Goal: Task Accomplishment & Management: Manage account settings

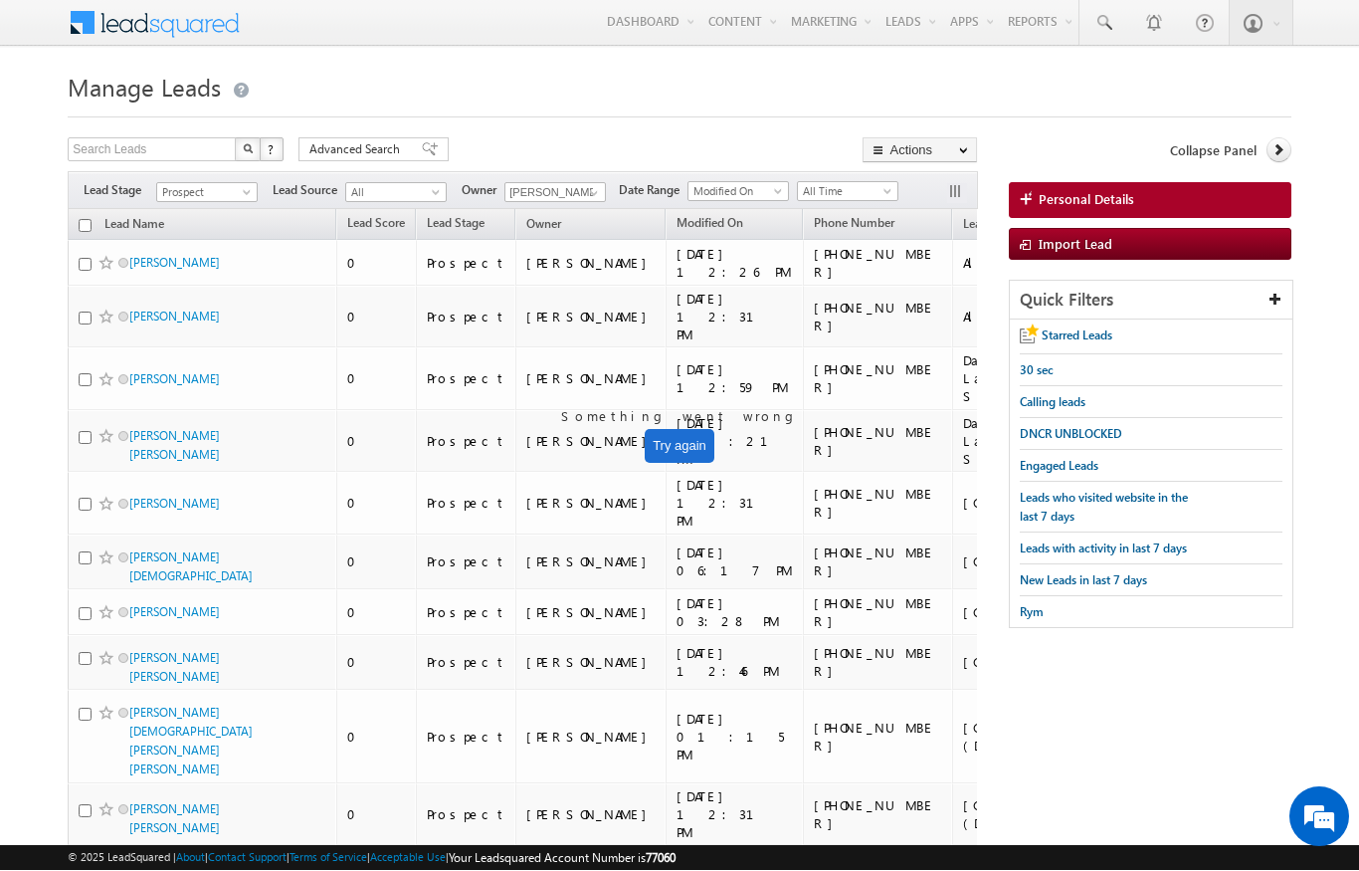
click at [254, 194] on span at bounding box center [249, 197] width 16 height 16
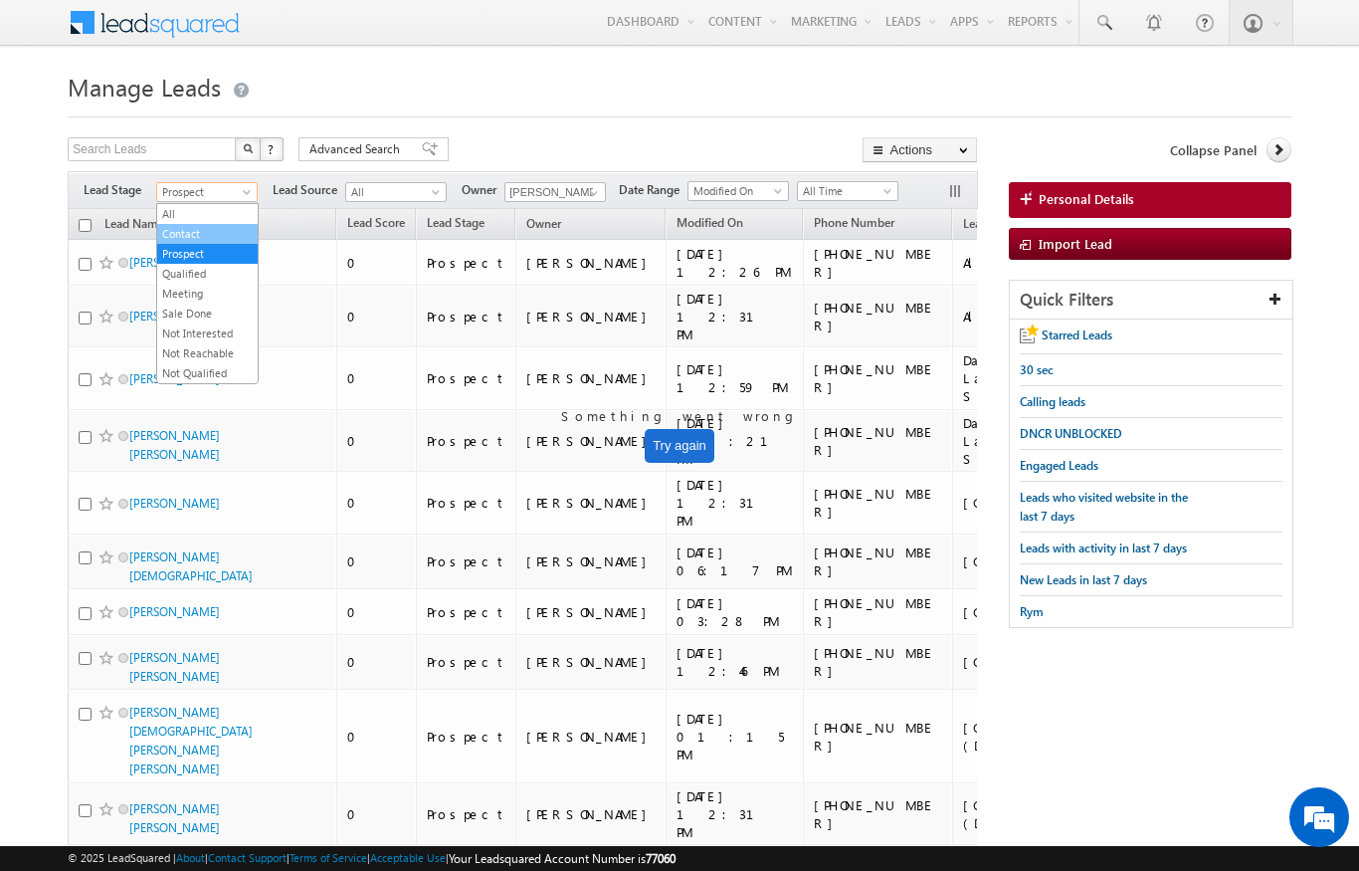
click at [190, 226] on link "Contact" at bounding box center [207, 234] width 100 height 18
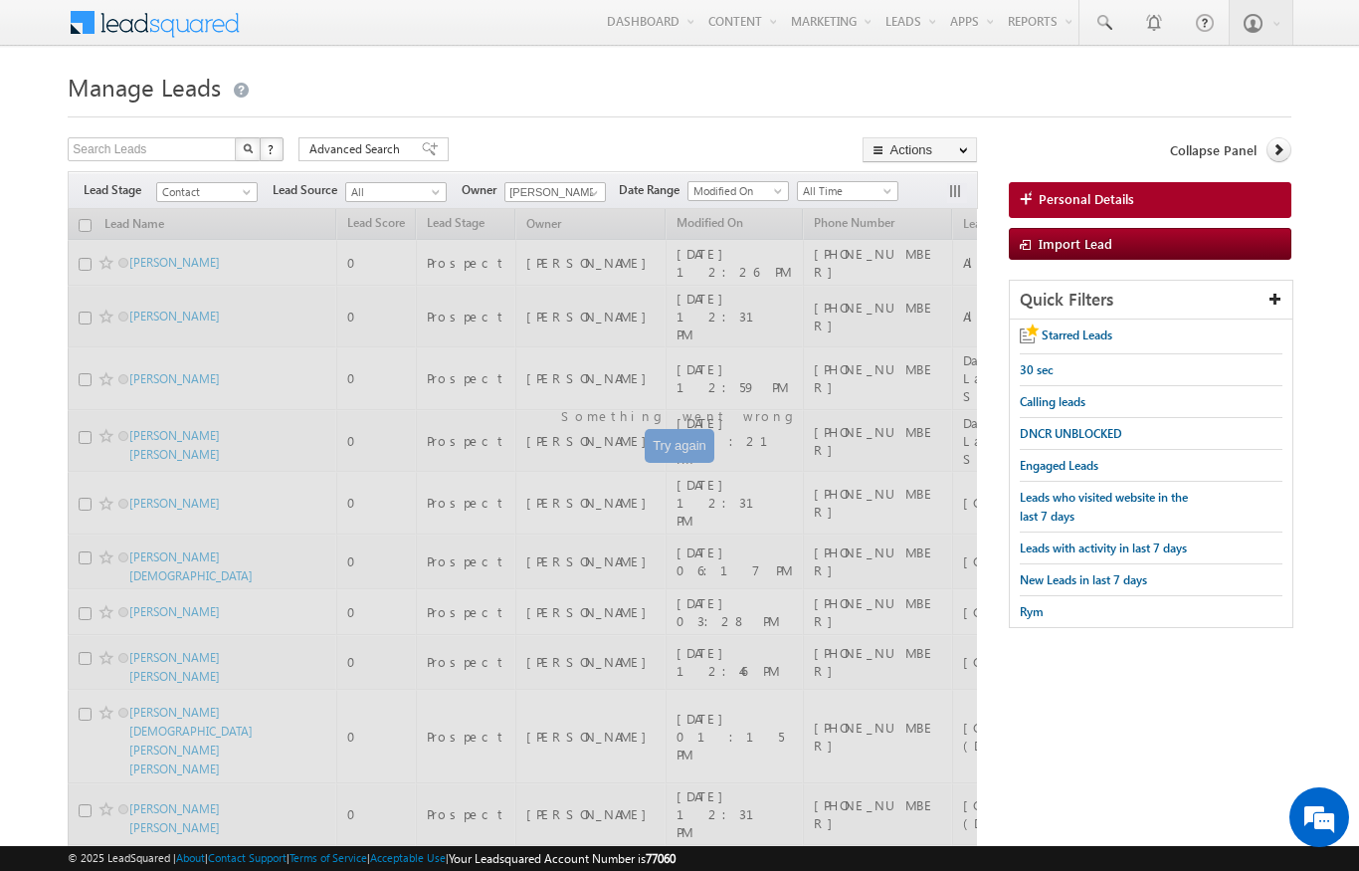
scroll to position [0, 0]
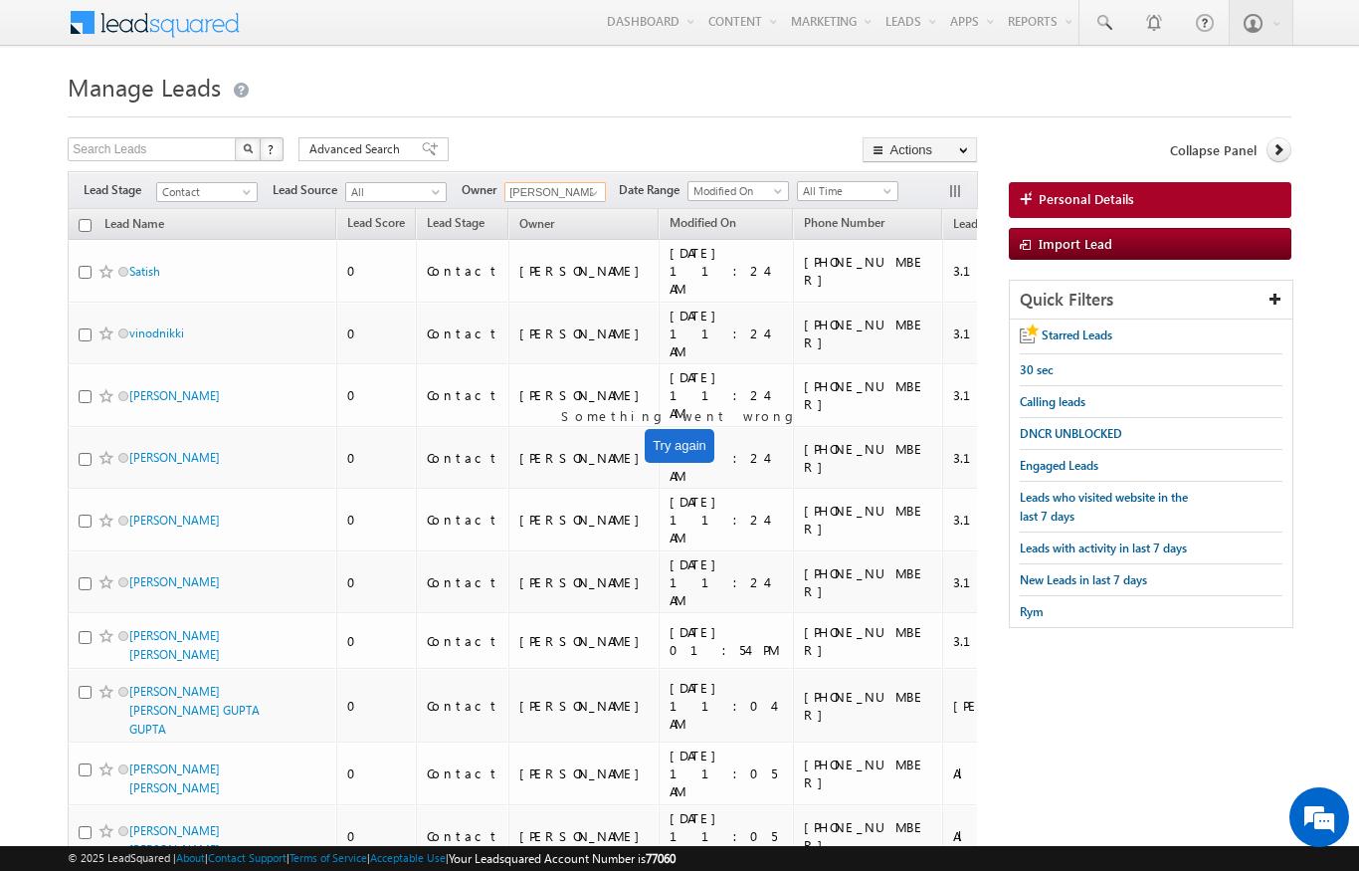
click at [579, 184] on input "Karan Solanki" at bounding box center [554, 192] width 101 height 20
click at [587, 193] on span at bounding box center [594, 194] width 16 height 16
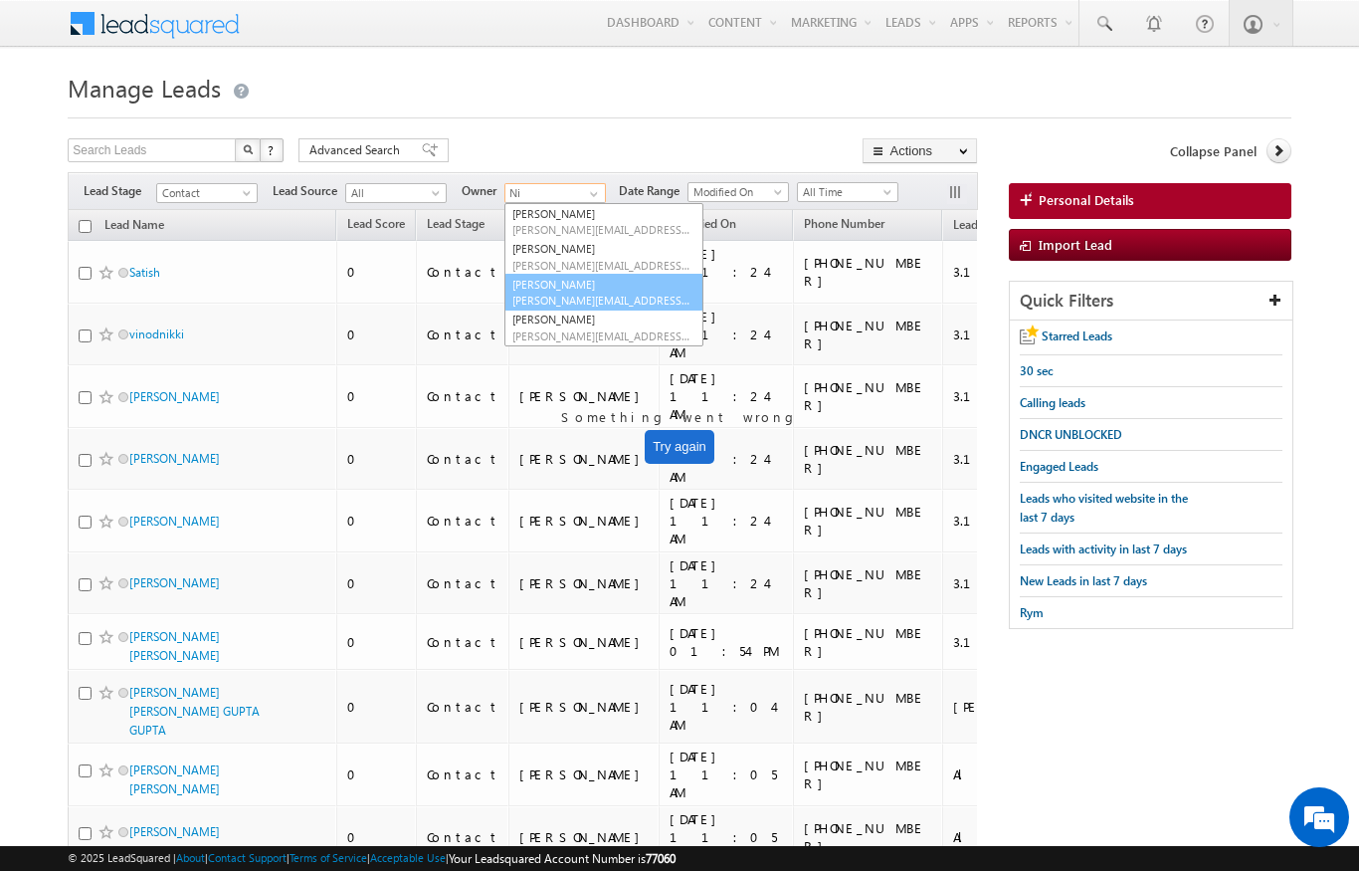
click at [596, 294] on span "niraj.upadhyay@indglobal.ae" at bounding box center [601, 300] width 179 height 15
type input "[PERSON_NAME]"
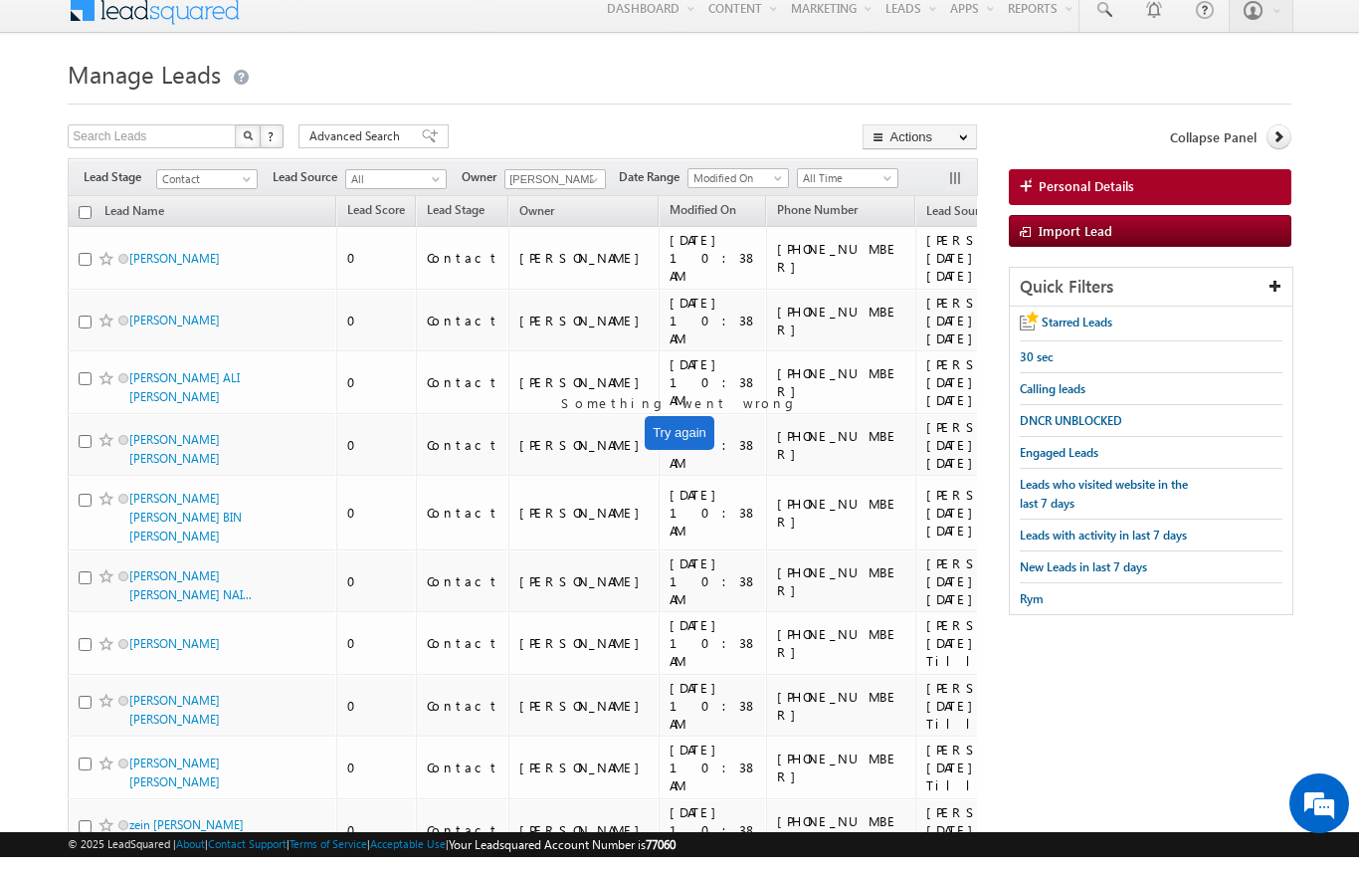
click at [81, 220] on input "checkbox" at bounding box center [85, 226] width 13 height 13
checkbox input "true"
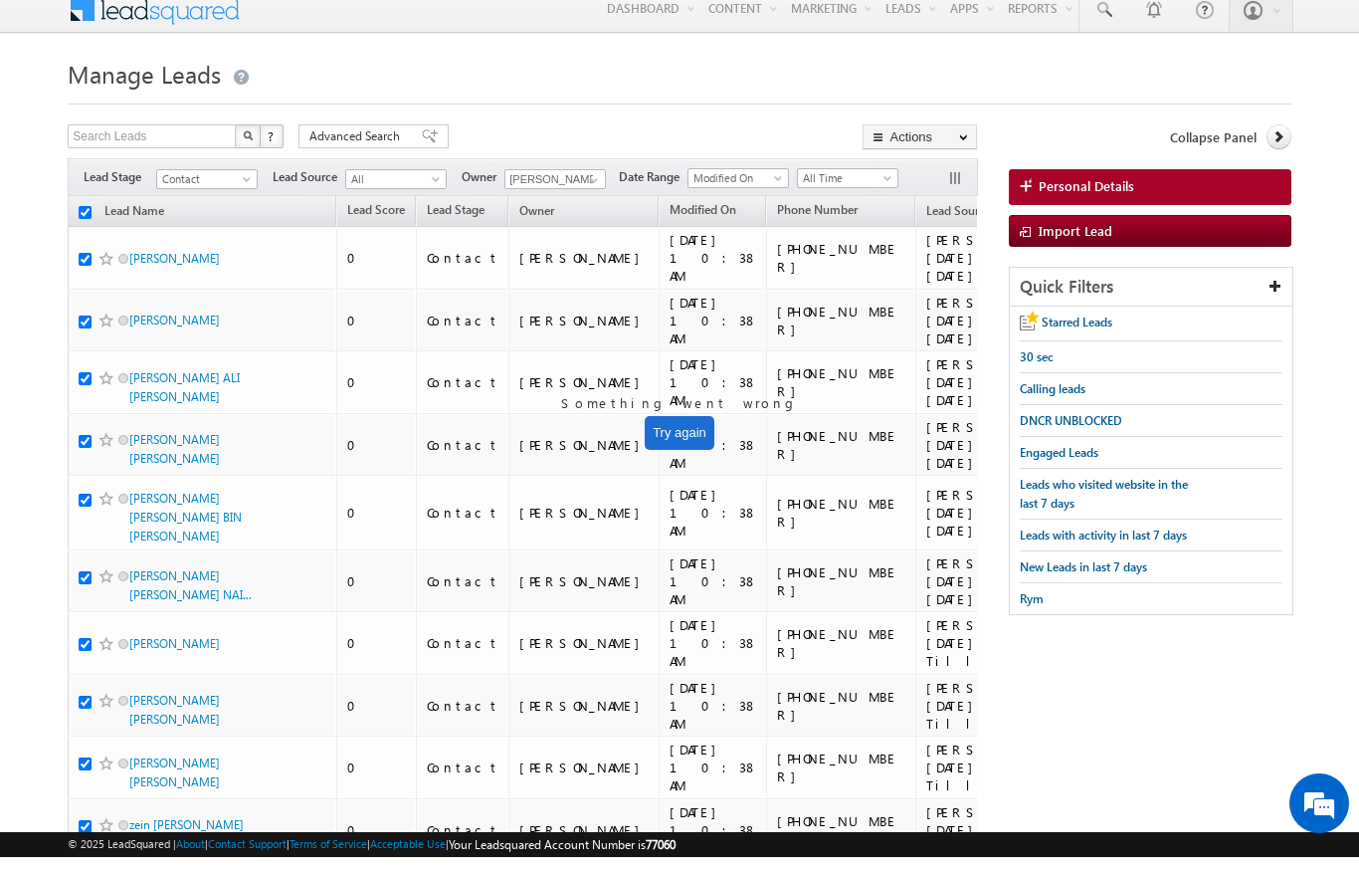
checkbox input "true"
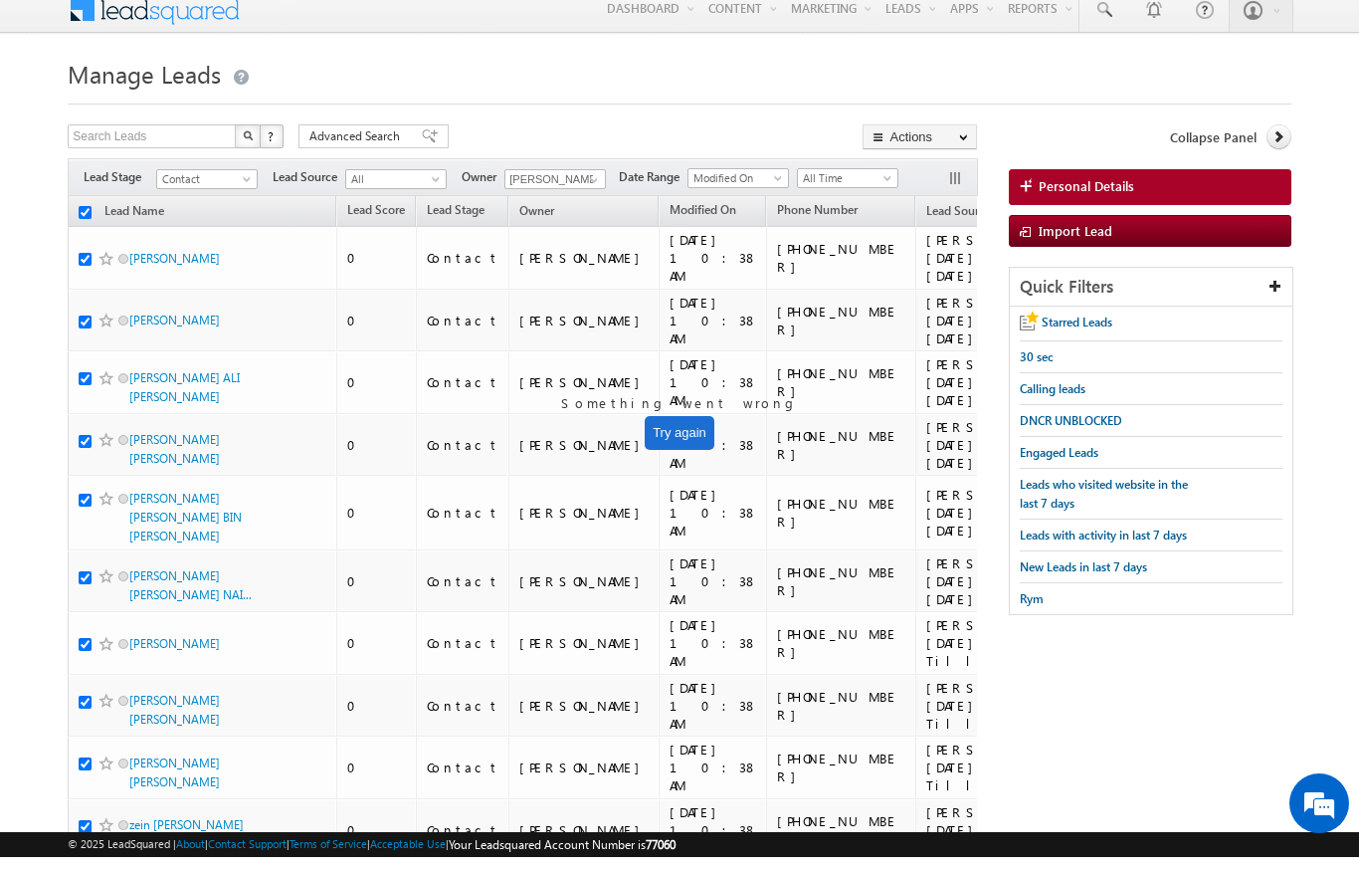
checkbox input "true"
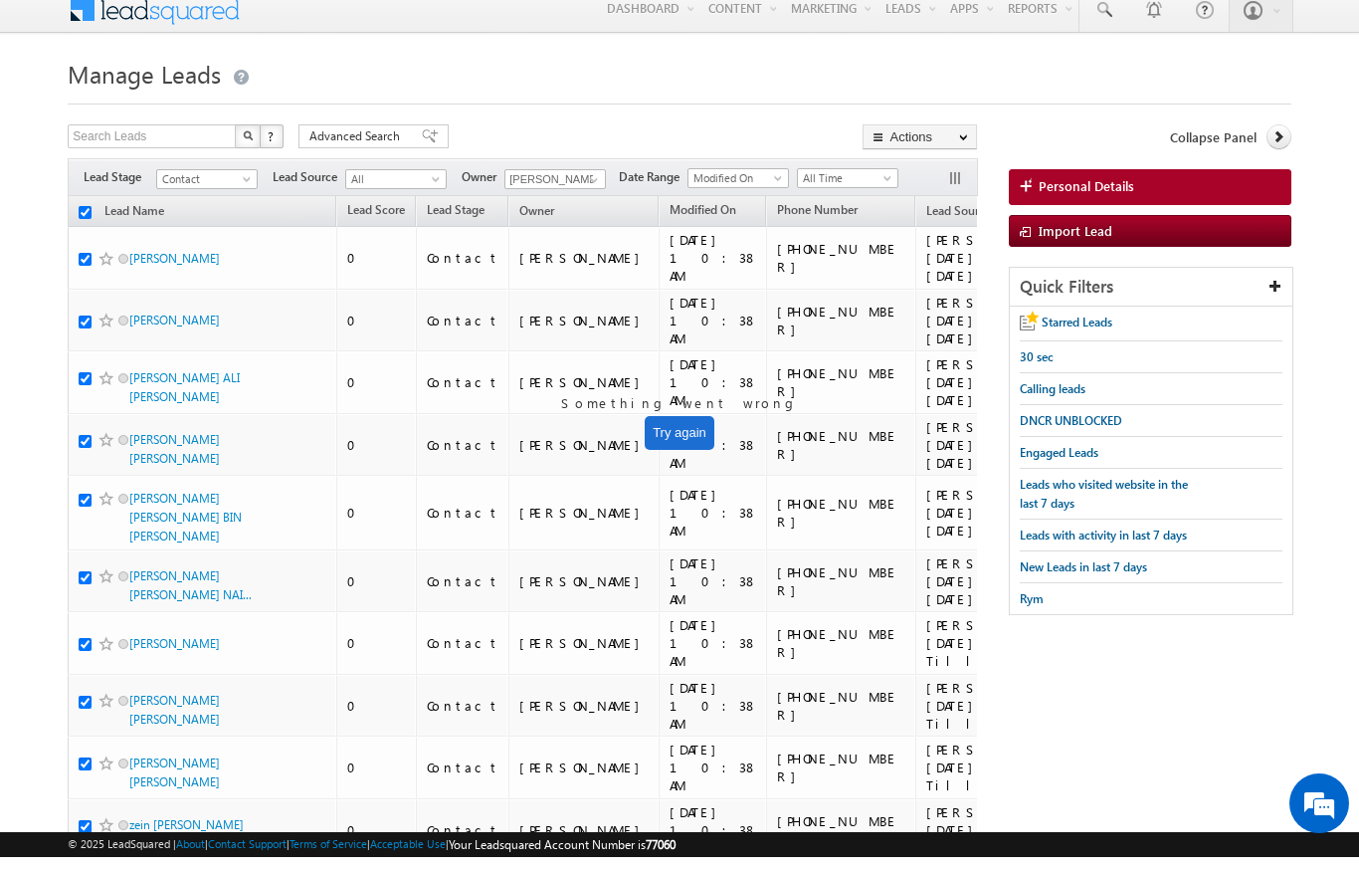
checkbox input "true"
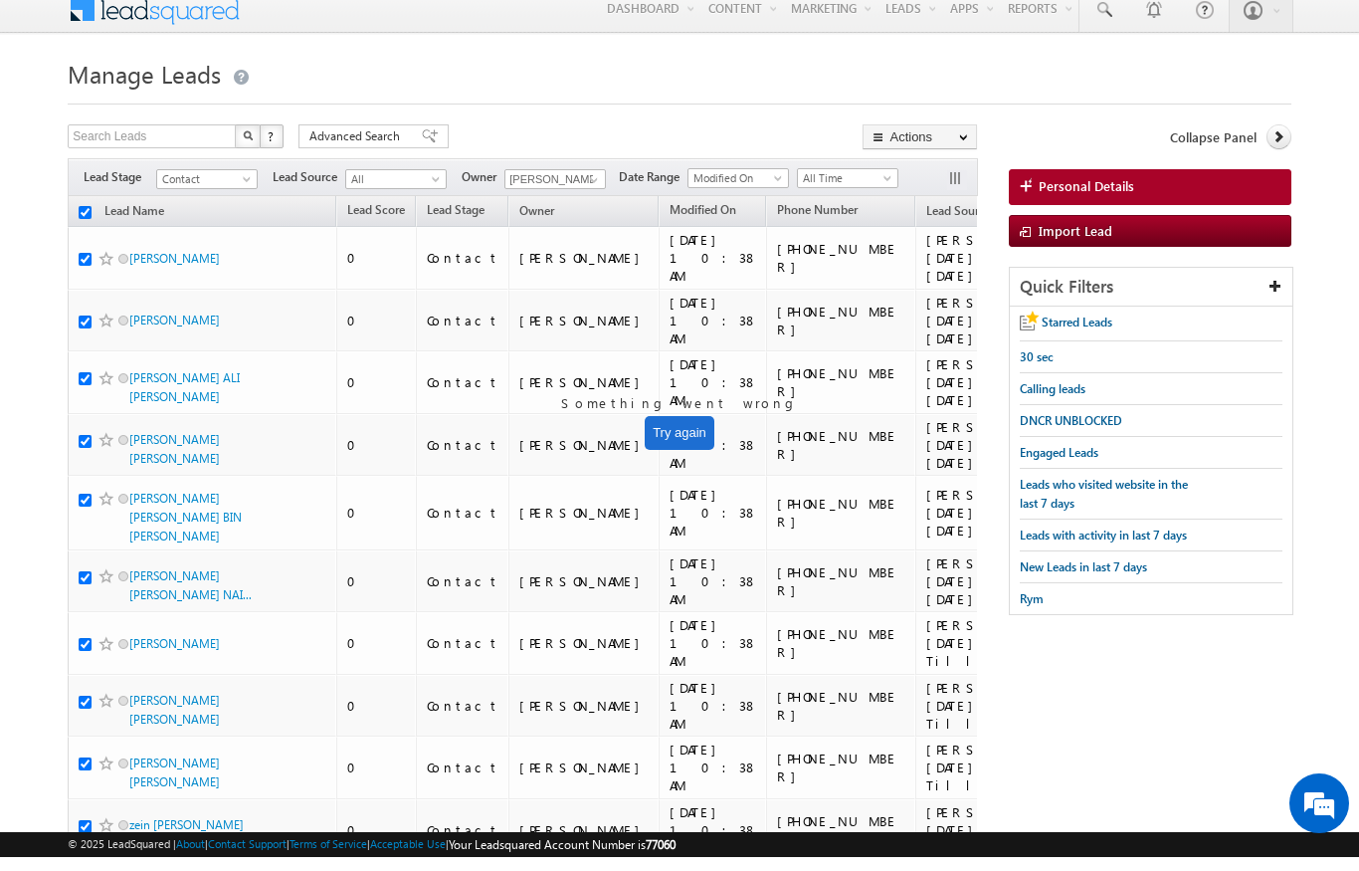
checkbox input "true"
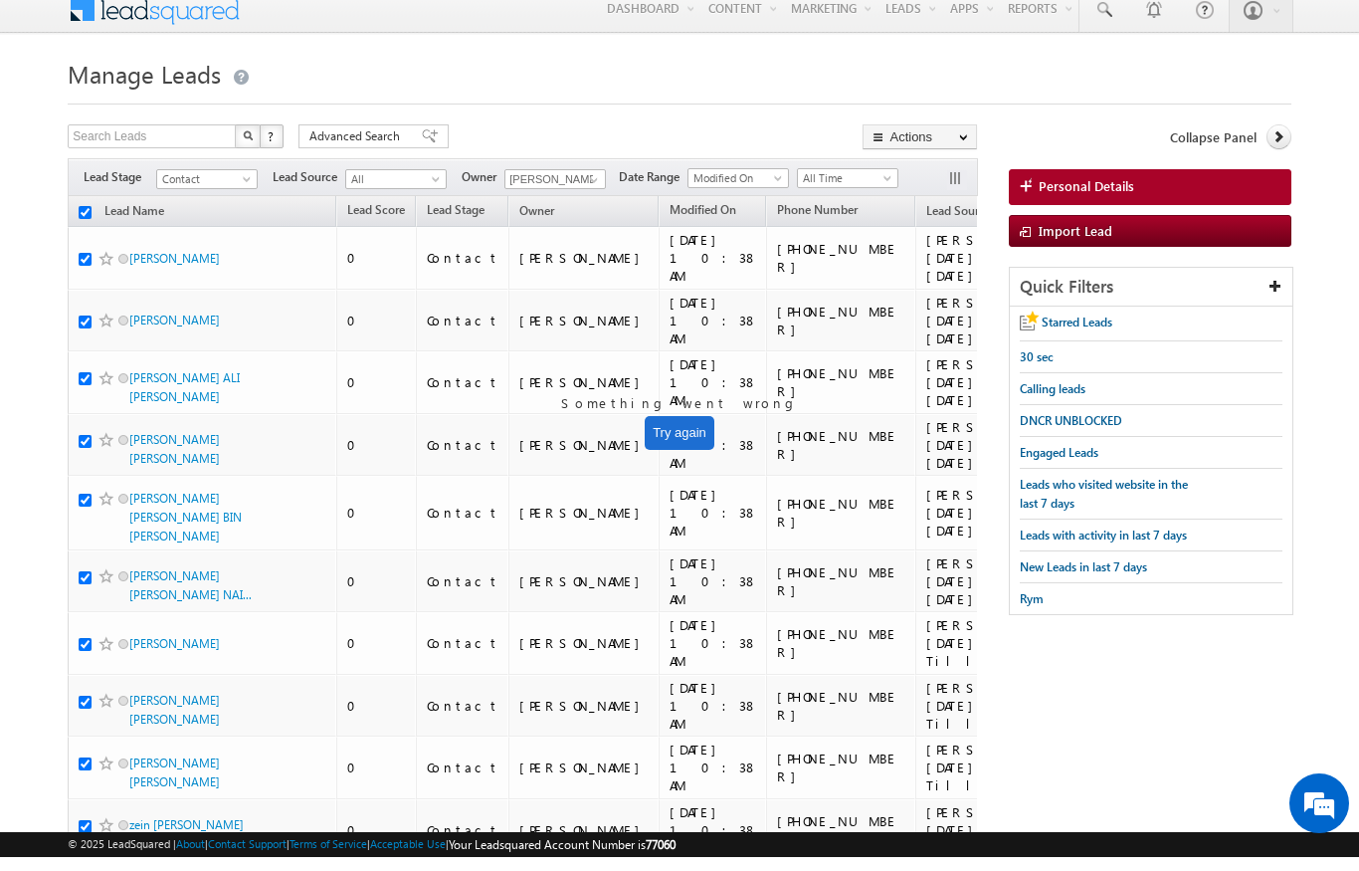
checkbox input "true"
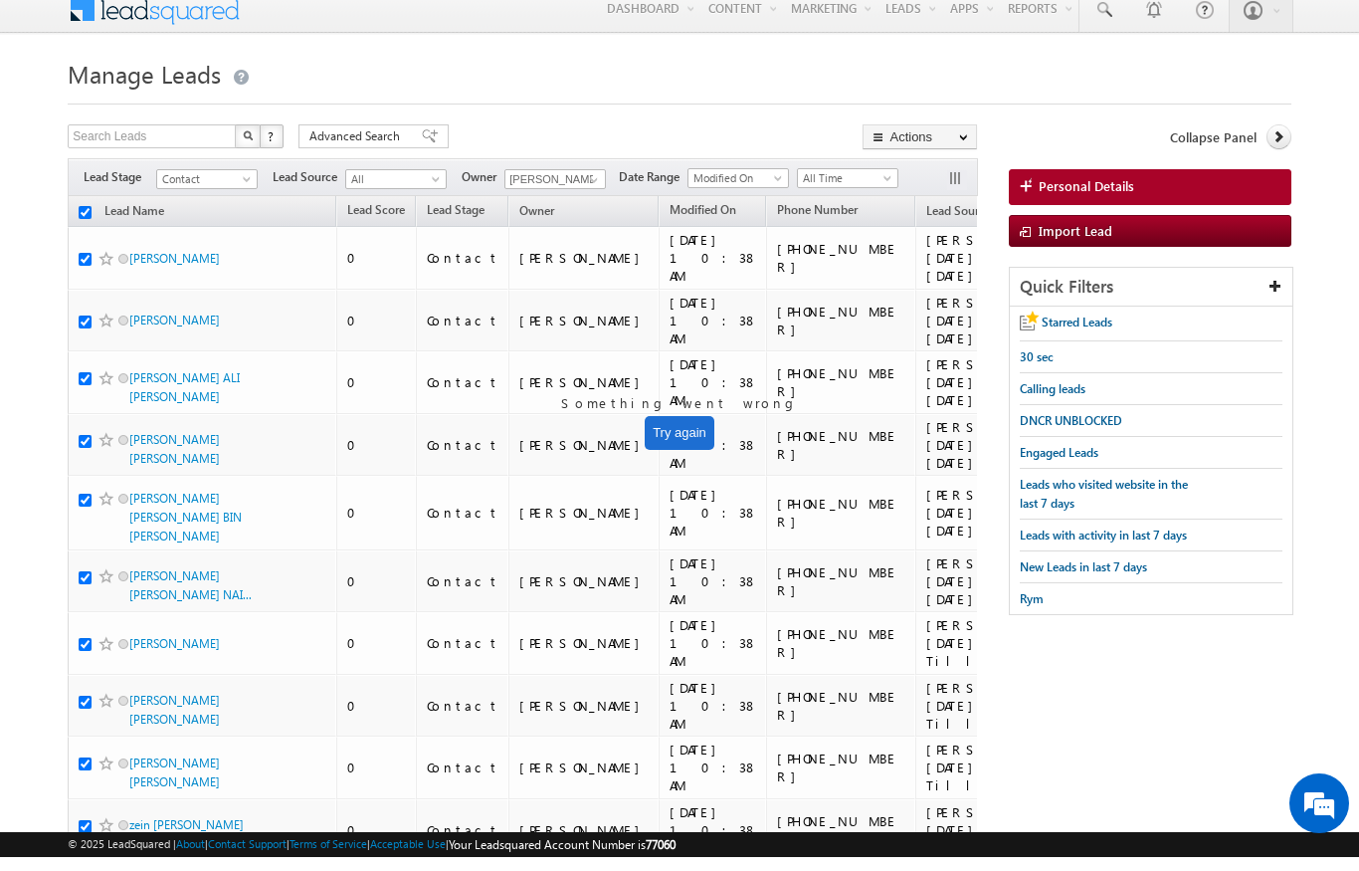
checkbox input "true"
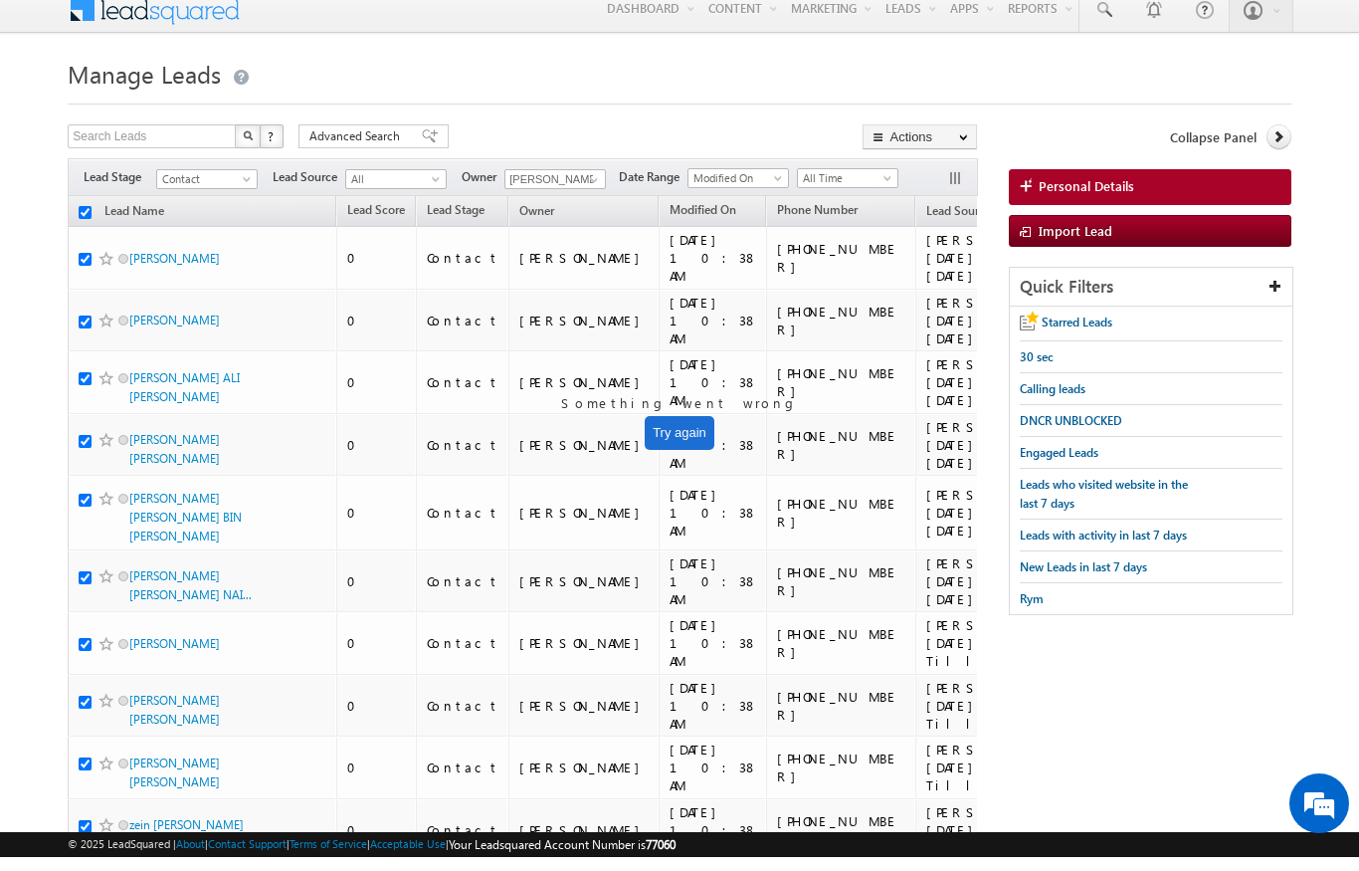
checkbox input "true"
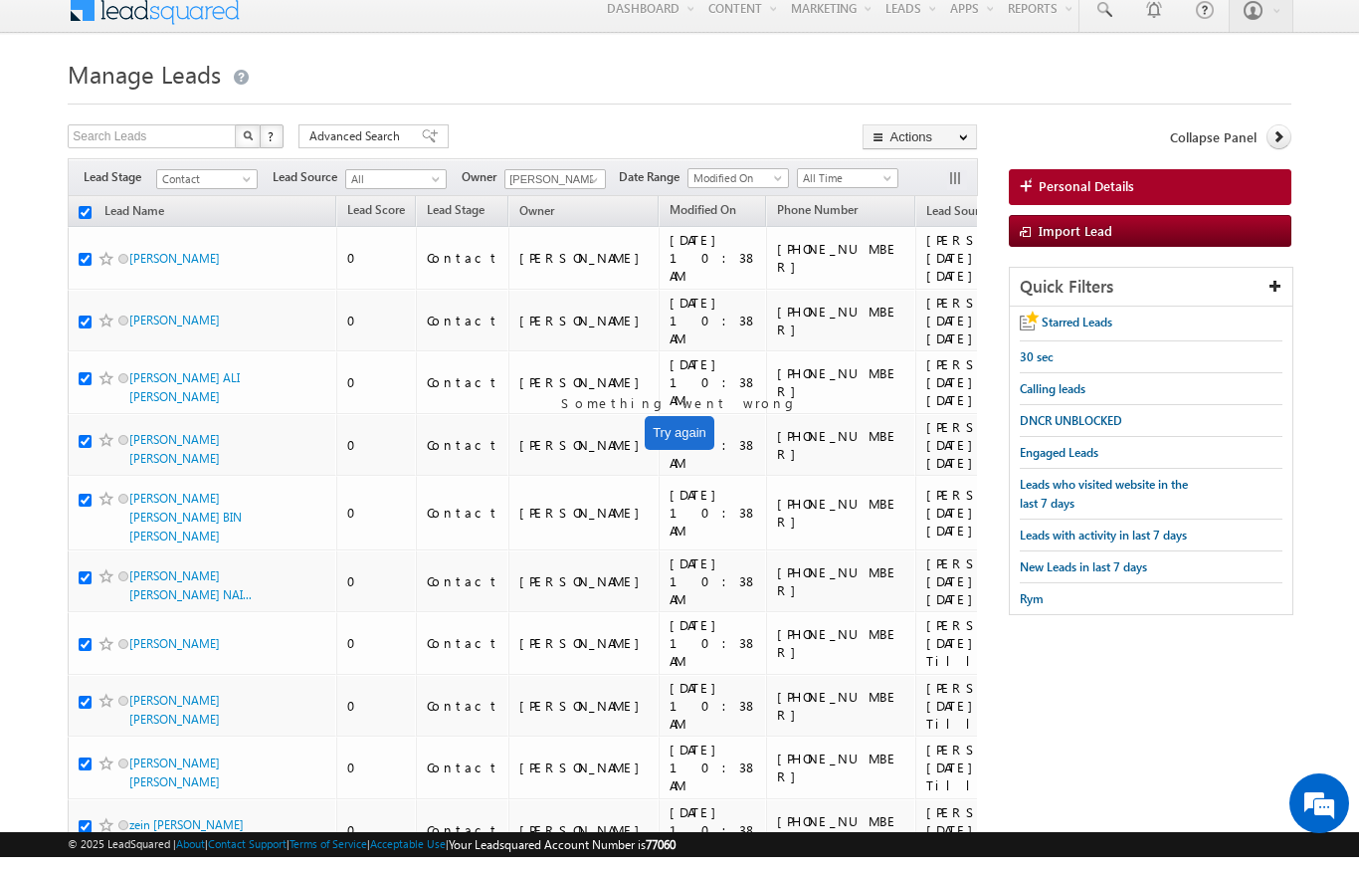
checkbox input "true"
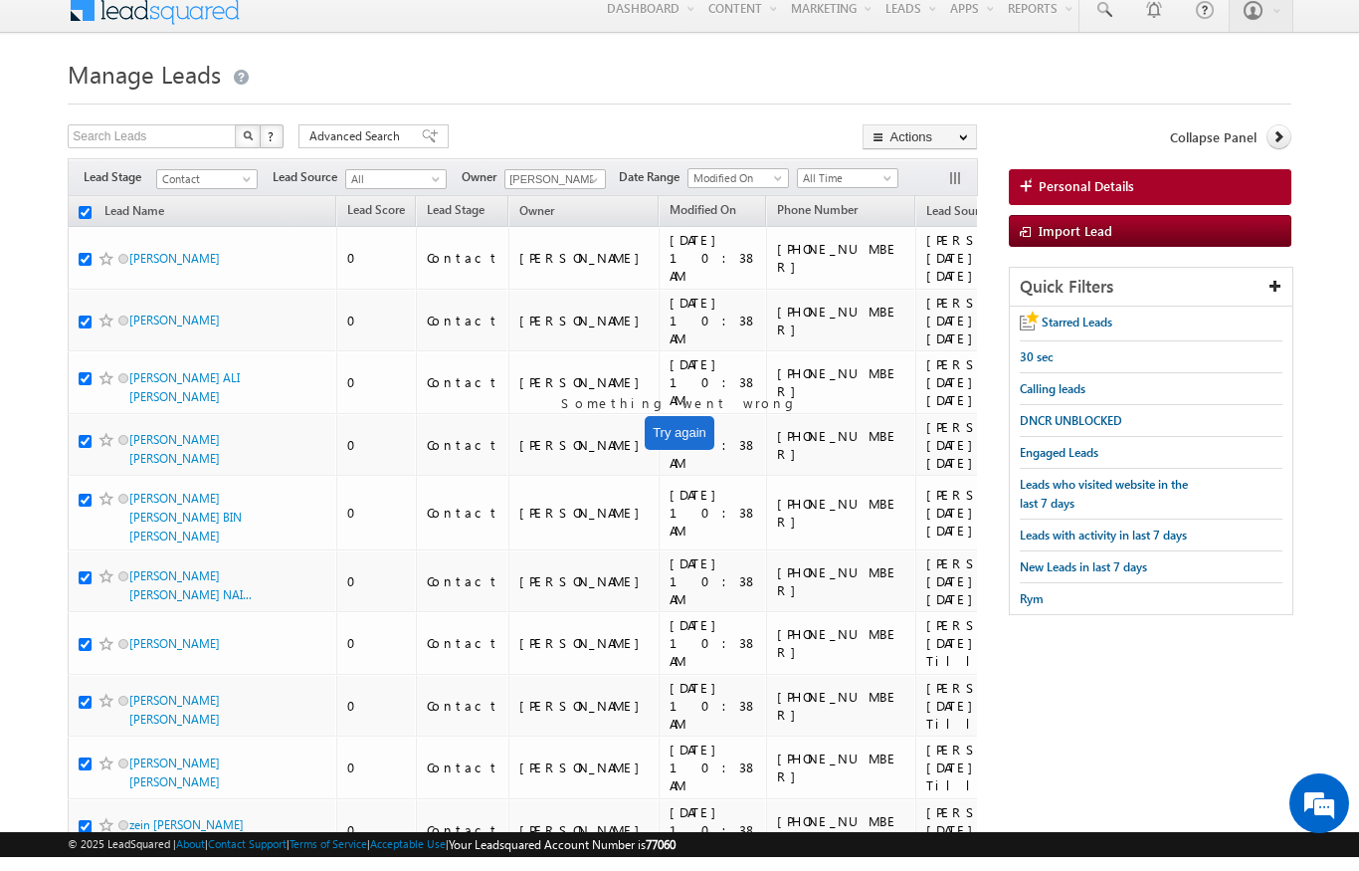
checkbox input "true"
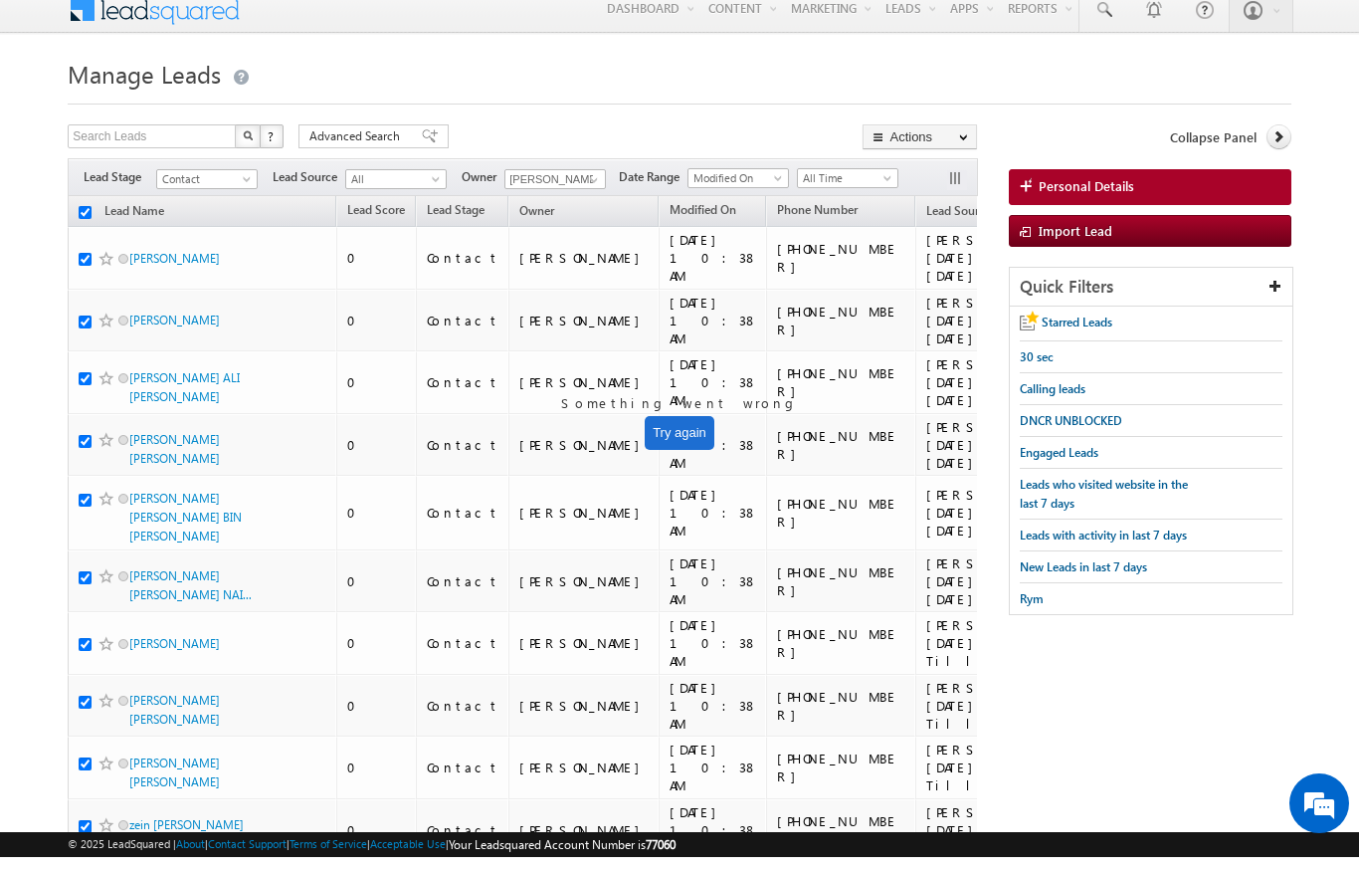
checkbox input "true"
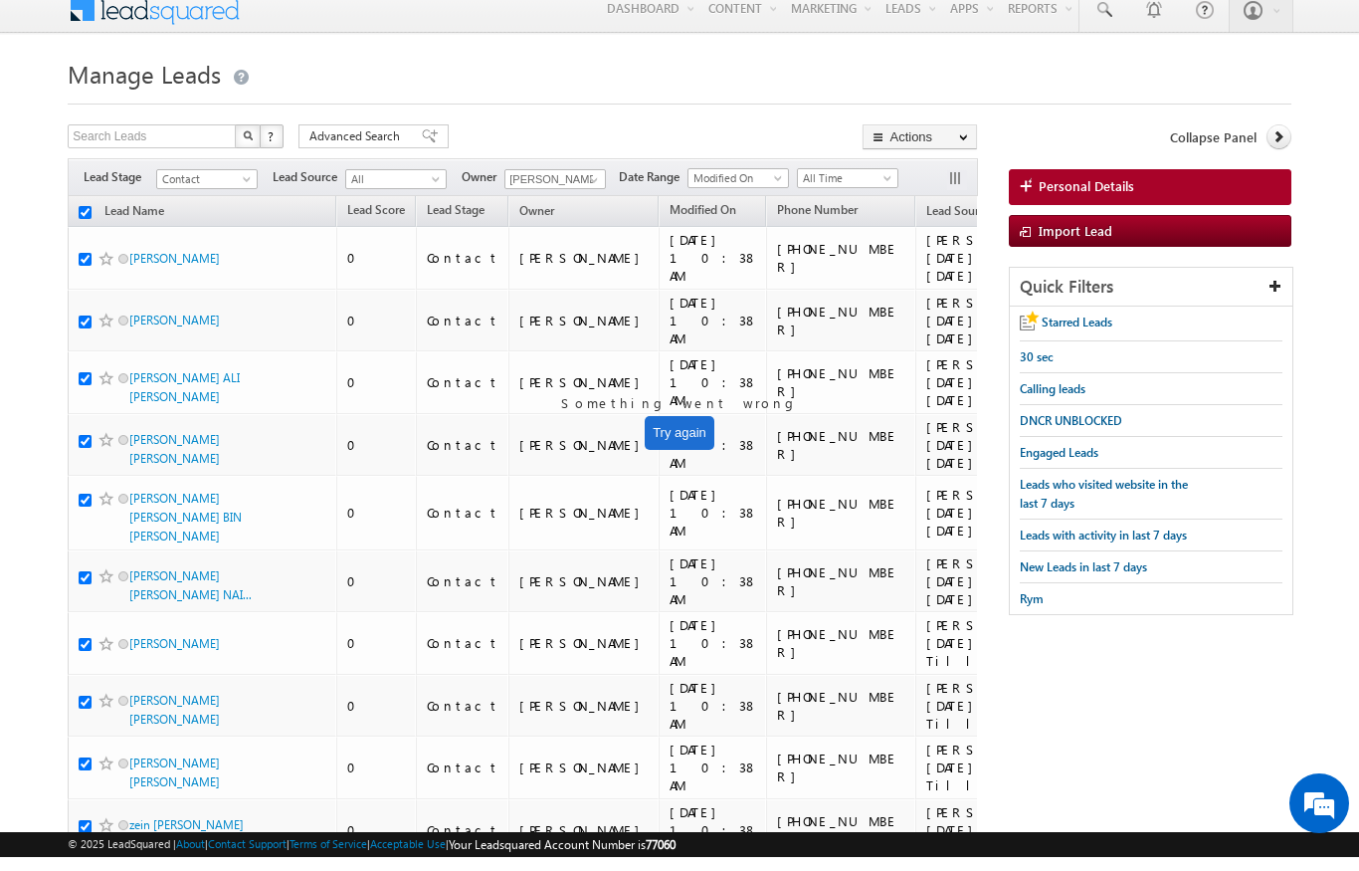
checkbox input "true"
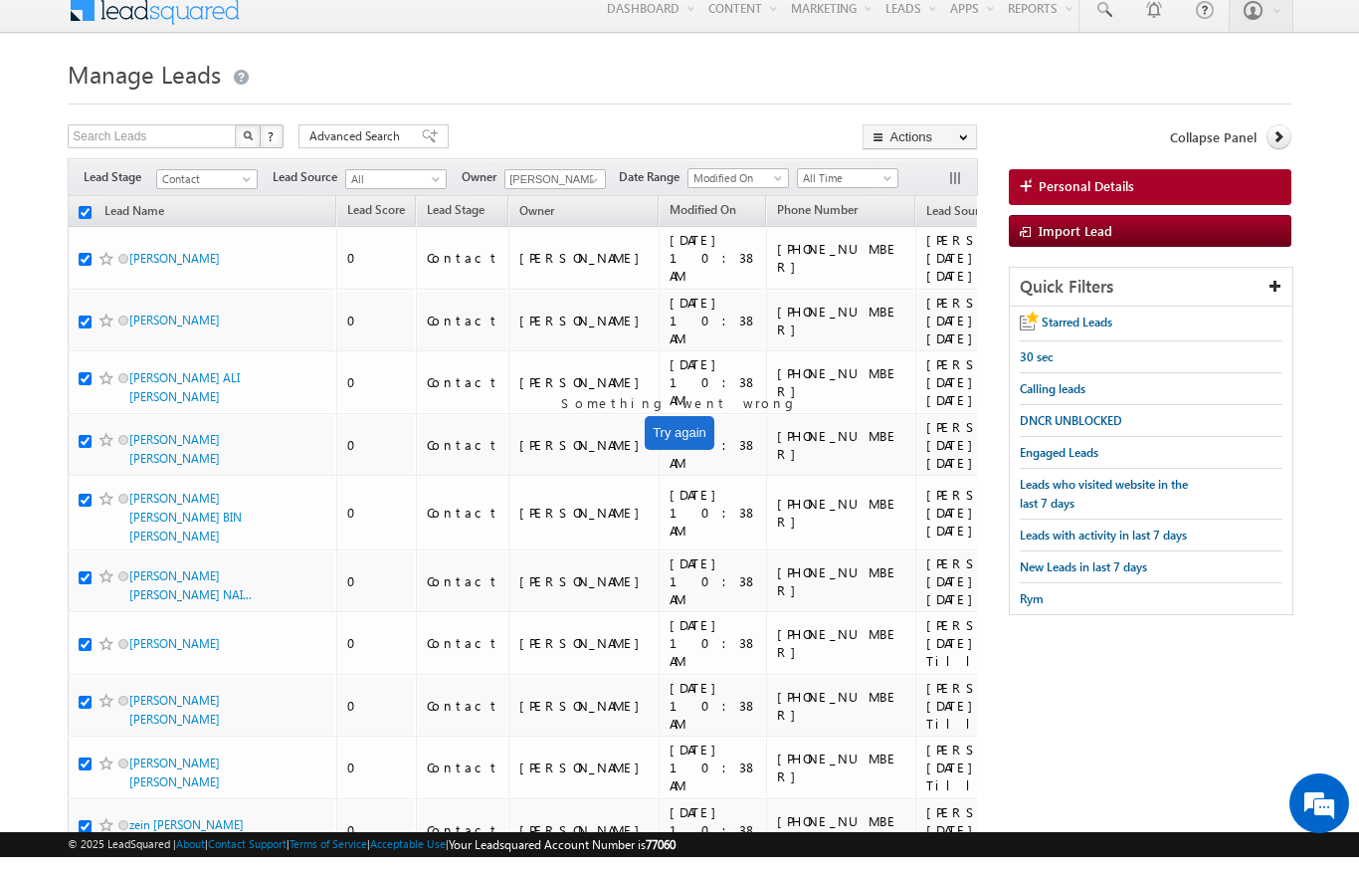
checkbox input "true"
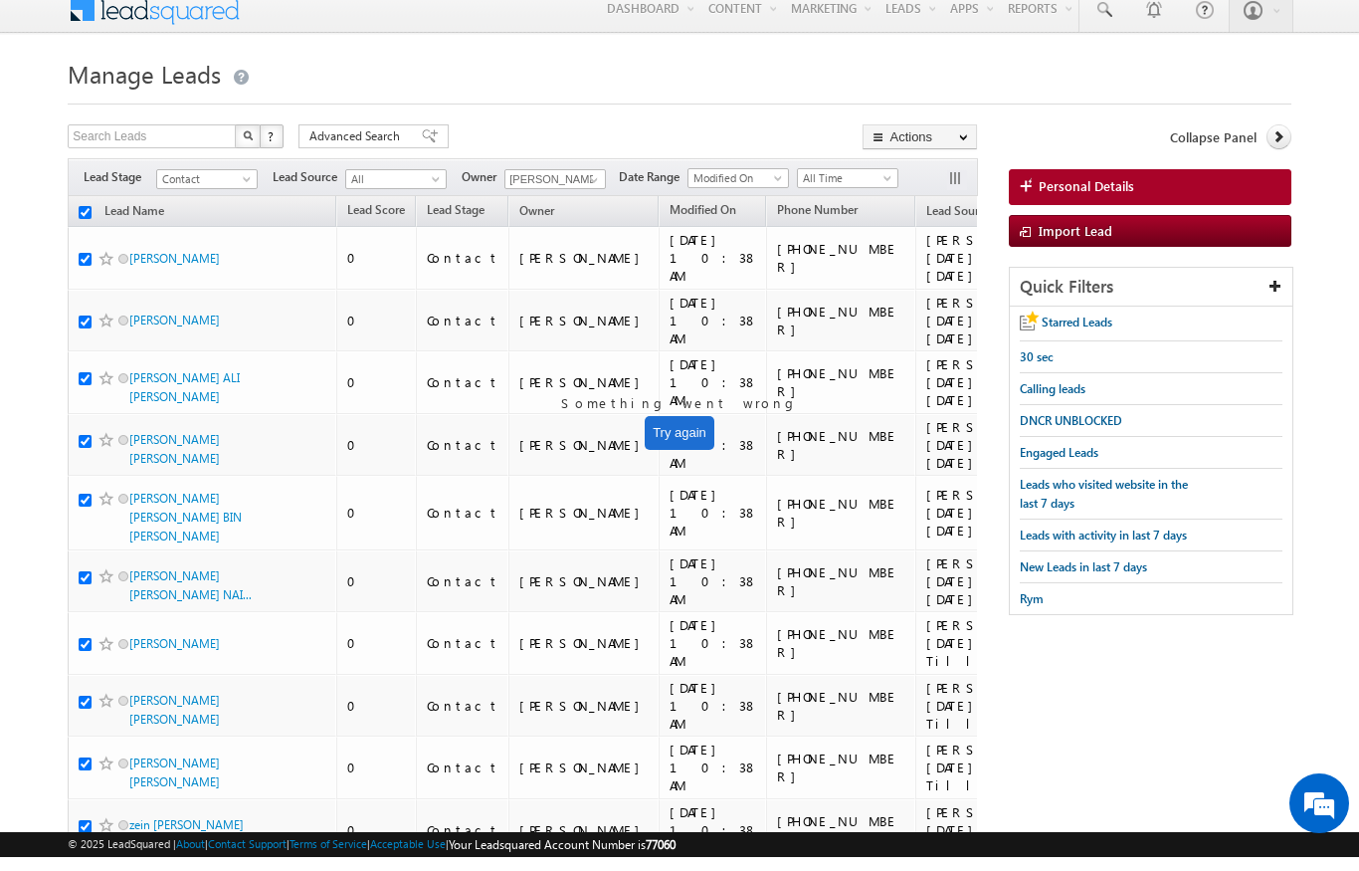
checkbox input "true"
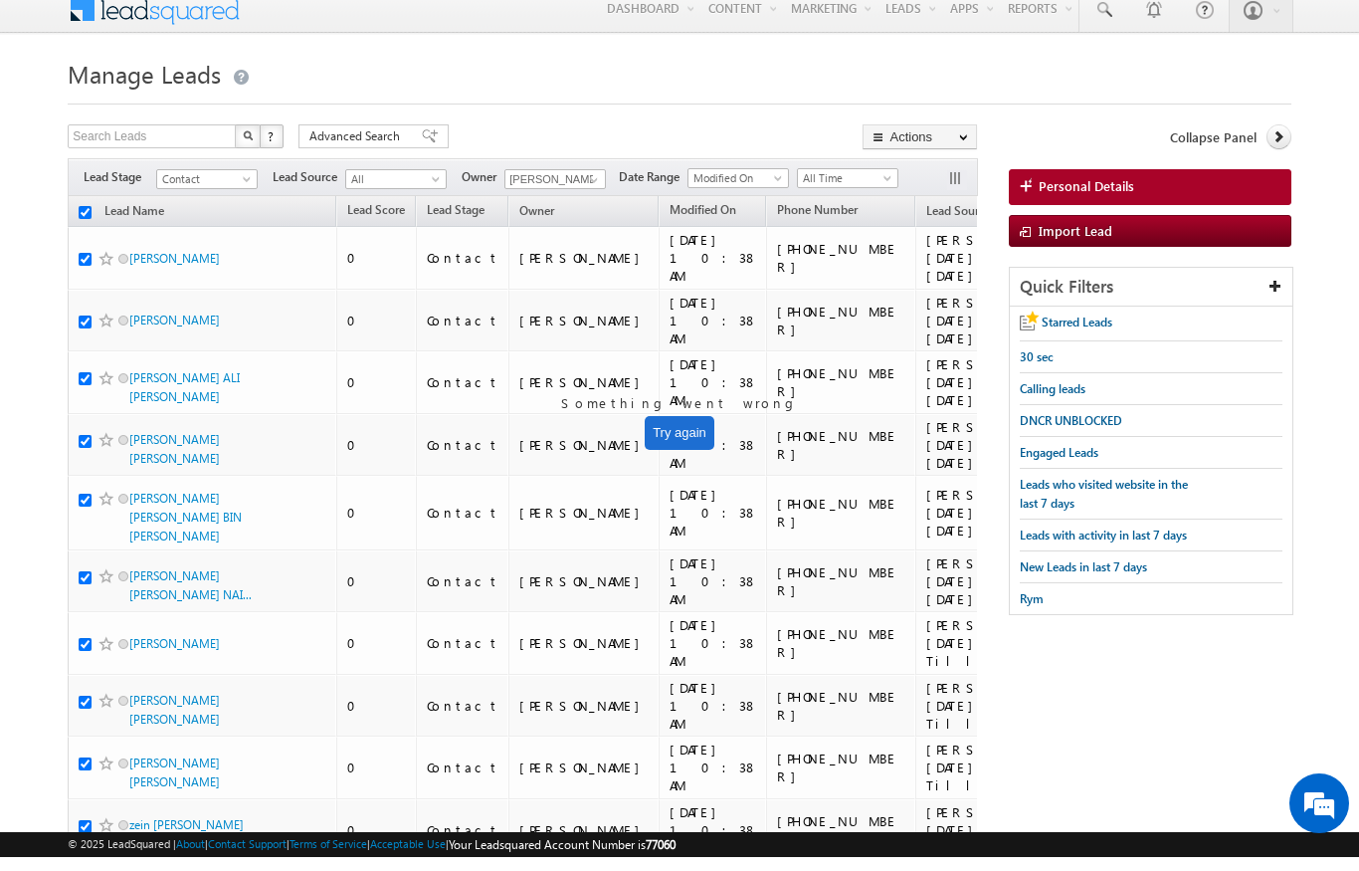
checkbox input "true"
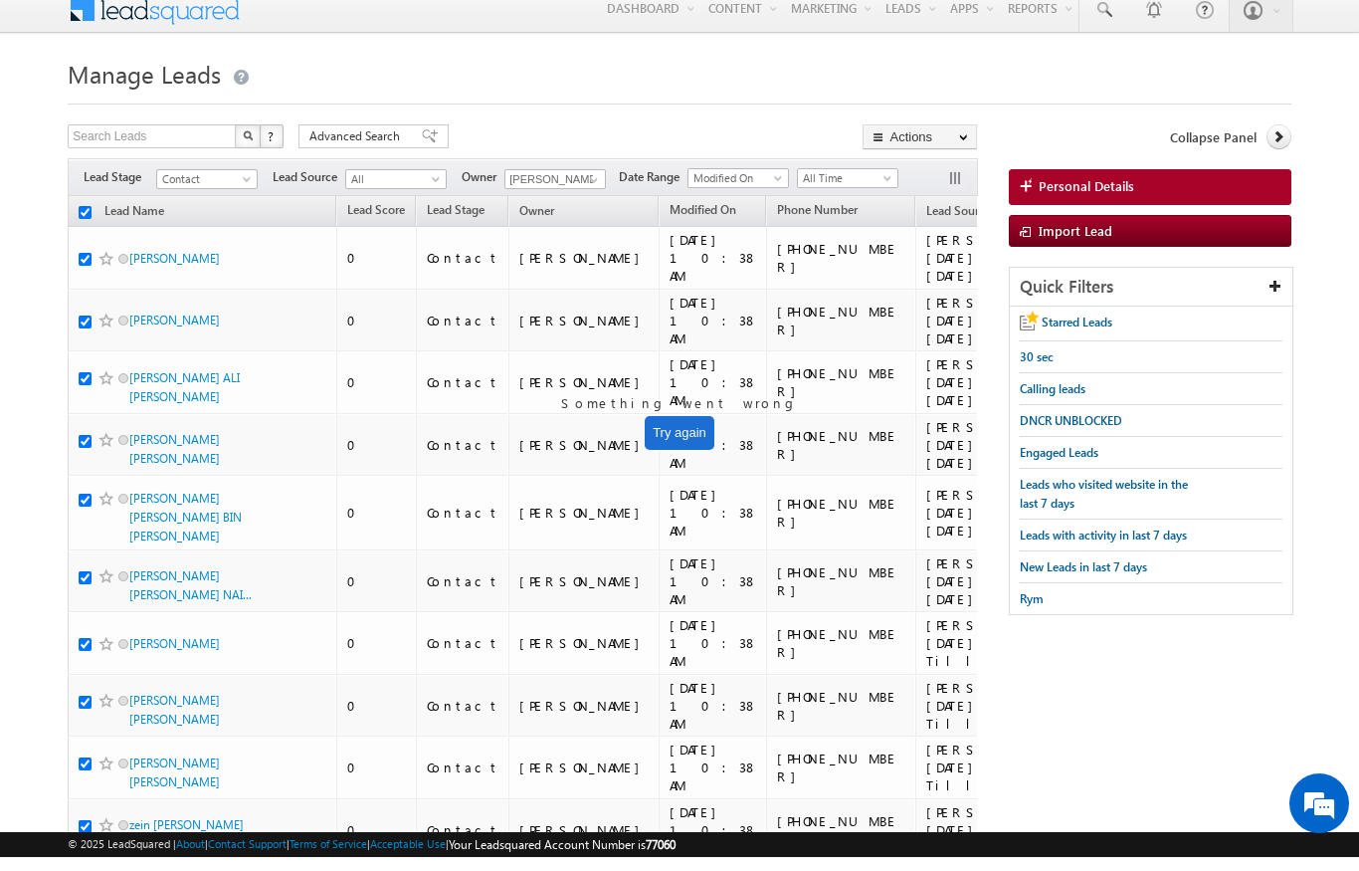
checkbox input "true"
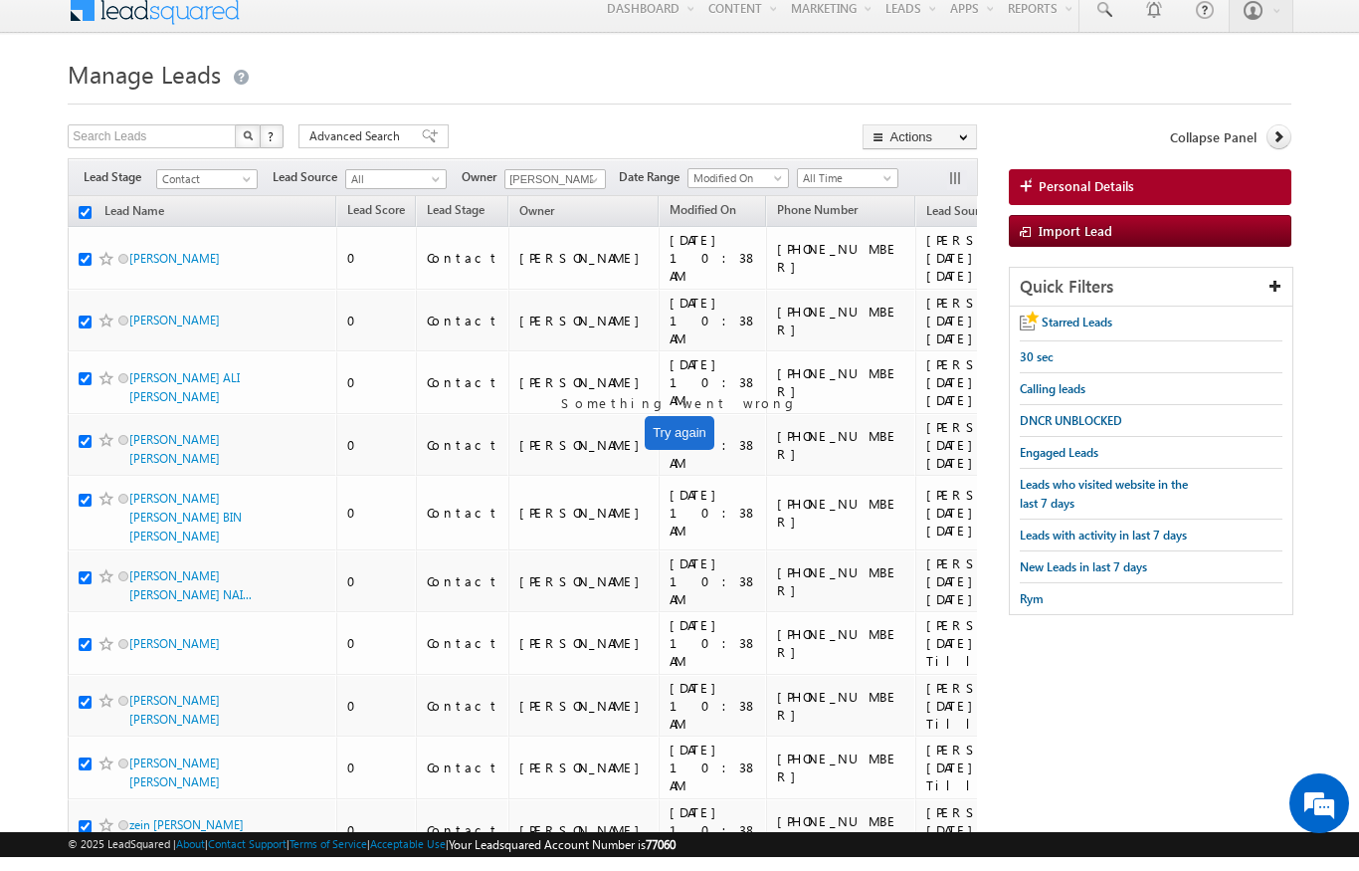
checkbox input "true"
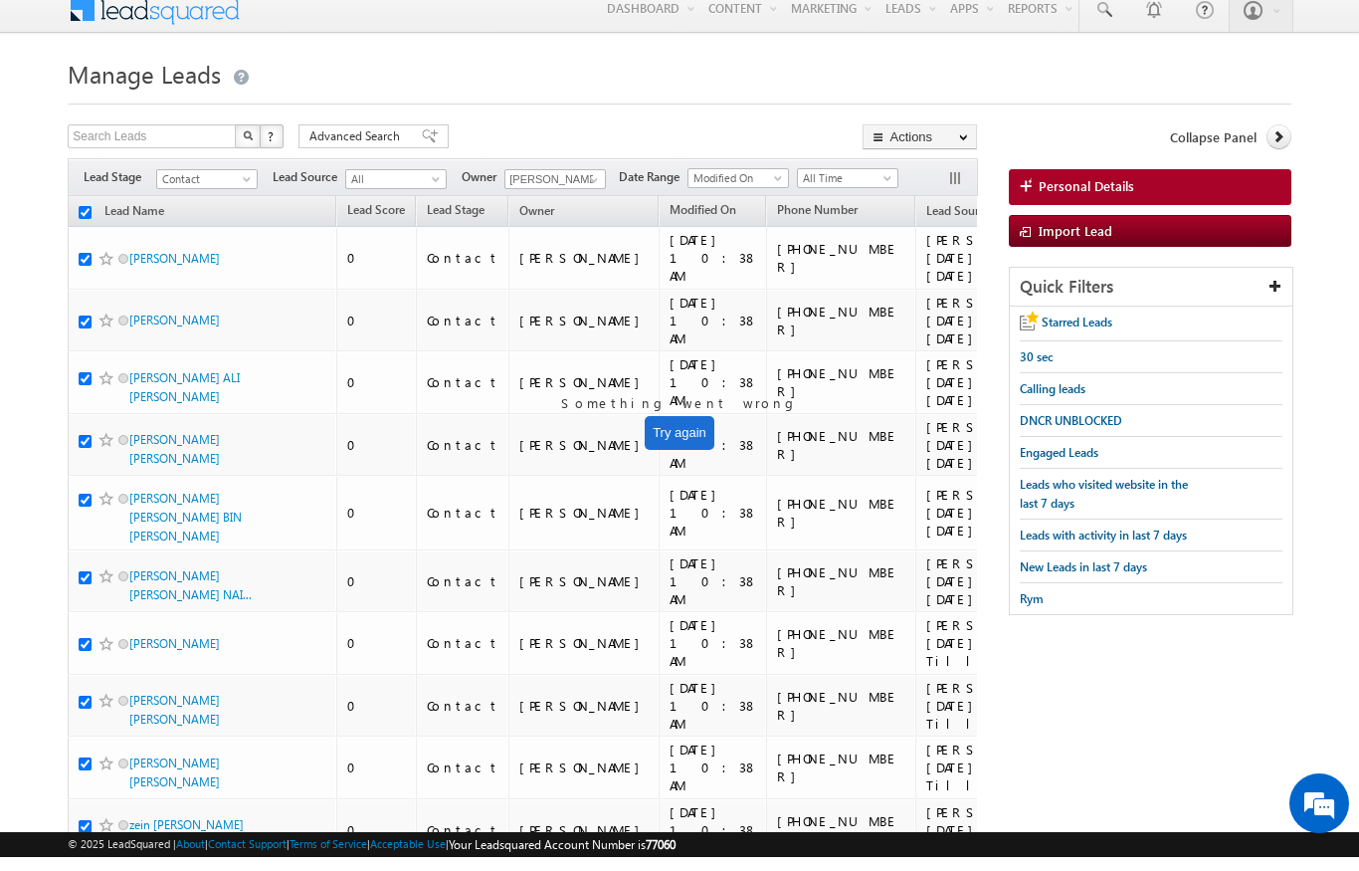
checkbox input "true"
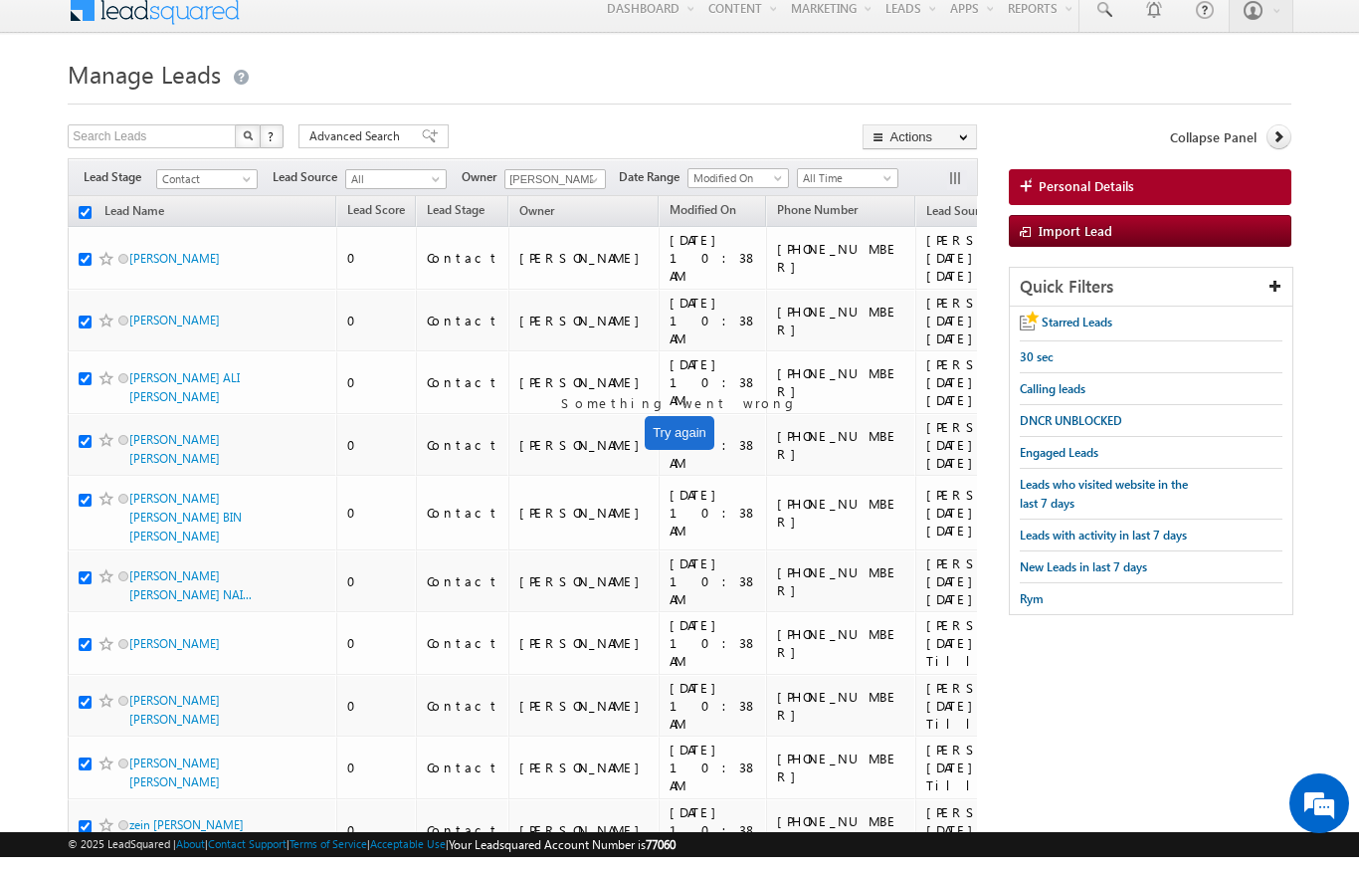
checkbox input "true"
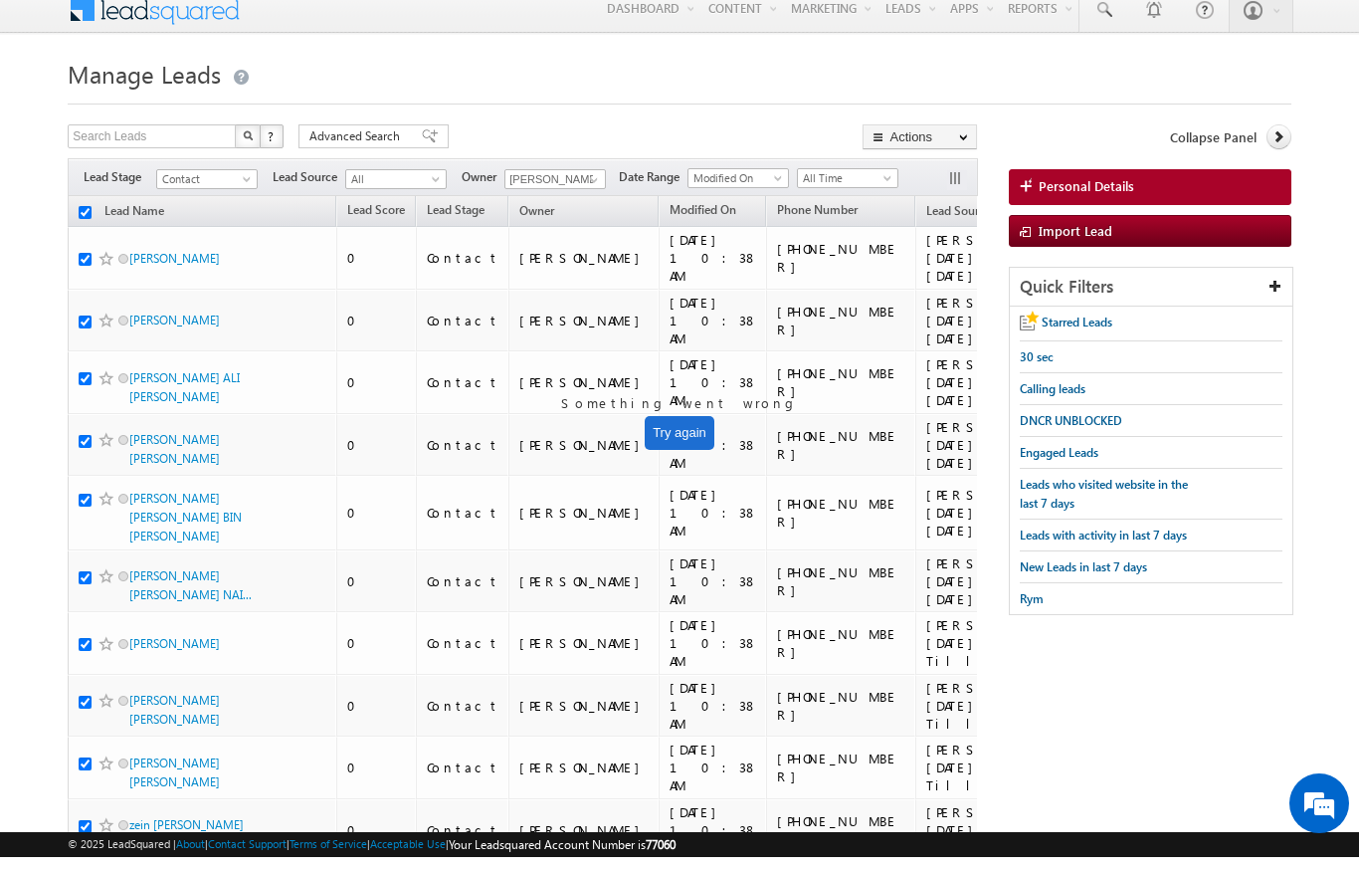
checkbox input "true"
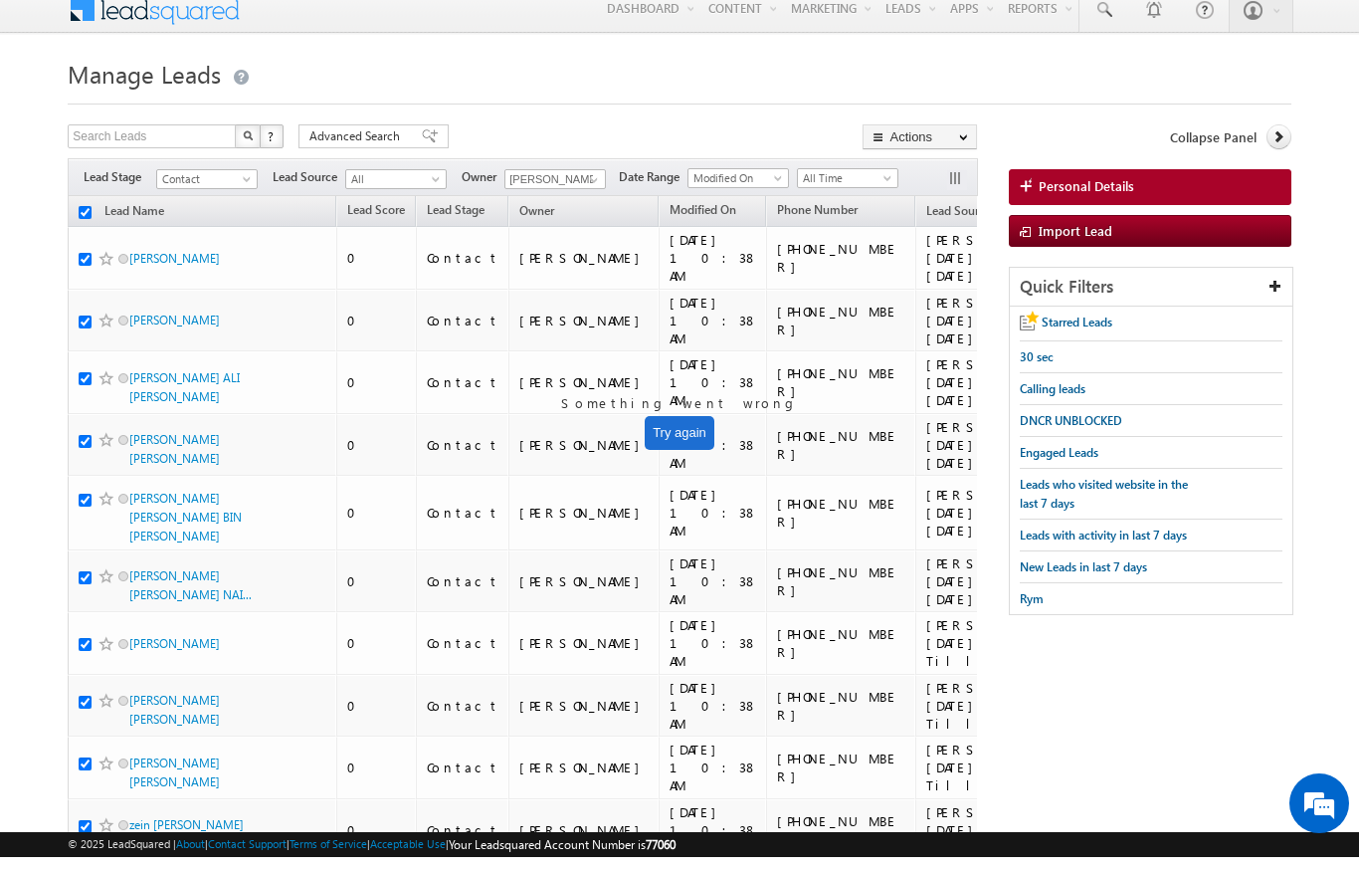
checkbox input "true"
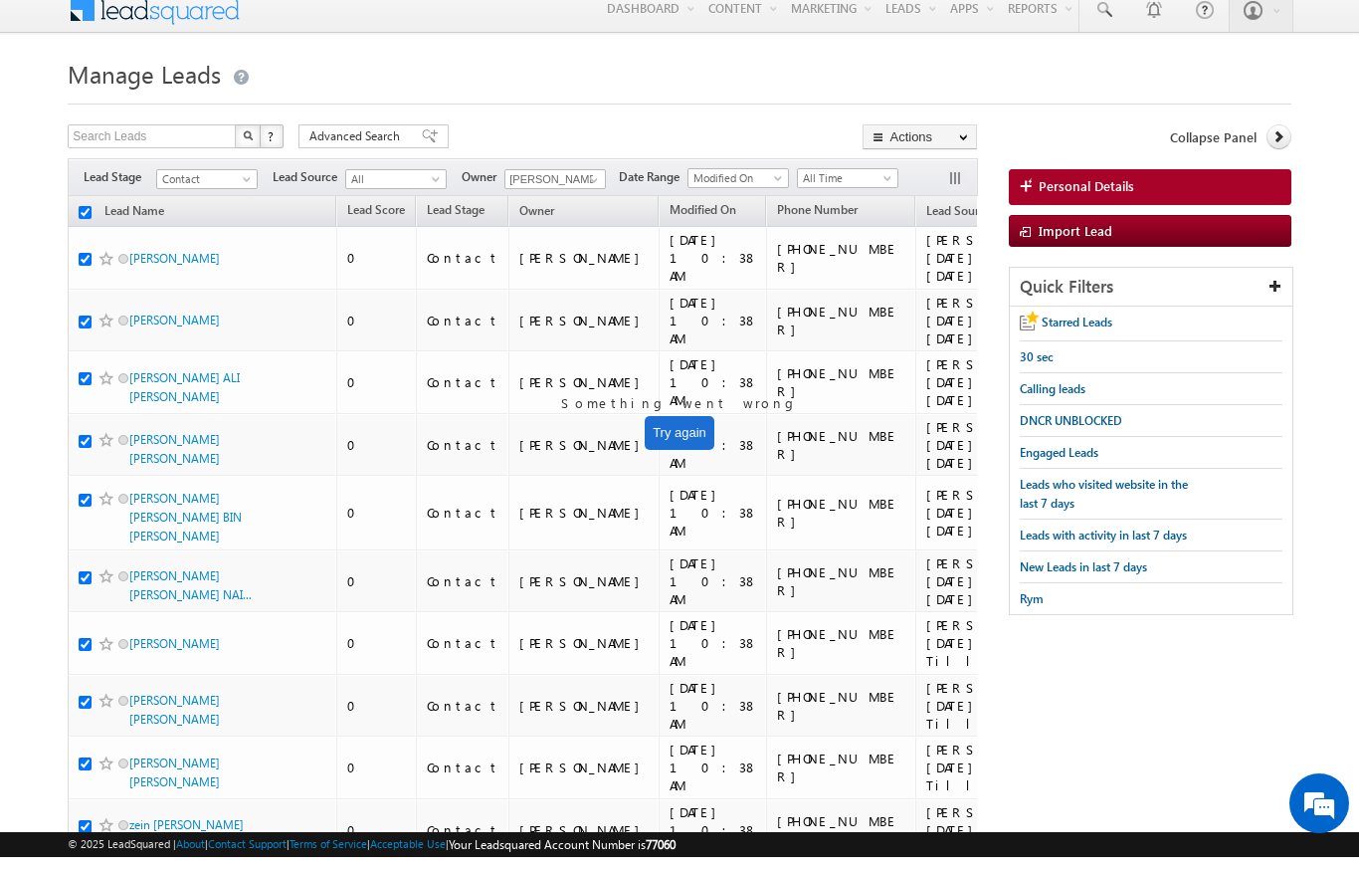
checkbox input "true"
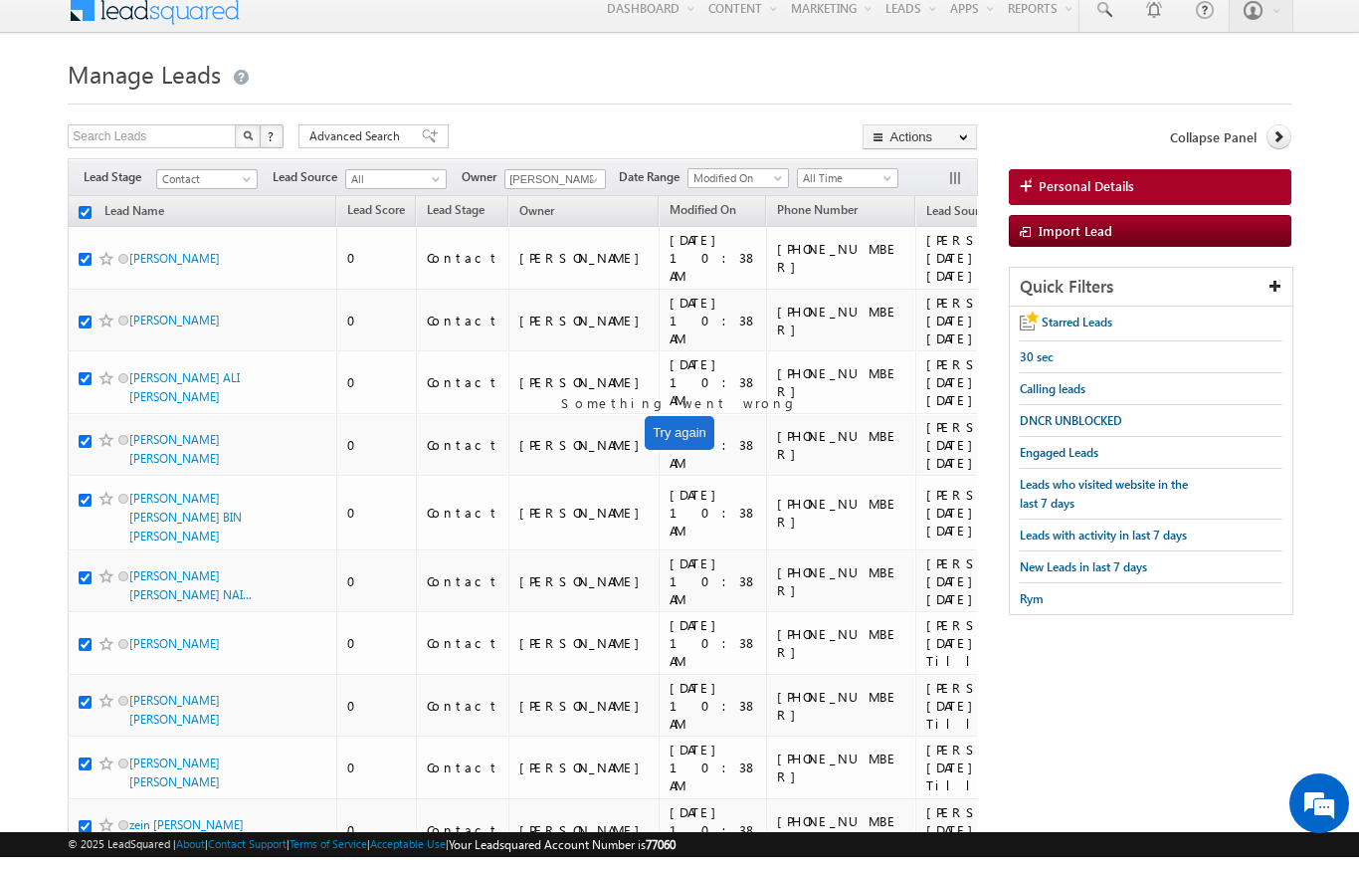
checkbox input "true"
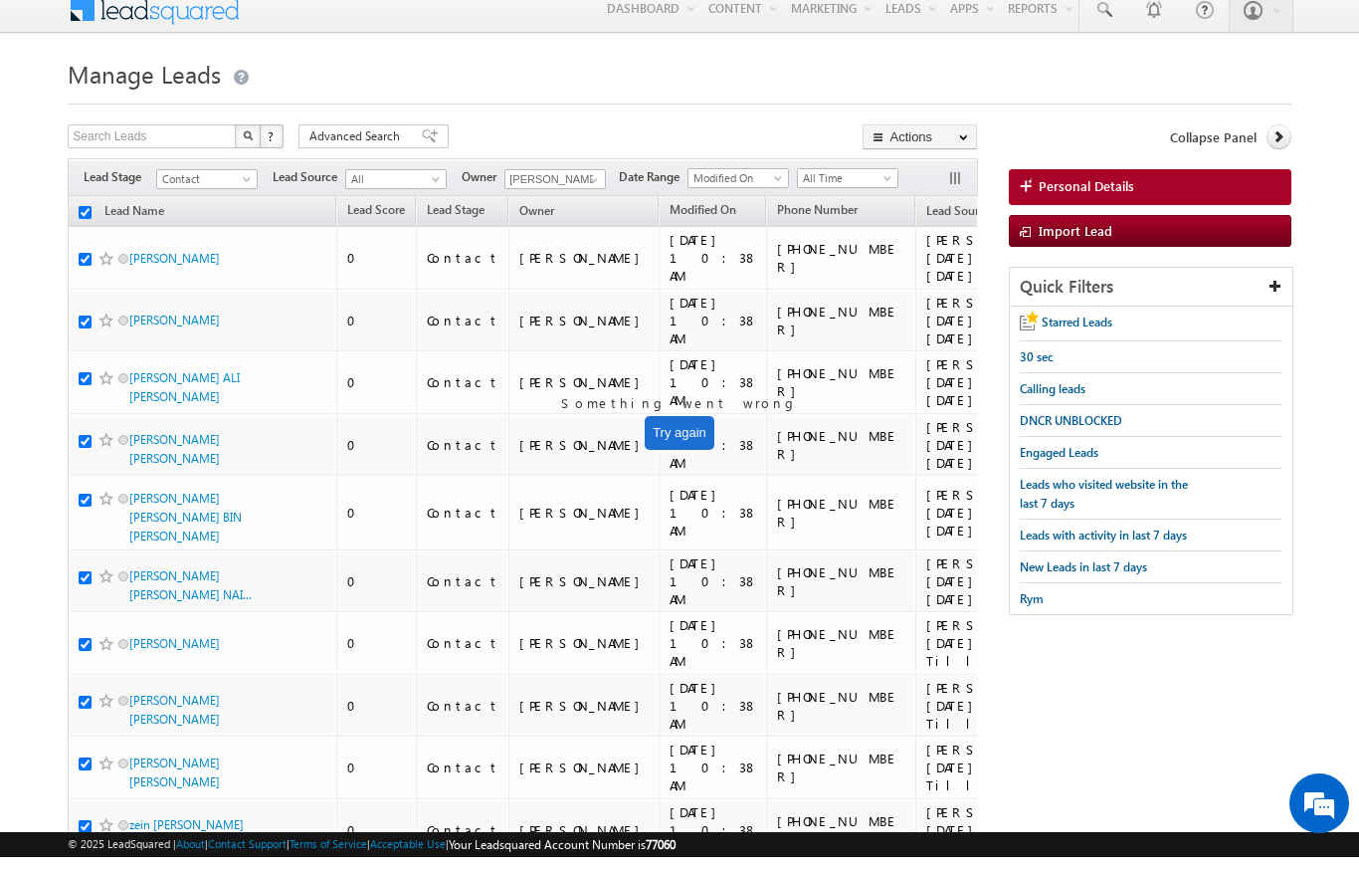
checkbox input "true"
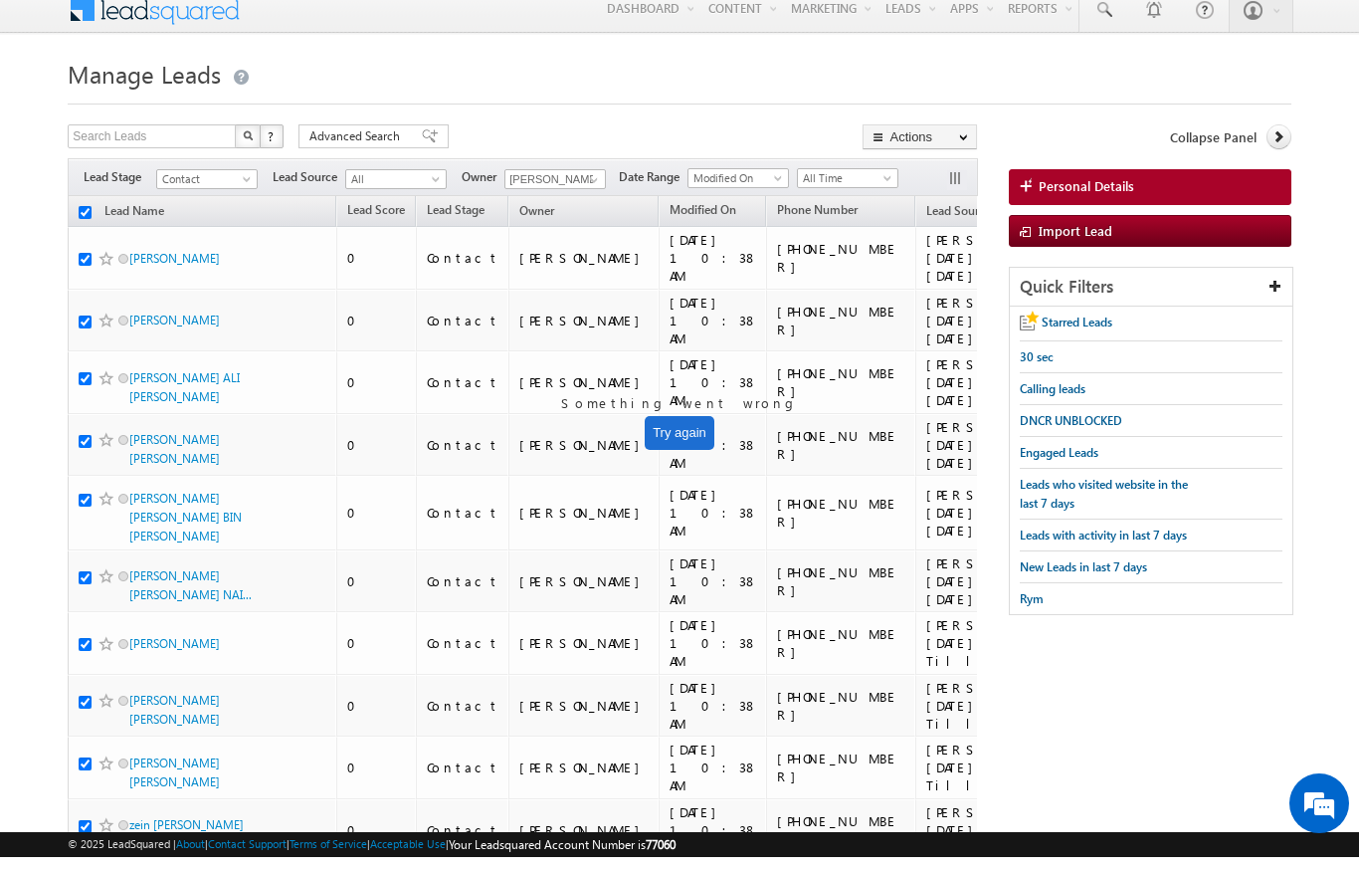
checkbox input "true"
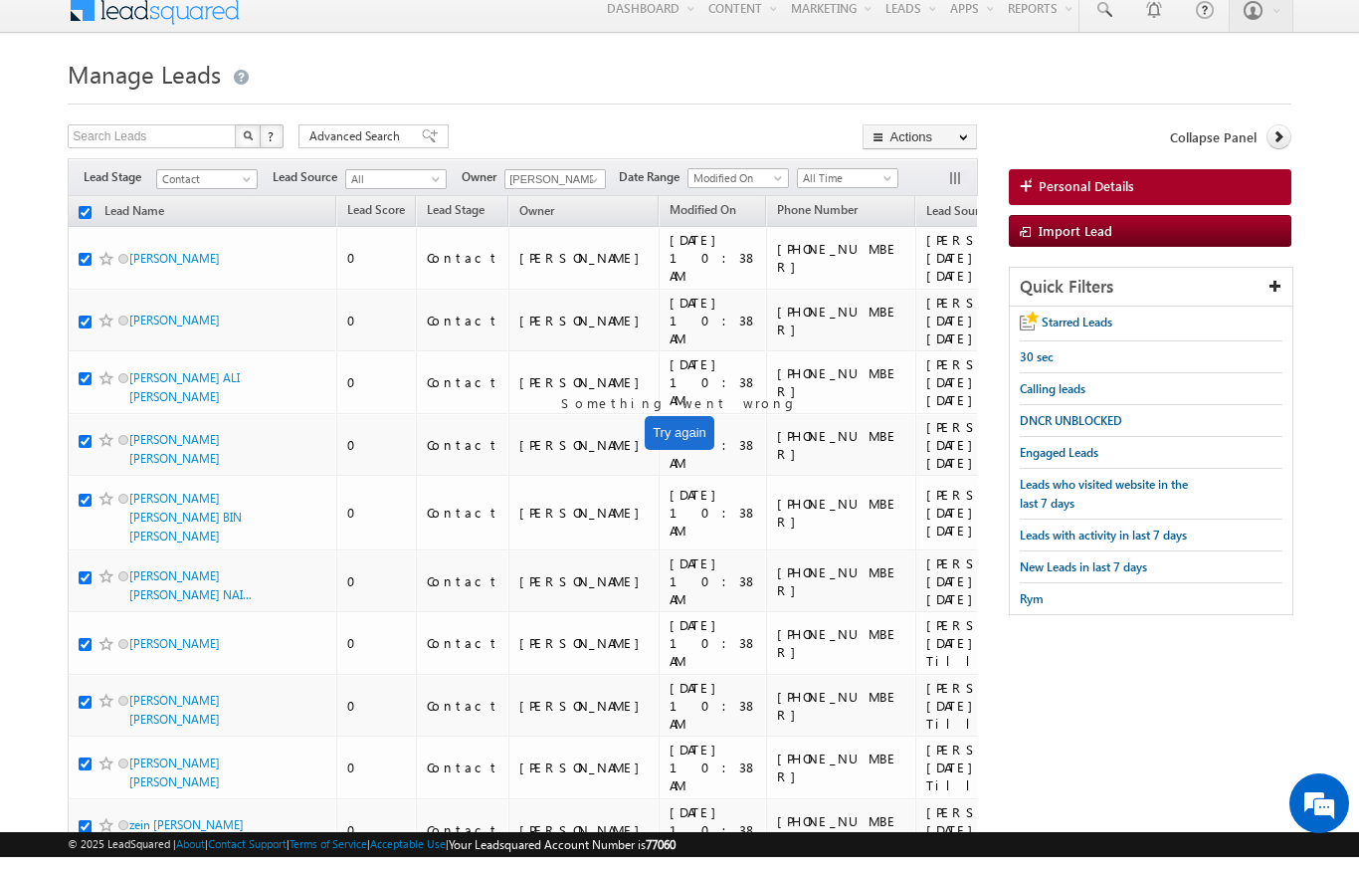
checkbox input "true"
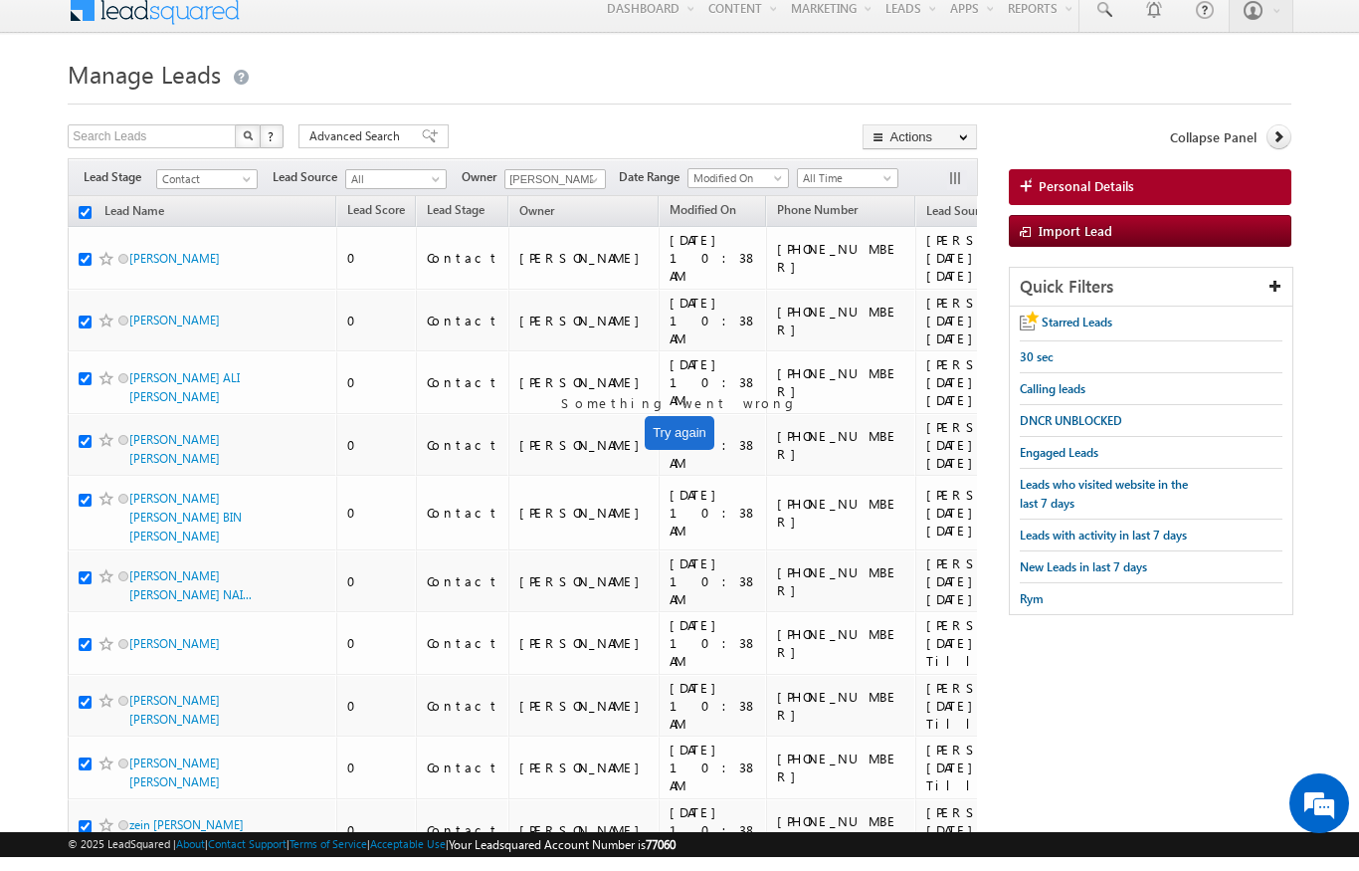
checkbox input "true"
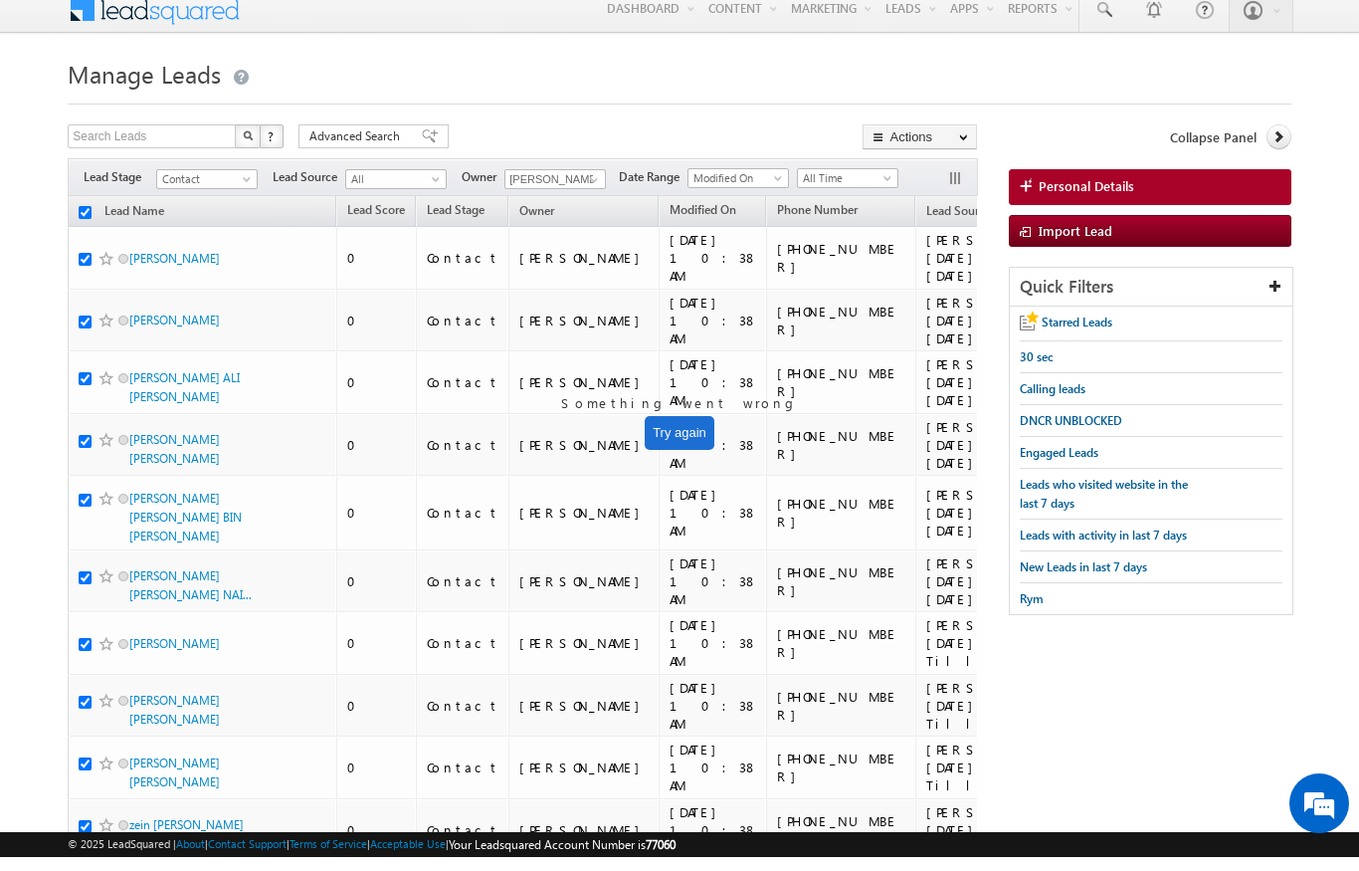
checkbox input "true"
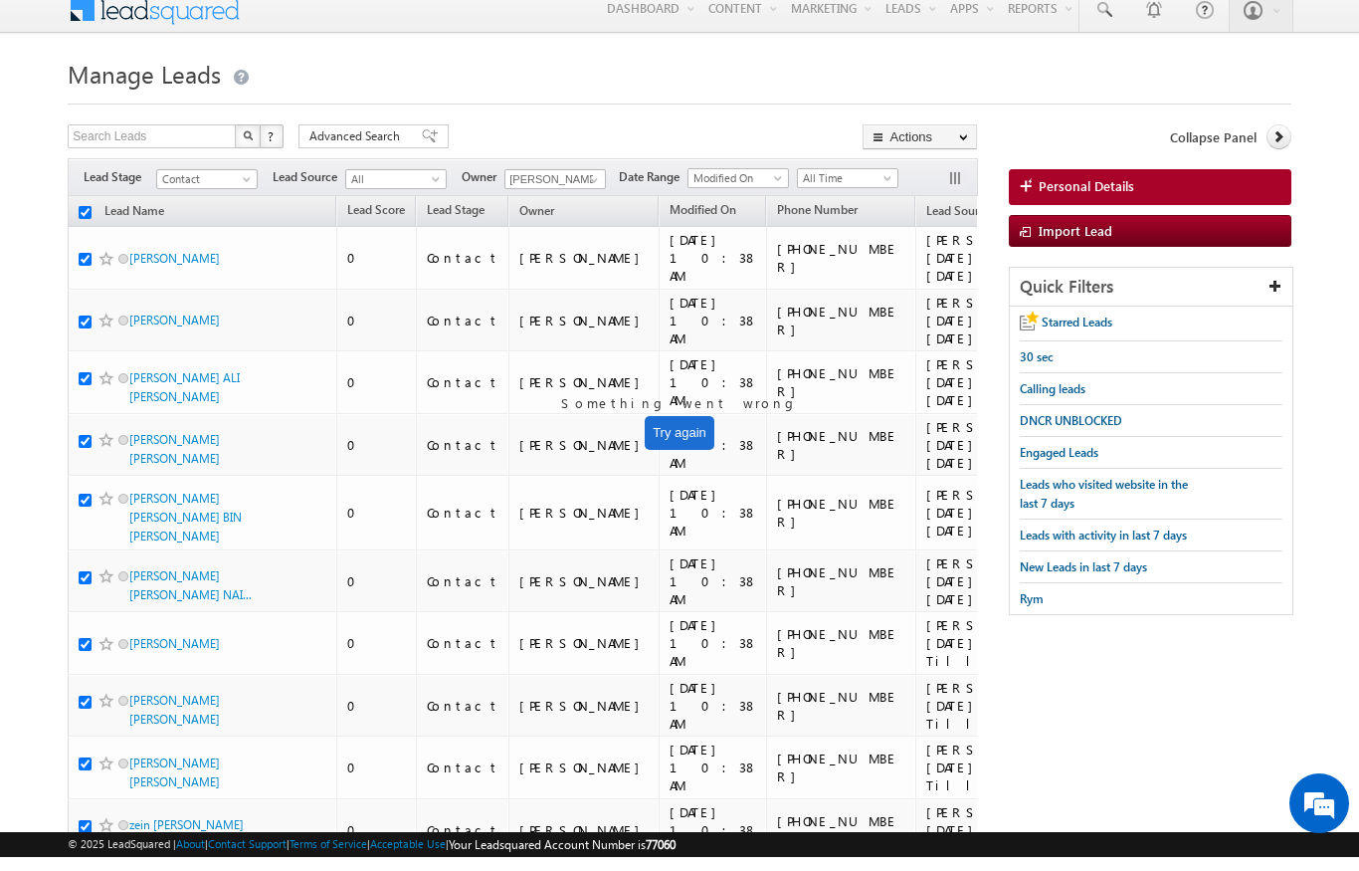
checkbox input "true"
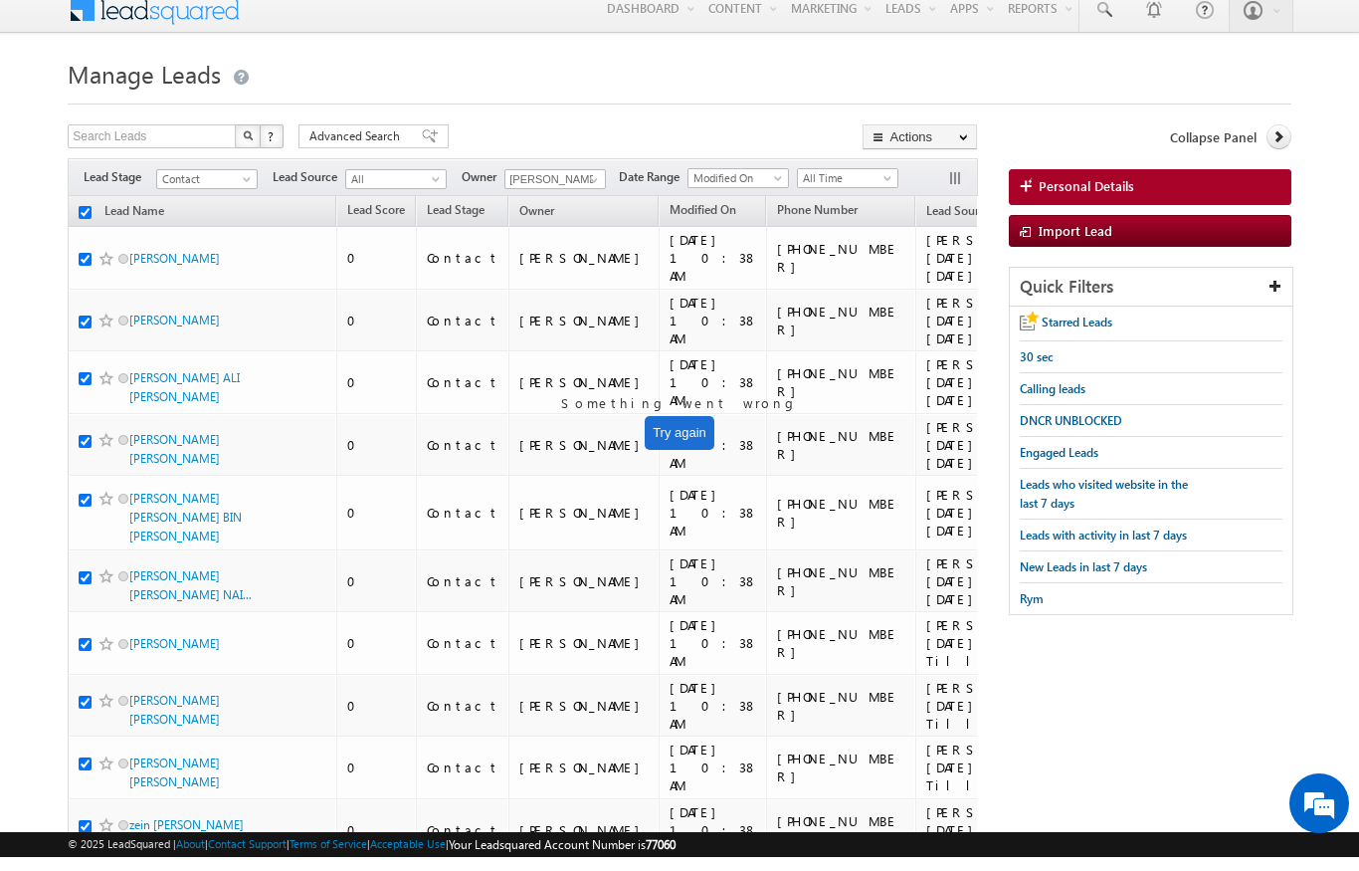
checkbox input "true"
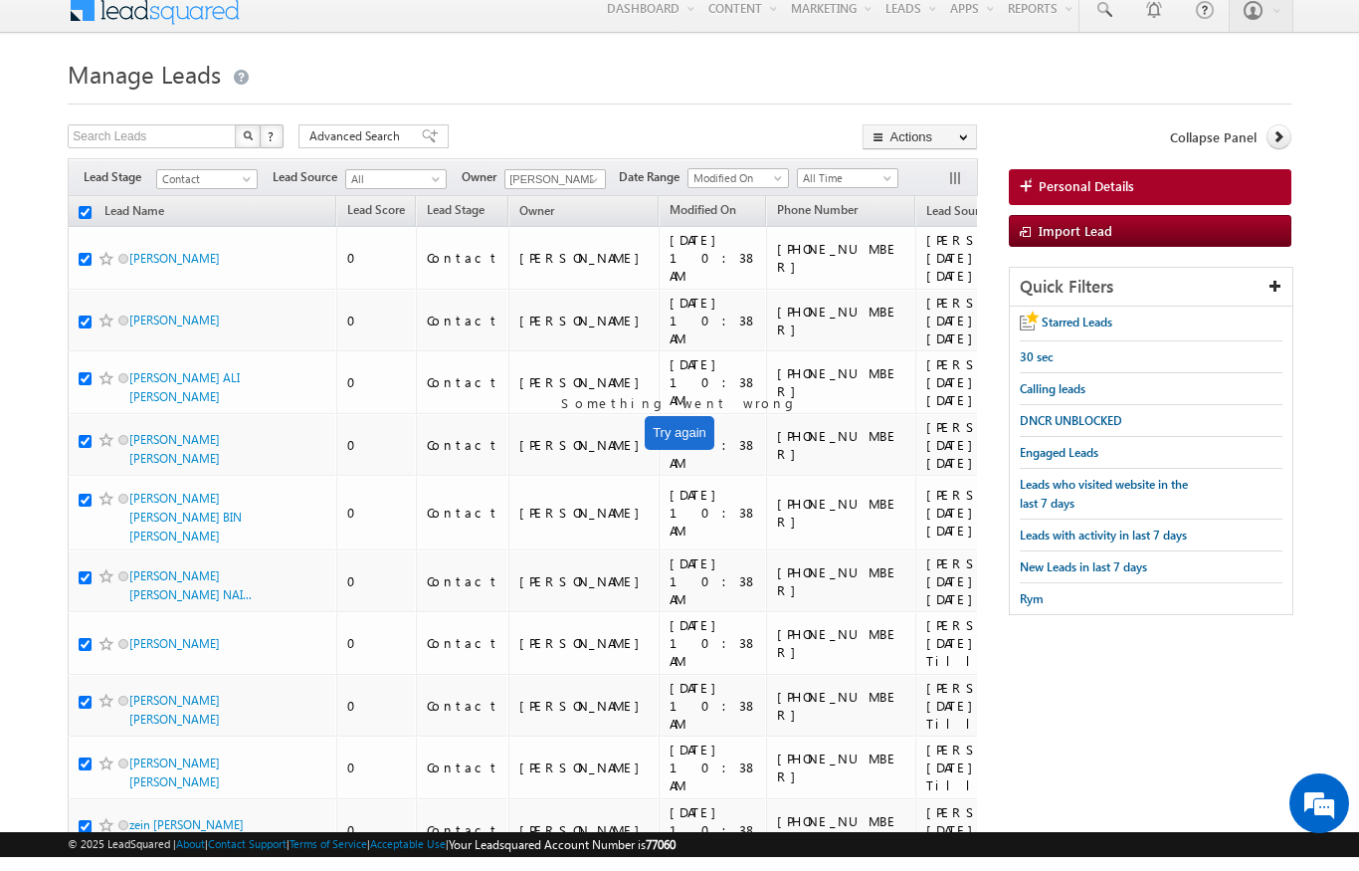
checkbox input "true"
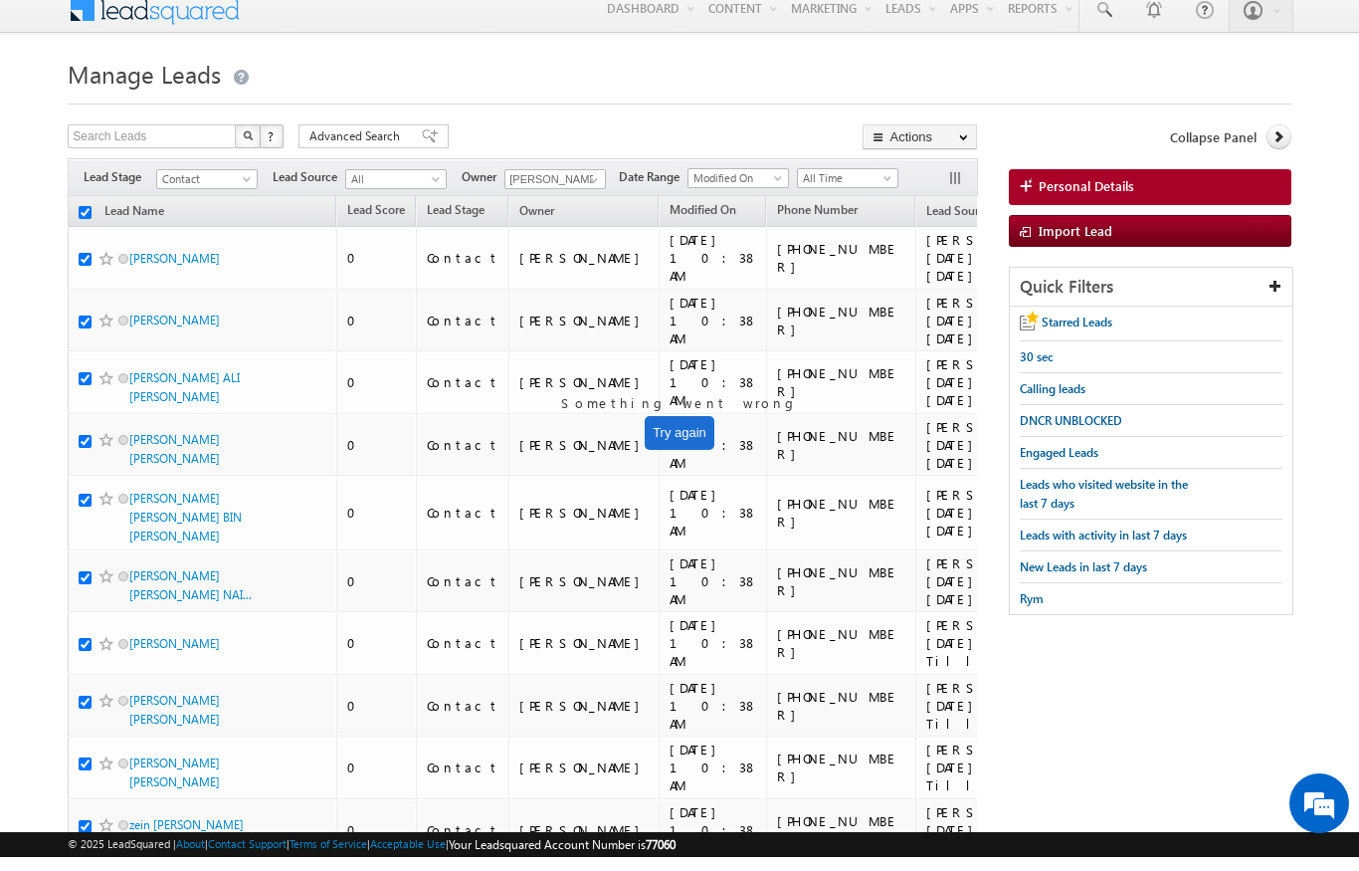
checkbox input "true"
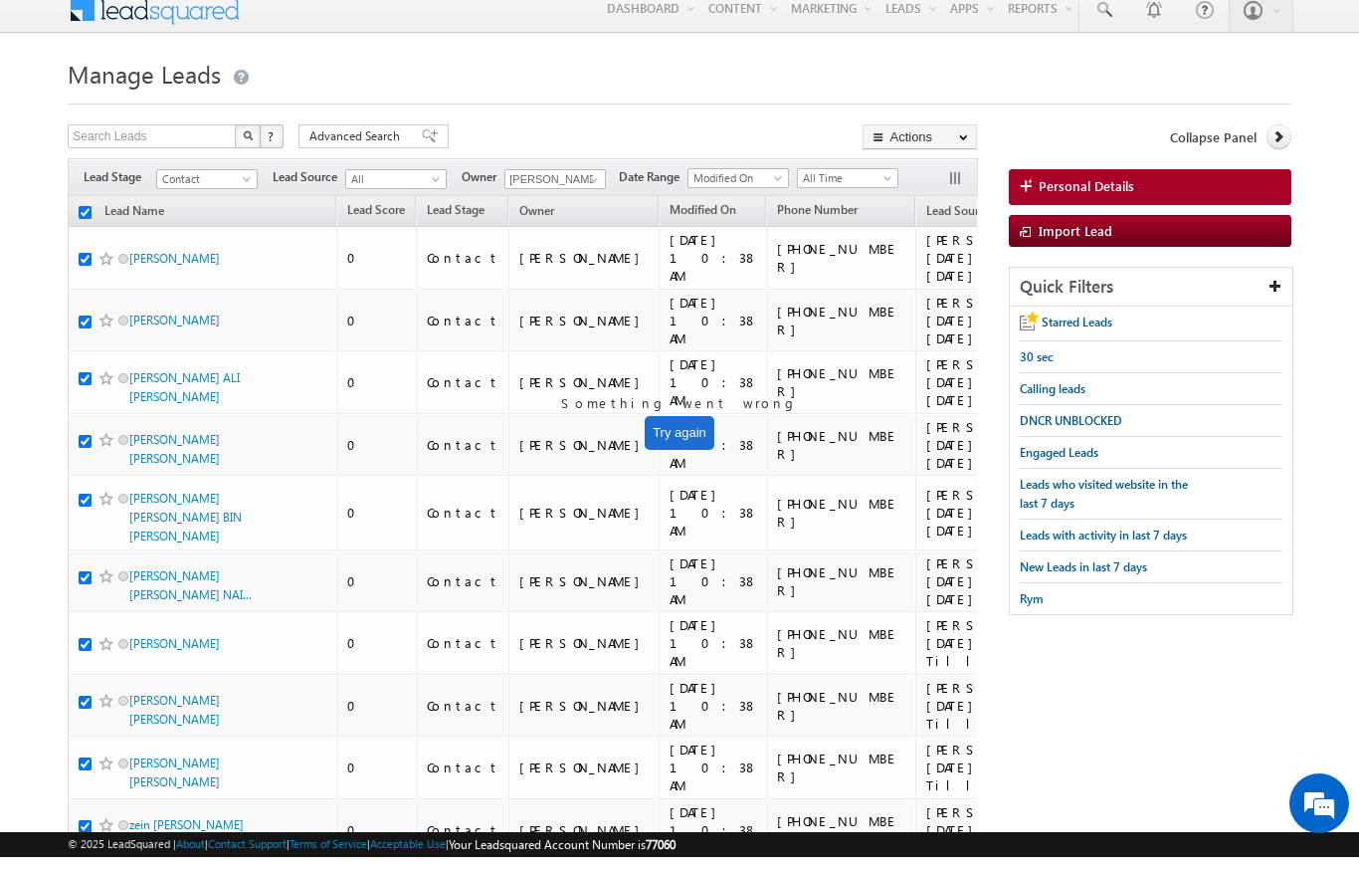
checkbox input "true"
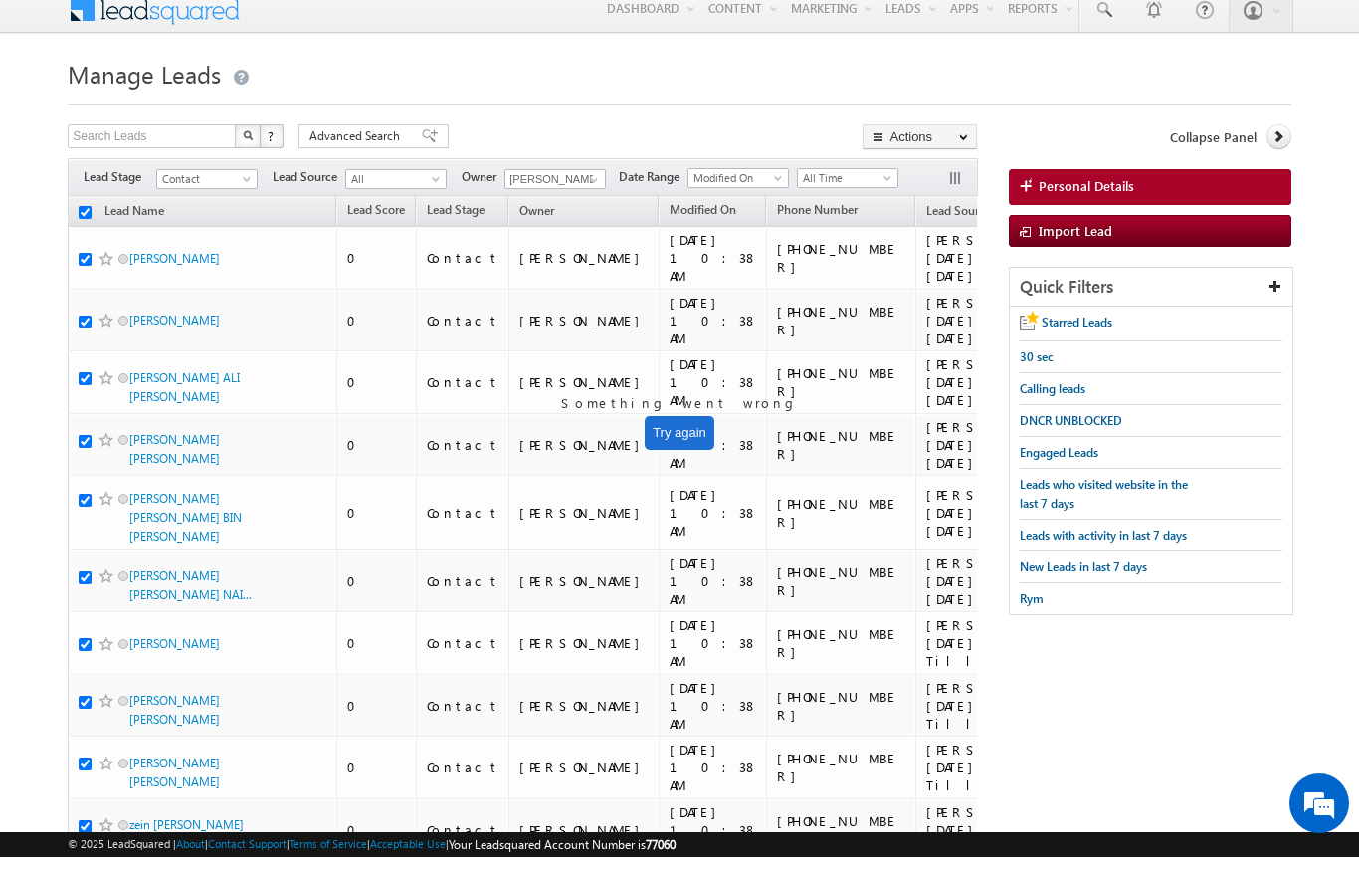
checkbox input "true"
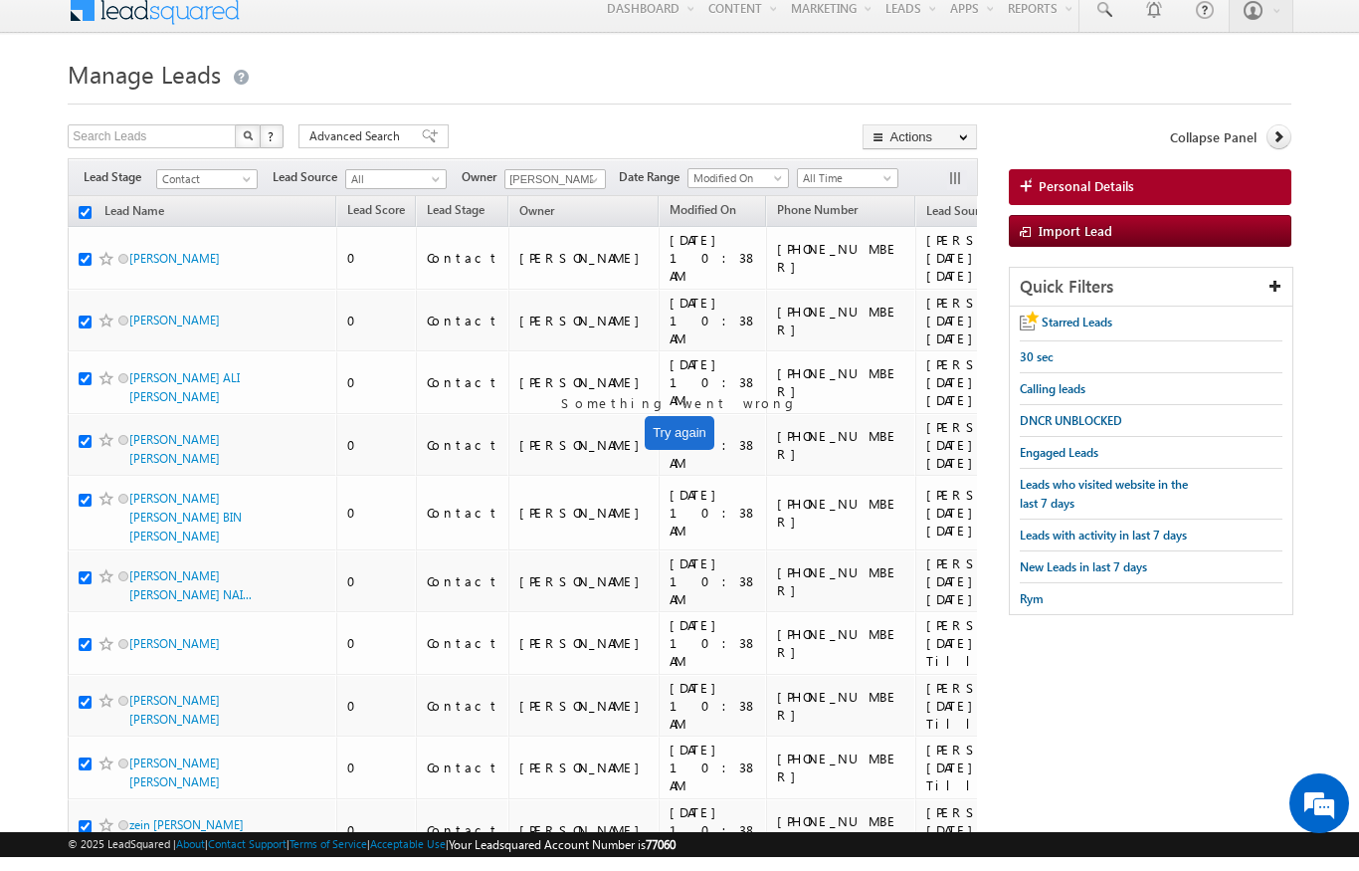
checkbox input "true"
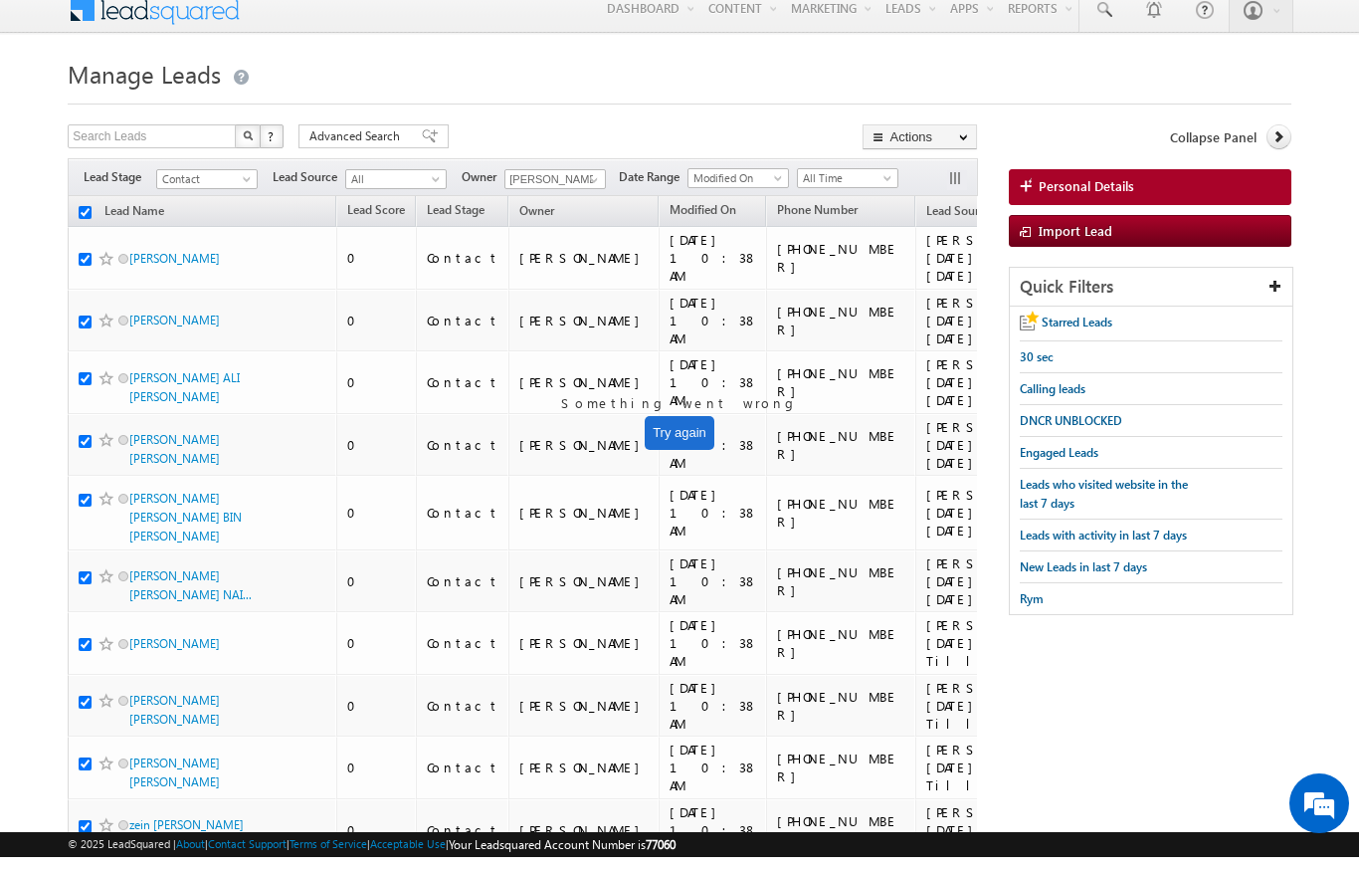
checkbox input "true"
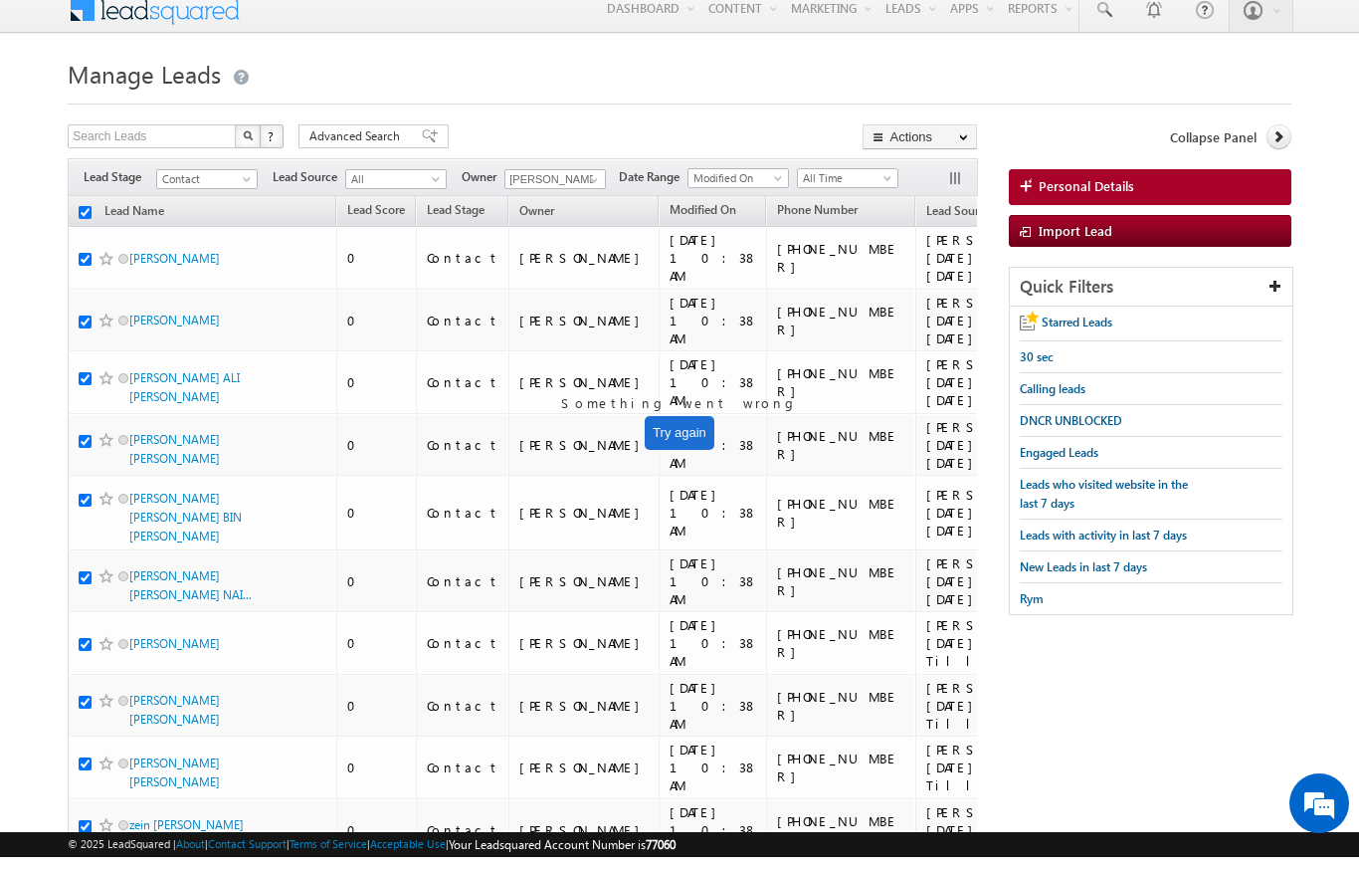
checkbox input "true"
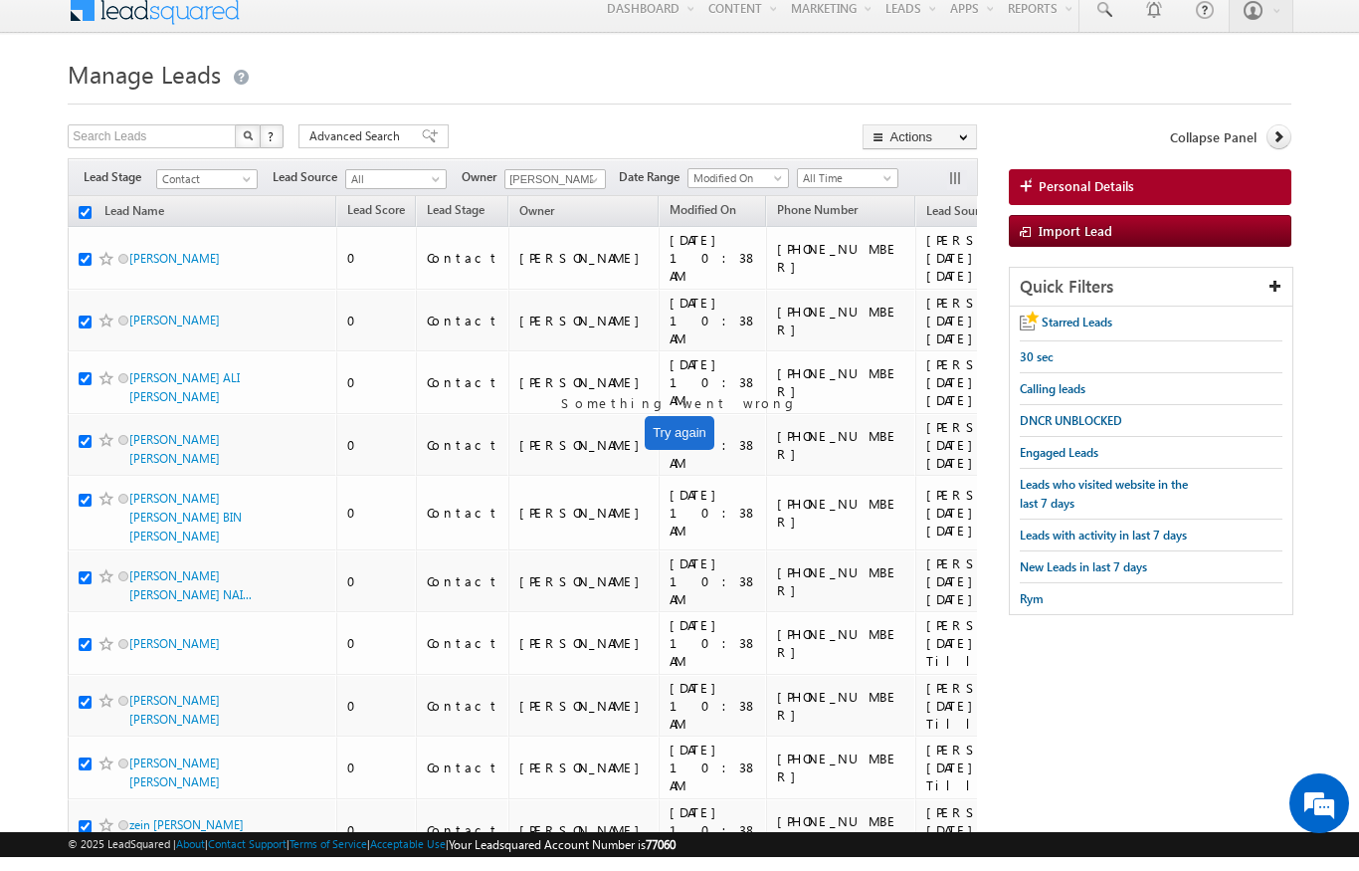
checkbox input "true"
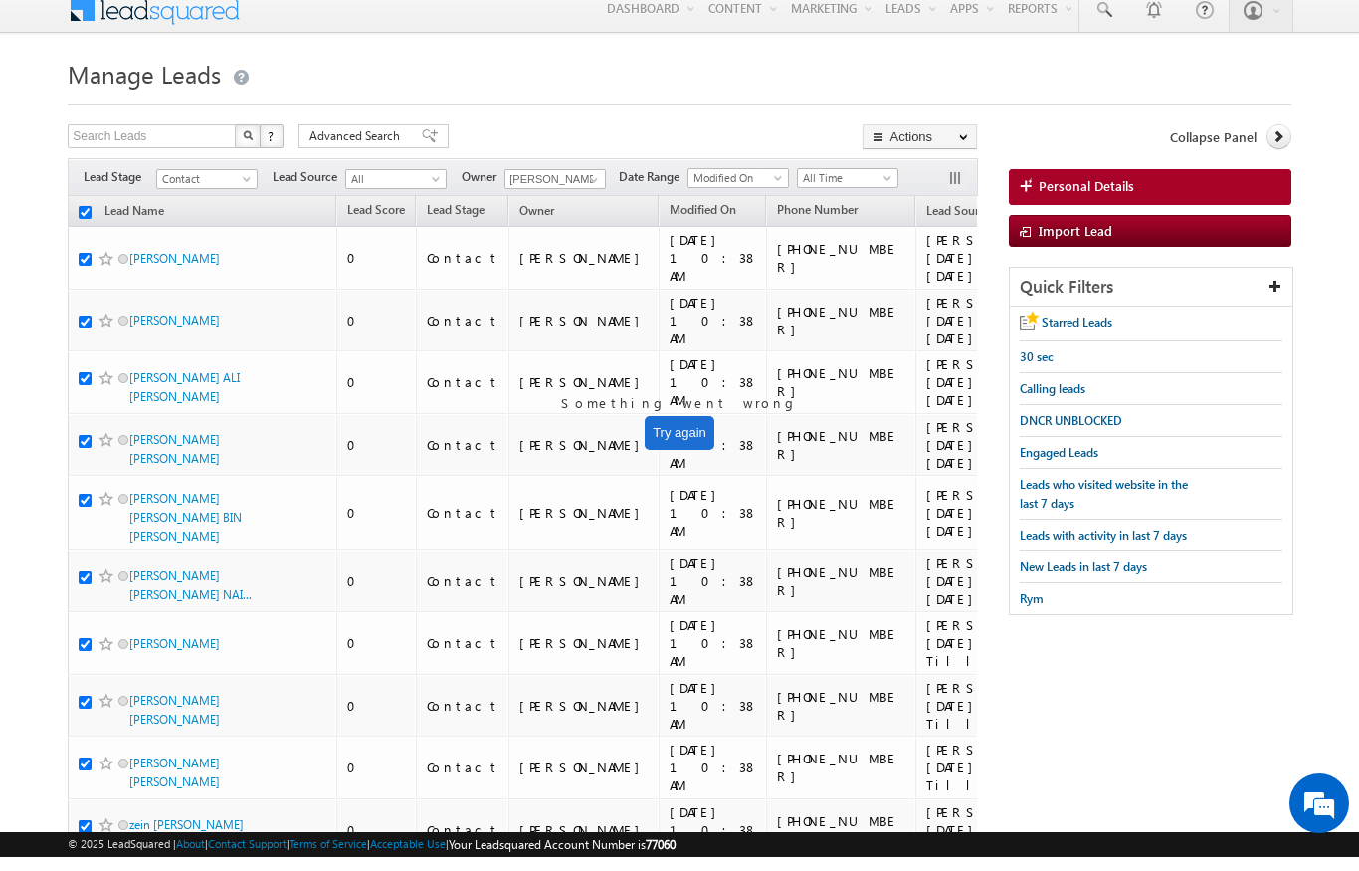
checkbox input "true"
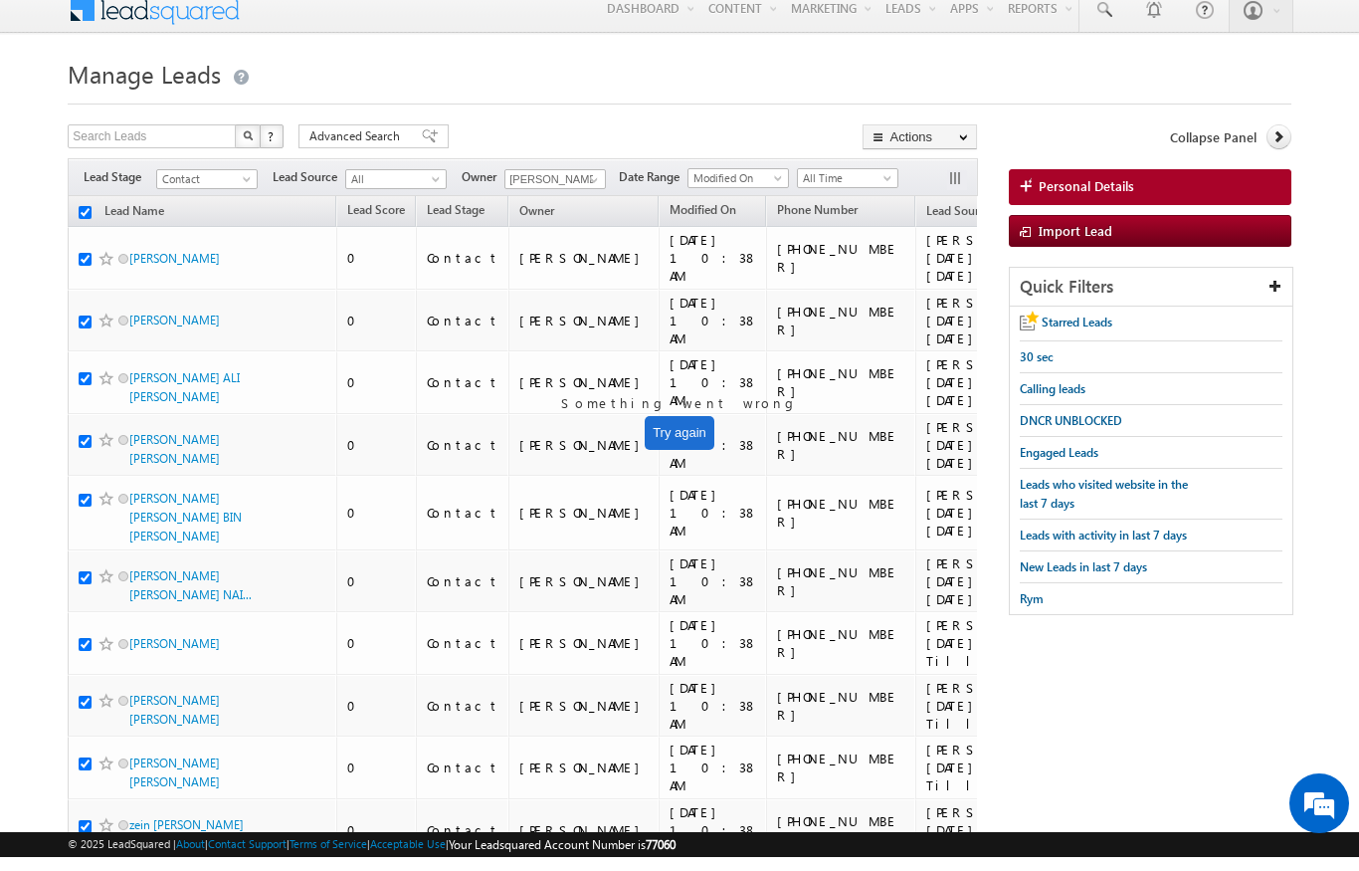
checkbox input "true"
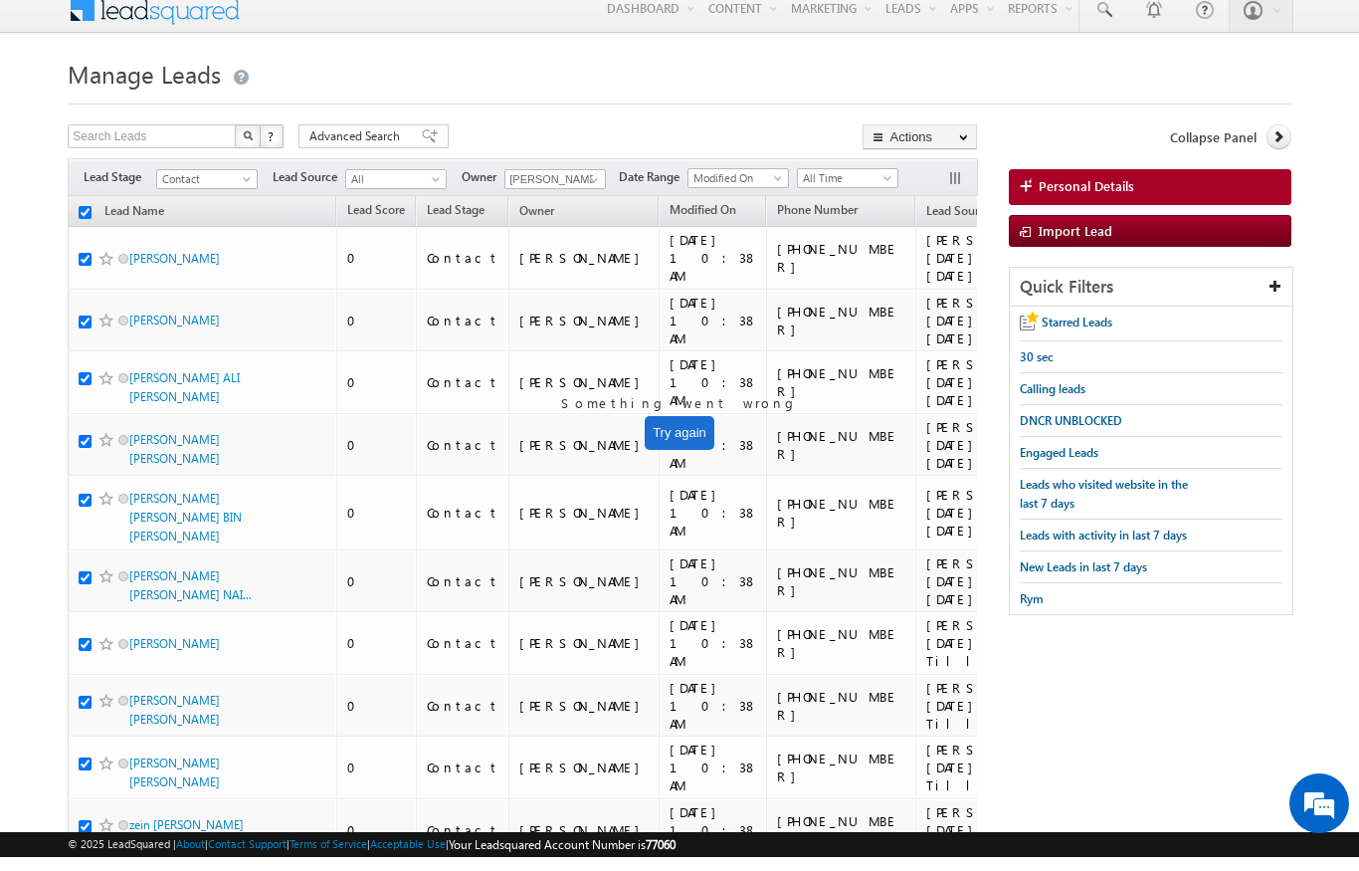
scroll to position [14, 0]
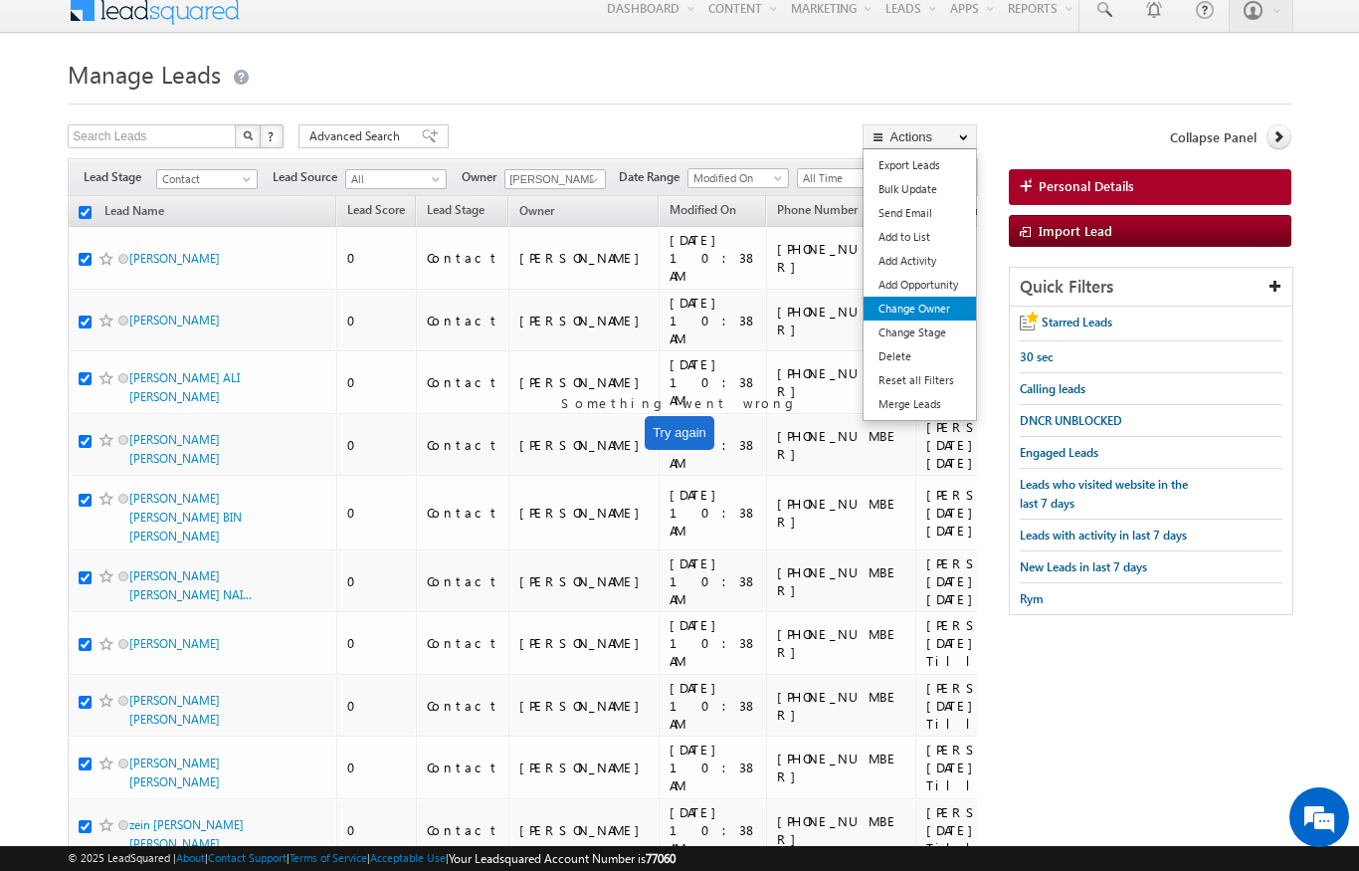
click at [946, 303] on link "Change Owner" at bounding box center [920, 309] width 112 height 24
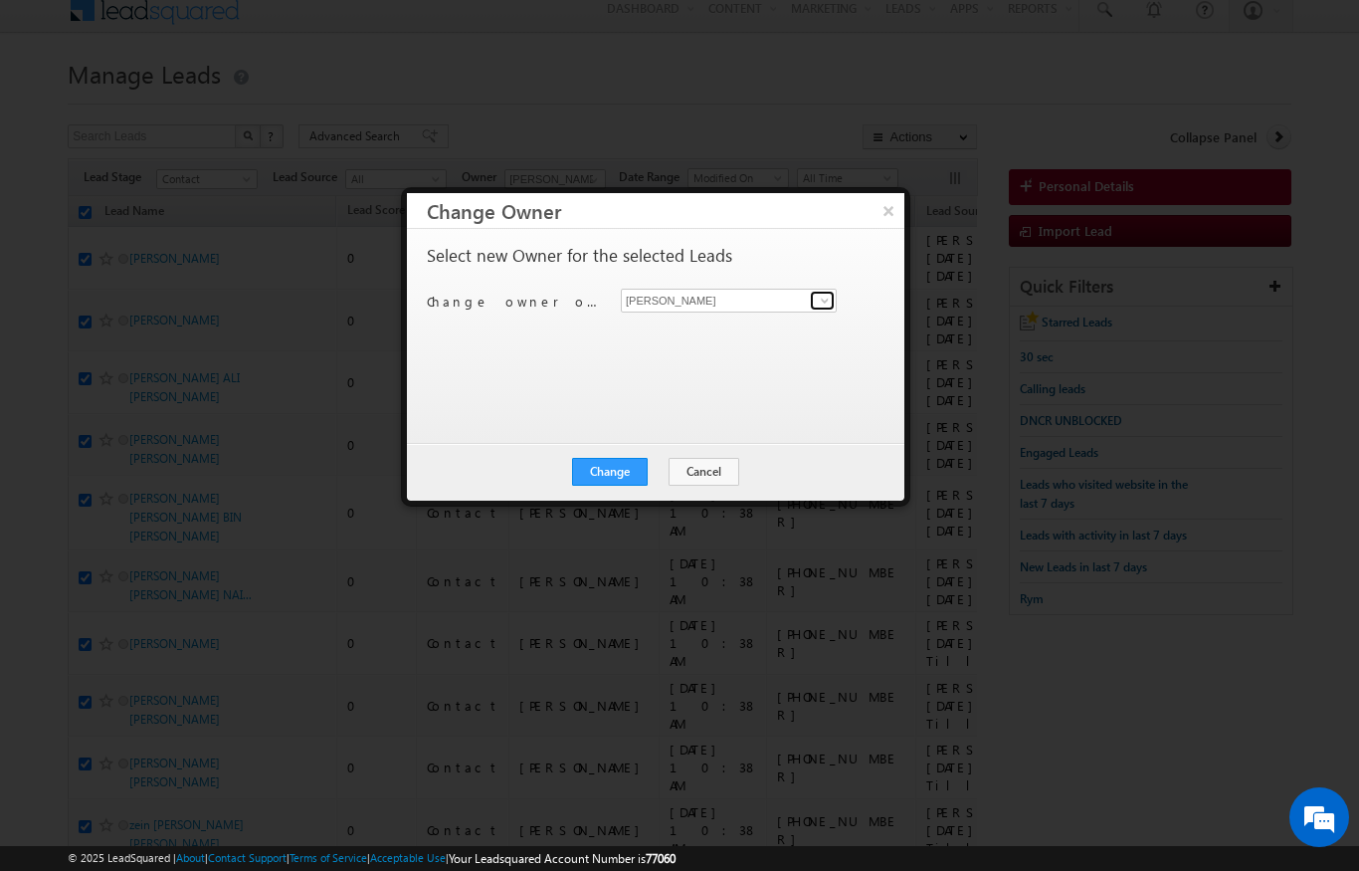
click at [819, 298] on span at bounding box center [825, 301] width 16 height 16
click at [752, 337] on span "[PERSON_NAME][EMAIL_ADDRESS][DOMAIN_NAME]" at bounding box center [718, 338] width 179 height 15
click at [608, 473] on button "Change" at bounding box center [610, 472] width 76 height 28
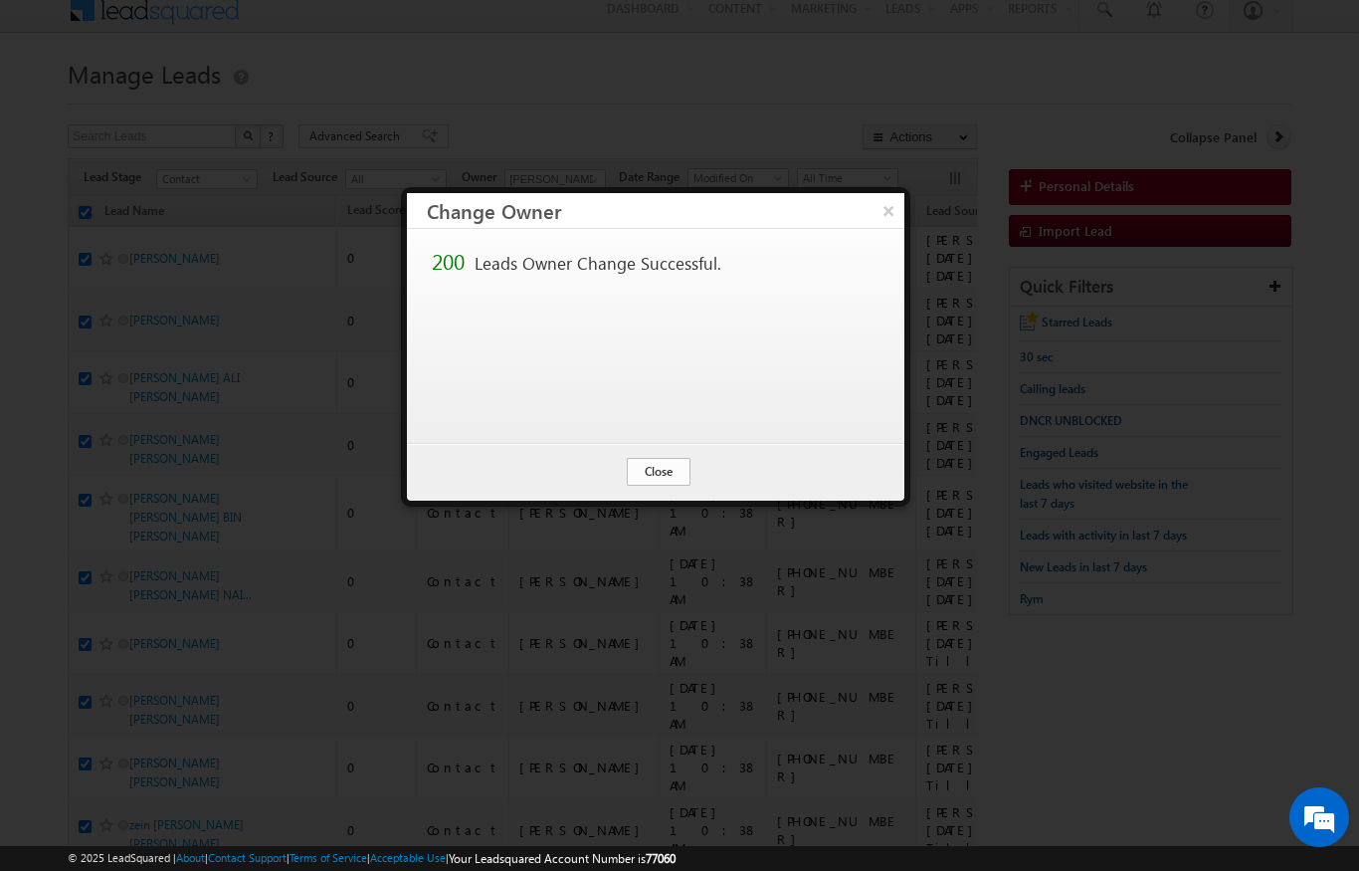
click at [686, 468] on button "Close" at bounding box center [659, 472] width 64 height 28
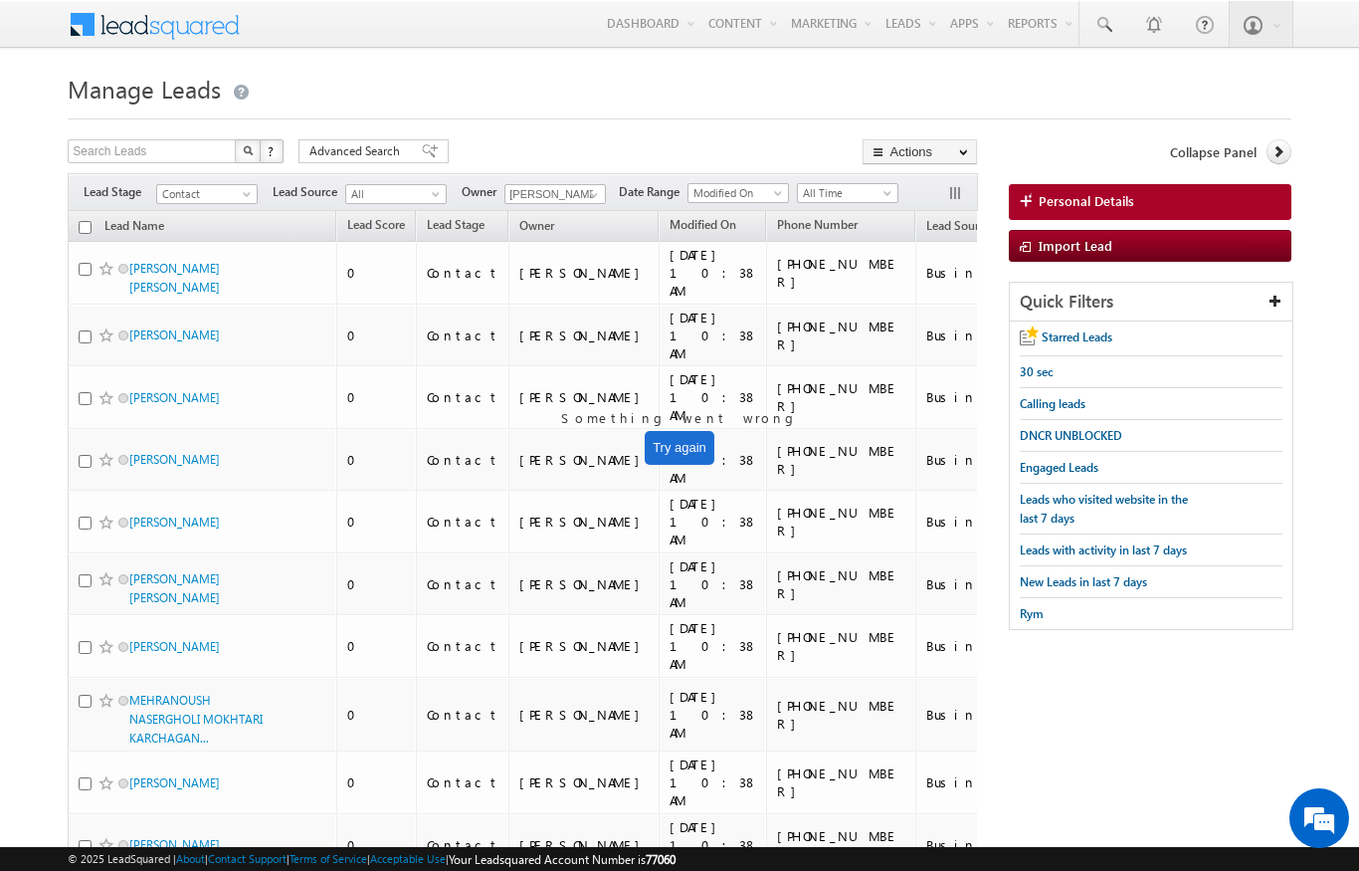
scroll to position [1, 0]
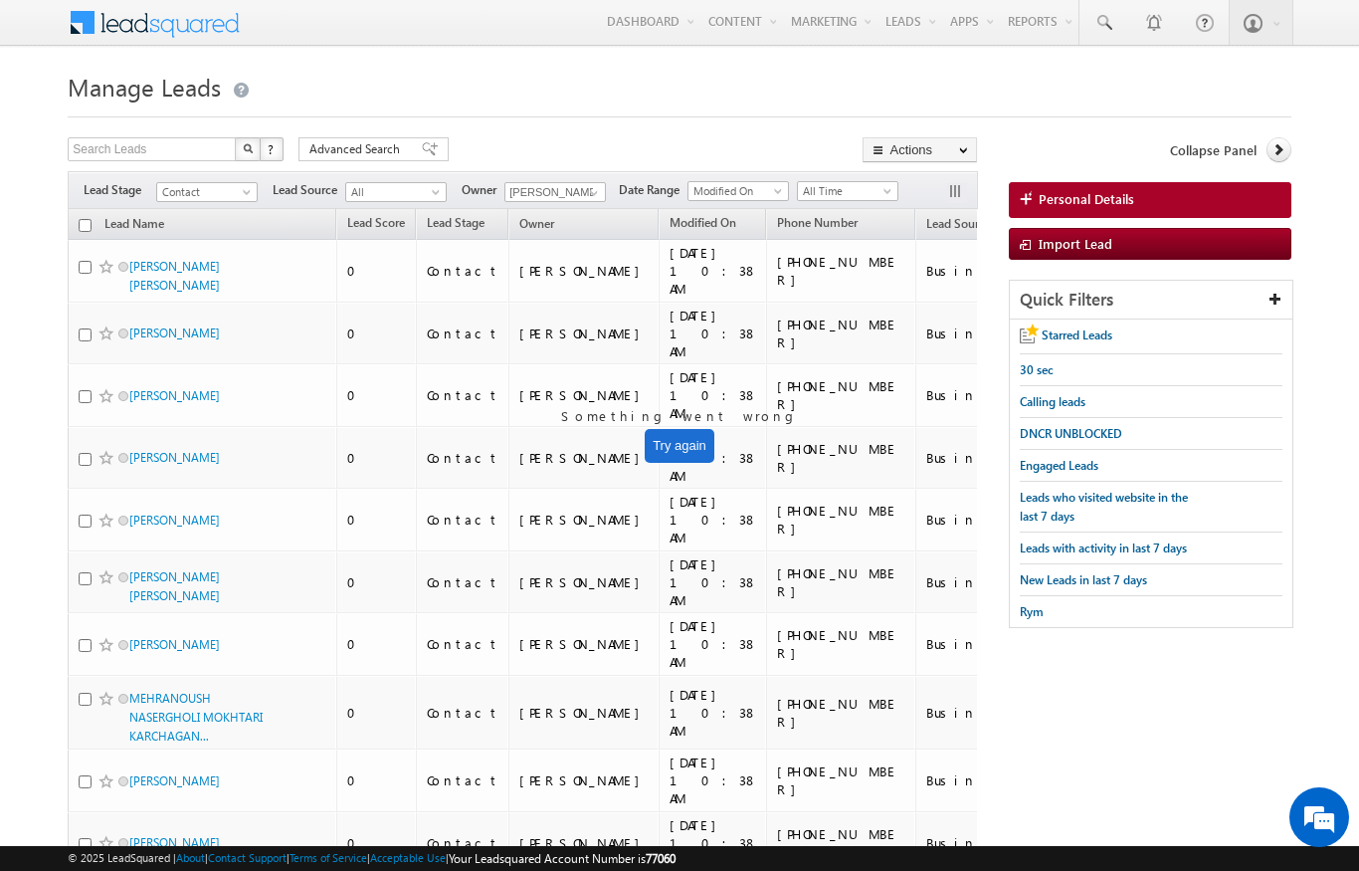
click at [82, 232] on input "checkbox" at bounding box center [85, 225] width 13 height 13
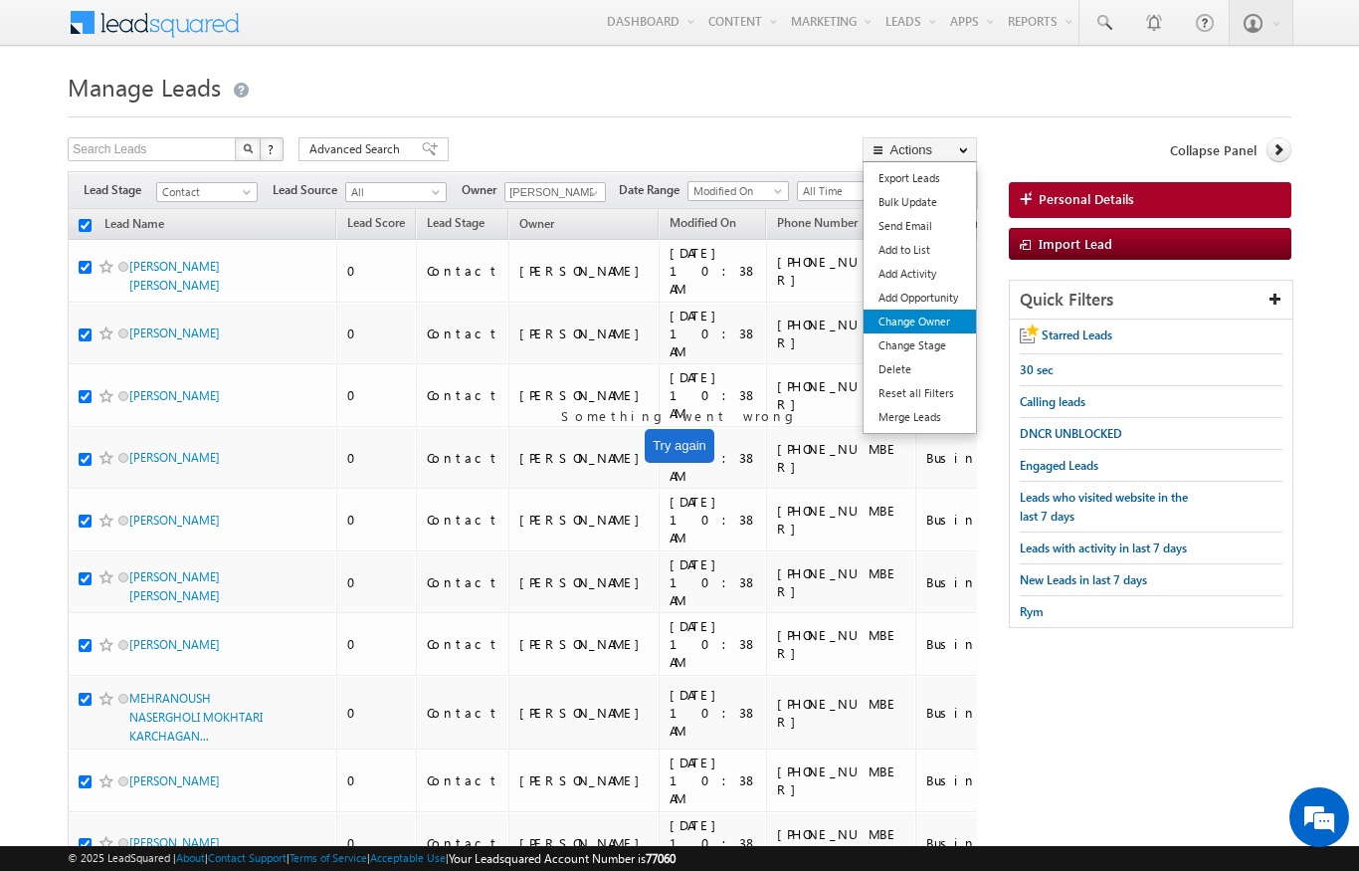
click at [940, 325] on link "Change Owner" at bounding box center [920, 321] width 112 height 24
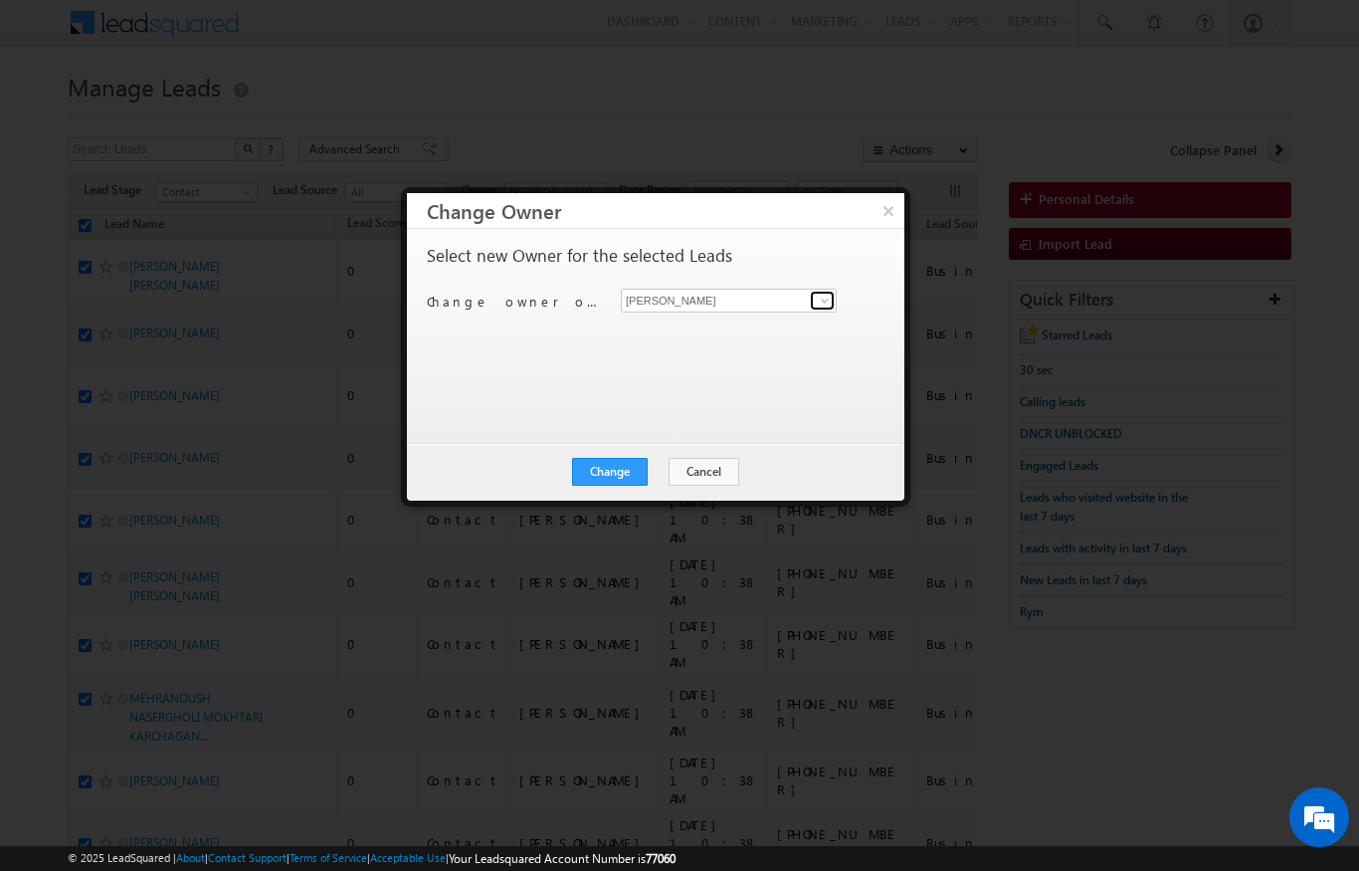
click at [815, 304] on link at bounding box center [822, 301] width 25 height 20
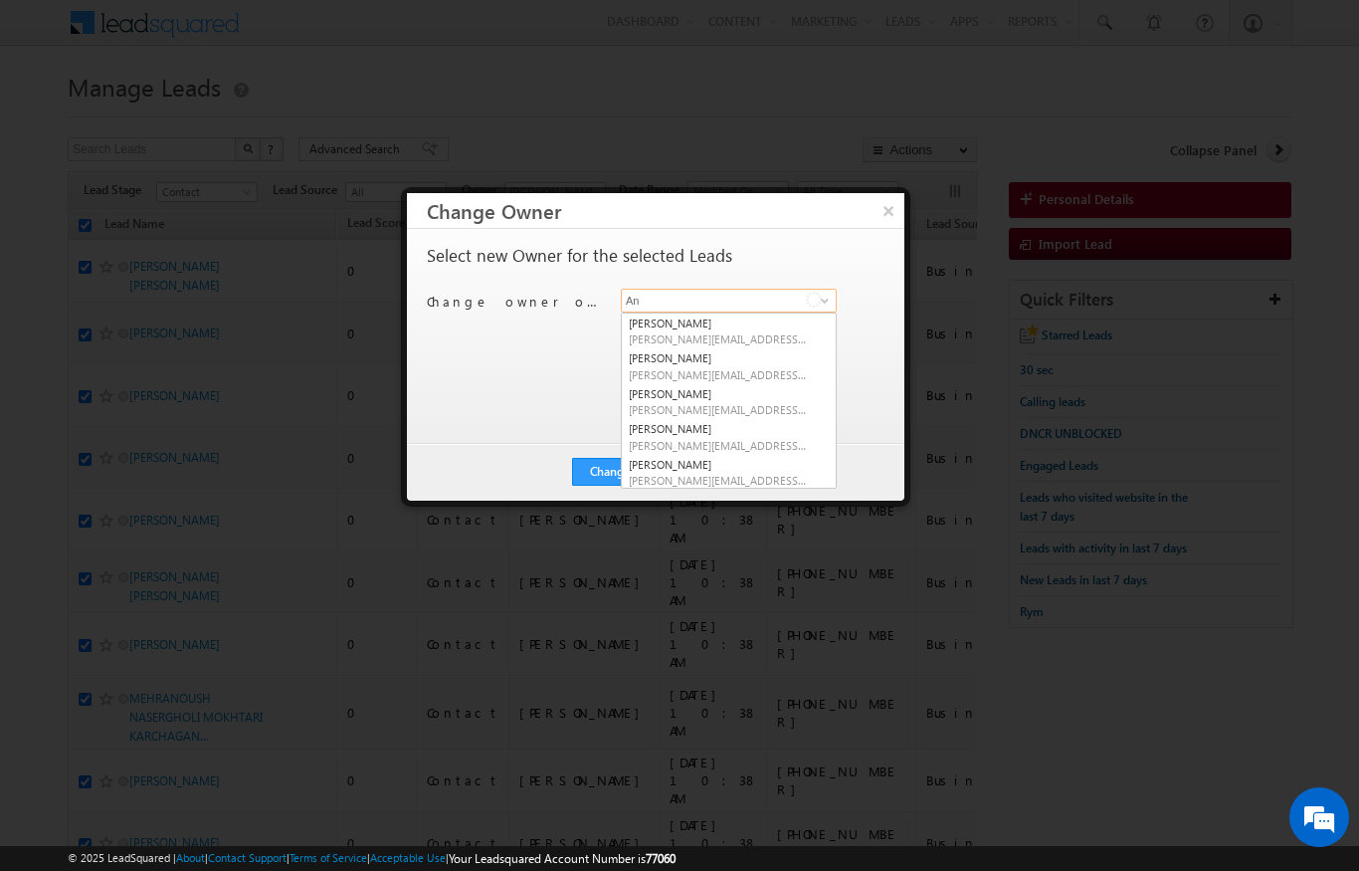
scroll to position [0, 0]
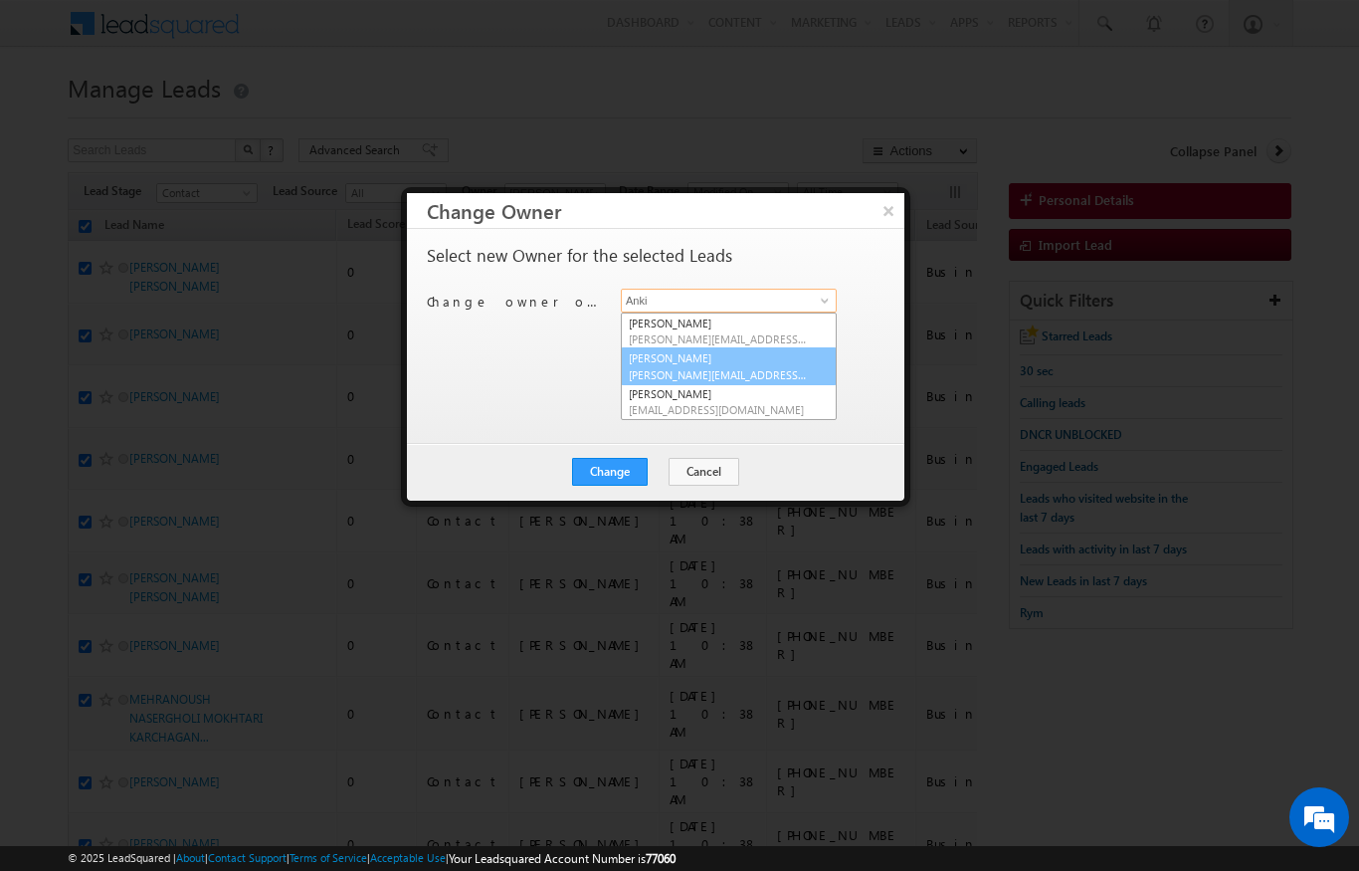
click at [741, 375] on span "[PERSON_NAME][EMAIL_ADDRESS][PERSON_NAME][DOMAIN_NAME]" at bounding box center [718, 374] width 179 height 15
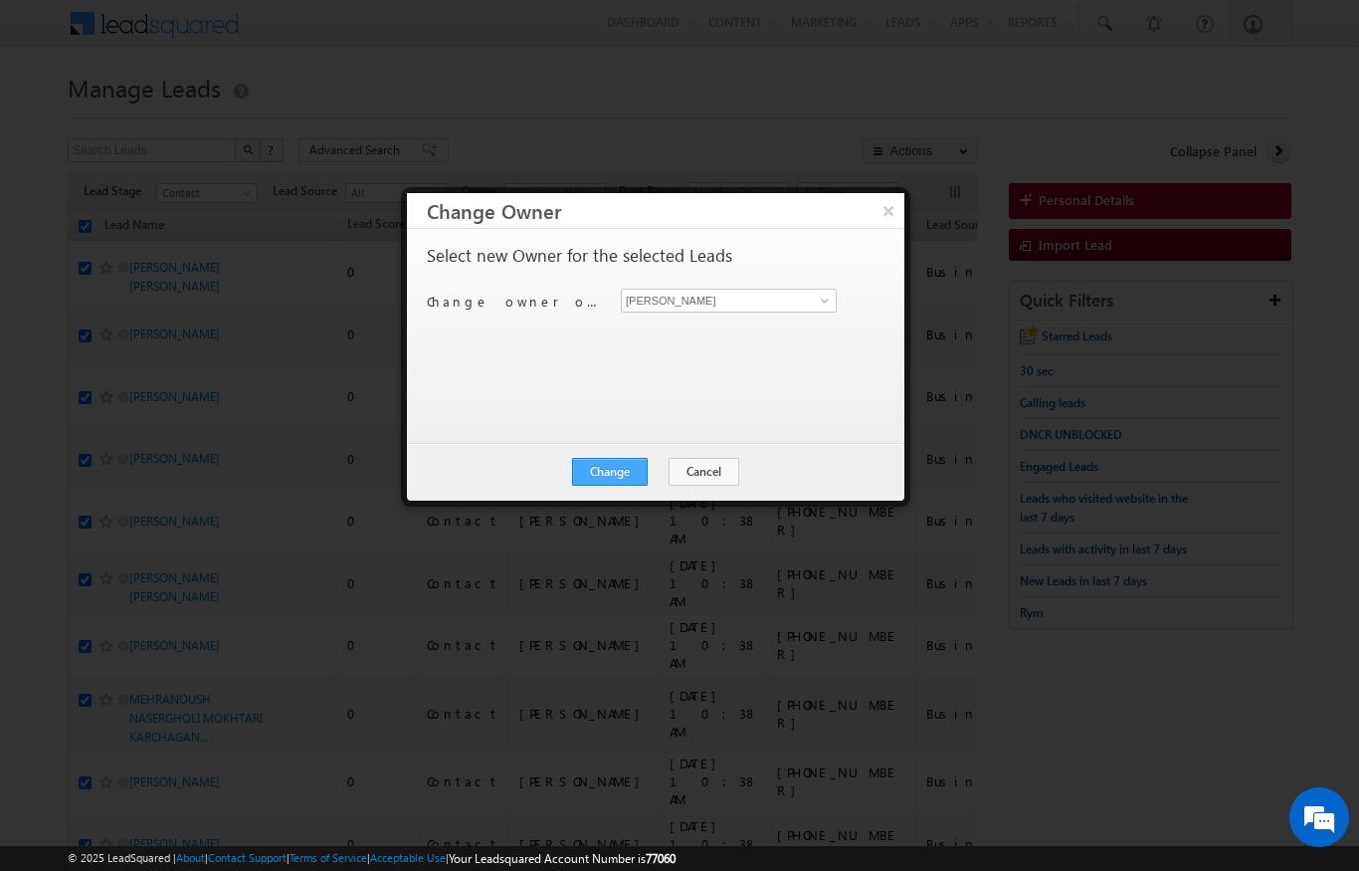
click at [625, 475] on button "Change" at bounding box center [610, 472] width 76 height 28
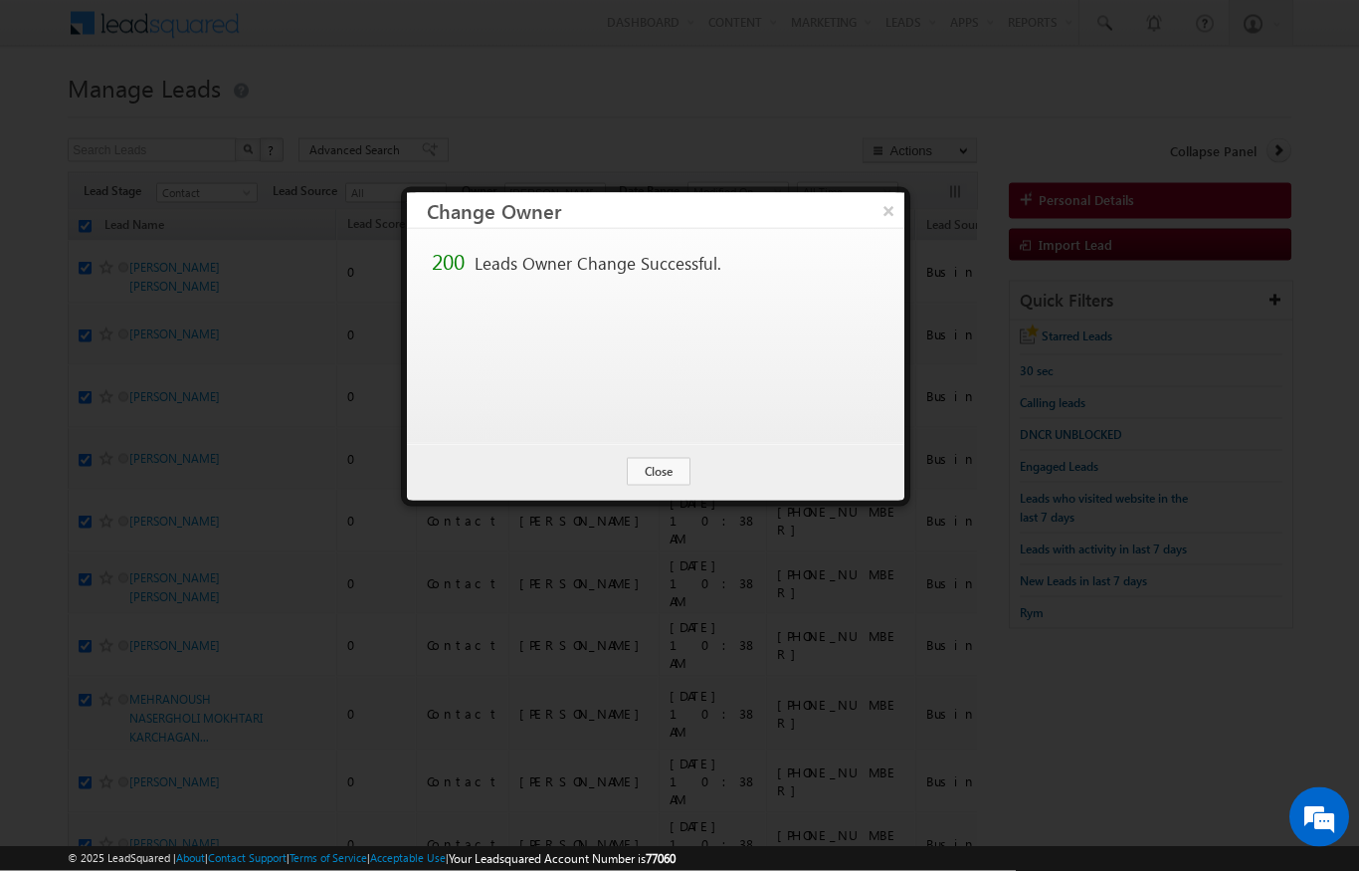
scroll to position [1, 0]
click at [663, 466] on button "Close" at bounding box center [659, 472] width 64 height 28
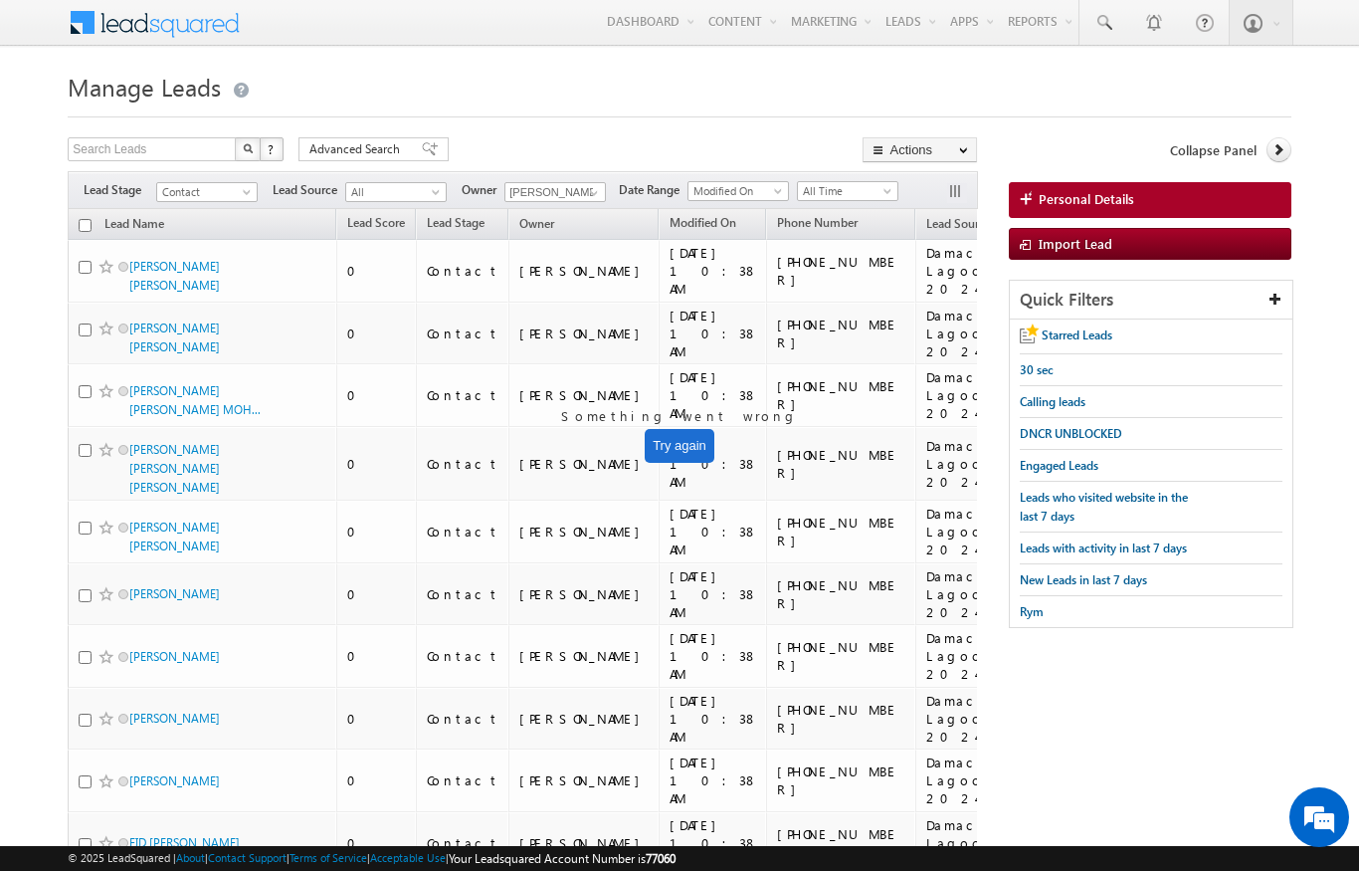
click at [81, 228] on input "checkbox" at bounding box center [85, 225] width 13 height 13
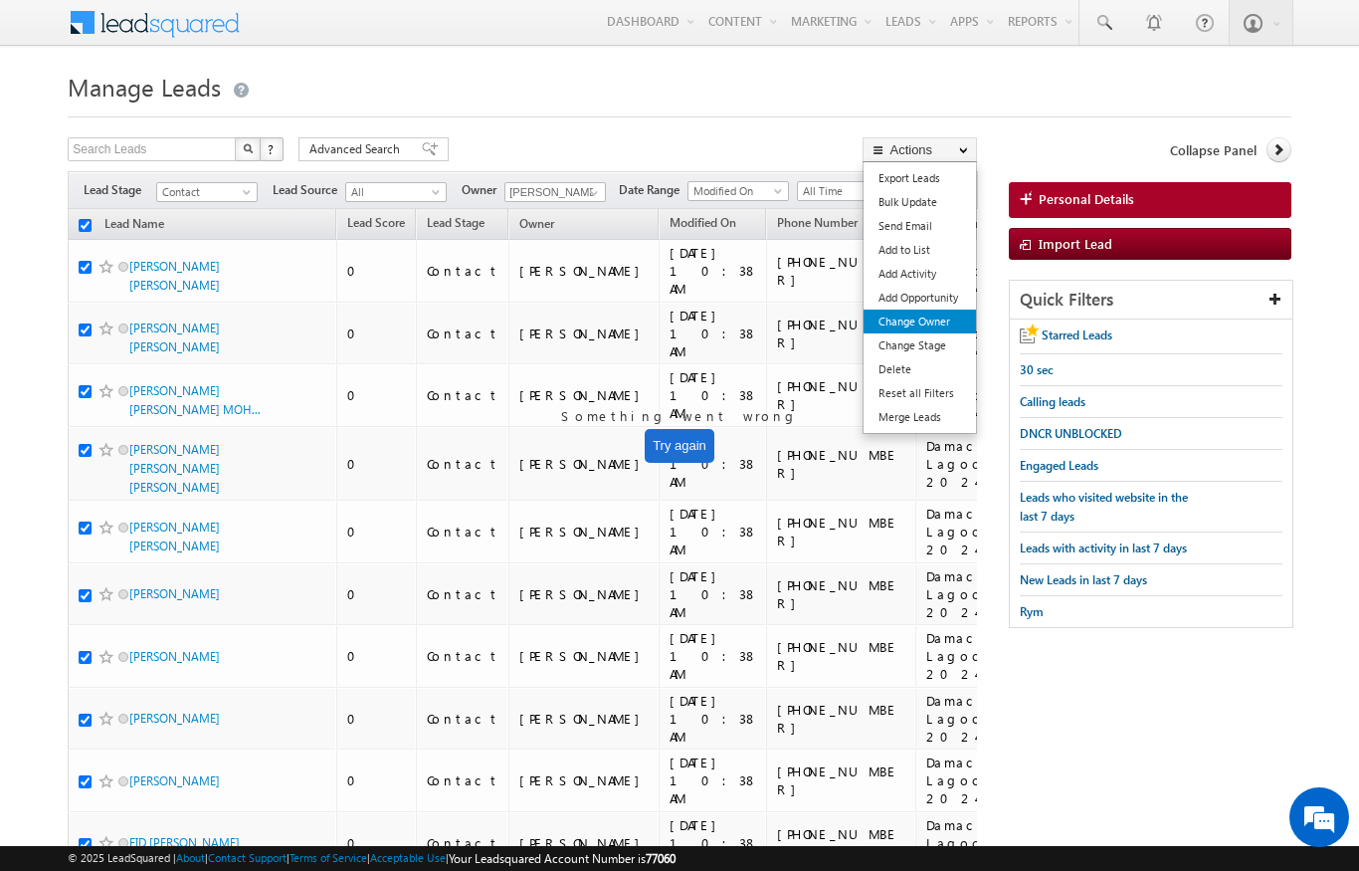
click at [943, 323] on link "Change Owner" at bounding box center [920, 321] width 112 height 24
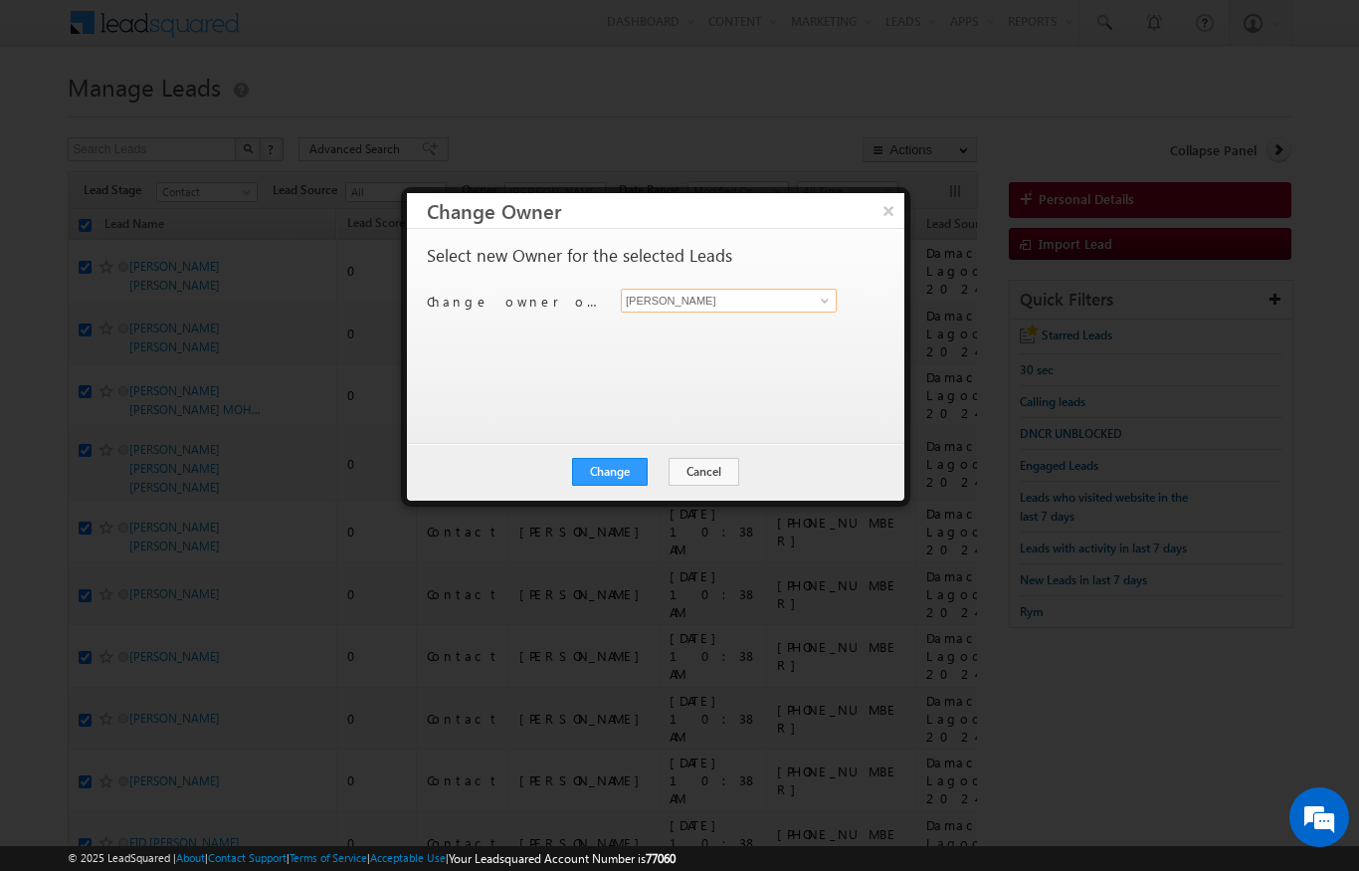
click at [786, 292] on input "[PERSON_NAME]" at bounding box center [729, 301] width 216 height 24
click at [781, 321] on link "Sandeep kumar sandeep.skumar@indglobal.ae" at bounding box center [729, 331] width 216 height 38
click at [634, 477] on button "Change" at bounding box center [610, 472] width 76 height 28
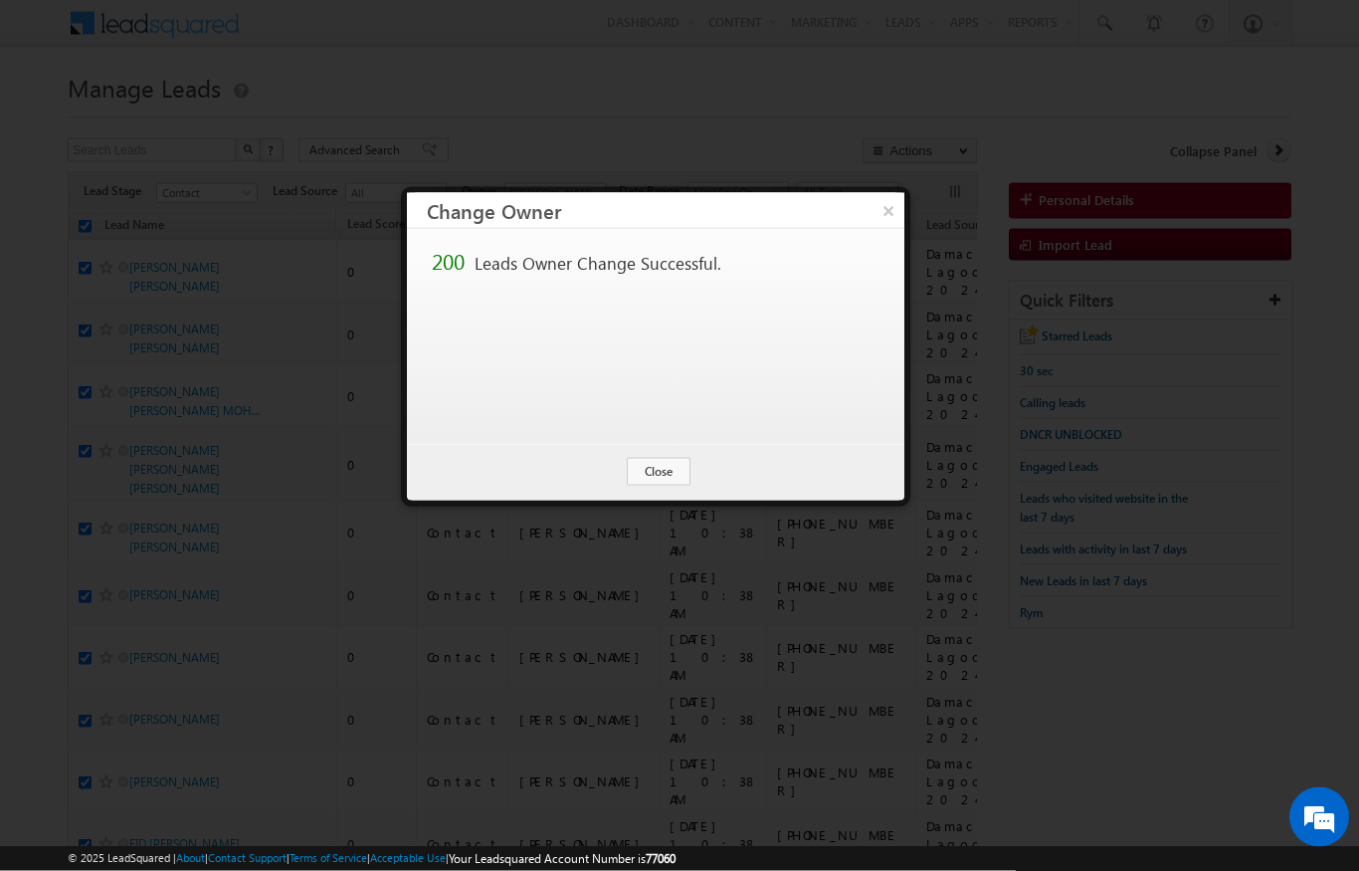
scroll to position [1, 0]
click at [657, 461] on button "Close" at bounding box center [659, 472] width 64 height 28
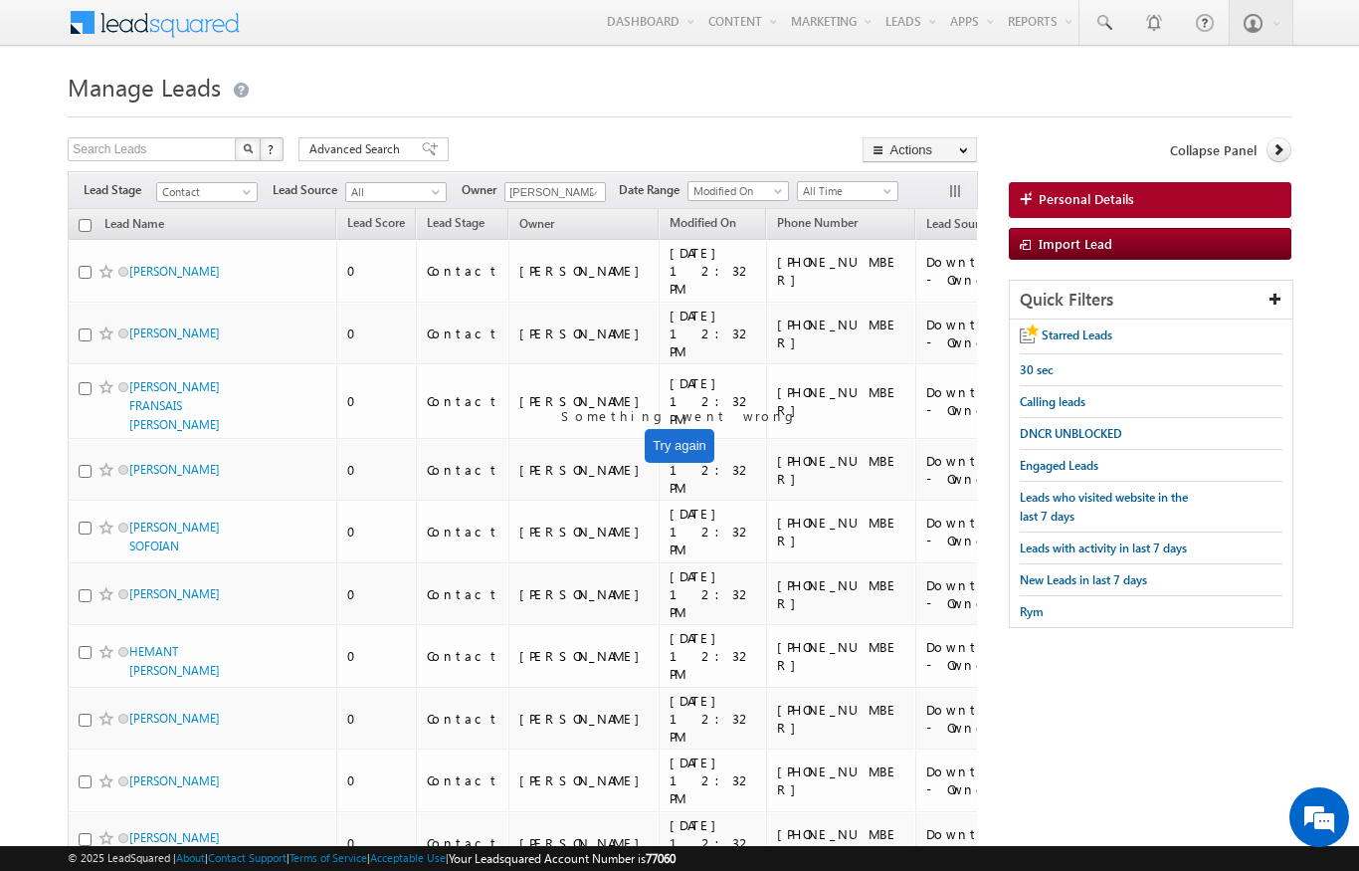
click at [85, 232] on input "checkbox" at bounding box center [85, 225] width 13 height 13
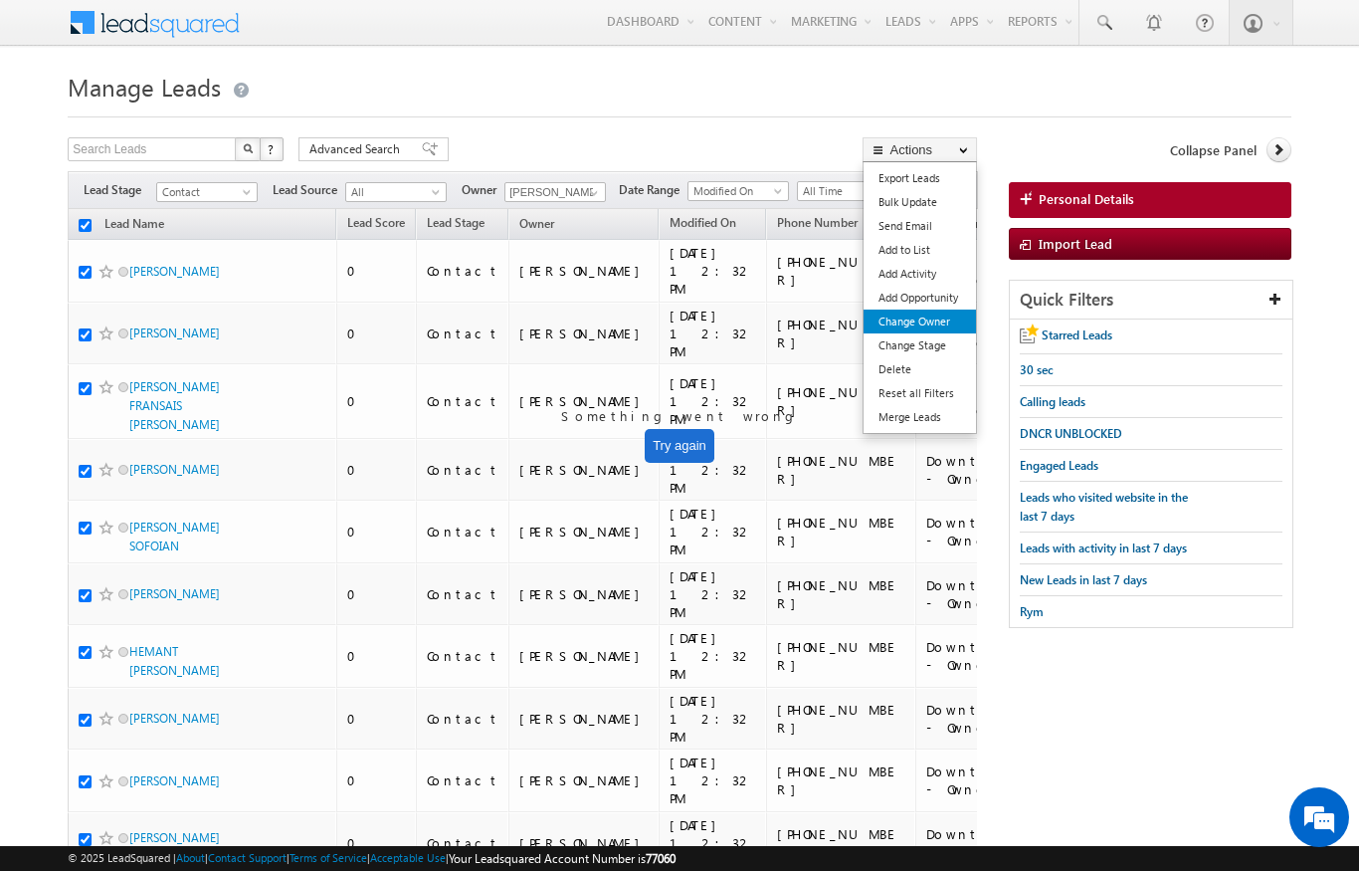
click at [941, 314] on link "Change Owner" at bounding box center [920, 321] width 112 height 24
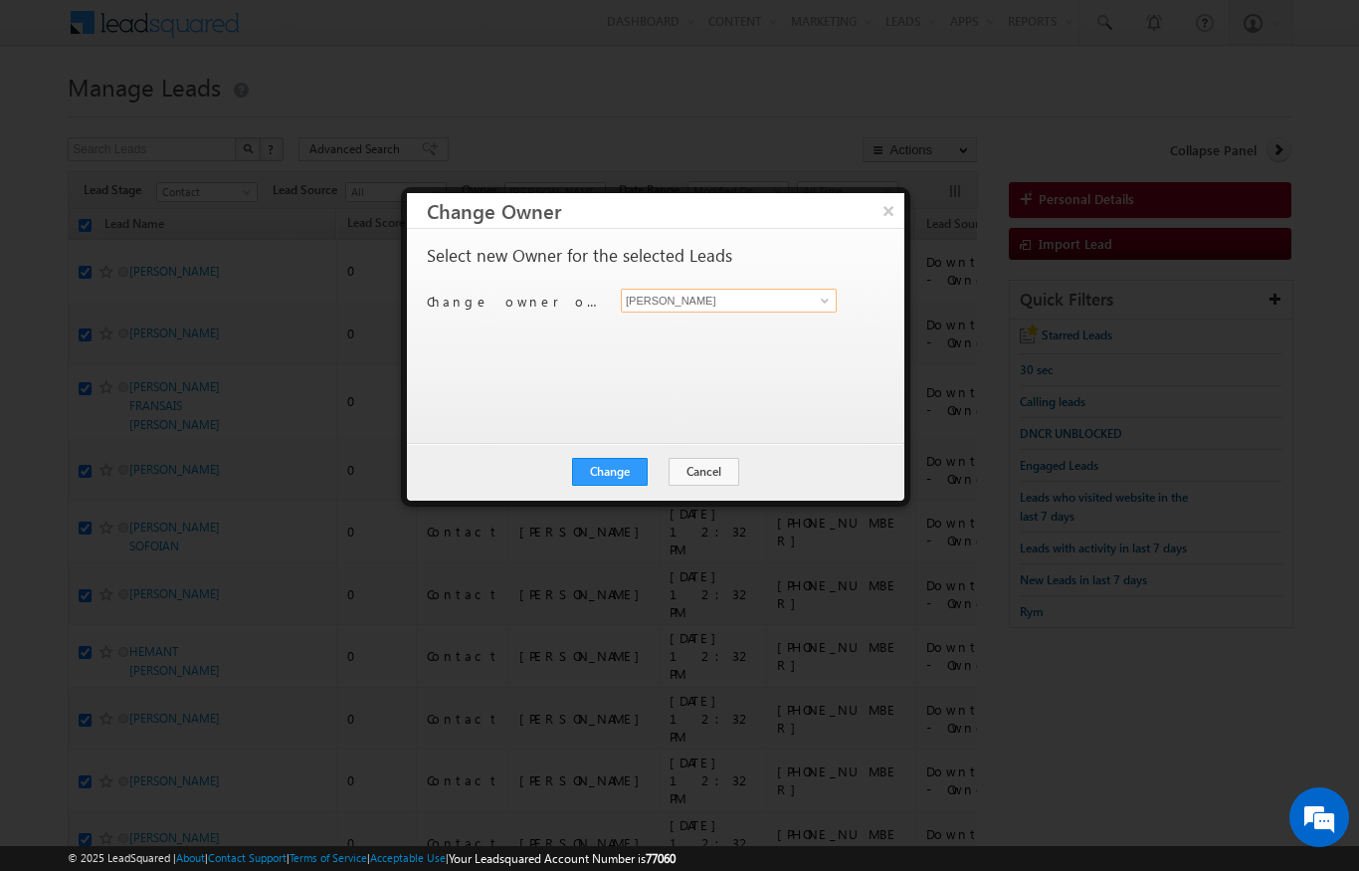
click at [820, 289] on input "[PERSON_NAME]" at bounding box center [729, 301] width 216 height 24
click at [679, 447] on div "Change Cancel Close" at bounding box center [655, 472] width 497 height 58
click at [795, 289] on input at bounding box center [729, 301] width 216 height 24
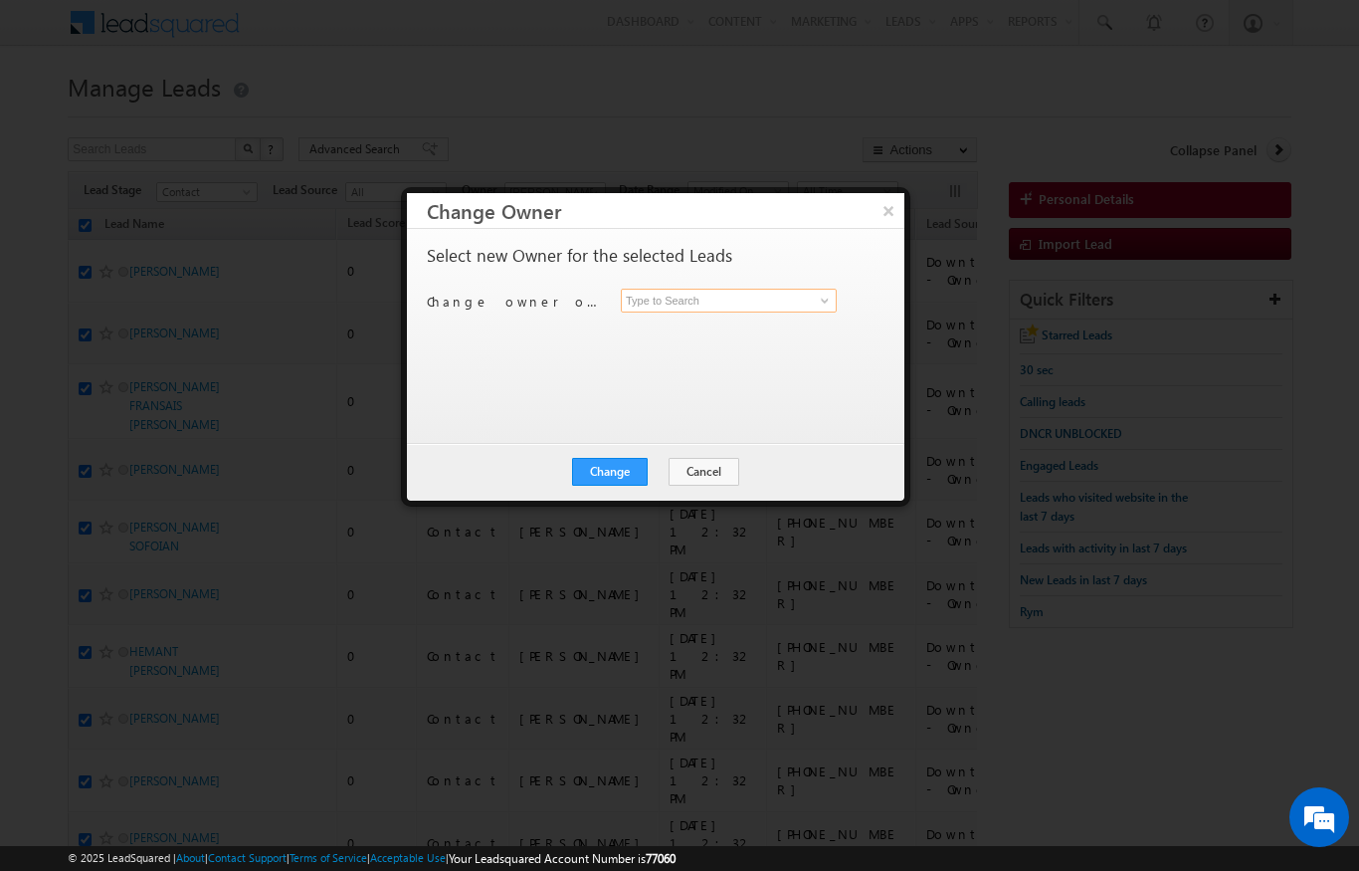
scroll to position [0, 0]
click at [758, 334] on span "[PERSON_NAME][EMAIL_ADDRESS][DOMAIN_NAME]" at bounding box center [718, 338] width 179 height 15
click at [622, 453] on div "Change Cancel Close" at bounding box center [655, 472] width 497 height 58
click at [607, 460] on button "Change" at bounding box center [610, 472] width 76 height 28
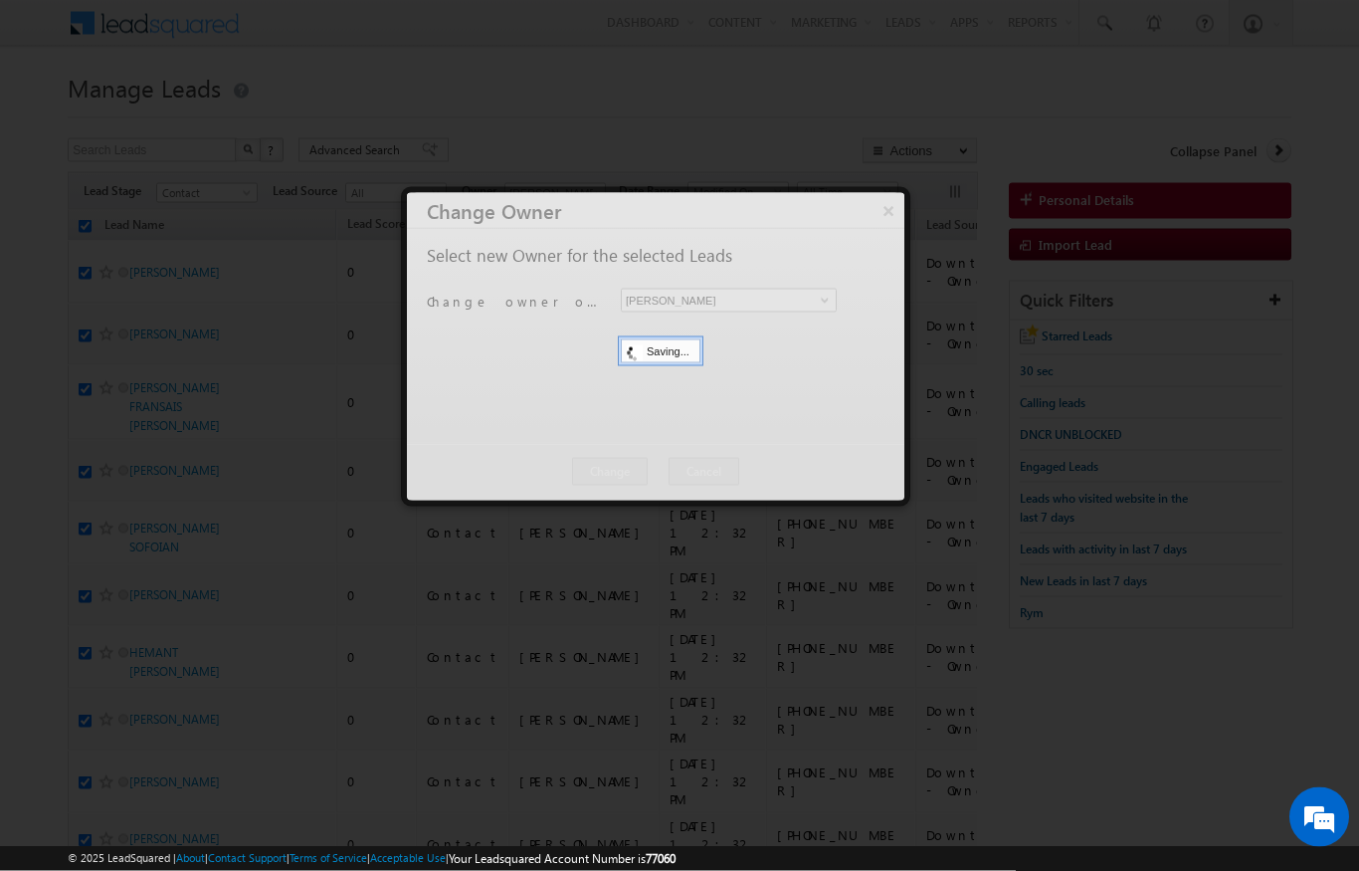
scroll to position [1, 0]
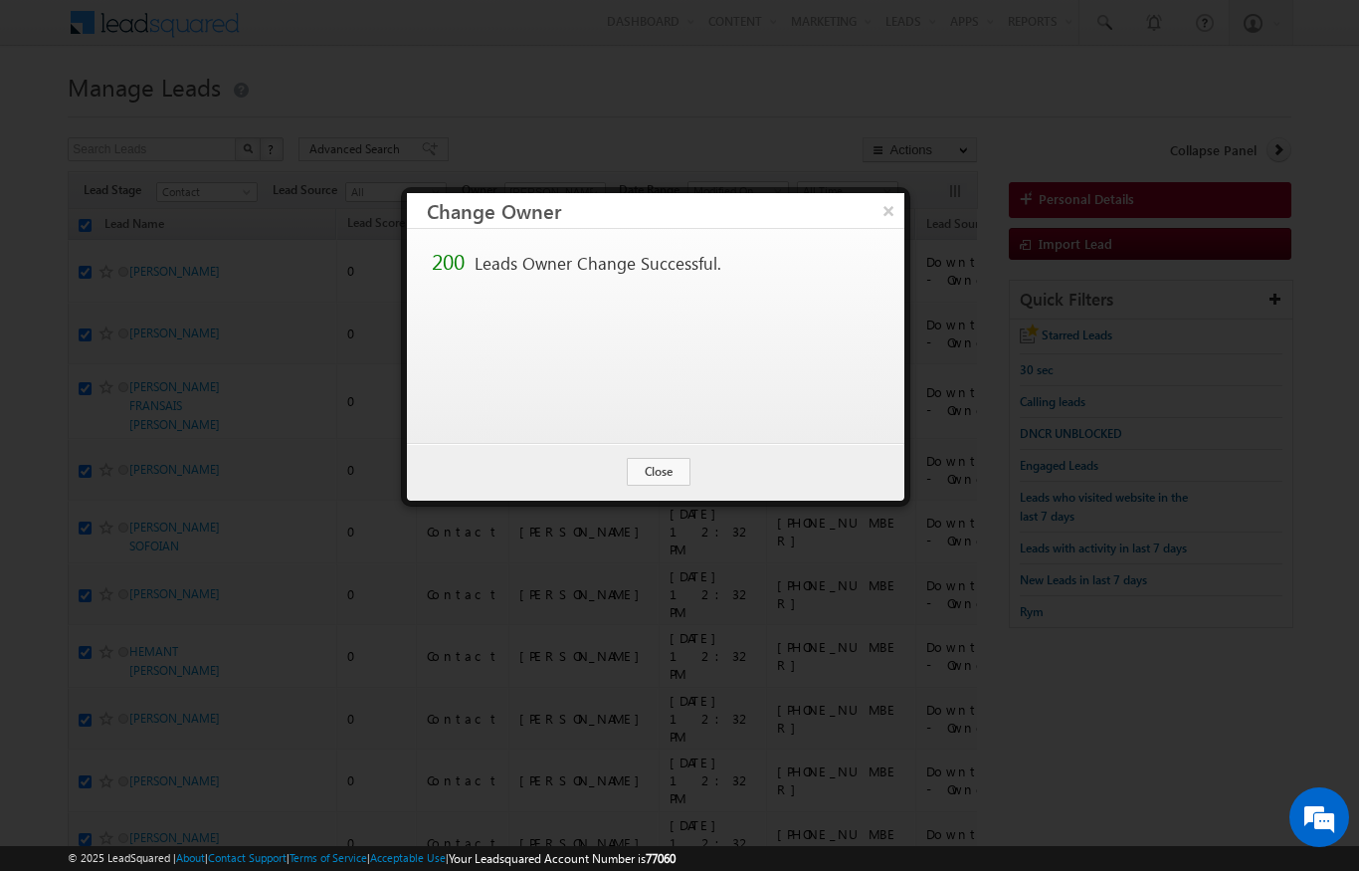
click at [668, 437] on div "200 Leads Owner Change Successful." at bounding box center [655, 336] width 497 height 214
click at [667, 436] on div "200 Leads Owner Change Successful." at bounding box center [655, 336] width 497 height 214
click at [684, 459] on button "Close" at bounding box center [659, 472] width 64 height 28
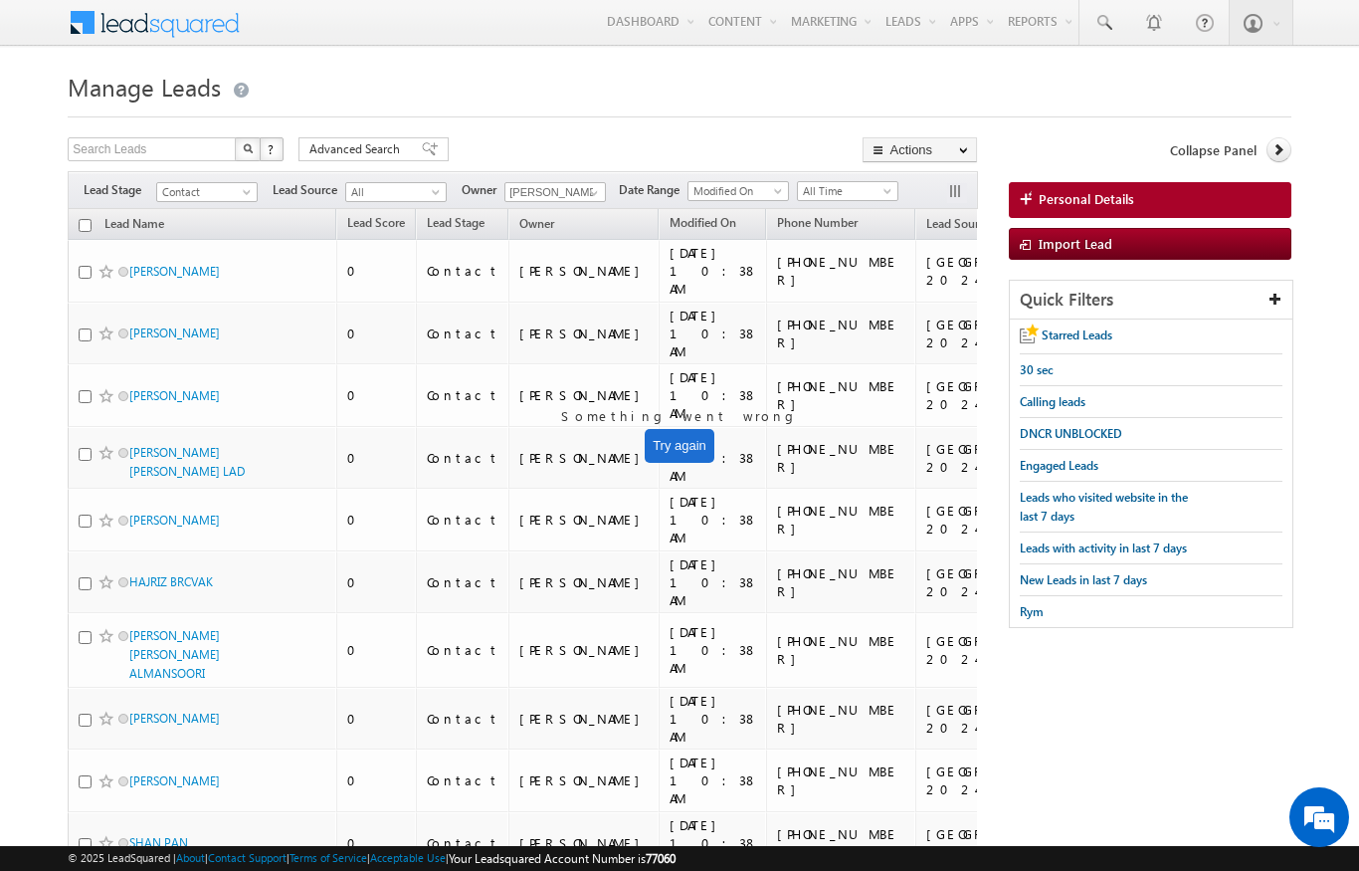
click at [245, 195] on span at bounding box center [249, 196] width 16 height 16
click at [1091, 41] on link at bounding box center [1104, 22] width 48 height 46
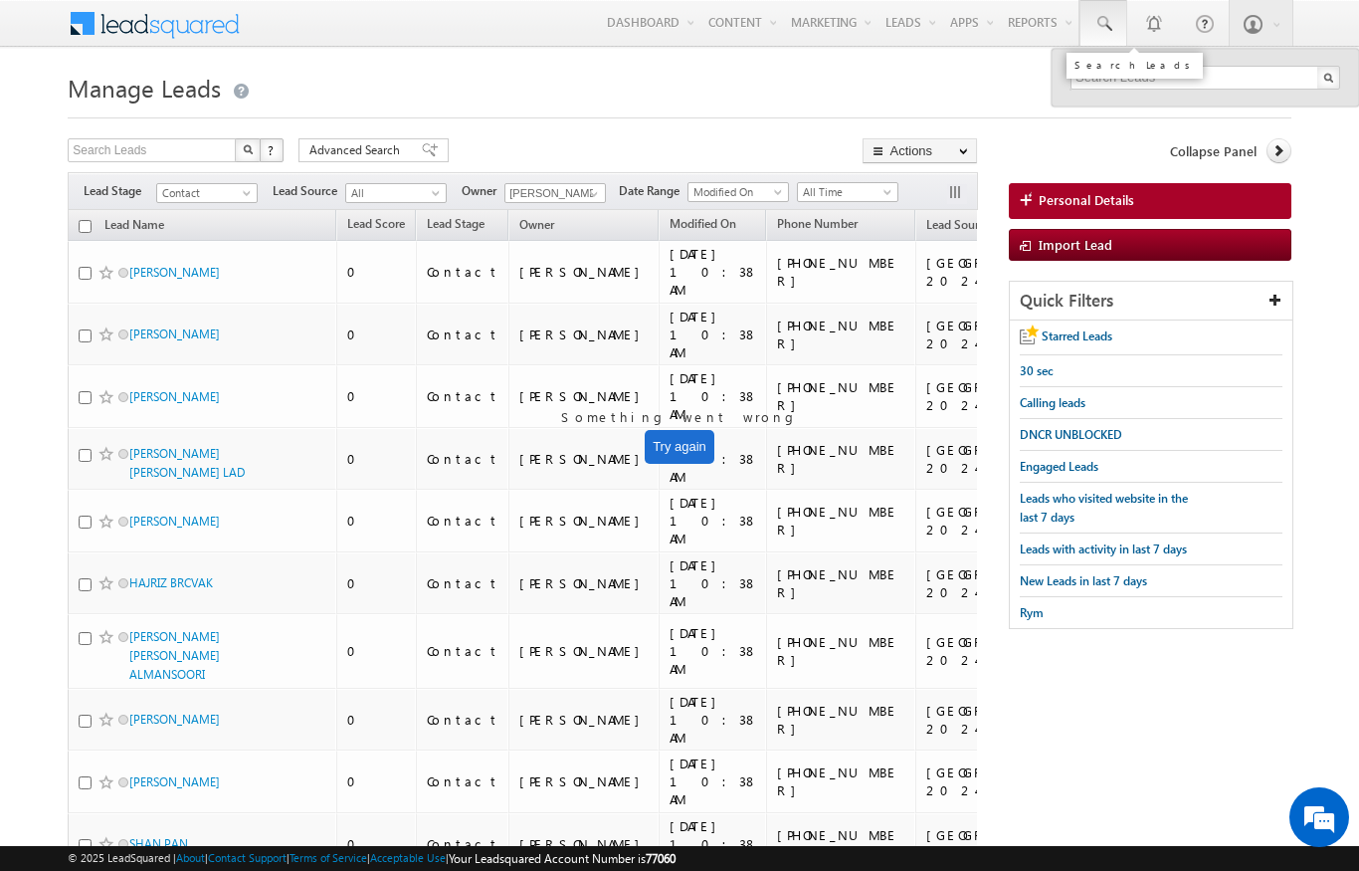
click at [238, 192] on span "Contact" at bounding box center [204, 193] width 95 height 18
click at [178, 261] on link "Prospect" at bounding box center [207, 255] width 100 height 18
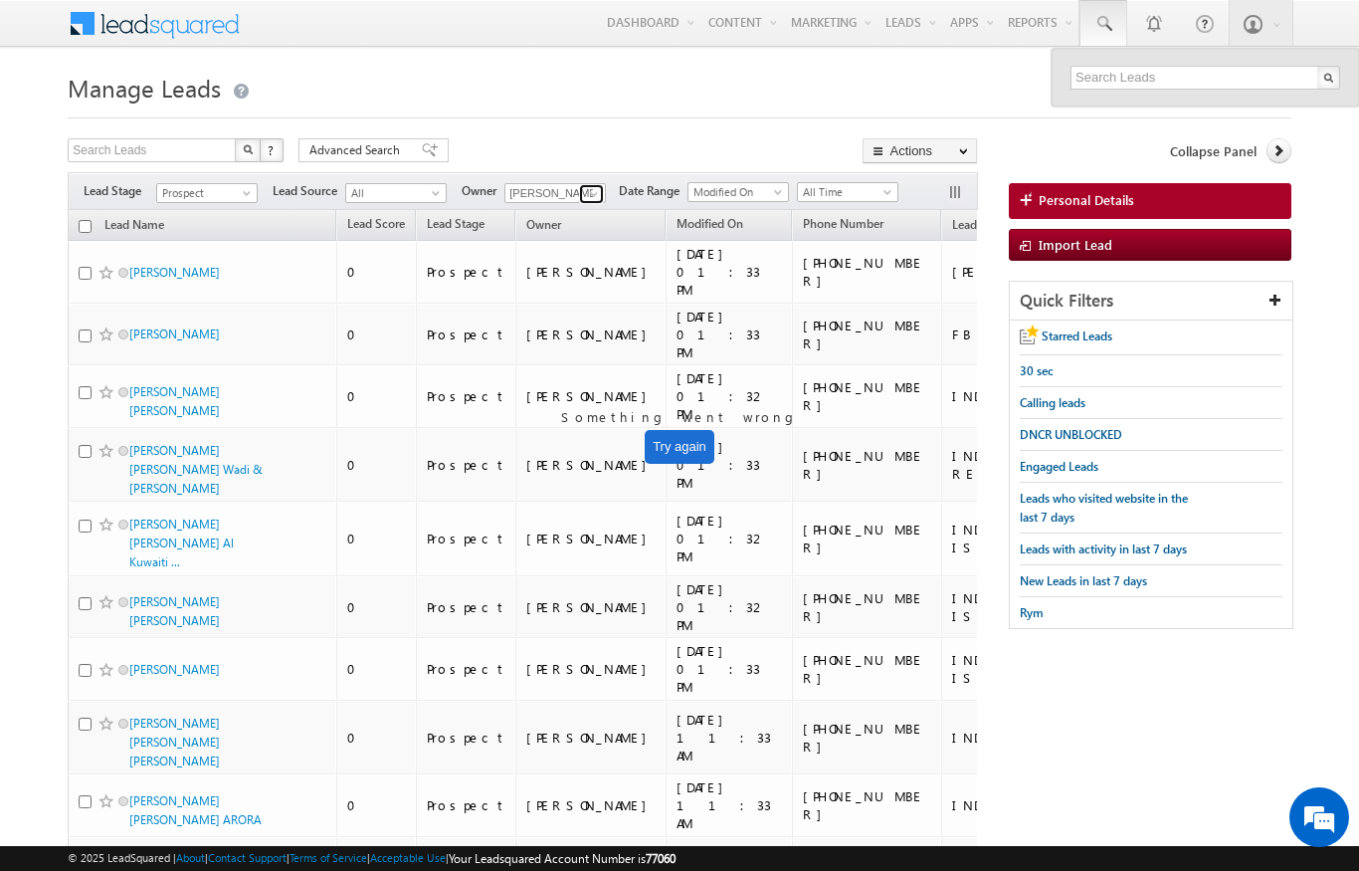
click at [591, 195] on span at bounding box center [594, 194] width 16 height 16
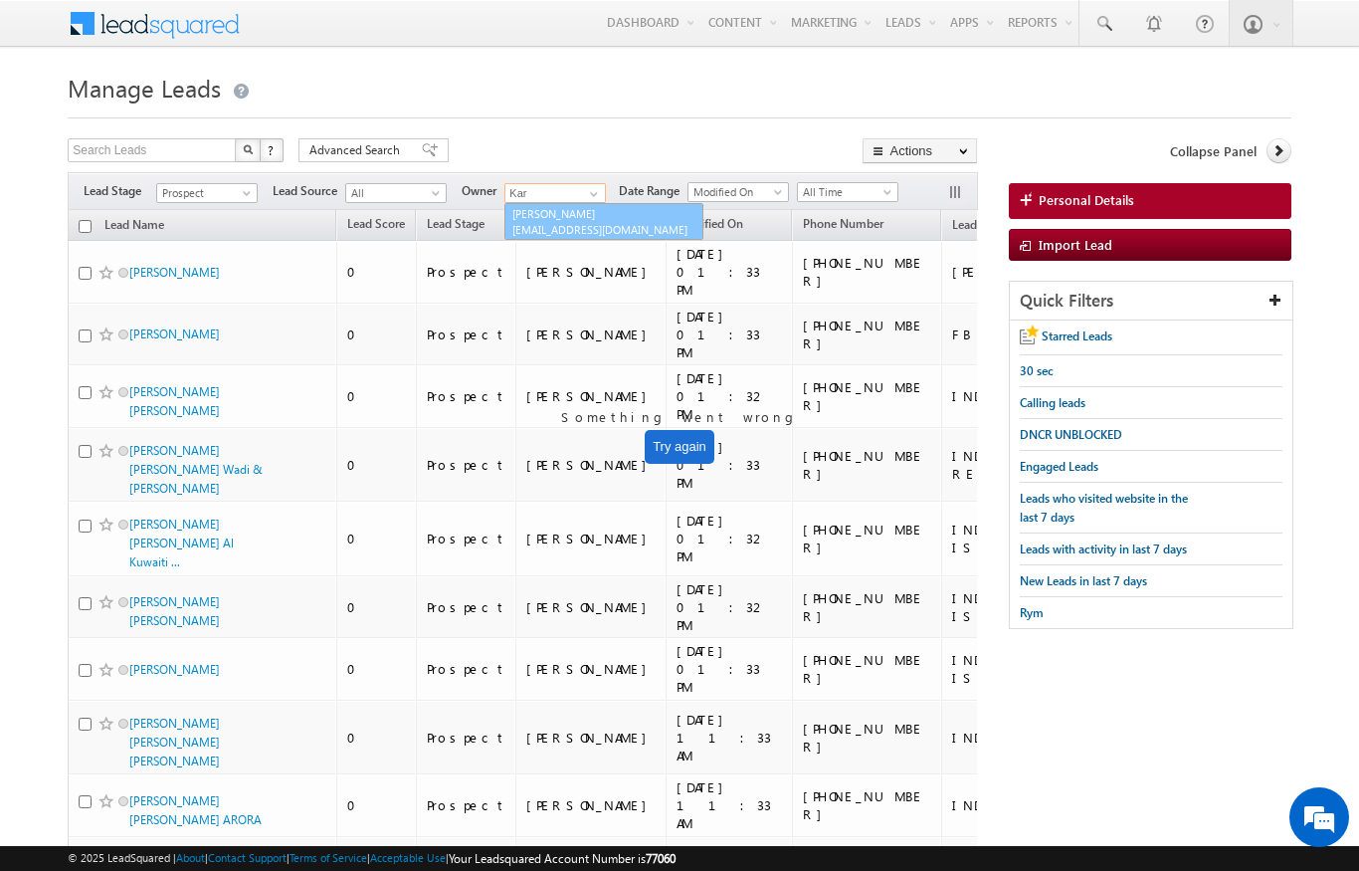
click at [532, 205] on link "Karan Solanki Karan.solanki@indglobal.ae" at bounding box center [603, 222] width 199 height 38
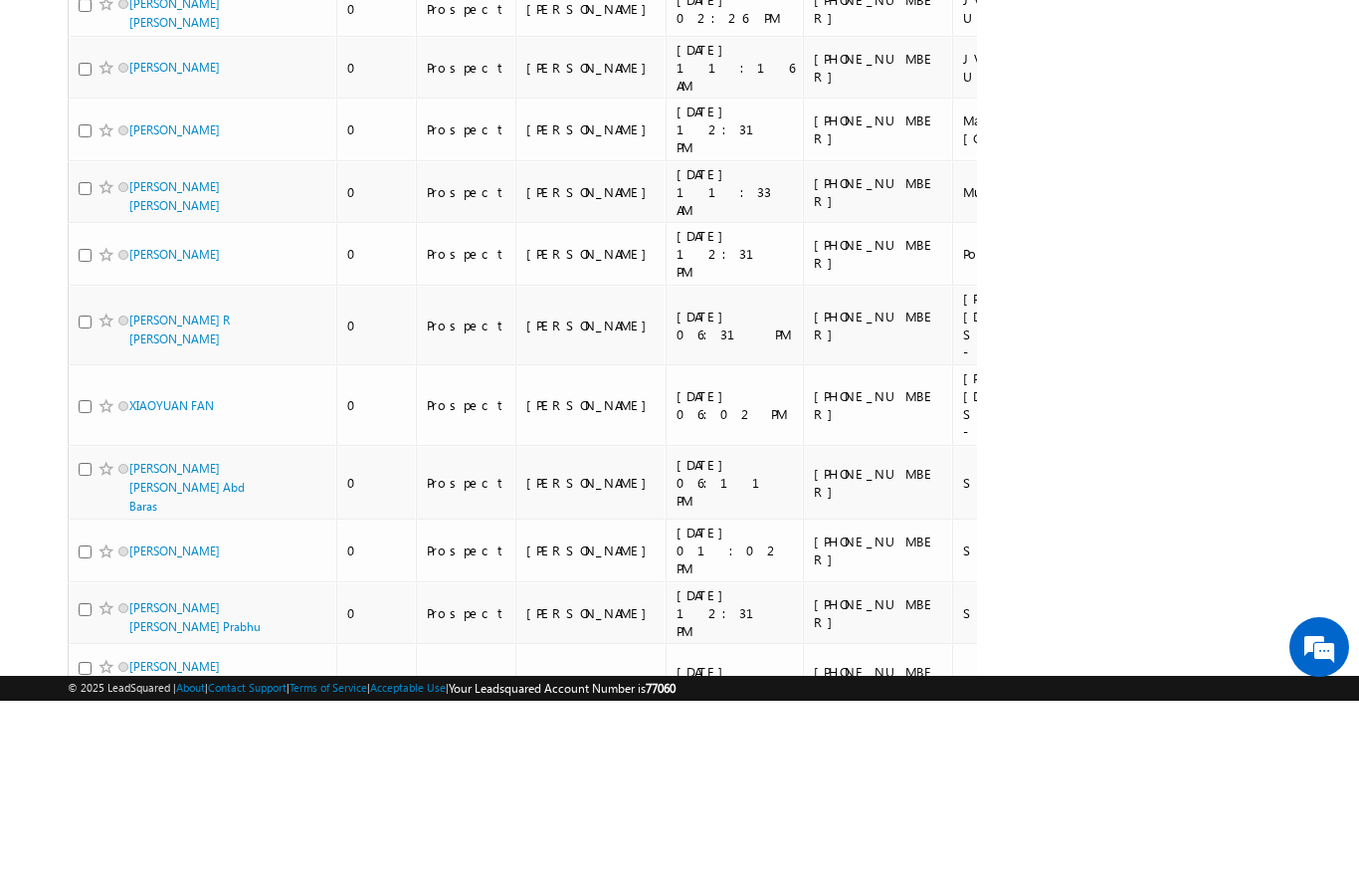
scroll to position [970, 0]
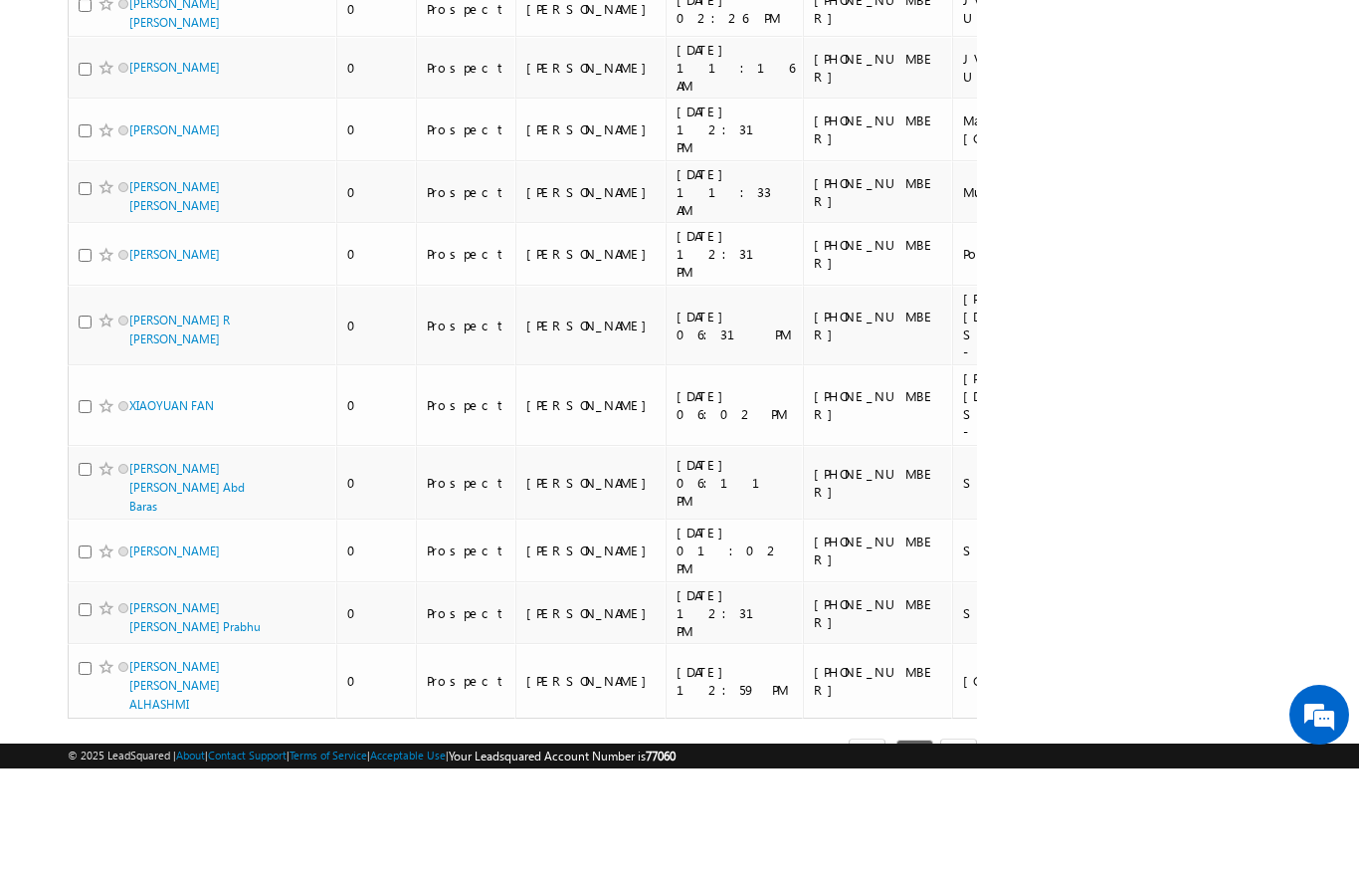
click at [86, 764] on input "checkbox" at bounding box center [85, 770] width 13 height 13
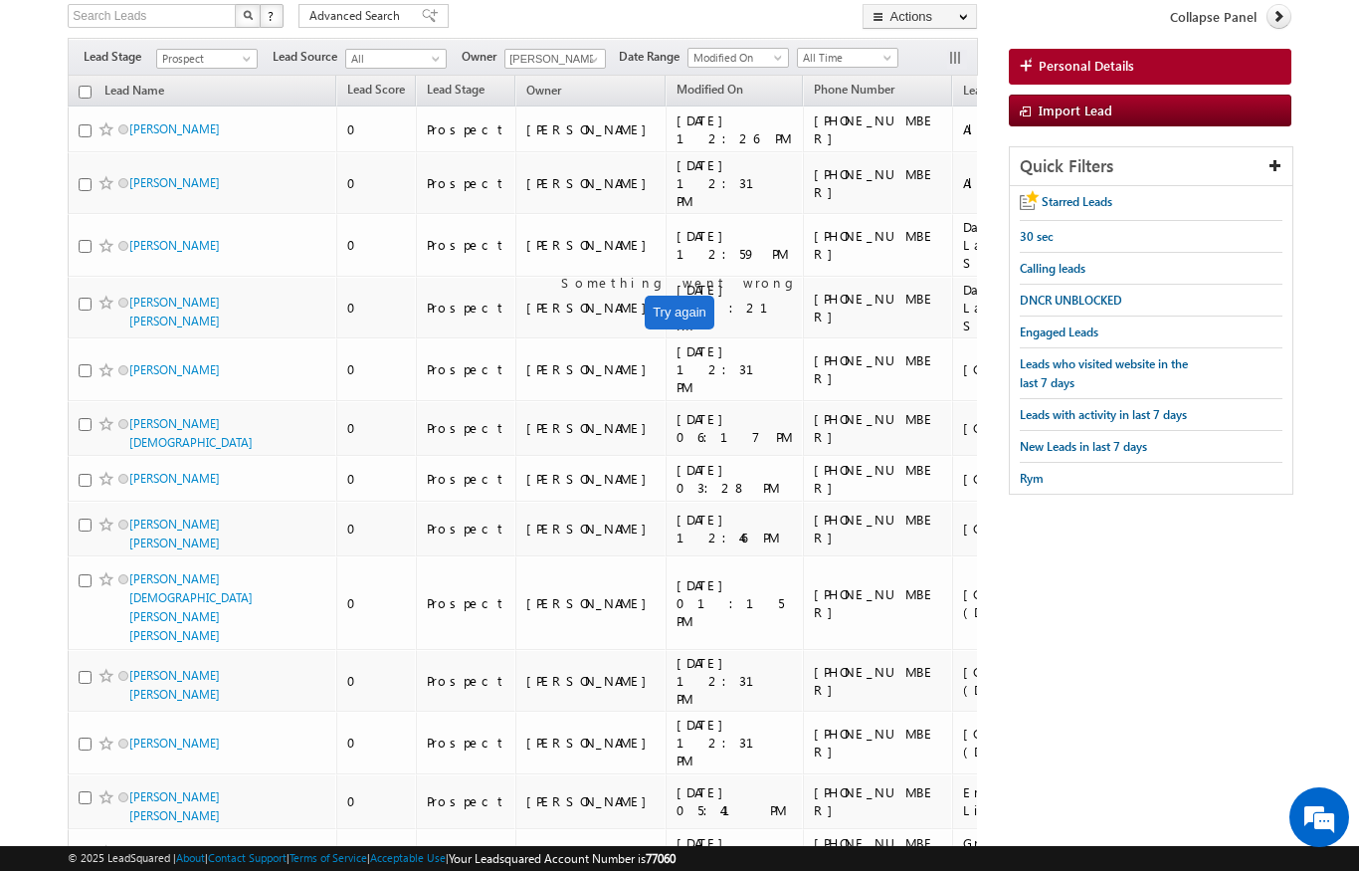
scroll to position [133, 0]
click at [90, 419] on input "checkbox" at bounding box center [85, 425] width 13 height 13
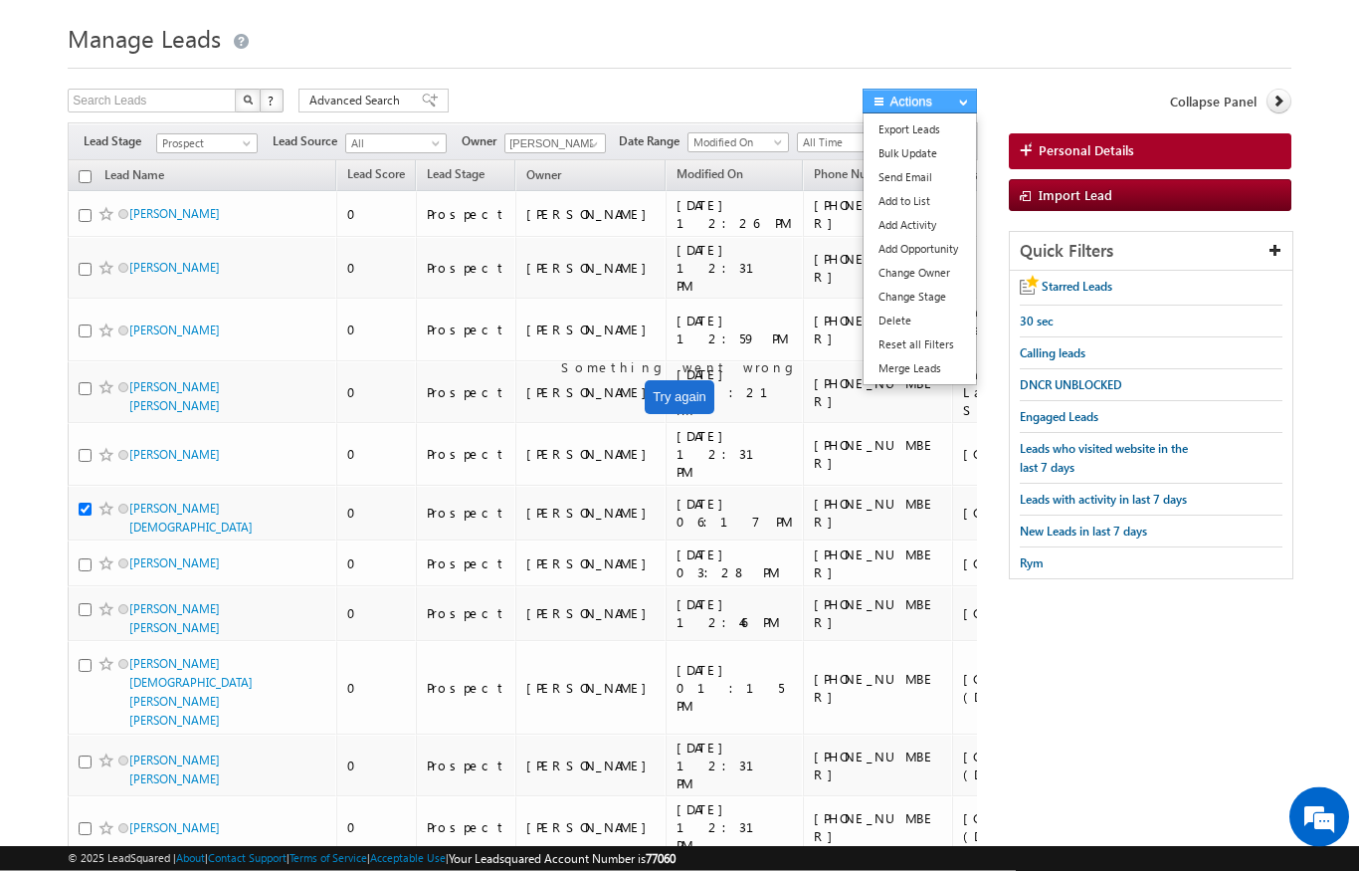
scroll to position [50, 0]
click at [940, 267] on link "Change Owner" at bounding box center [920, 273] width 112 height 24
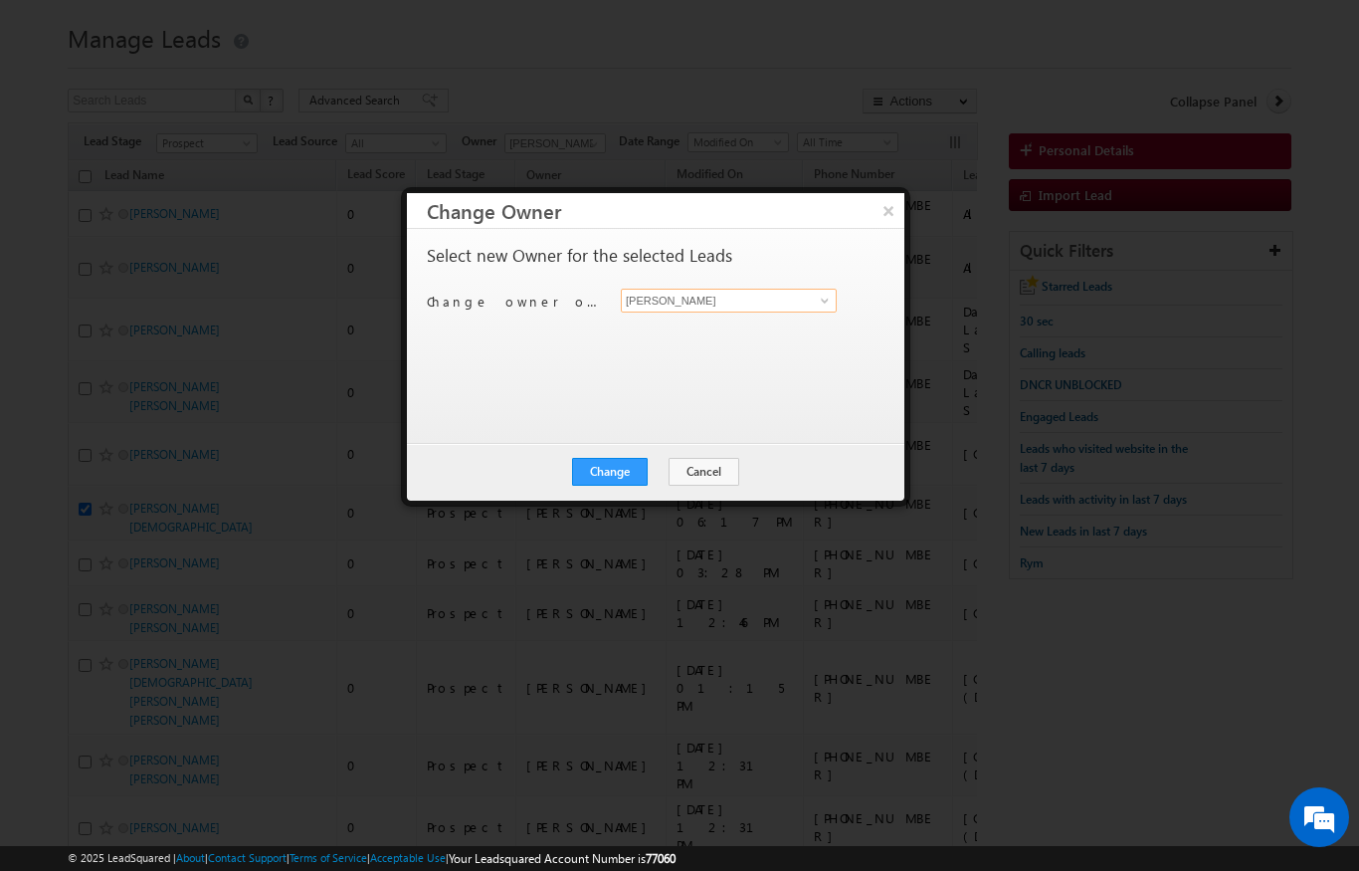
click at [748, 296] on input "[PERSON_NAME]" at bounding box center [729, 301] width 216 height 24
click at [751, 328] on link "Vratika Soni vratika.soni@indglobal.ae" at bounding box center [729, 331] width 216 height 38
click at [633, 466] on button "Change" at bounding box center [610, 472] width 76 height 28
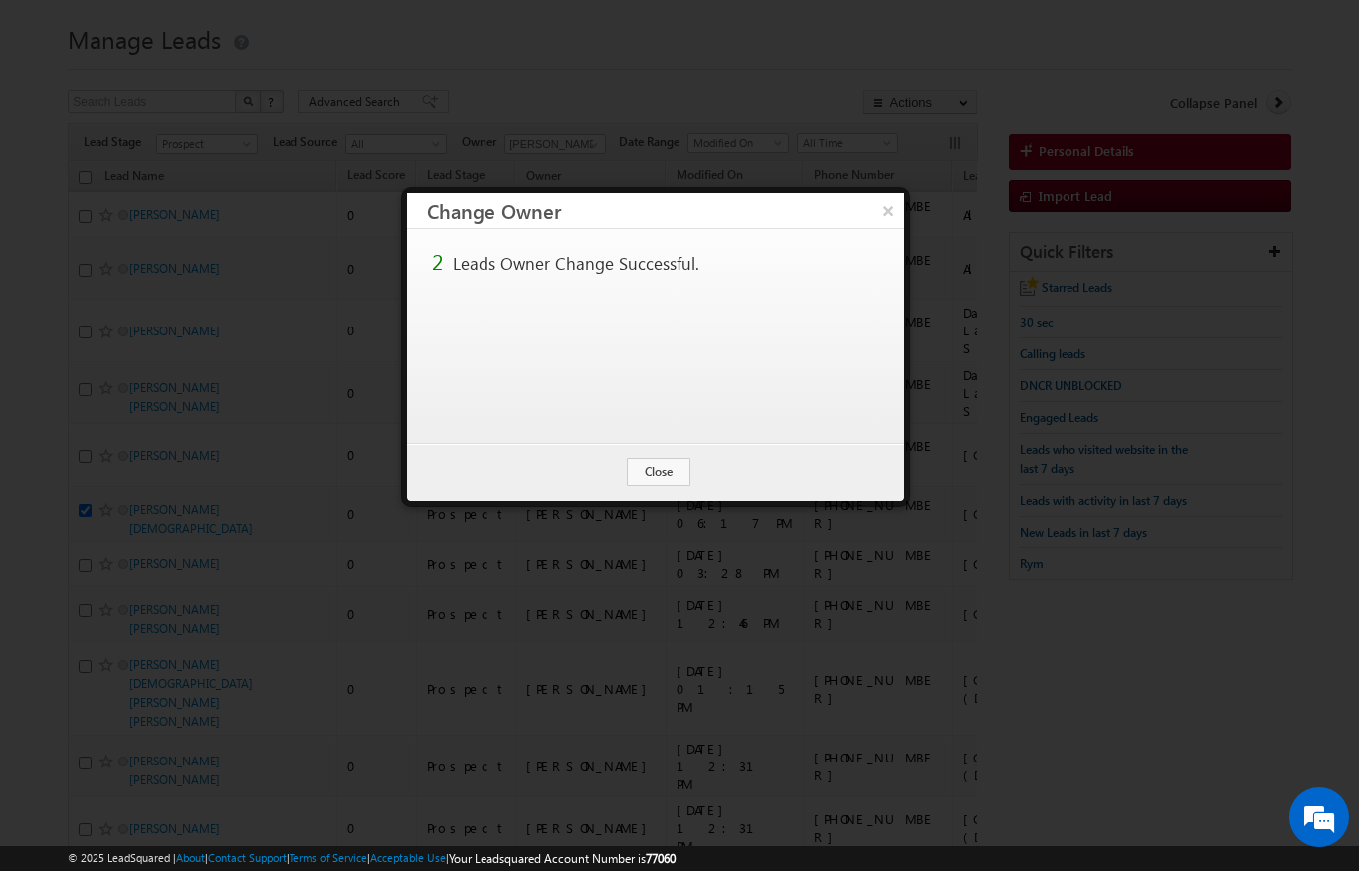
scroll to position [50, 0]
click at [667, 474] on button "Close" at bounding box center [659, 472] width 64 height 28
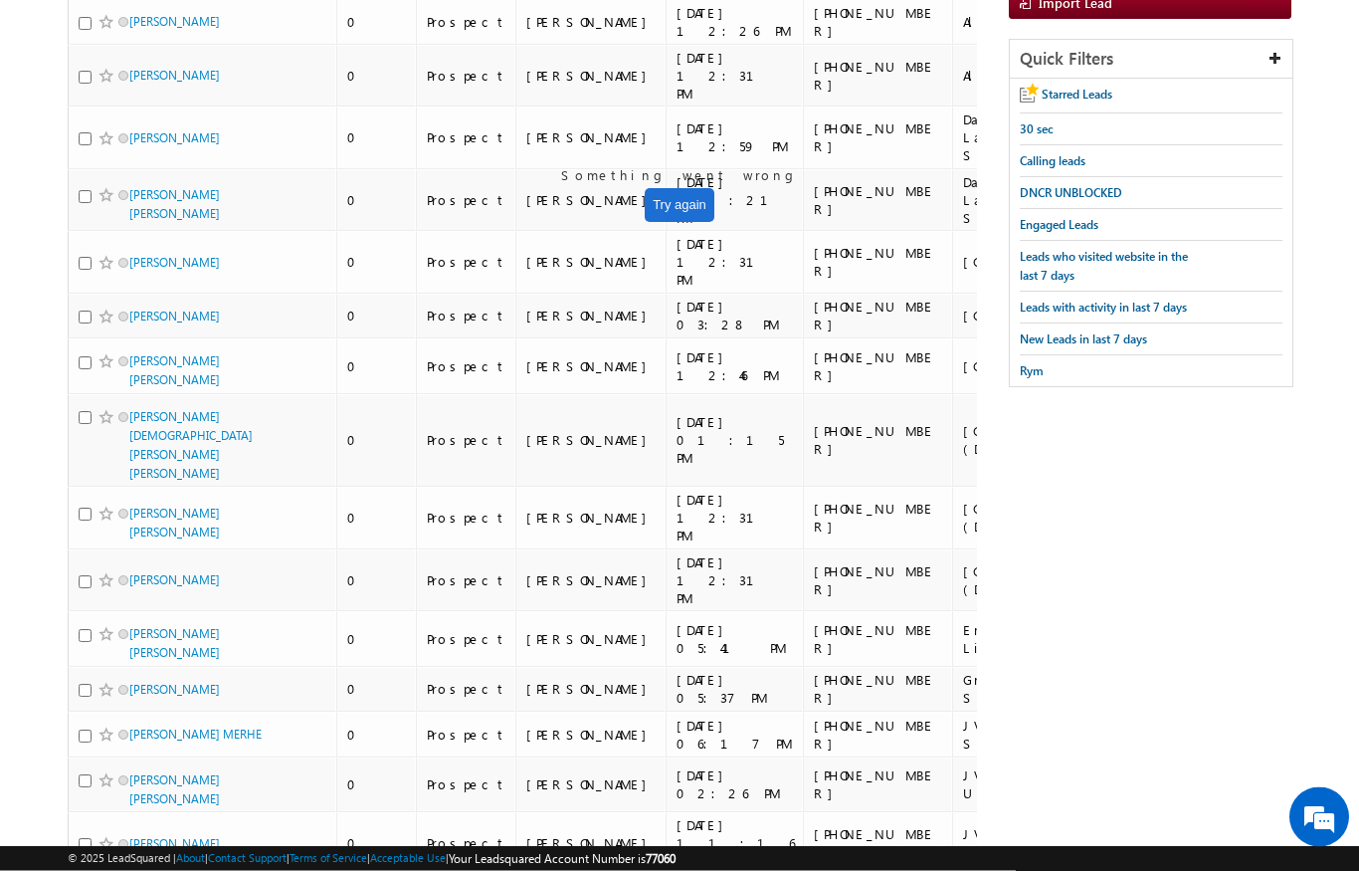
scroll to position [0, 0]
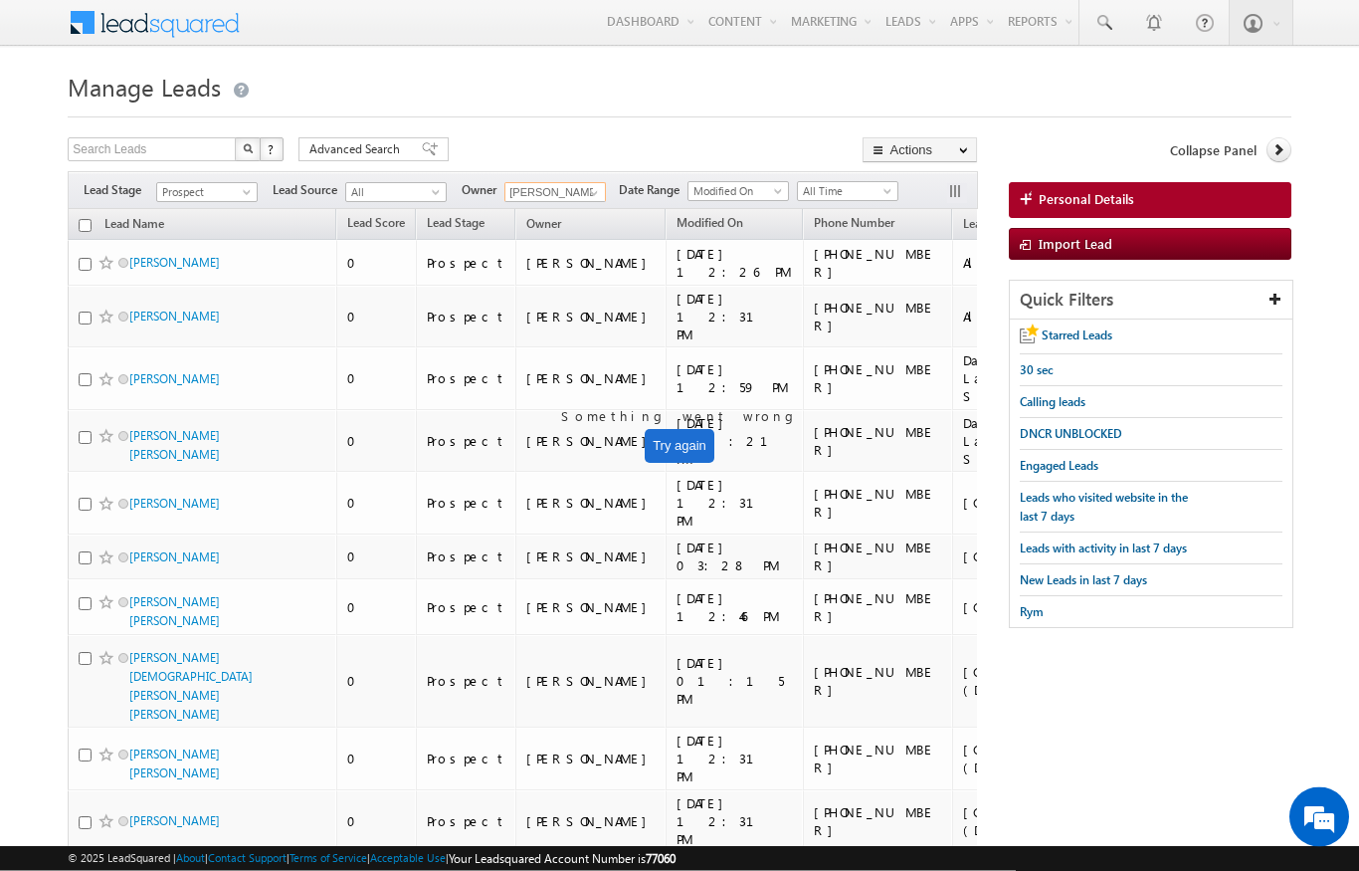
click at [606, 183] on input "[PERSON_NAME]" at bounding box center [554, 193] width 101 height 20
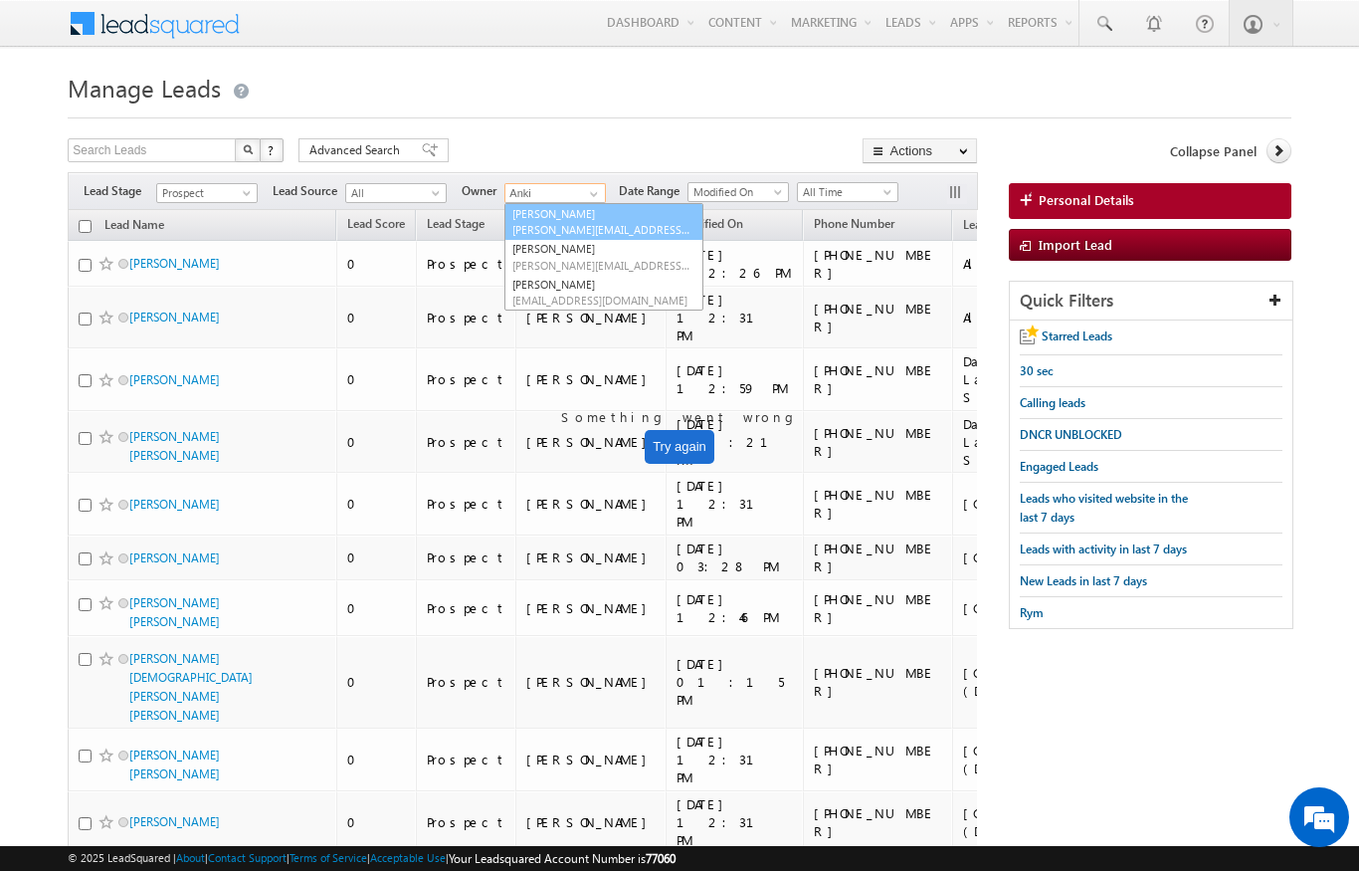
click at [589, 228] on span "[PERSON_NAME][EMAIL_ADDRESS][DOMAIN_NAME]" at bounding box center [601, 229] width 179 height 15
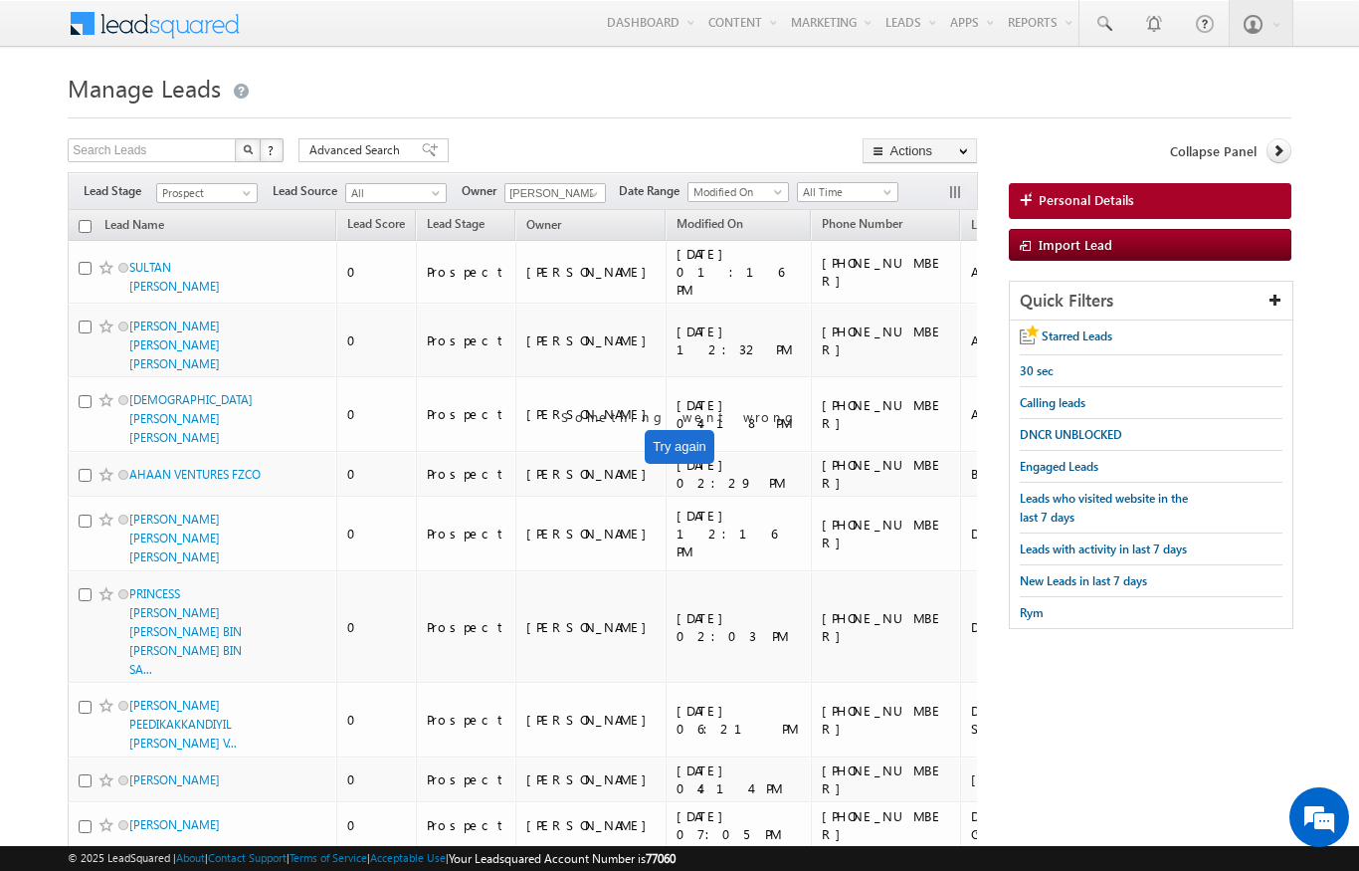
click at [253, 184] on link "Prospect" at bounding box center [206, 193] width 101 height 20
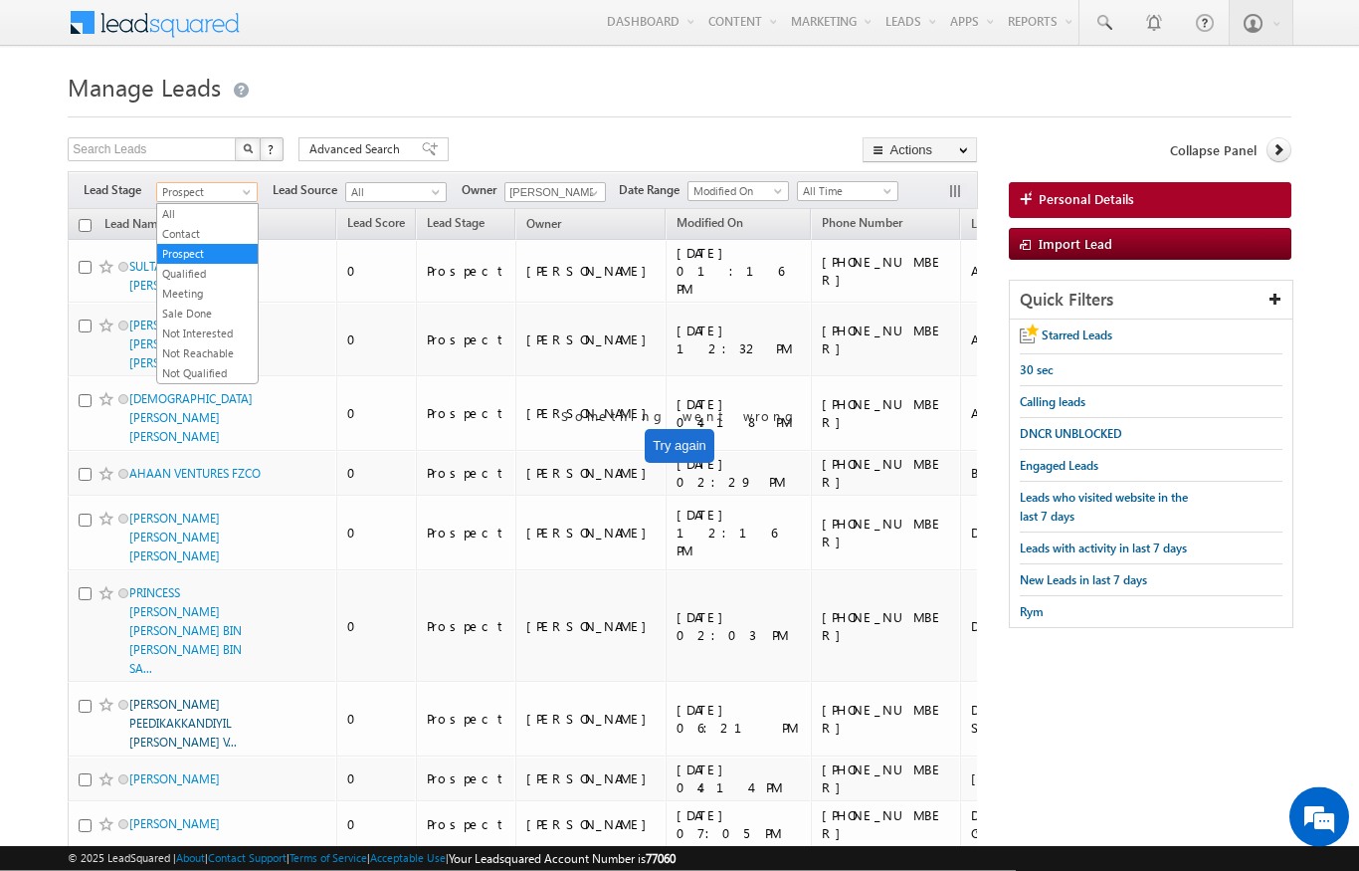
scroll to position [1, 0]
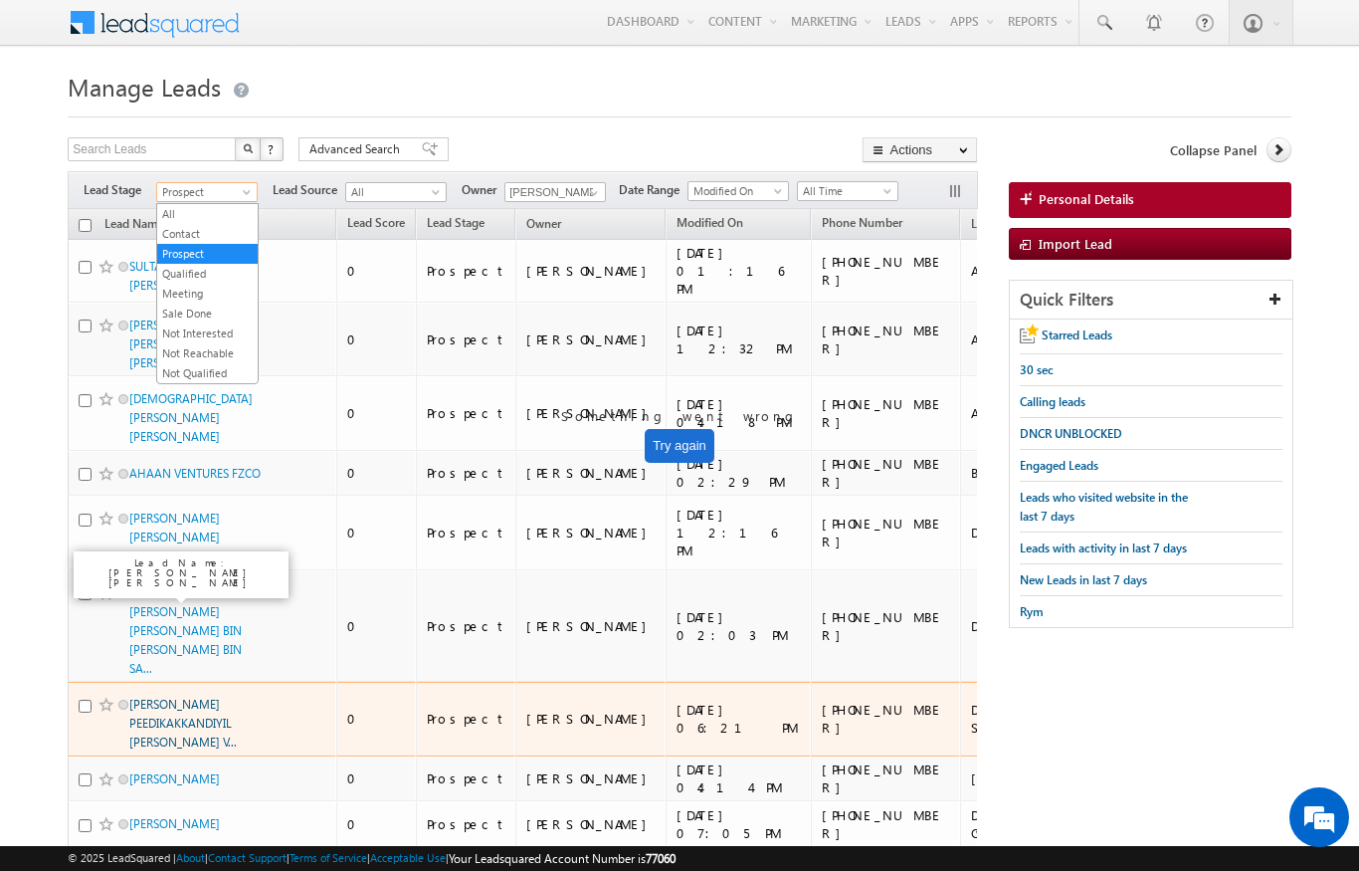
click at [192, 696] on link "MOHANDAS PEEDIKAKKANDIYIL GOPALAN NAIR V..." at bounding box center [182, 722] width 107 height 53
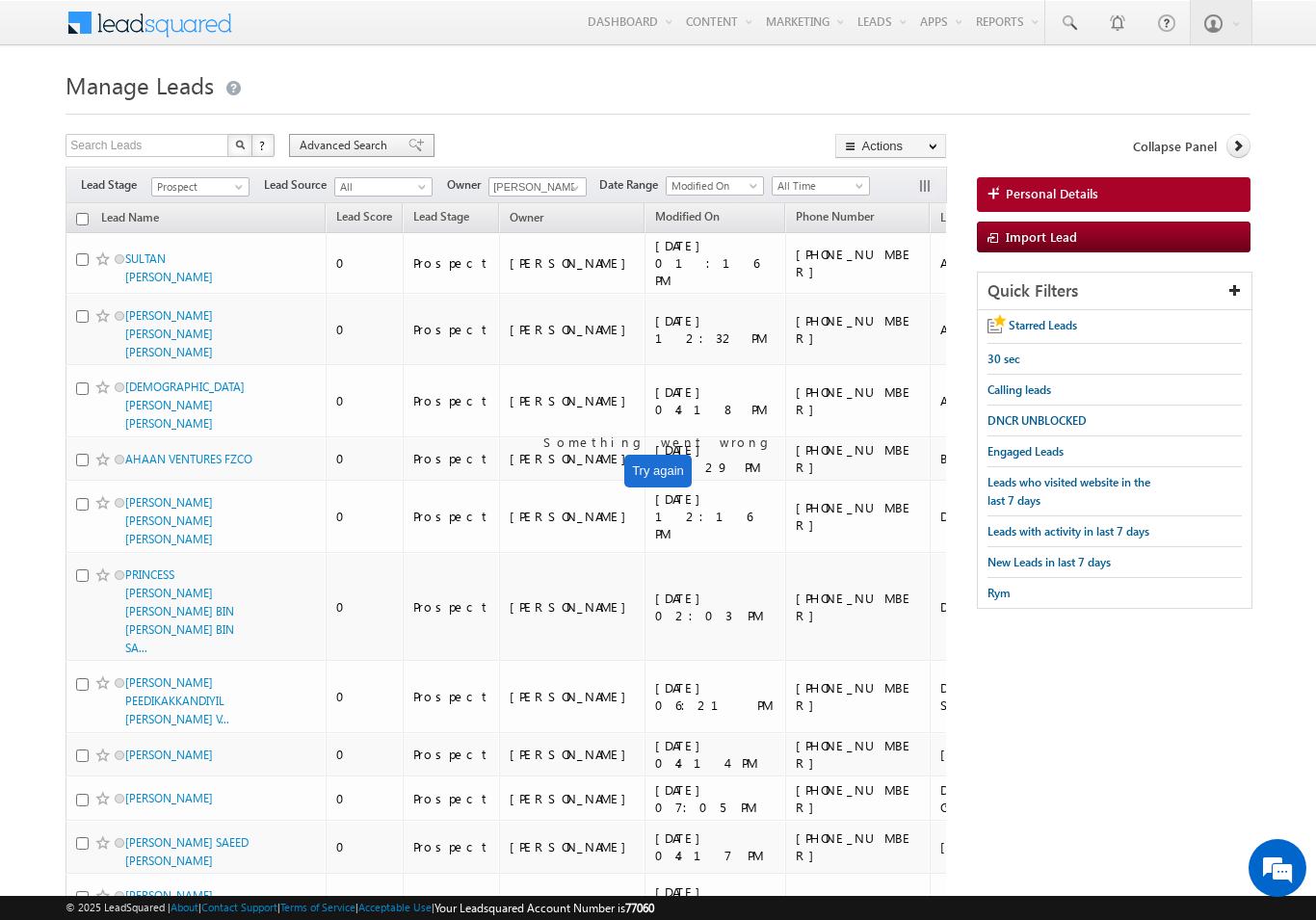
click at [327, 144] on span "Advanced Search" at bounding box center [346, 145] width 94 height 17
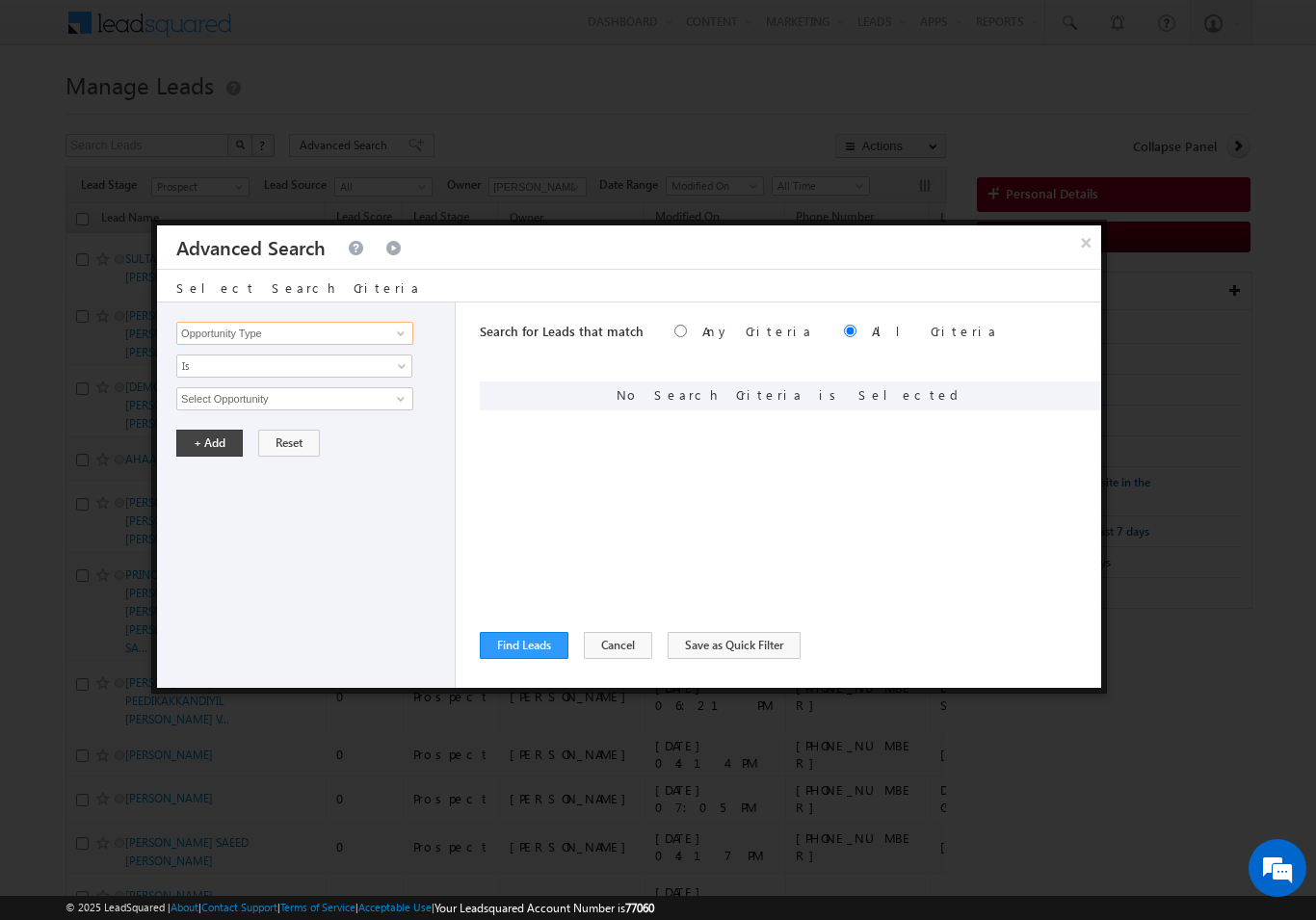
click at [379, 340] on input "Opportunity Type" at bounding box center [294, 333] width 237 height 23
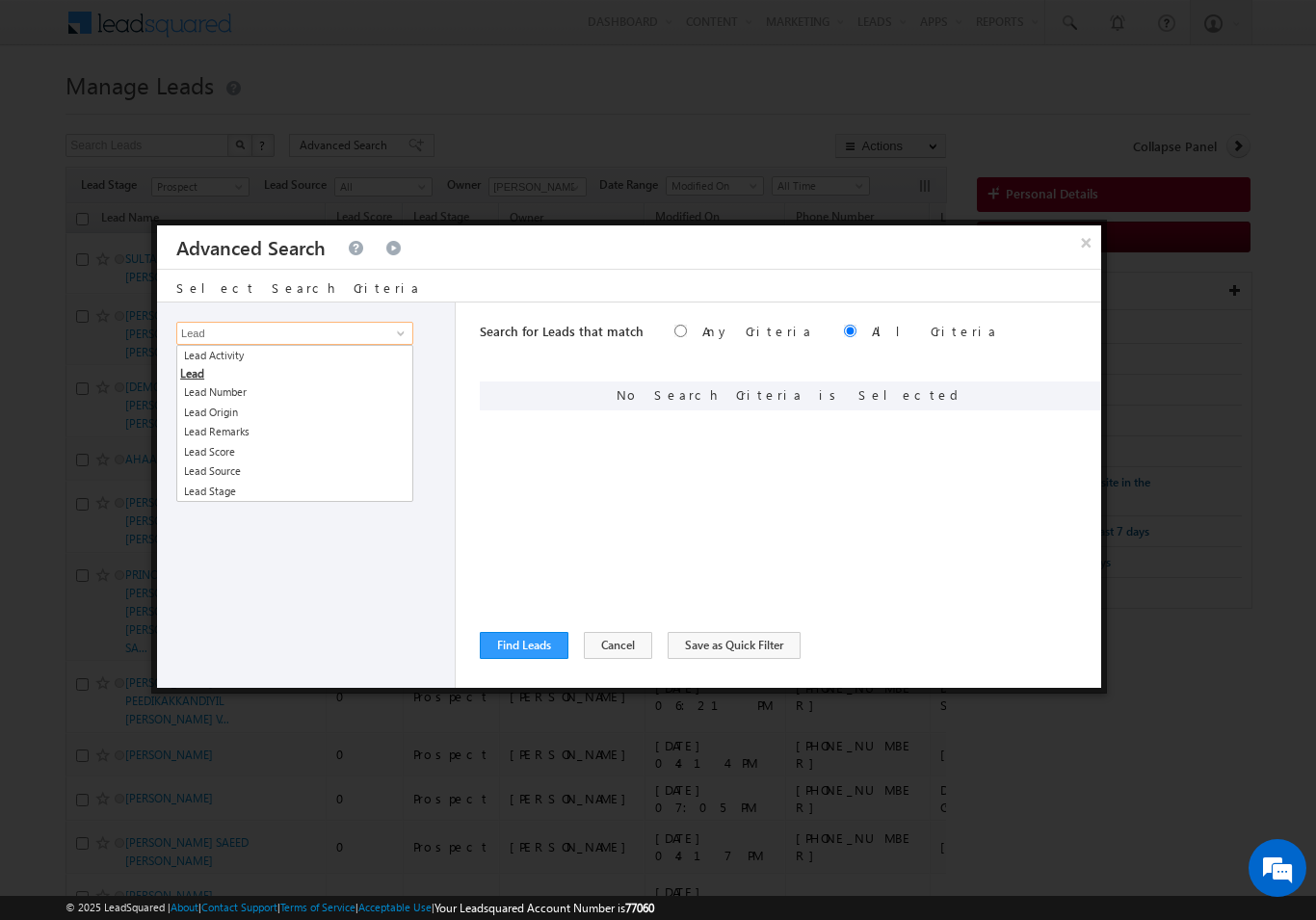
type input "Lead"
click at [333, 310] on div "Opportunity Type Lead Activity Task Sales Group Prospect Id Address 1 Address 2…" at bounding box center [306, 495] width 298 height 385
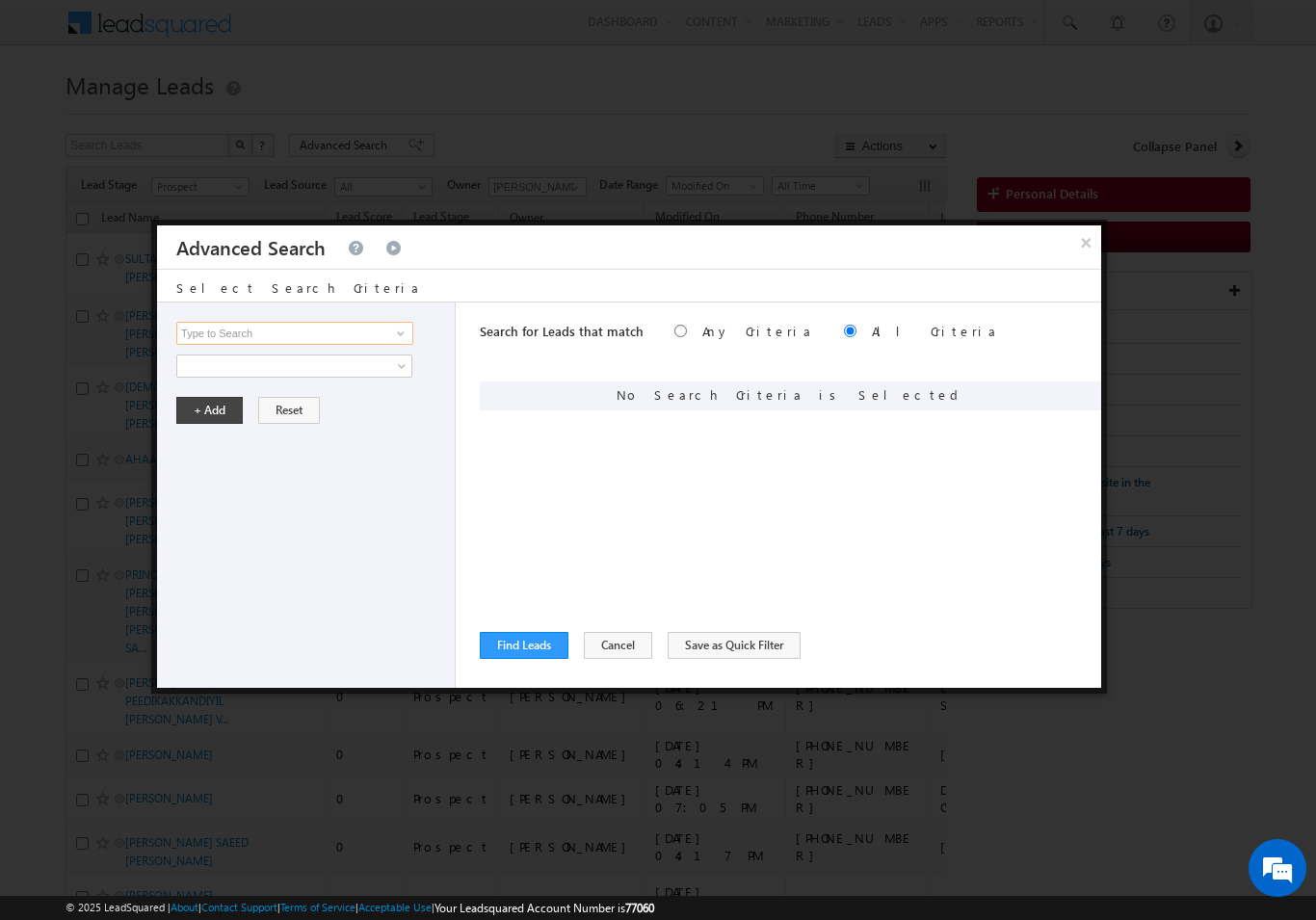
click at [292, 345] on input at bounding box center [294, 333] width 237 height 23
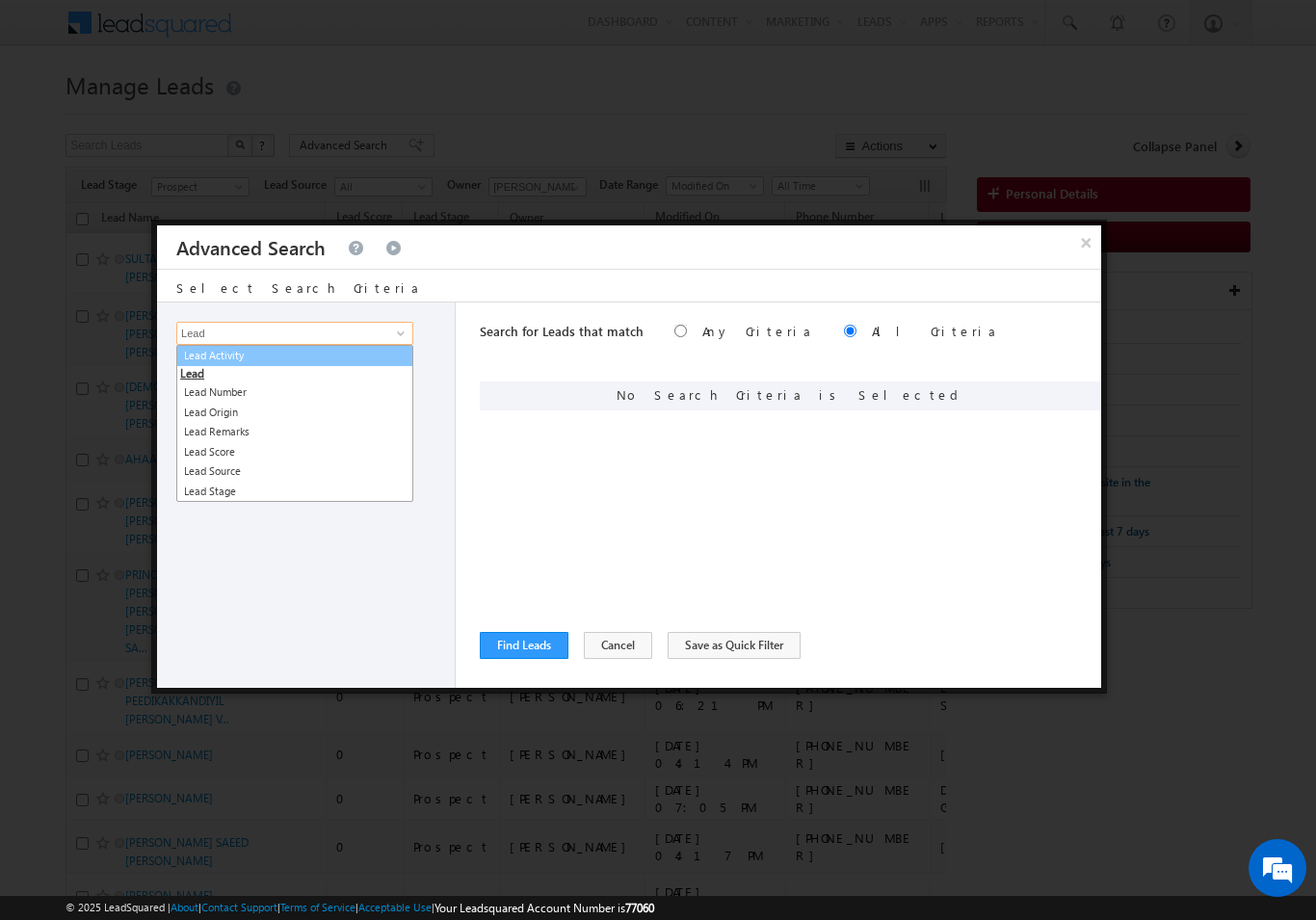
click at [272, 358] on link "Lead Activity" at bounding box center [294, 355] width 237 height 22
type input "Lead Activity"
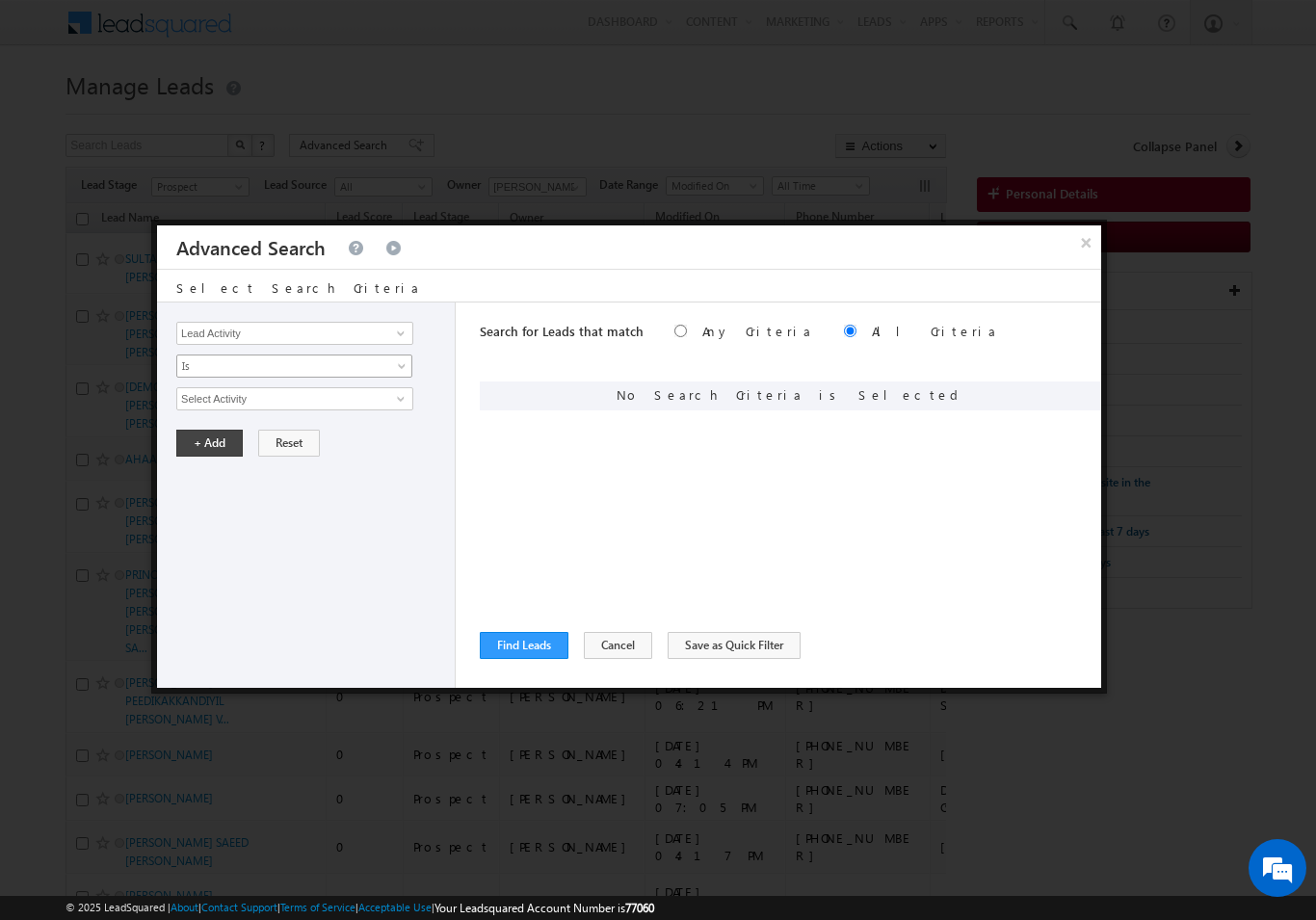
click at [343, 375] on span "Is" at bounding box center [282, 366] width 209 height 17
click at [354, 409] on link "Is Not" at bounding box center [294, 409] width 235 height 17
click at [384, 398] on input "Select Activity" at bounding box center [294, 399] width 237 height 23
click at [333, 439] on link "Outbound Phone Call Activity" at bounding box center [294, 439] width 237 height 22
type input "Outbound Phone Call Activity"
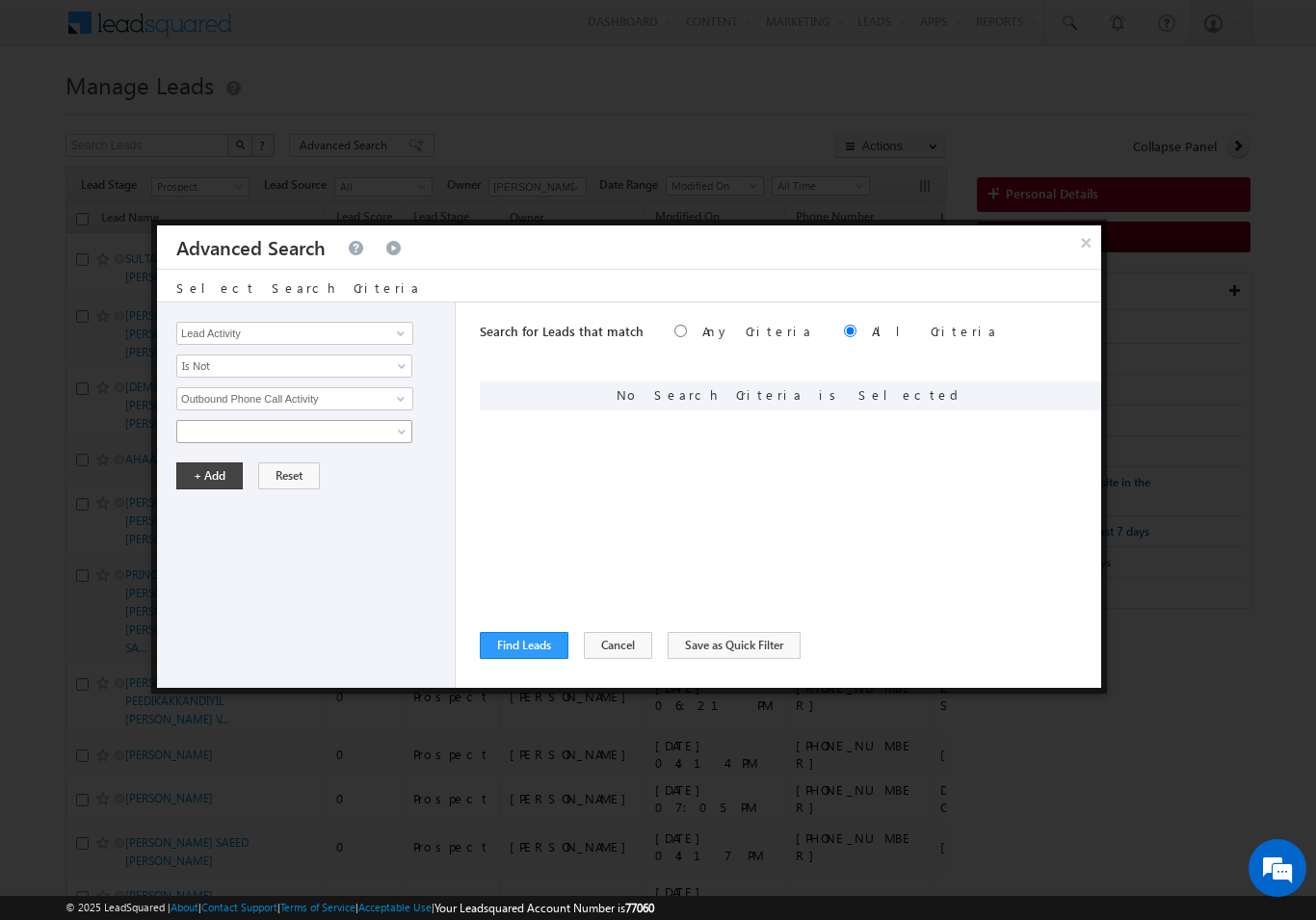
click at [351, 433] on span at bounding box center [282, 432] width 209 height 17
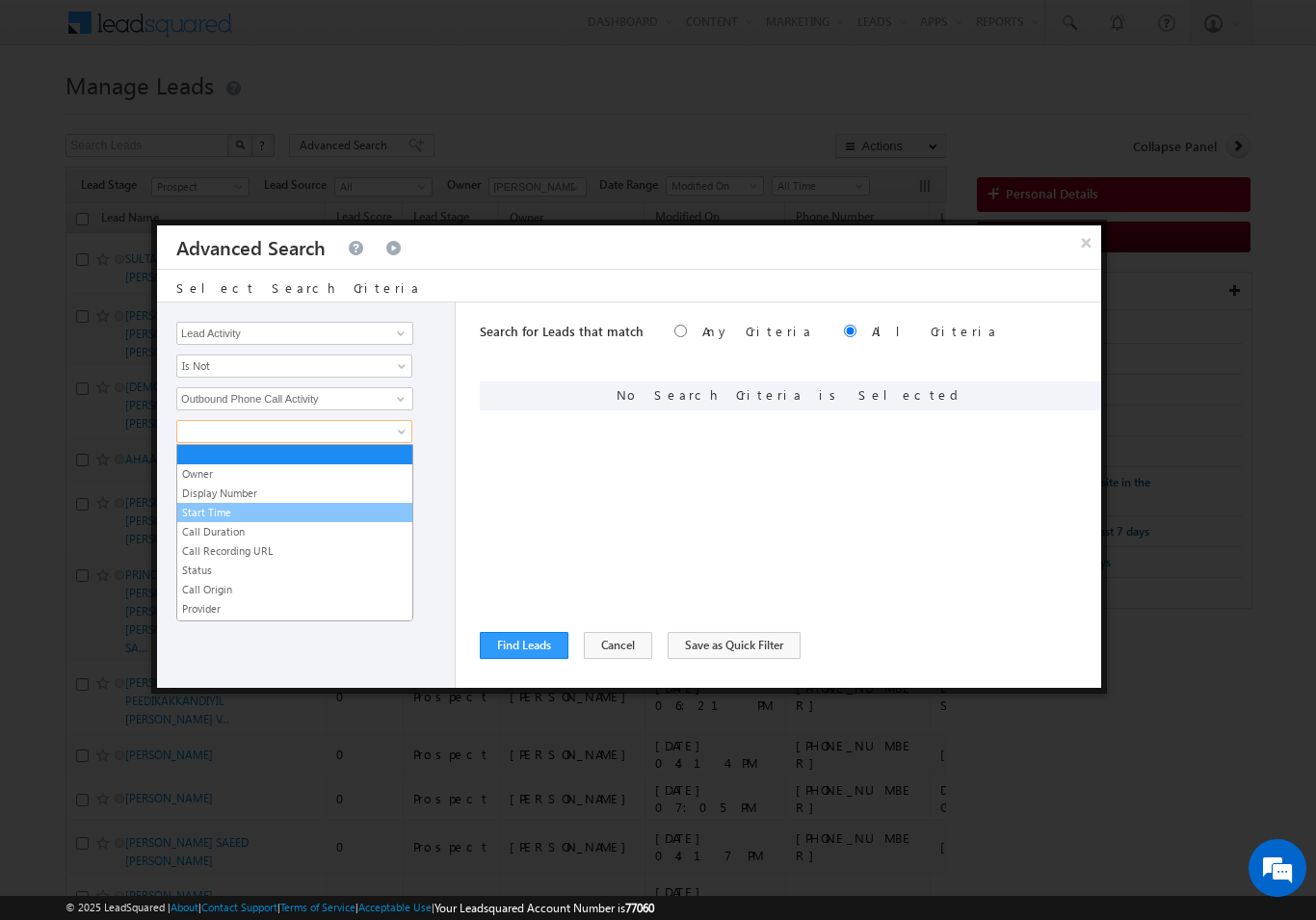
click at [227, 509] on link "Start Time" at bounding box center [294, 512] width 235 height 17
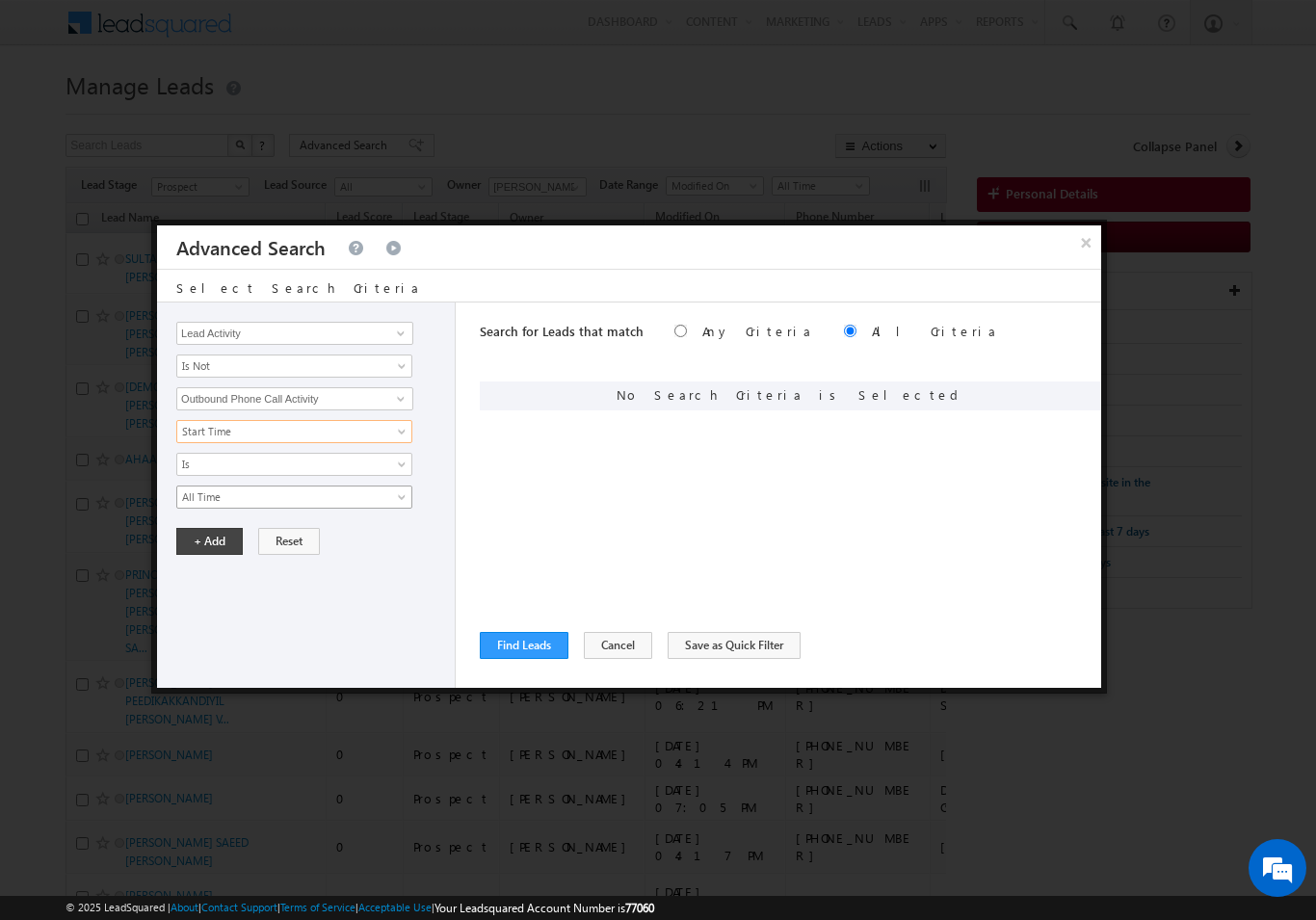
click at [323, 505] on span "All Time" at bounding box center [282, 497] width 209 height 17
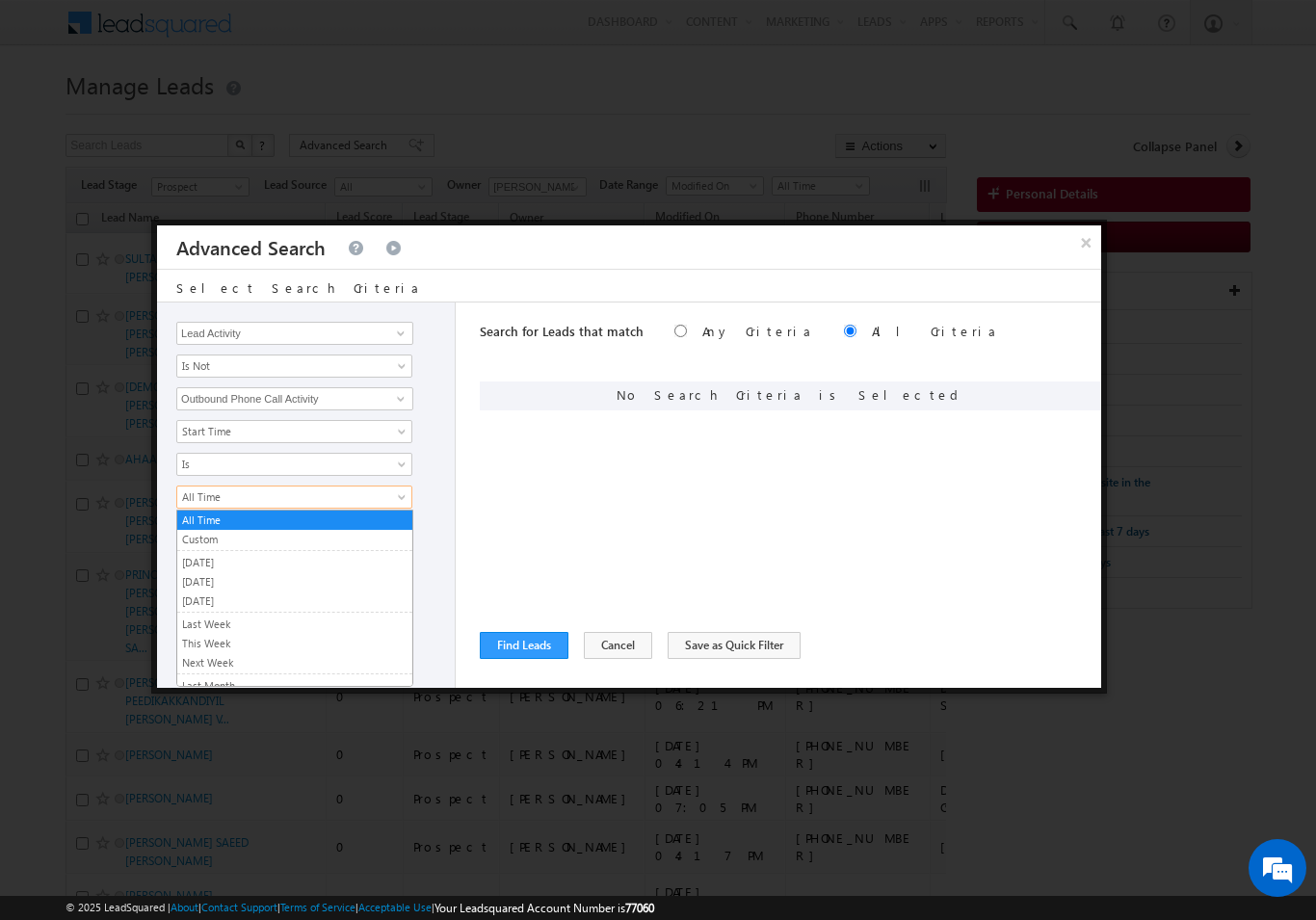
click at [299, 537] on link "Custom" at bounding box center [294, 539] width 235 height 17
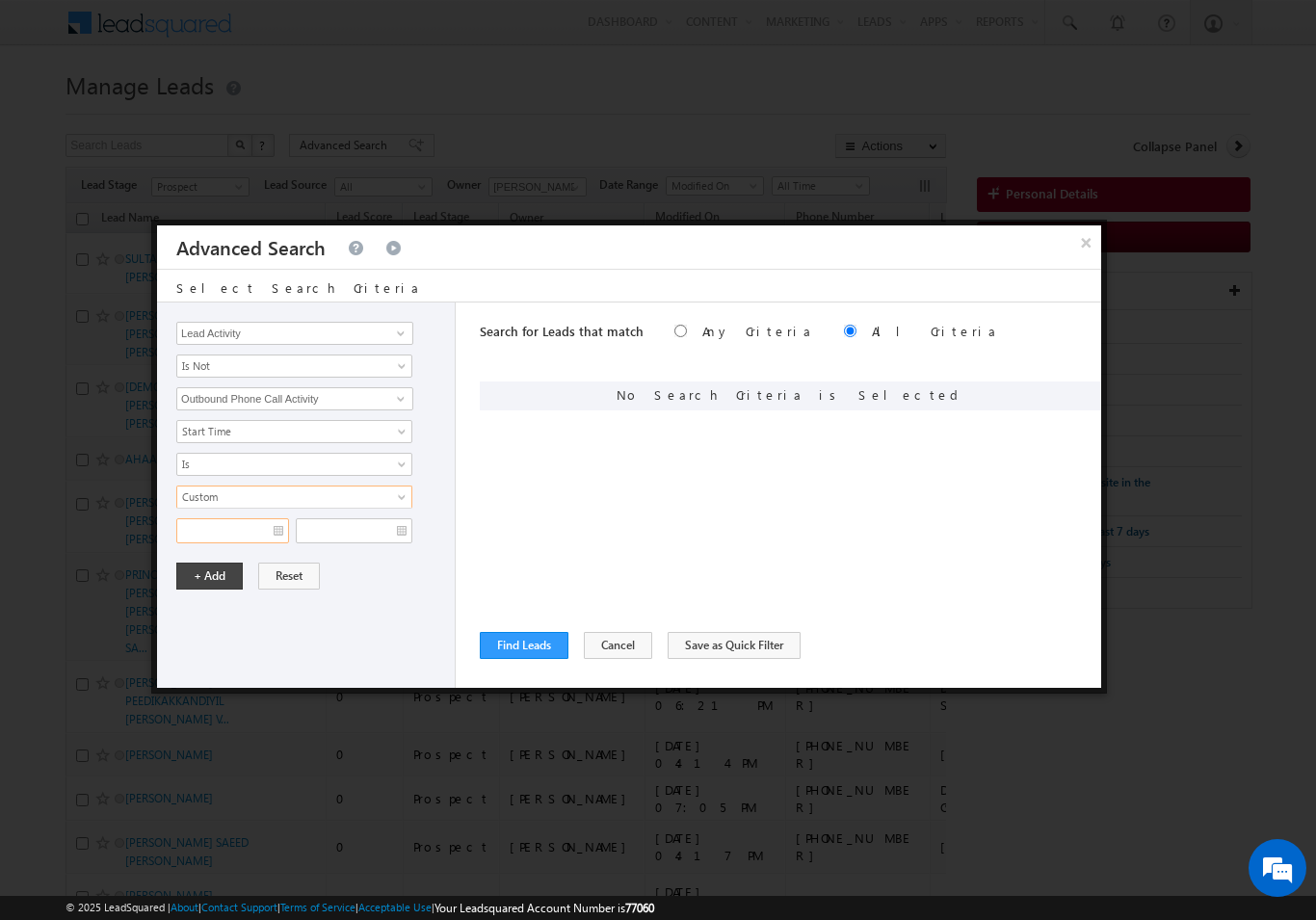
click at [278, 526] on input "text" at bounding box center [232, 531] width 112 height 25
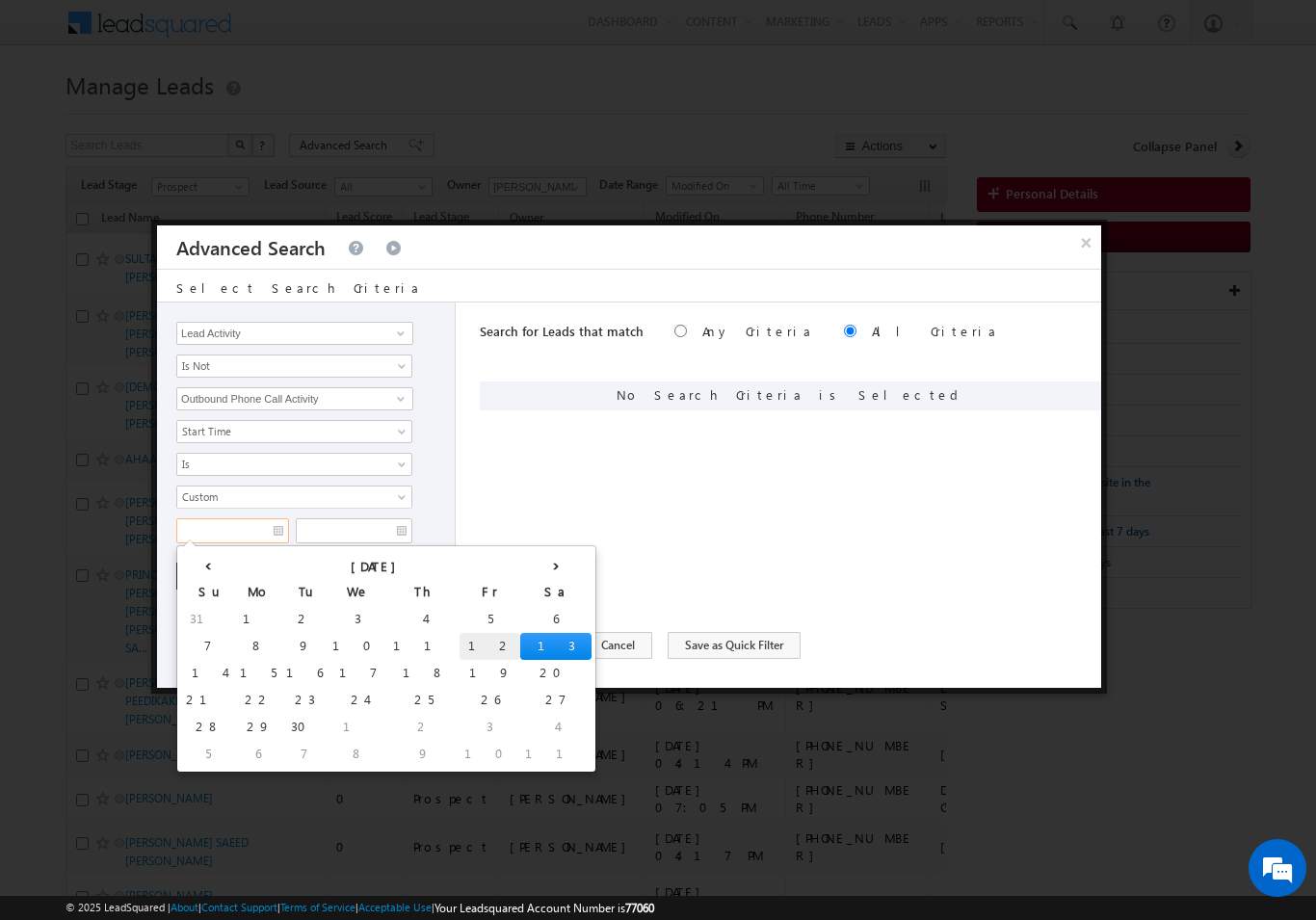
click at [460, 638] on td "12" at bounding box center [490, 647] width 61 height 27
type input "12/09/2025"
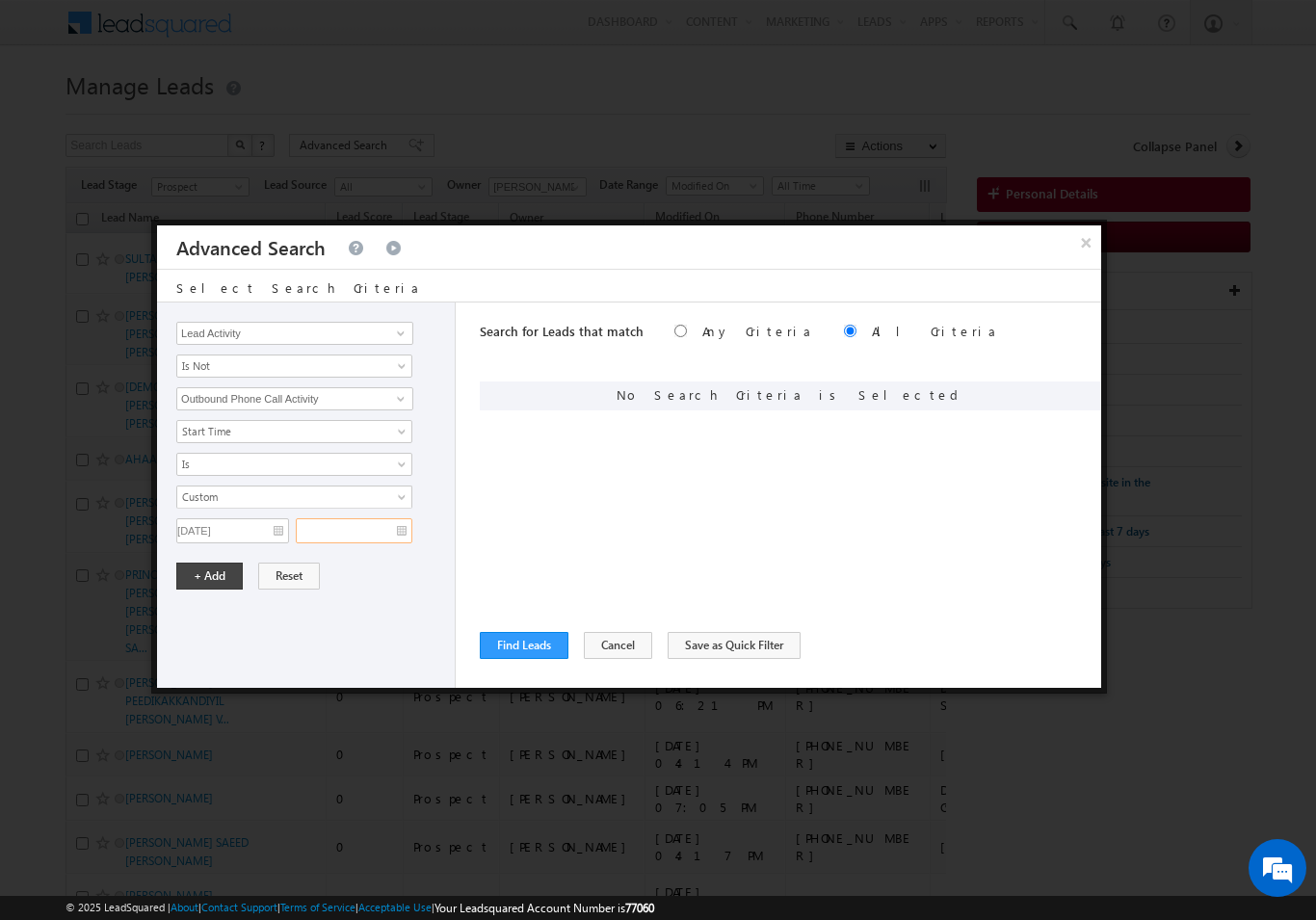
click at [395, 539] on input "text" at bounding box center [353, 531] width 116 height 25
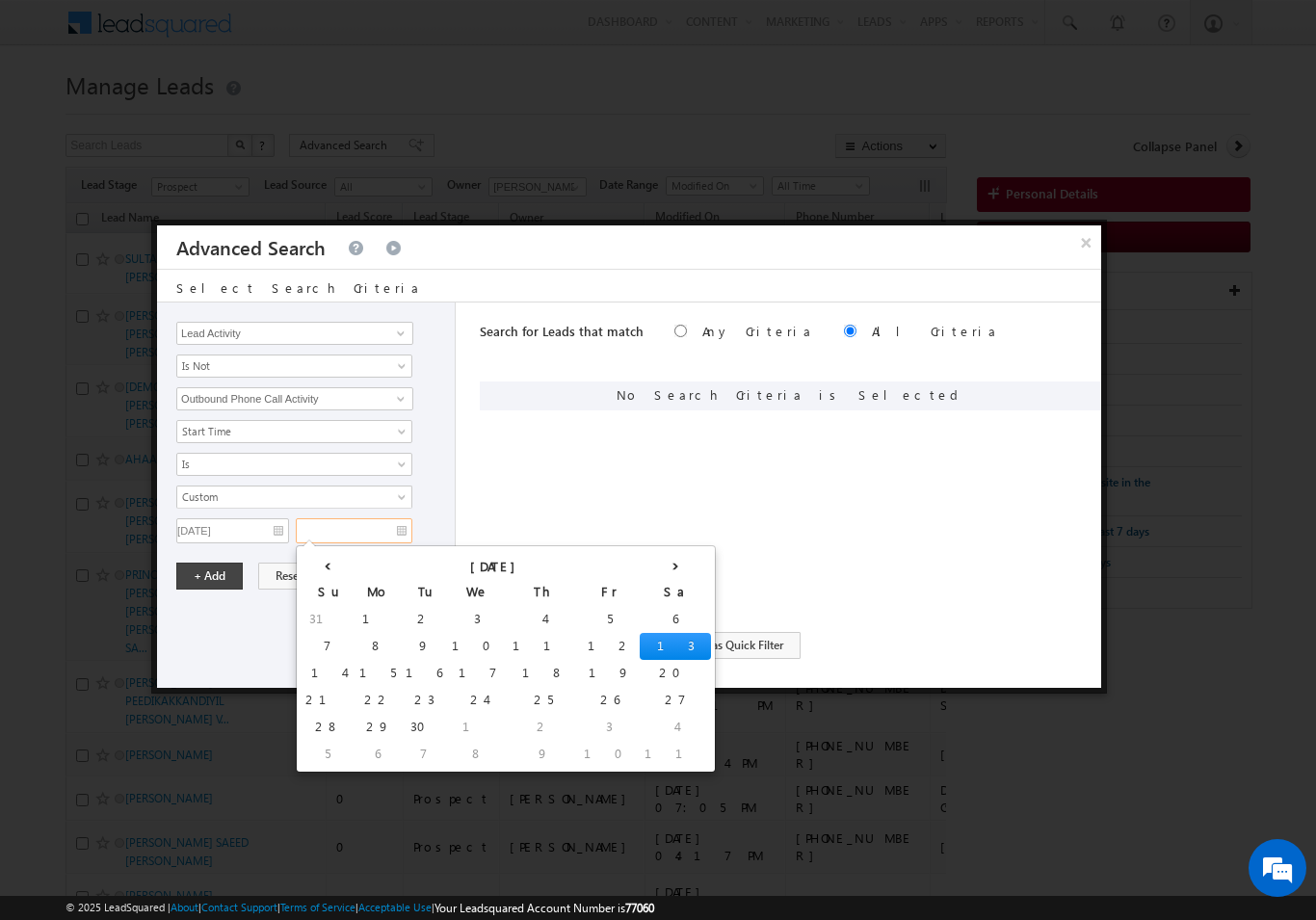
click at [640, 633] on td "13" at bounding box center [676, 647] width 72 height 27
type input "13/09/2025"
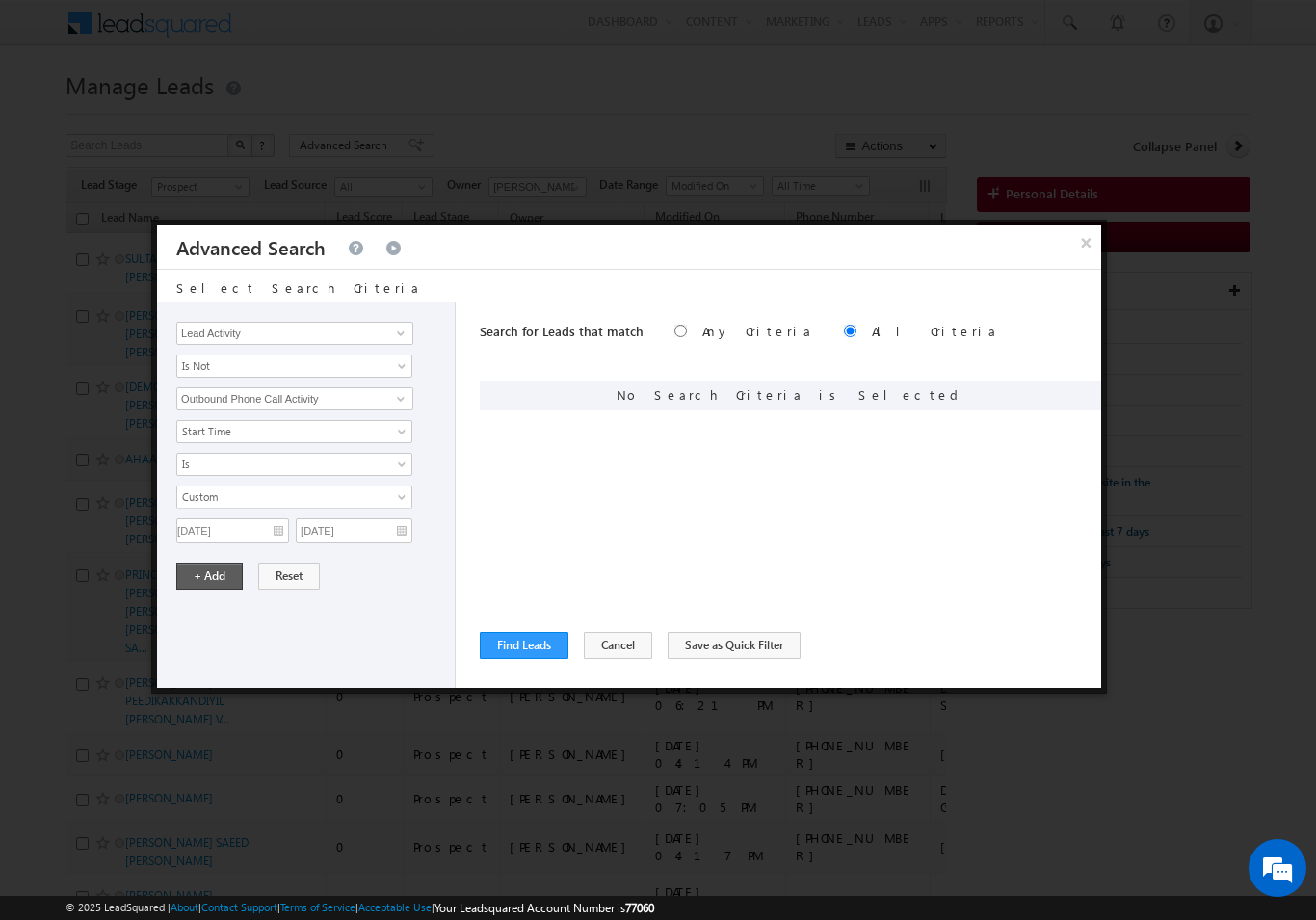
click at [215, 569] on button "+ Add" at bounding box center [209, 576] width 67 height 27
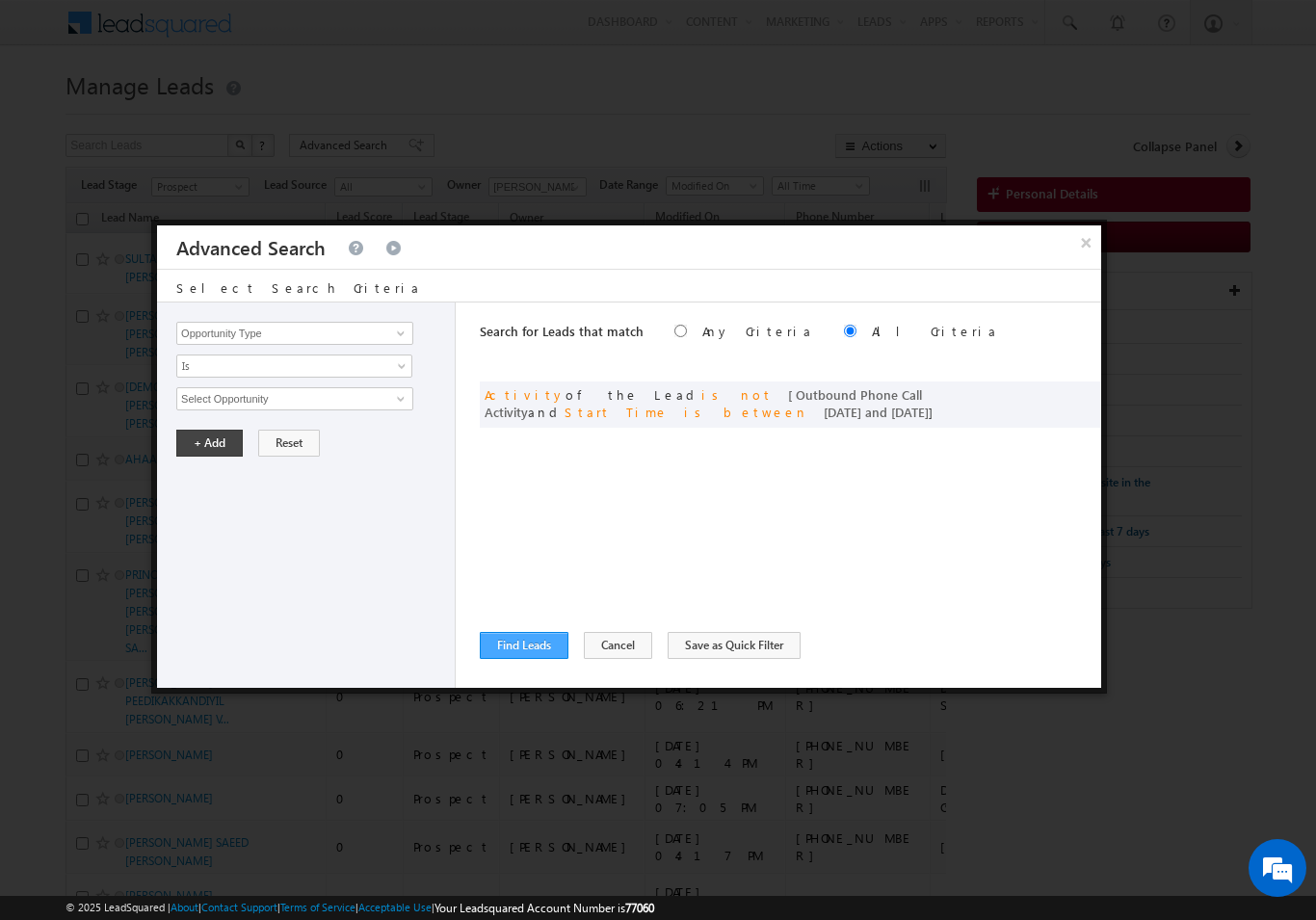
click at [542, 655] on button "Find Leads" at bounding box center [525, 646] width 89 height 27
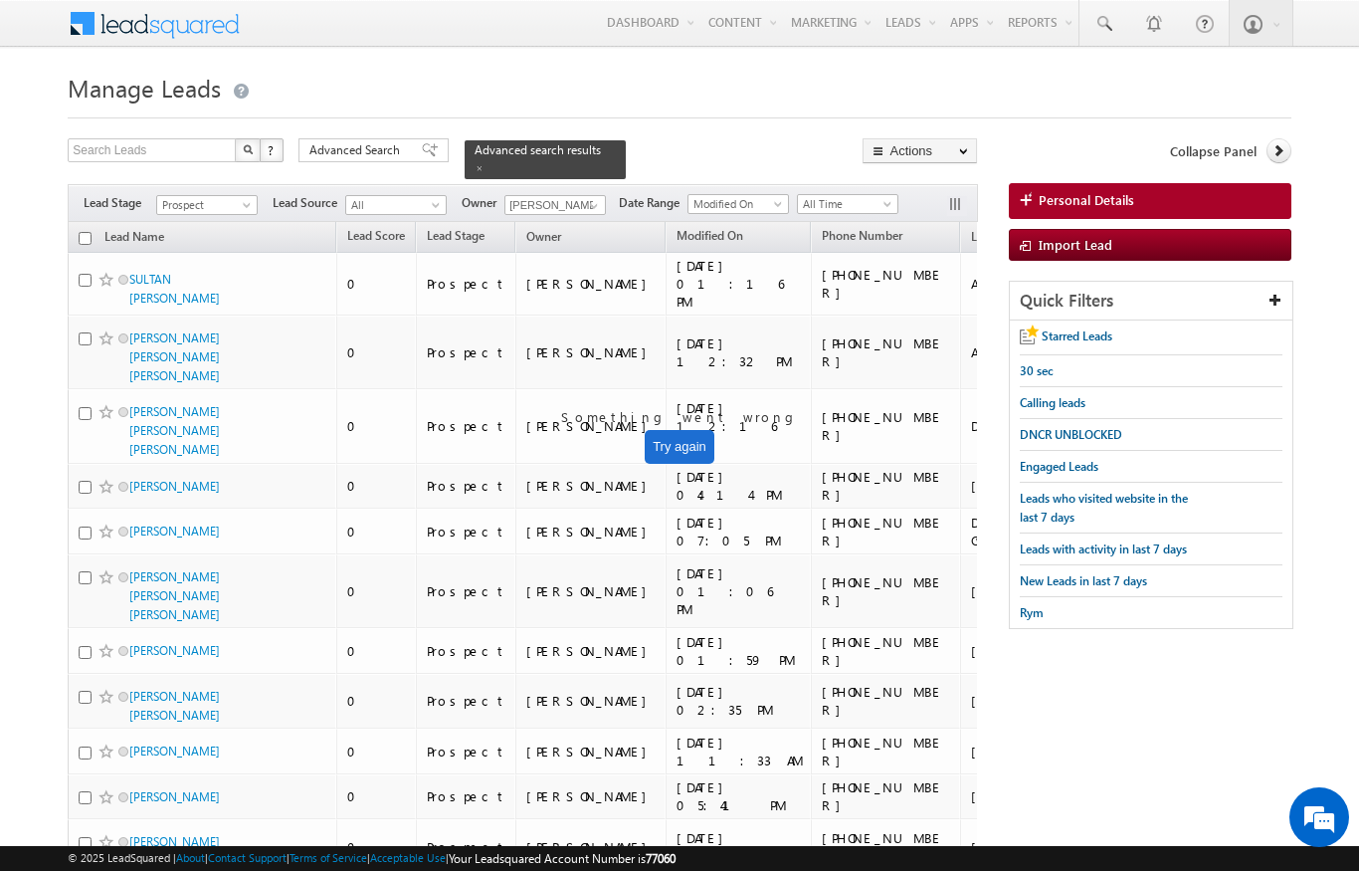
click at [71, 222] on th "Lead Name" at bounding box center [202, 237] width 269 height 31
click at [87, 232] on input "checkbox" at bounding box center [85, 238] width 13 height 13
checkbox input "true"
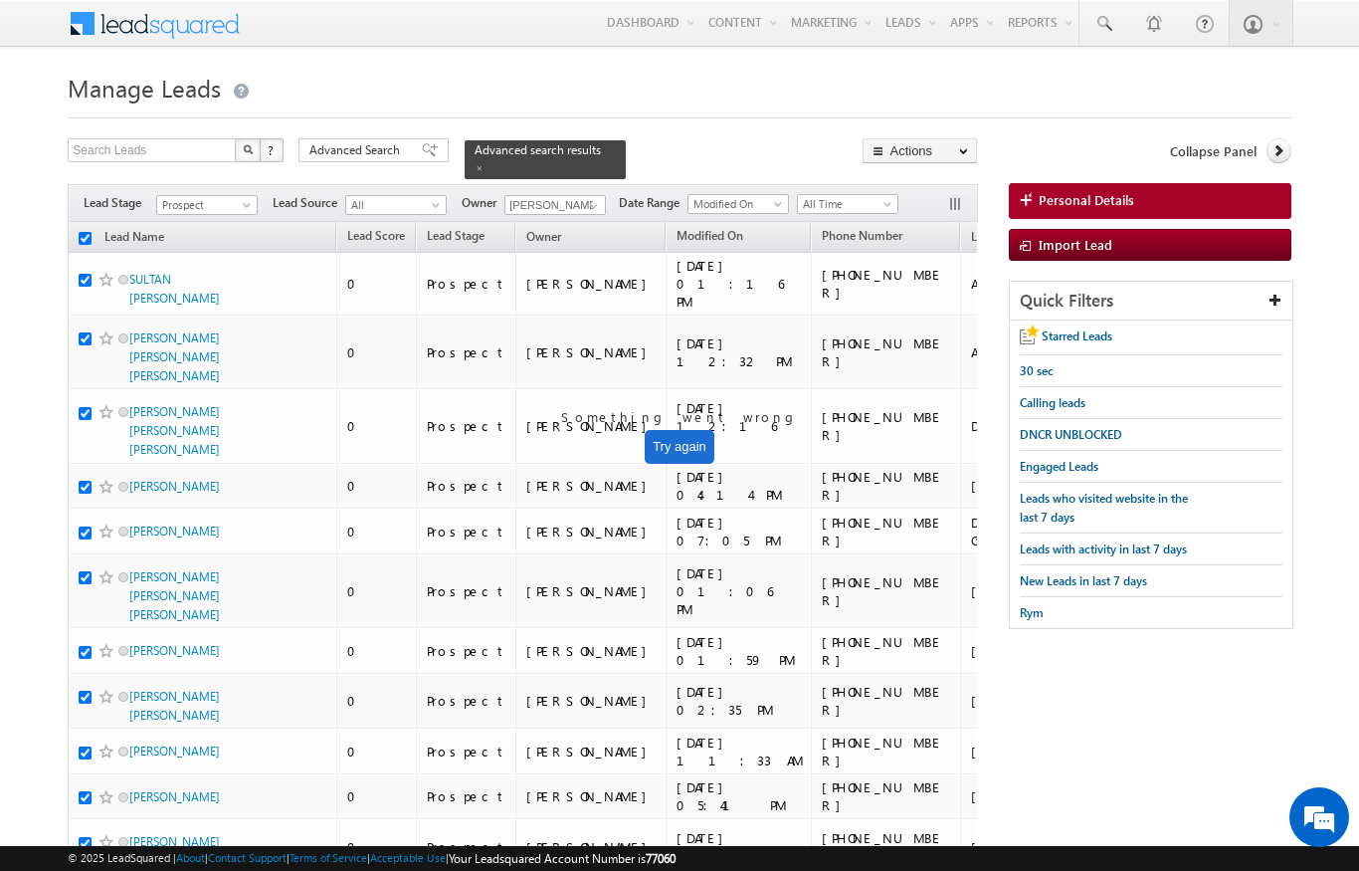
checkbox input "true"
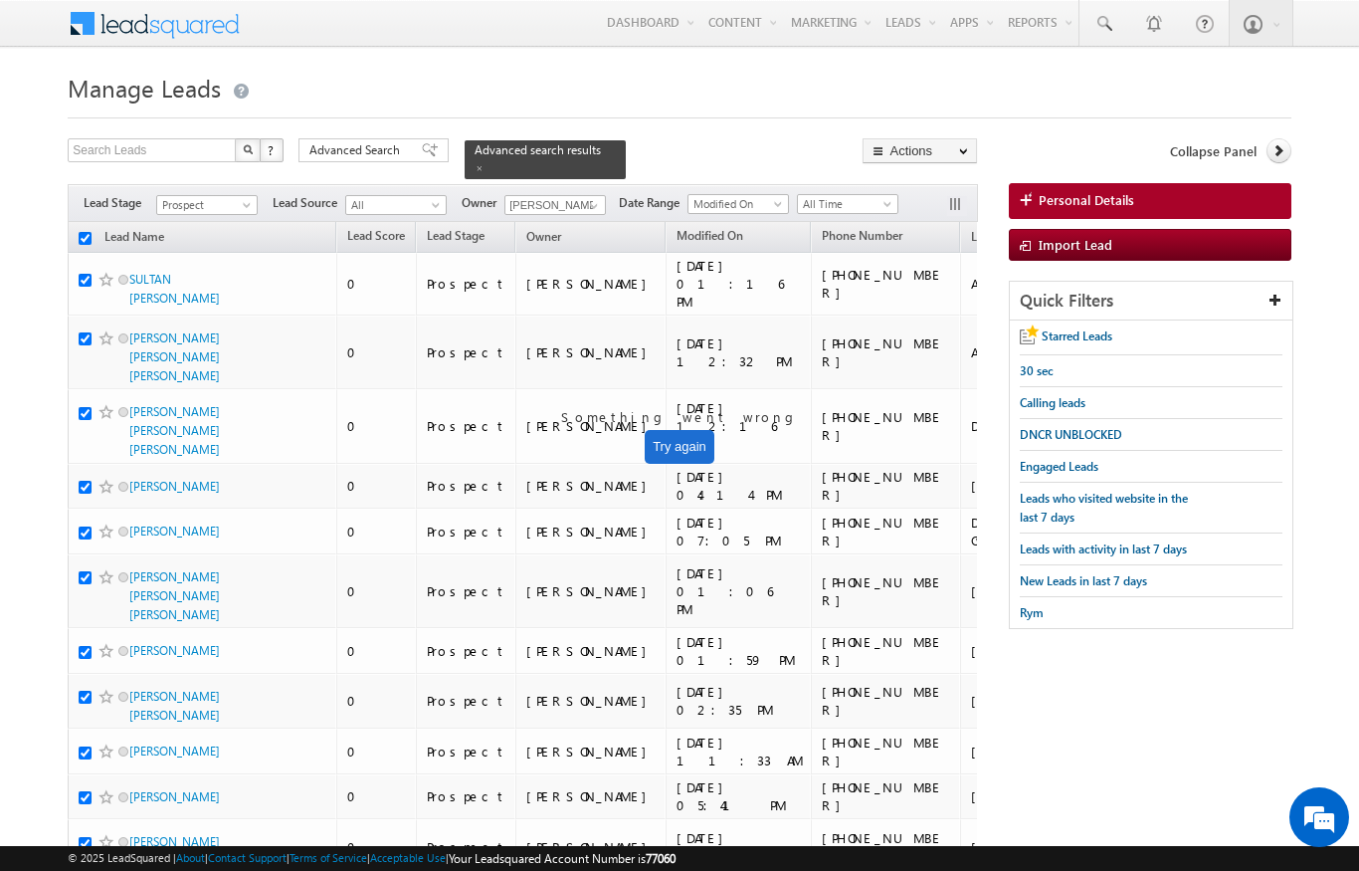
checkbox input "true"
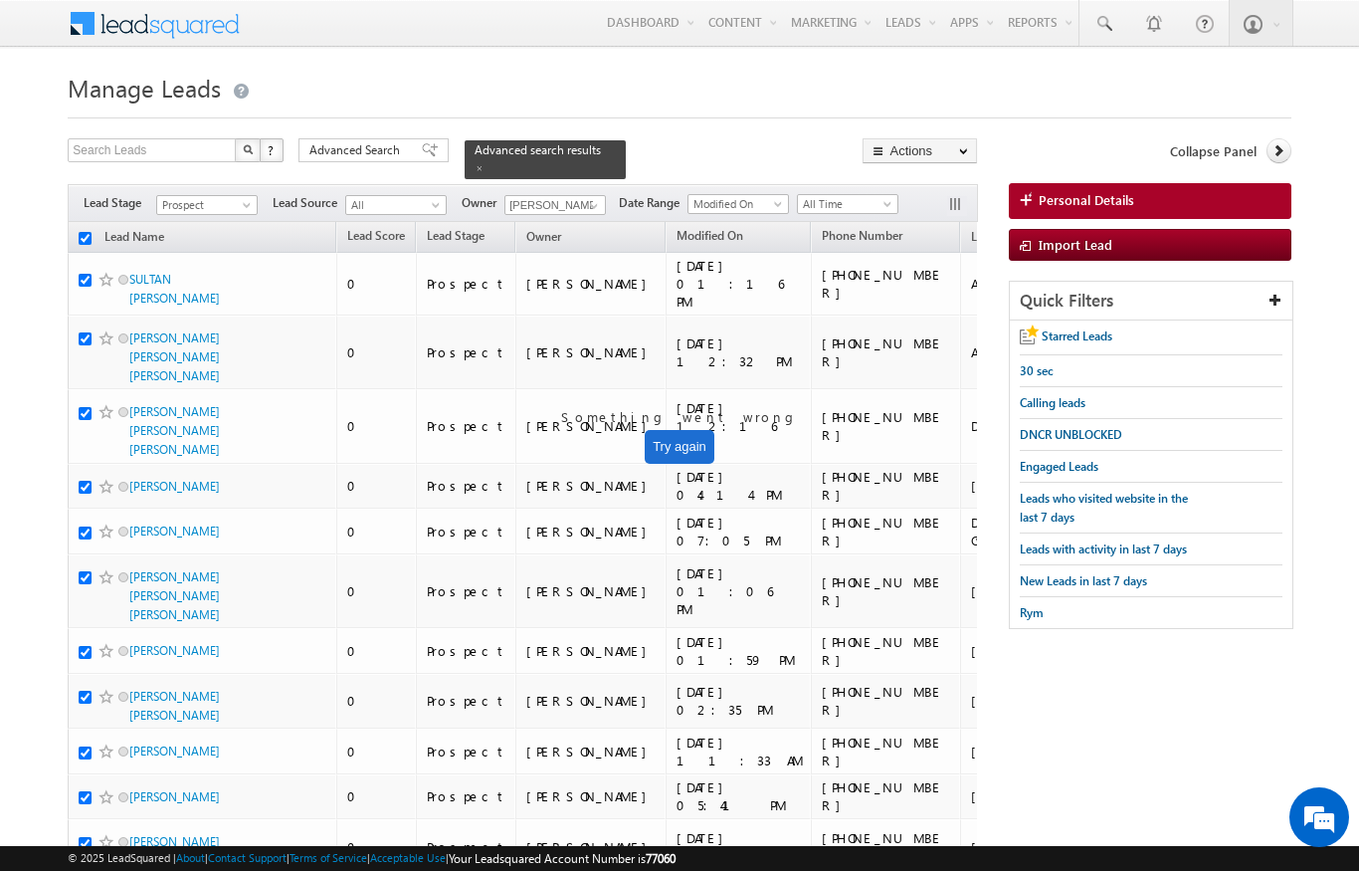
checkbox input "true"
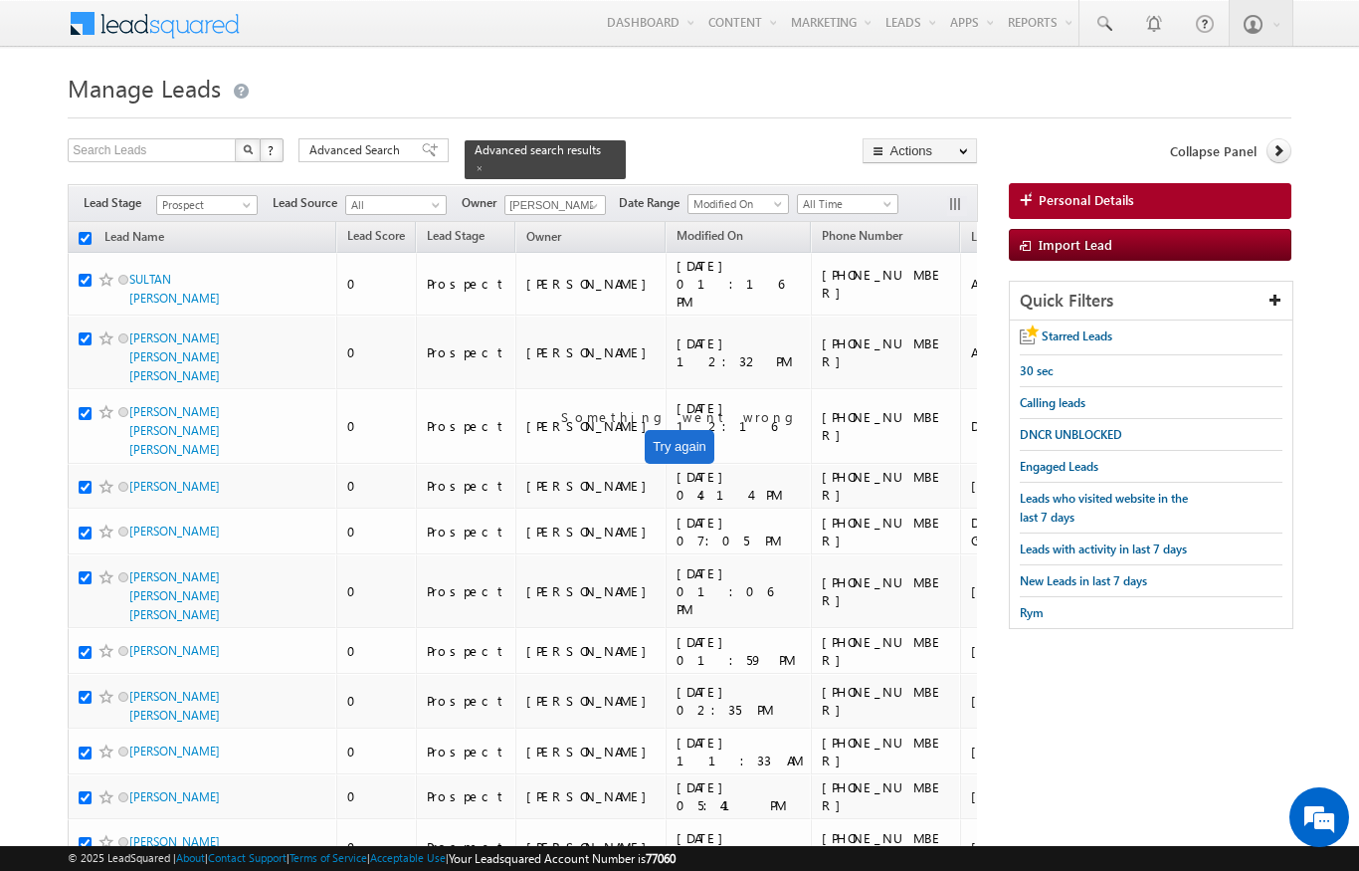
checkbox input "true"
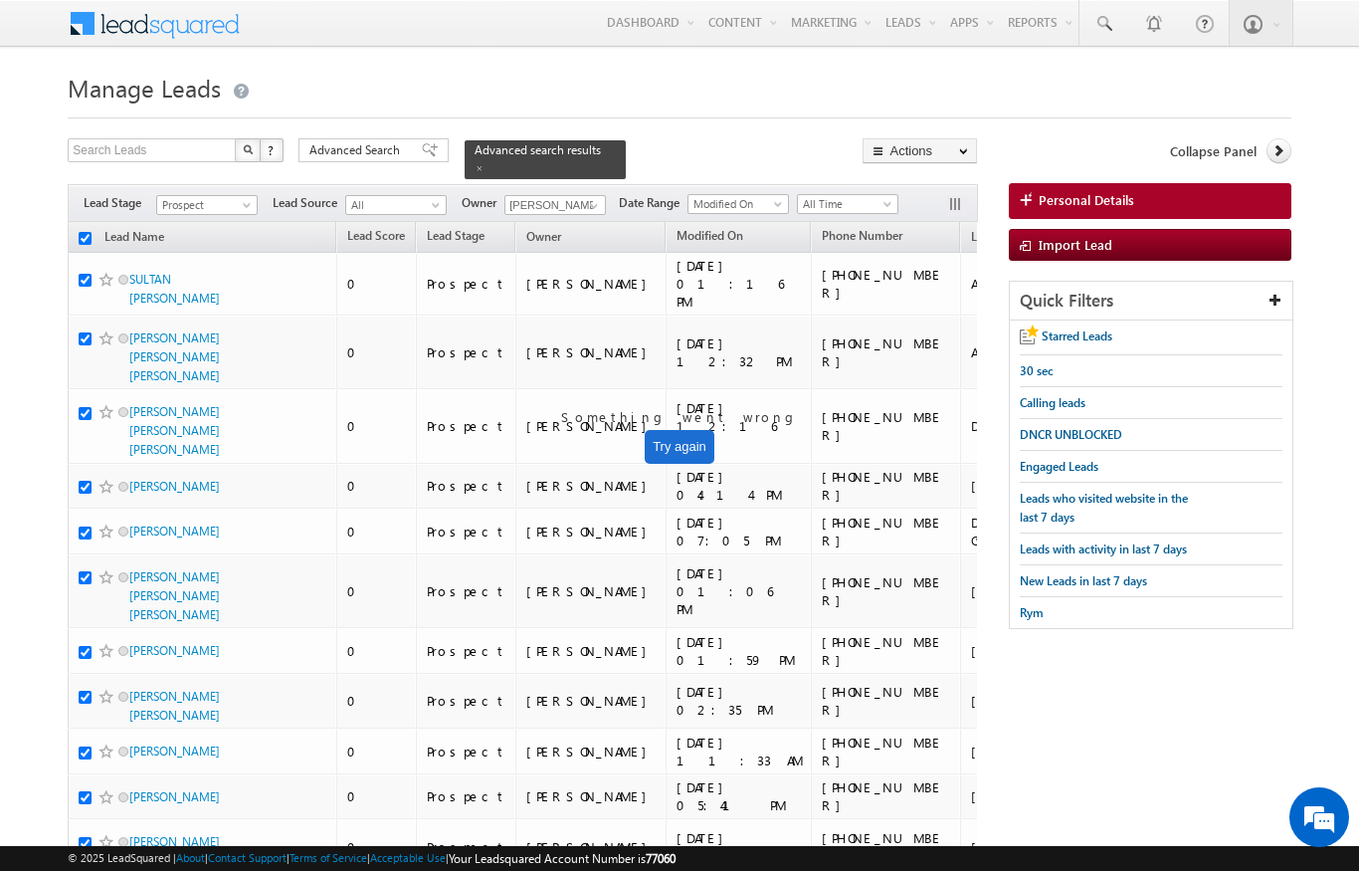
checkbox input "true"
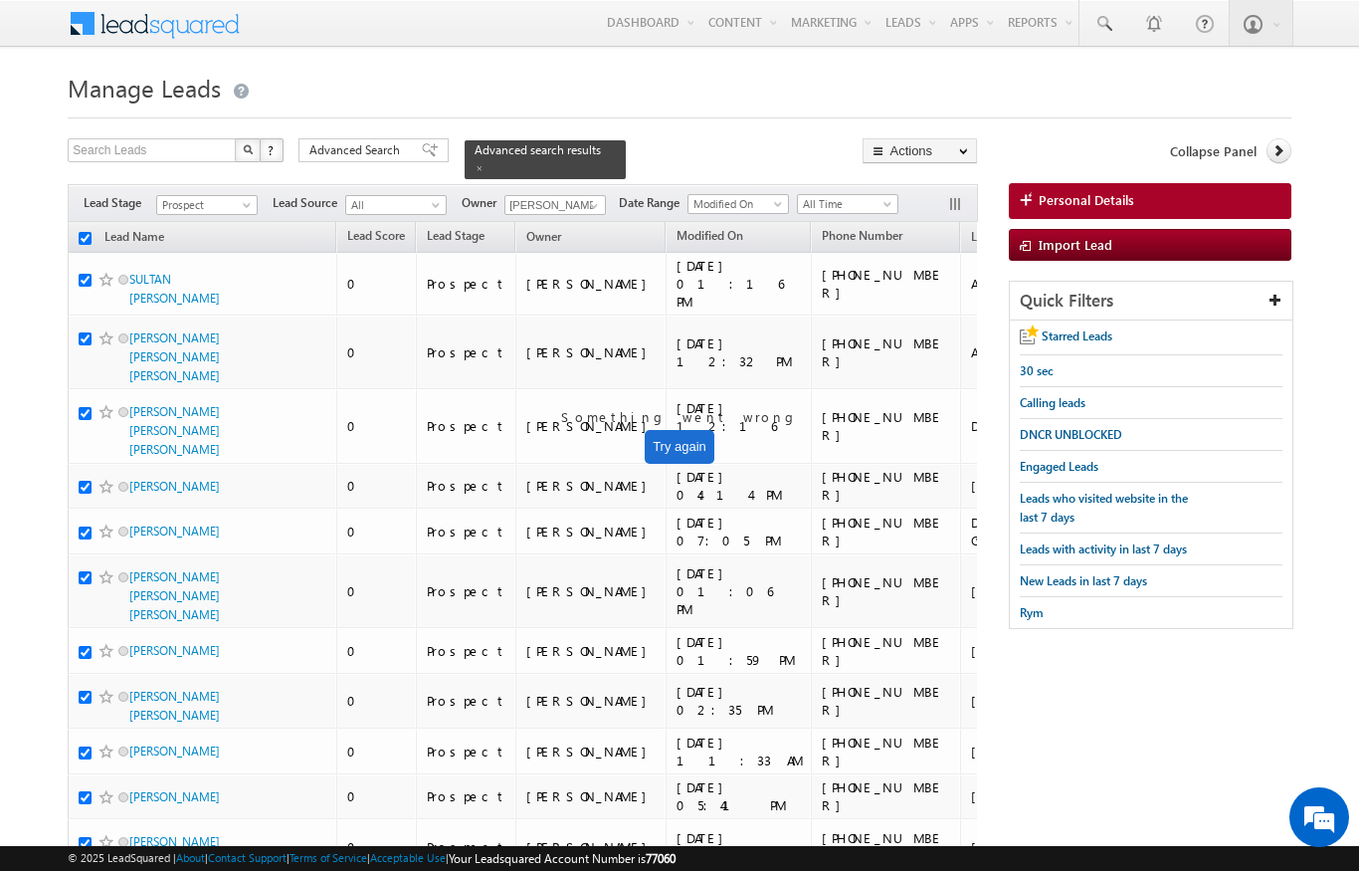
checkbox input "true"
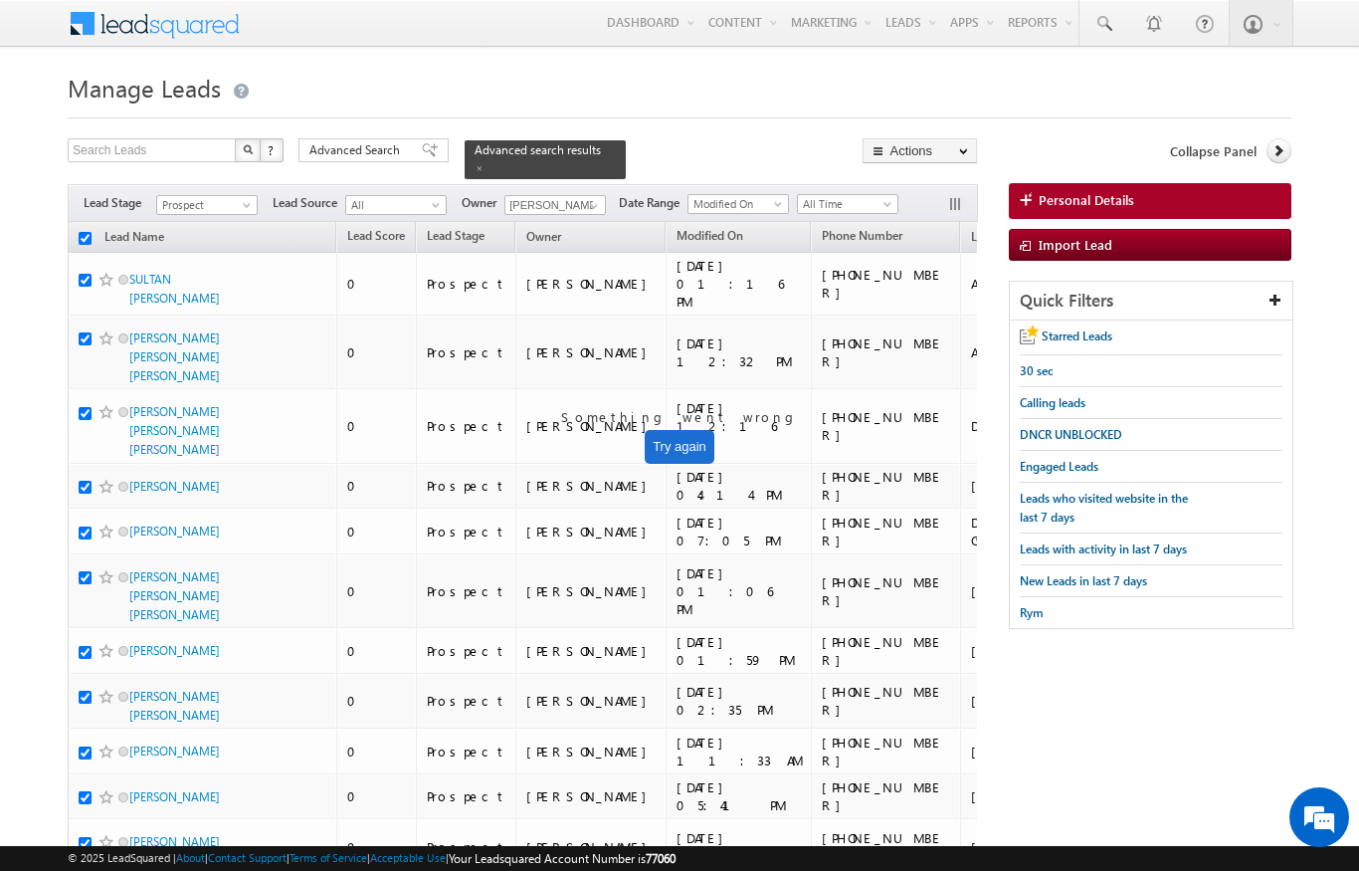
checkbox input "true"
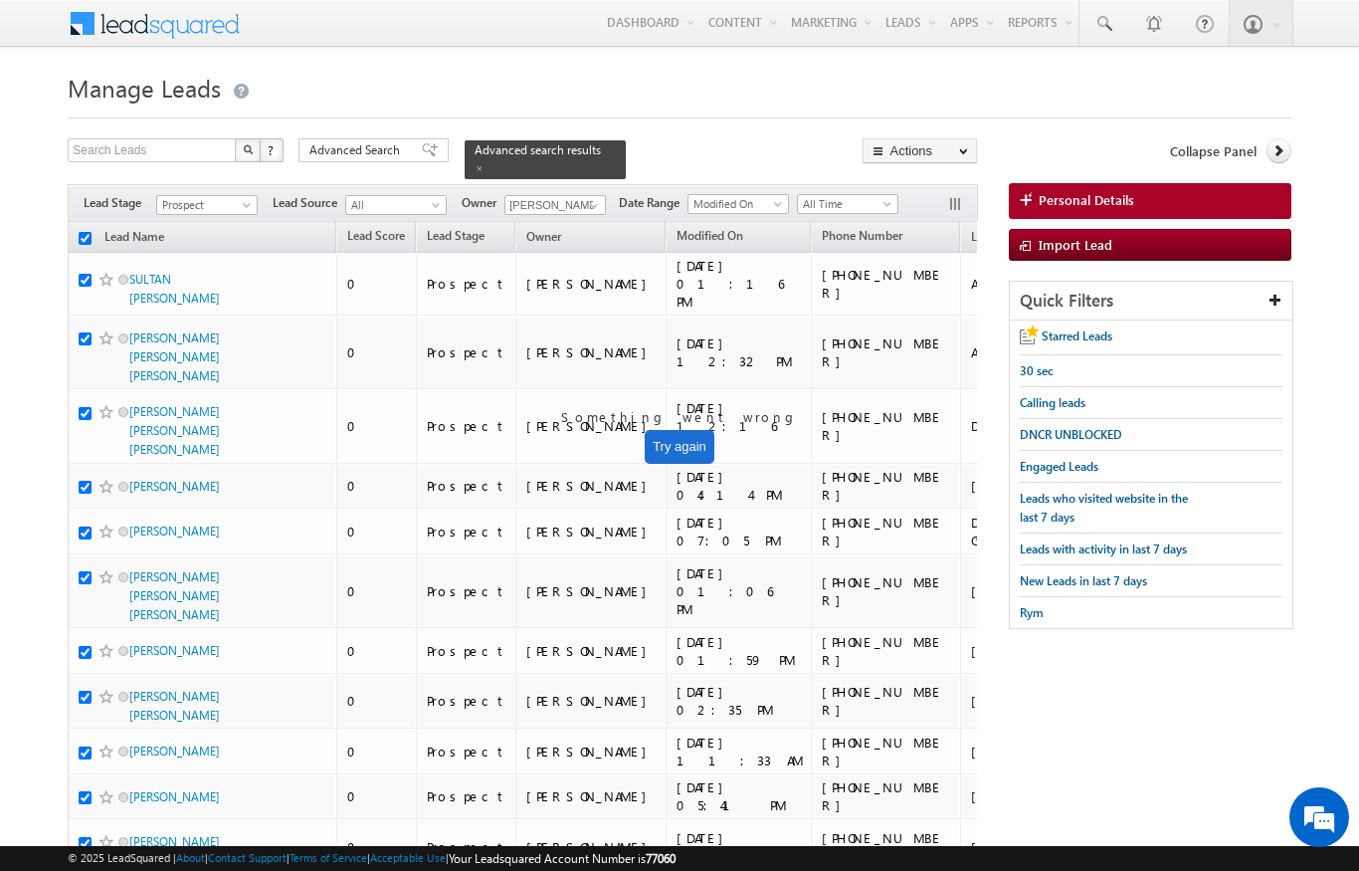
checkbox input "true"
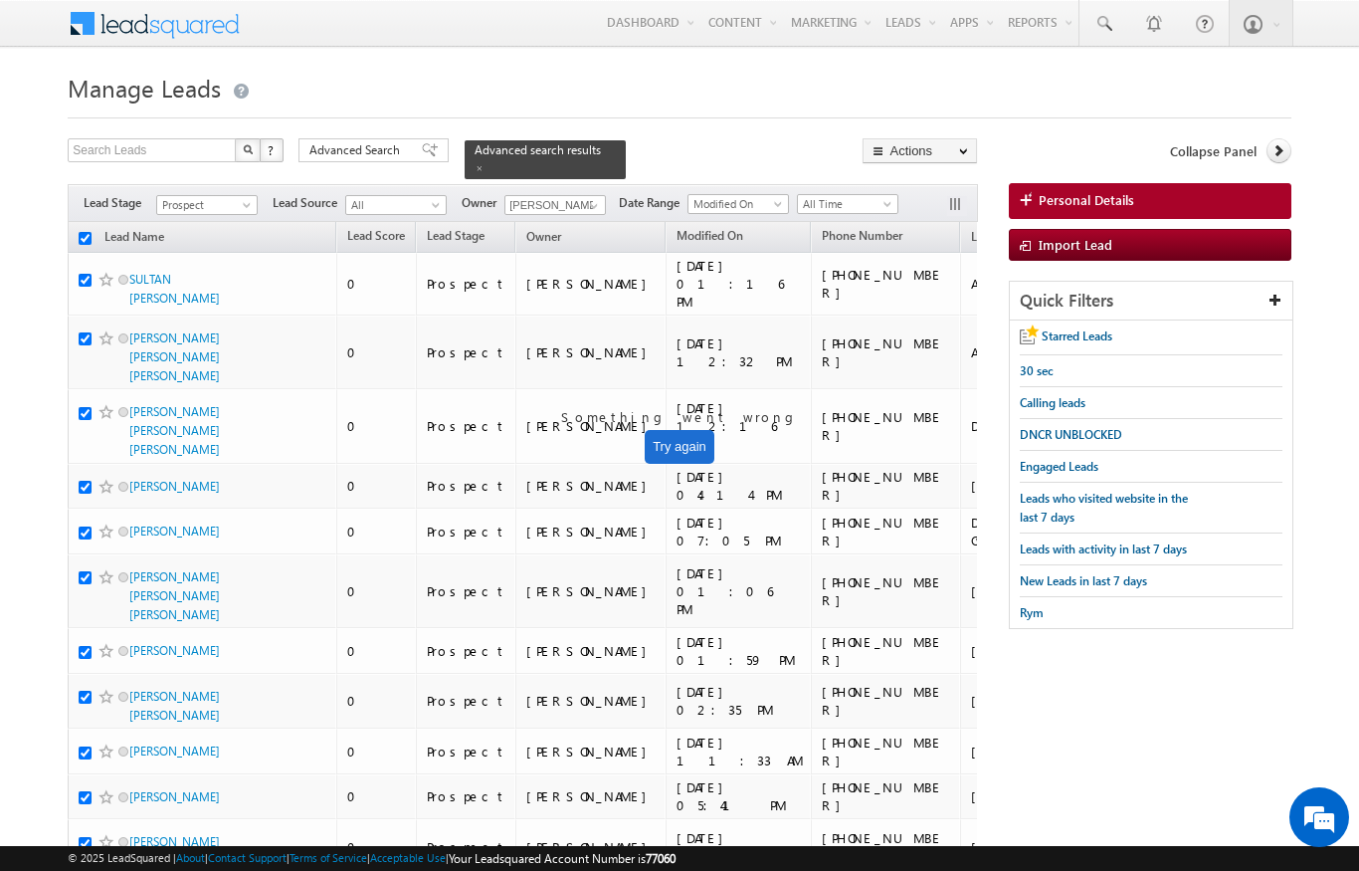
checkbox input "true"
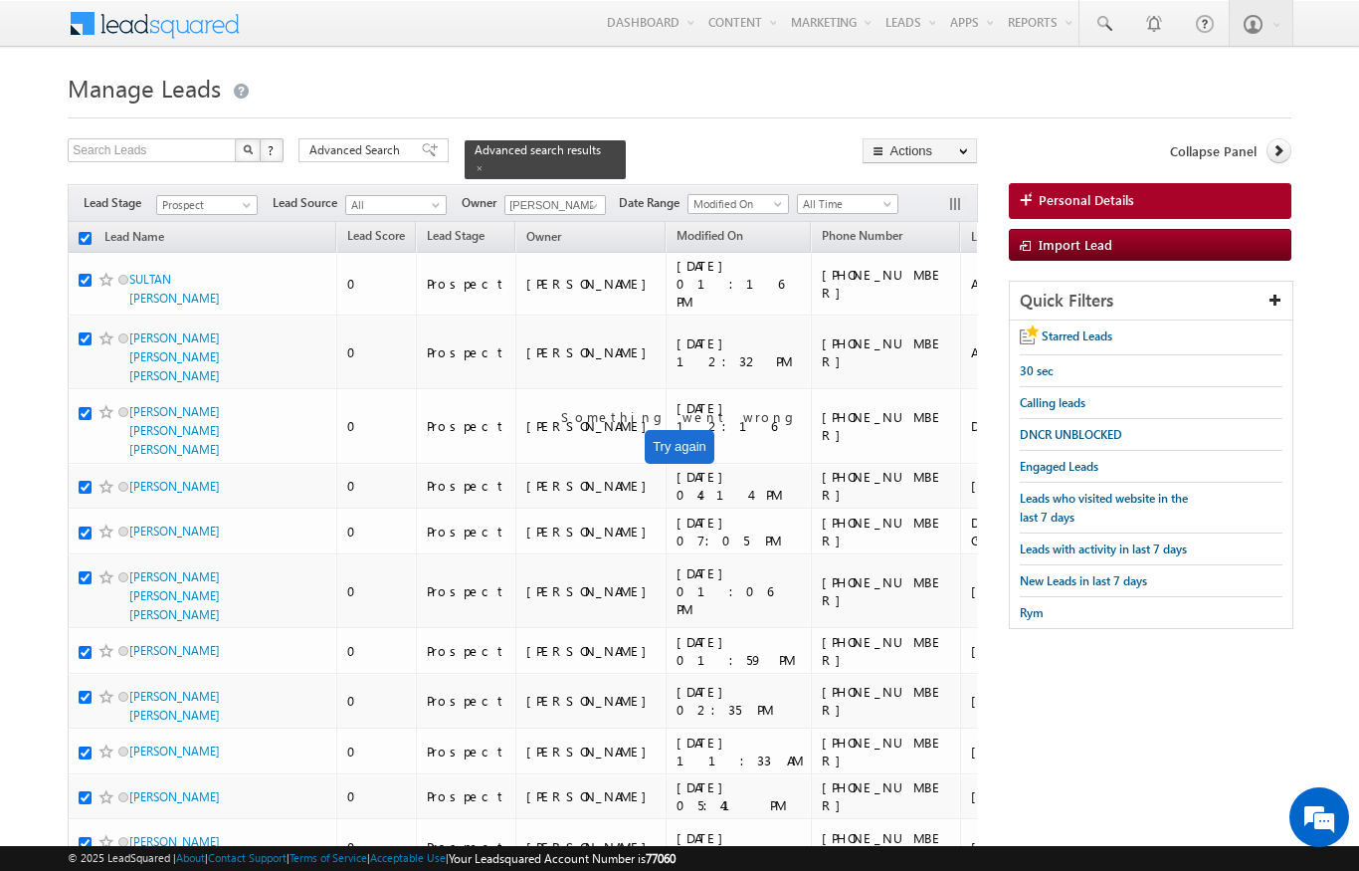
checkbox input "true"
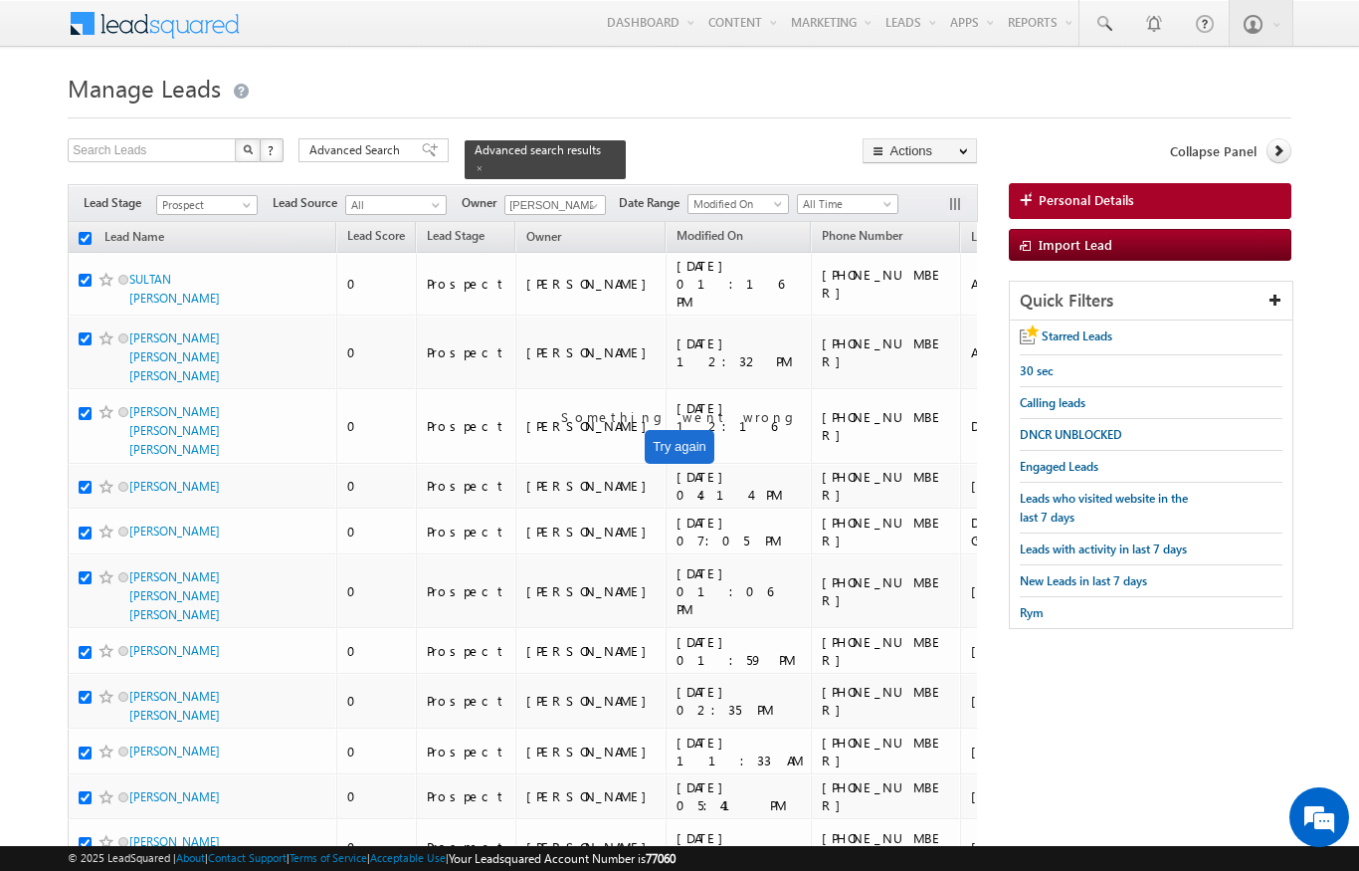
checkbox input "true"
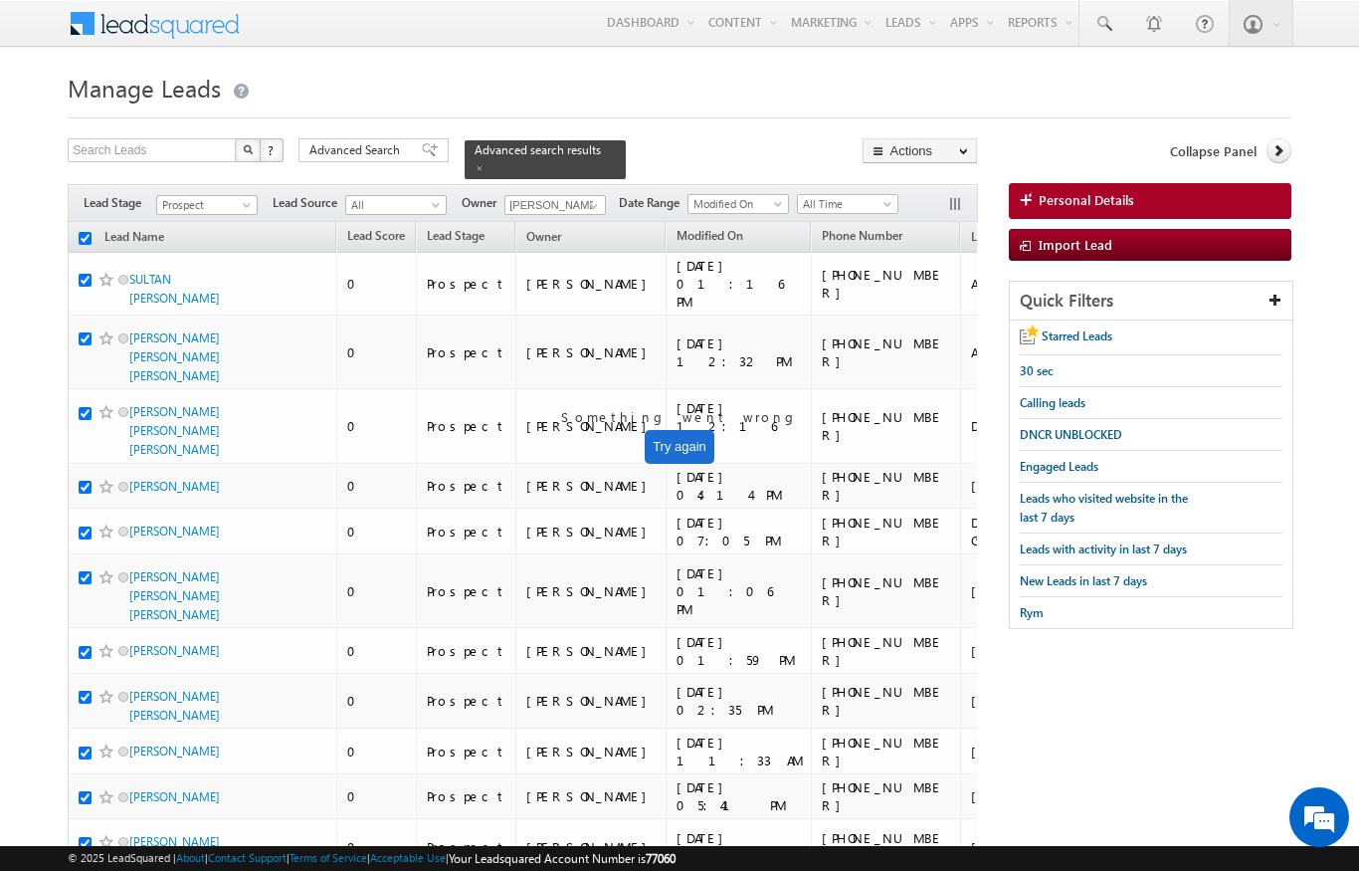
checkbox input "true"
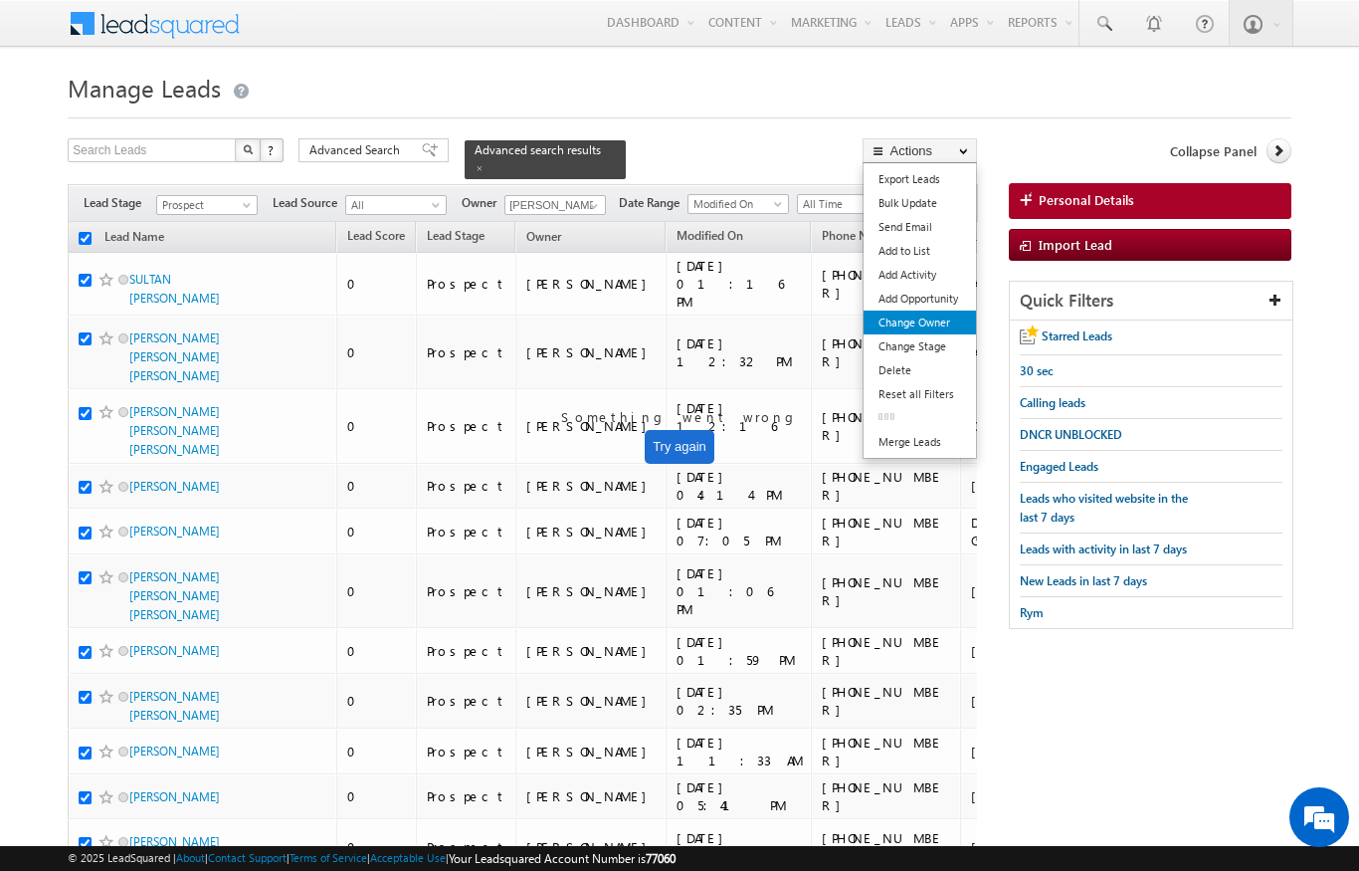
click at [928, 324] on link "Change Owner" at bounding box center [920, 322] width 112 height 24
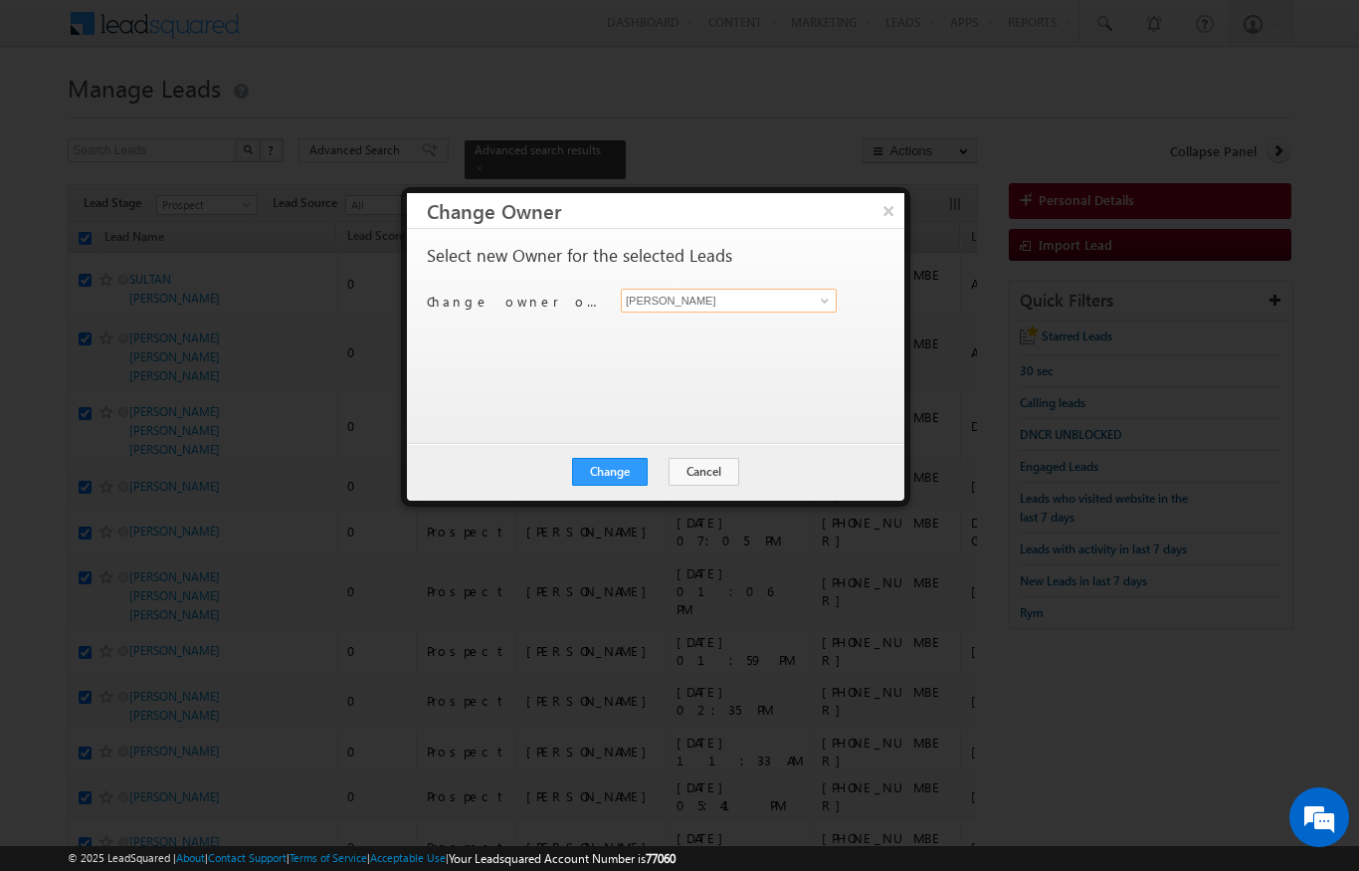
click at [815, 289] on input "[PERSON_NAME]" at bounding box center [729, 301] width 216 height 24
click at [724, 325] on link "Ankita Dua ankita.dua@indglobal.ae" at bounding box center [729, 331] width 216 height 38
type input "[PERSON_NAME]"
click at [626, 469] on button "Change" at bounding box center [610, 472] width 76 height 28
click at [654, 478] on button "Close" at bounding box center [659, 472] width 64 height 28
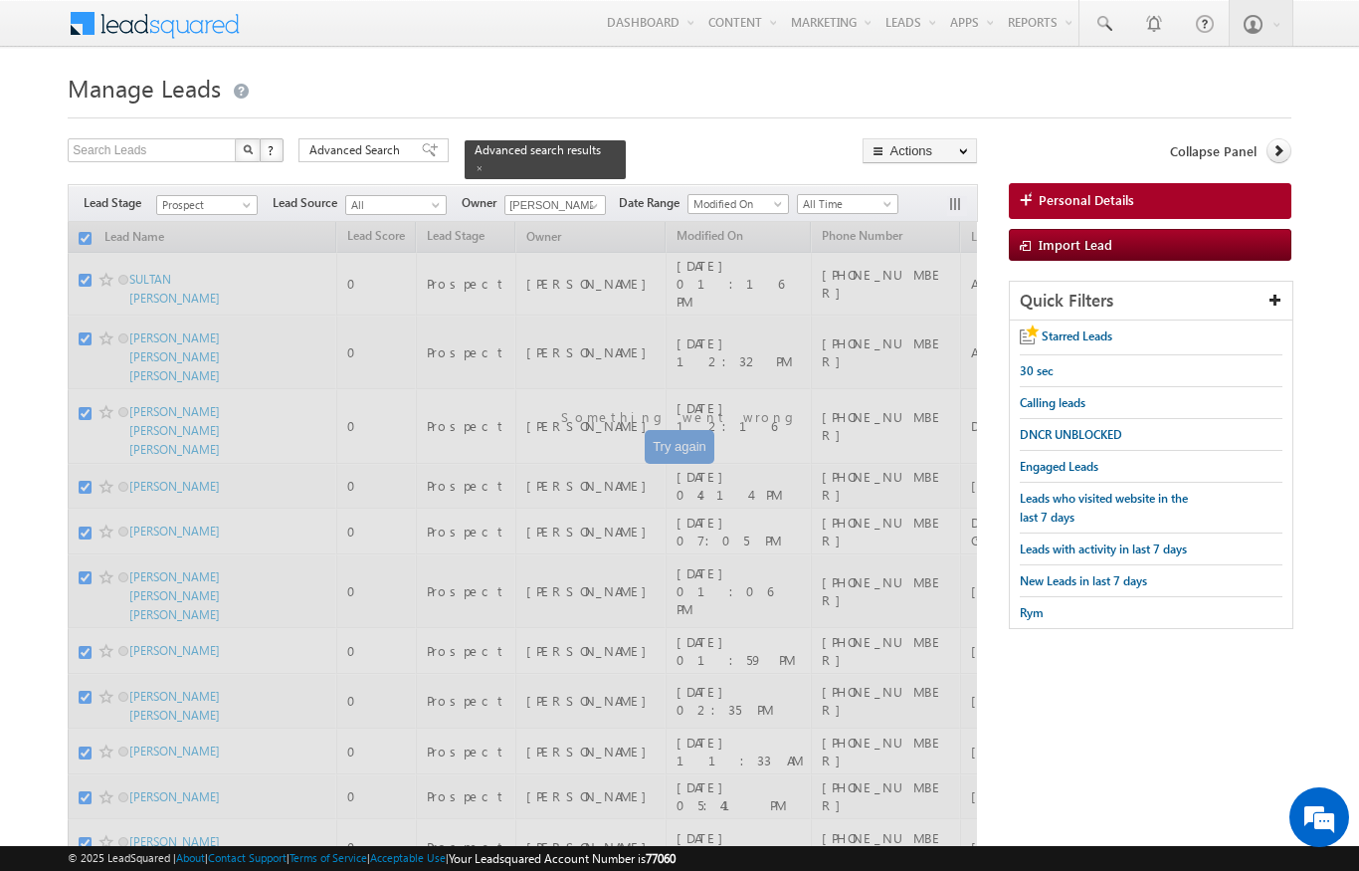
checkbox input "false"
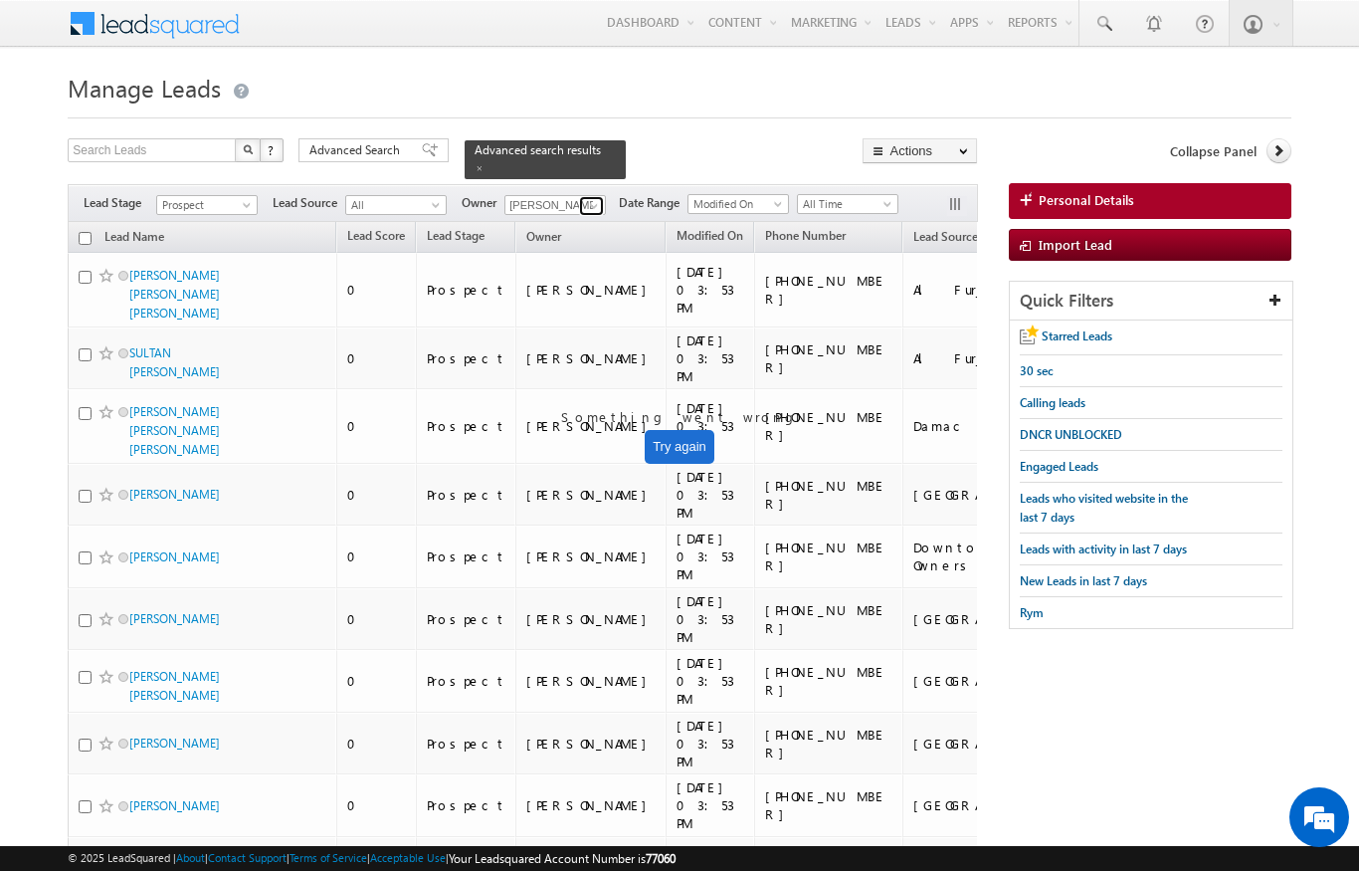
click at [594, 199] on span at bounding box center [594, 206] width 16 height 16
click at [617, 270] on span "[PERSON_NAME][EMAIL_ADDRESS][PERSON_NAME][DOMAIN_NAME]" at bounding box center [601, 277] width 179 height 15
type input "[PERSON_NAME]"
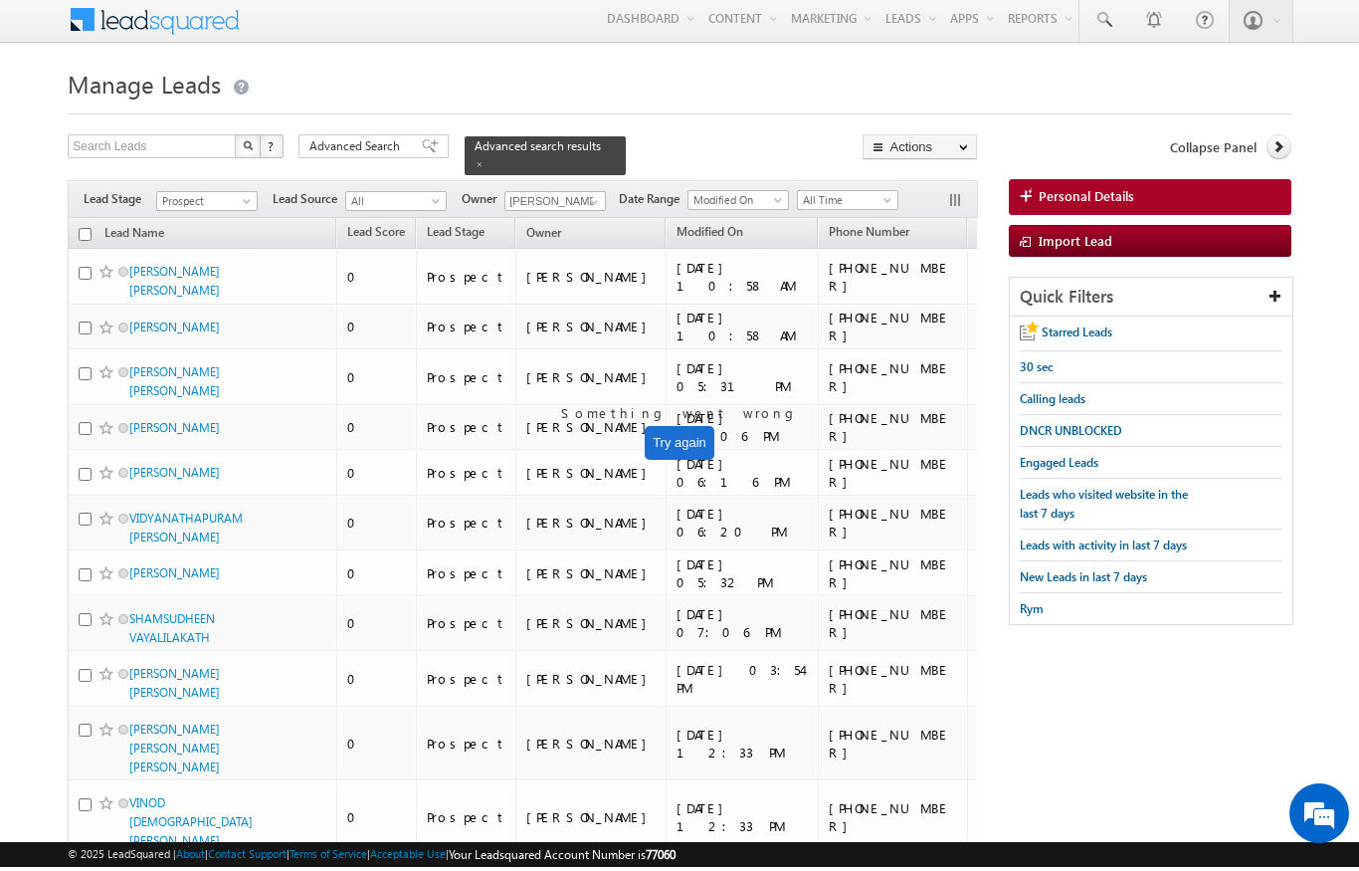
click at [85, 232] on input "checkbox" at bounding box center [85, 238] width 13 height 13
checkbox input "true"
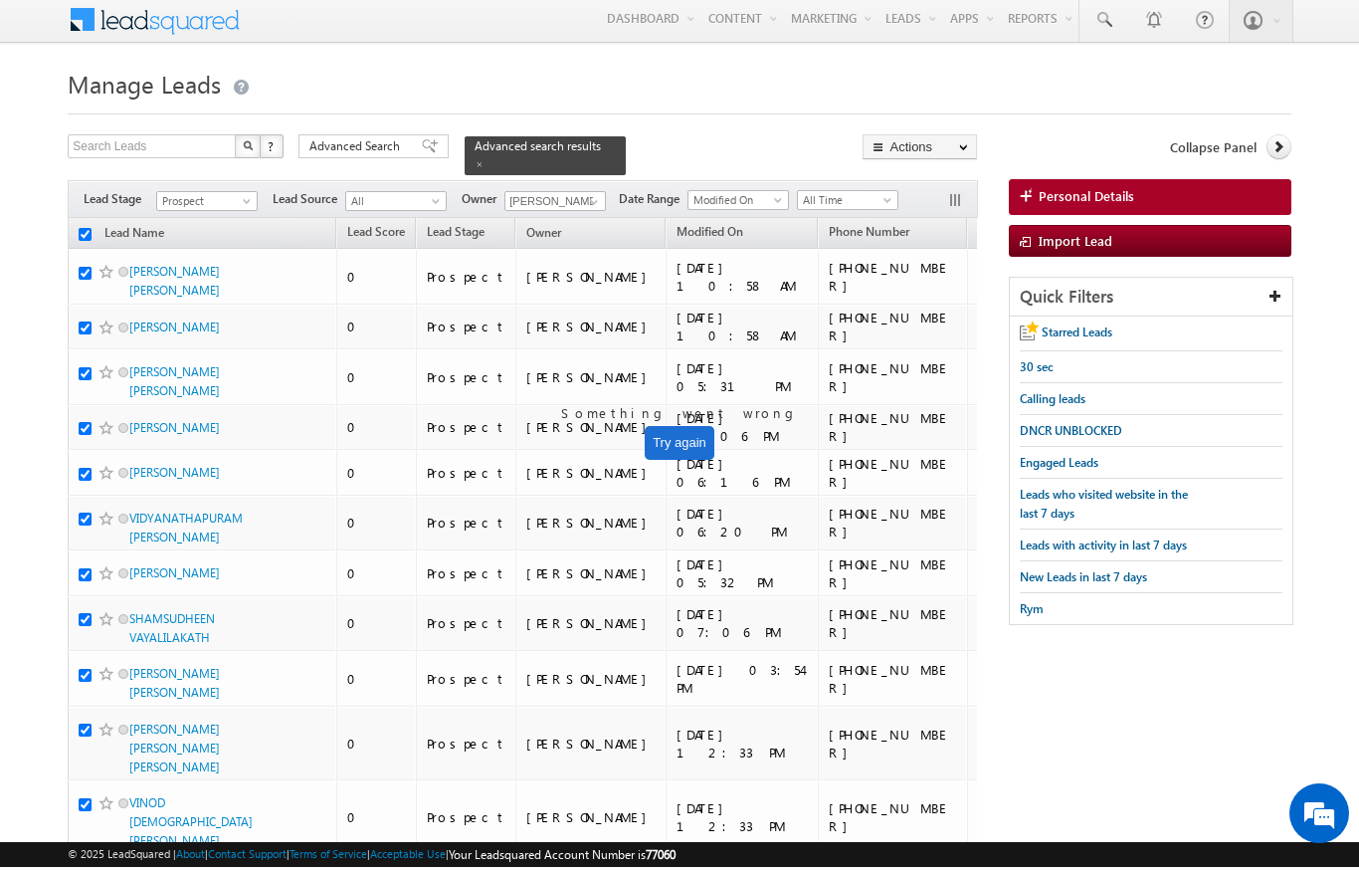
checkbox input "true"
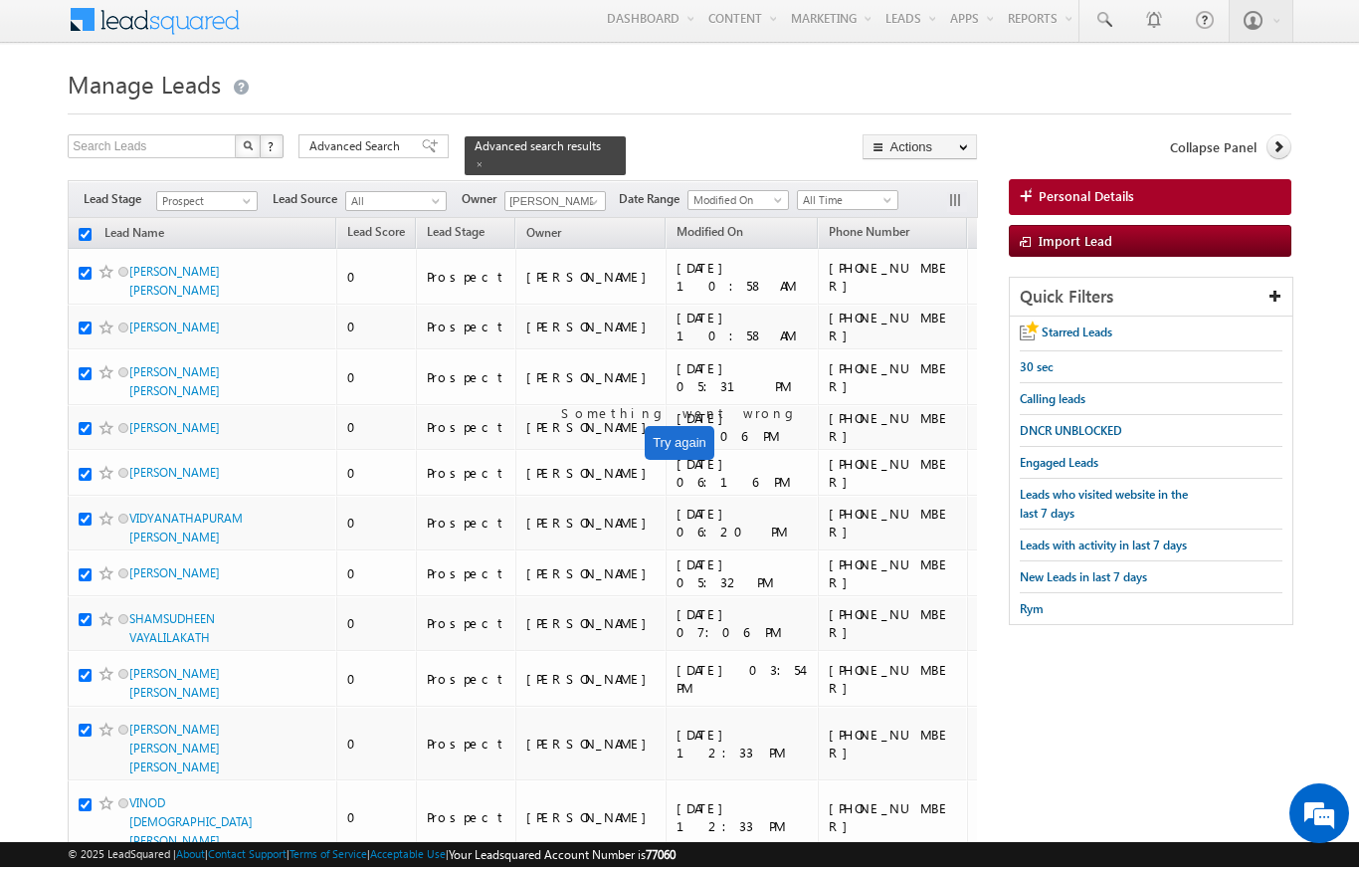
checkbox input "true"
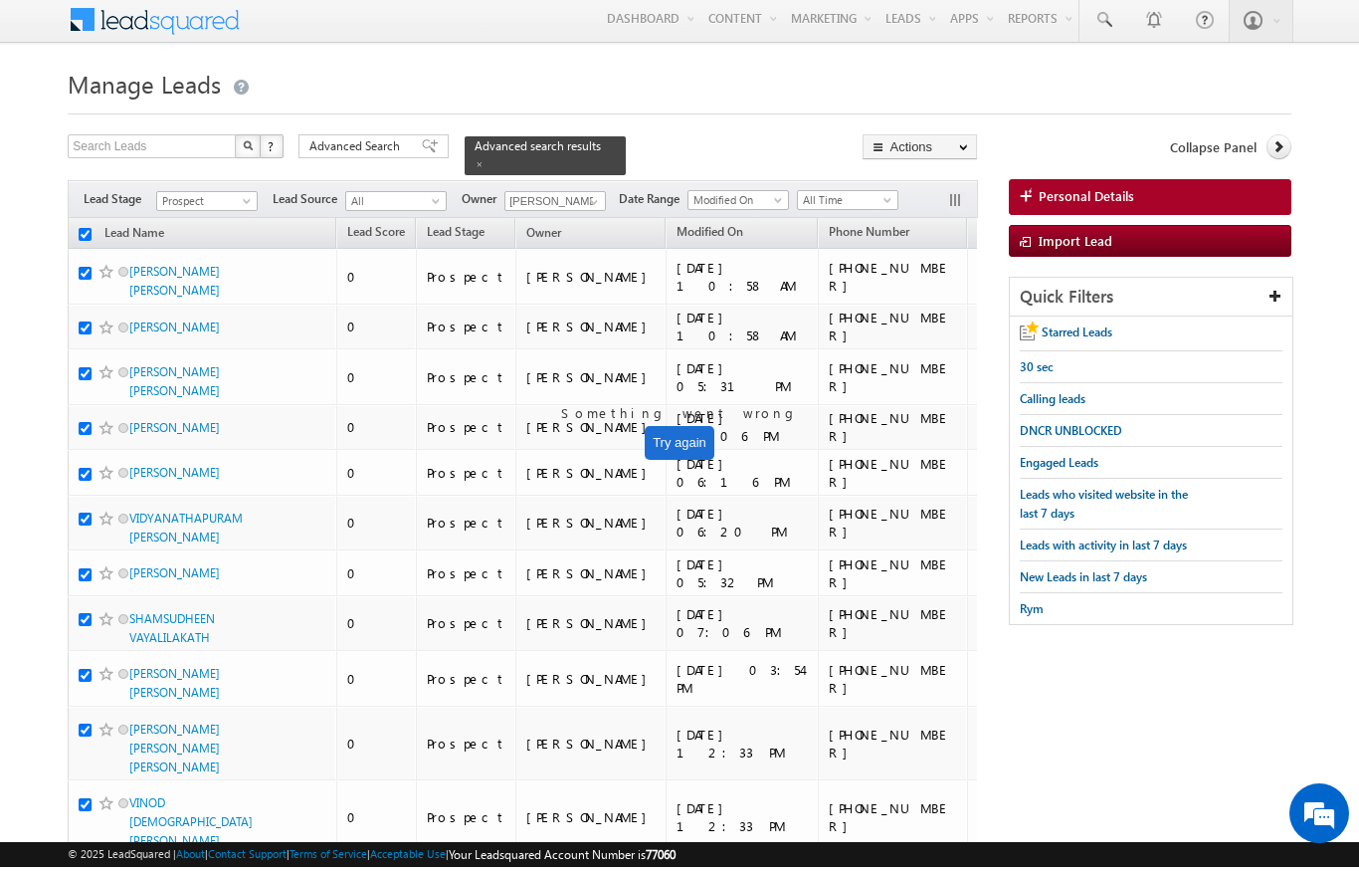
checkbox input "true"
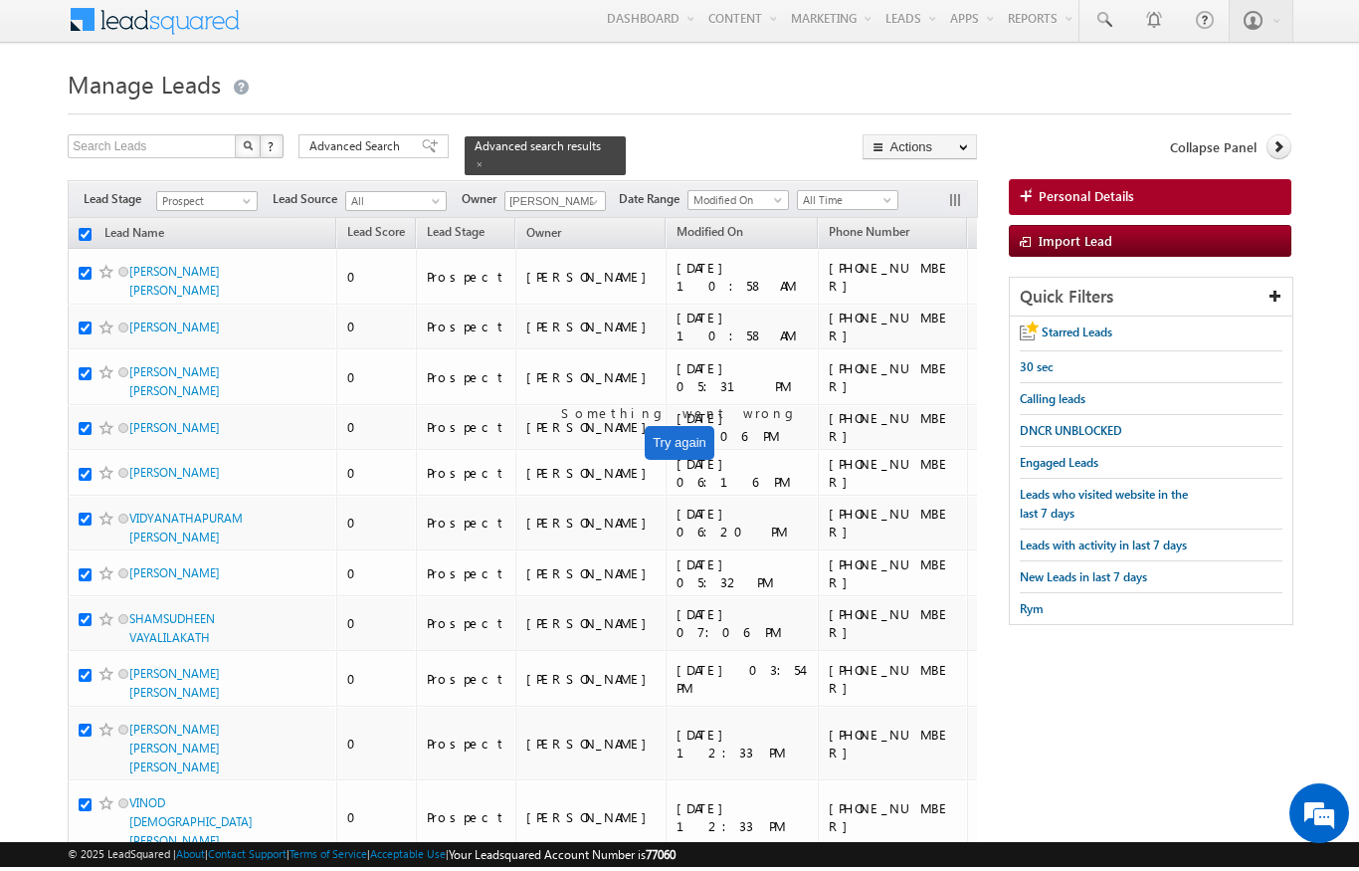
checkbox input "true"
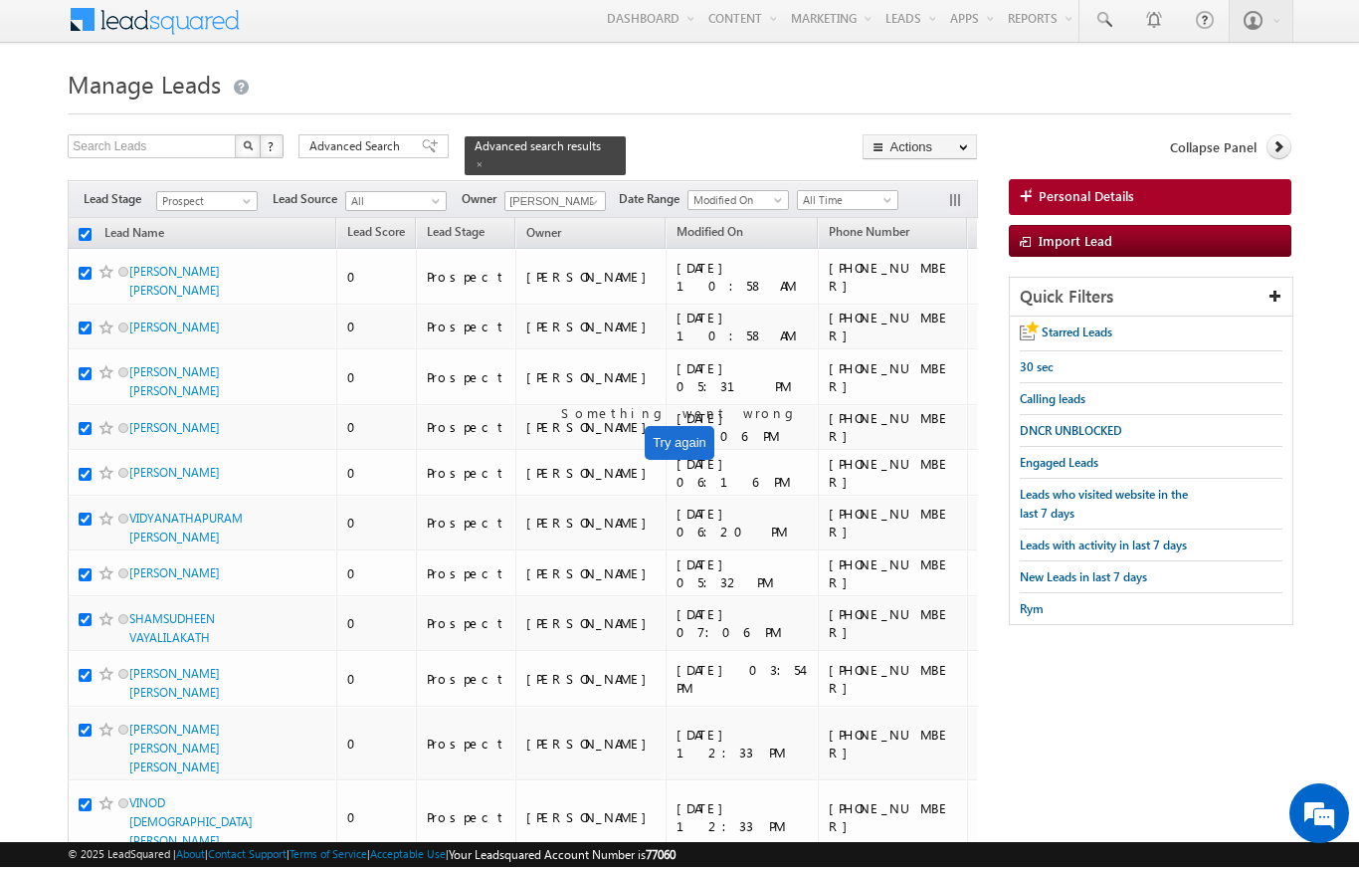
checkbox input "true"
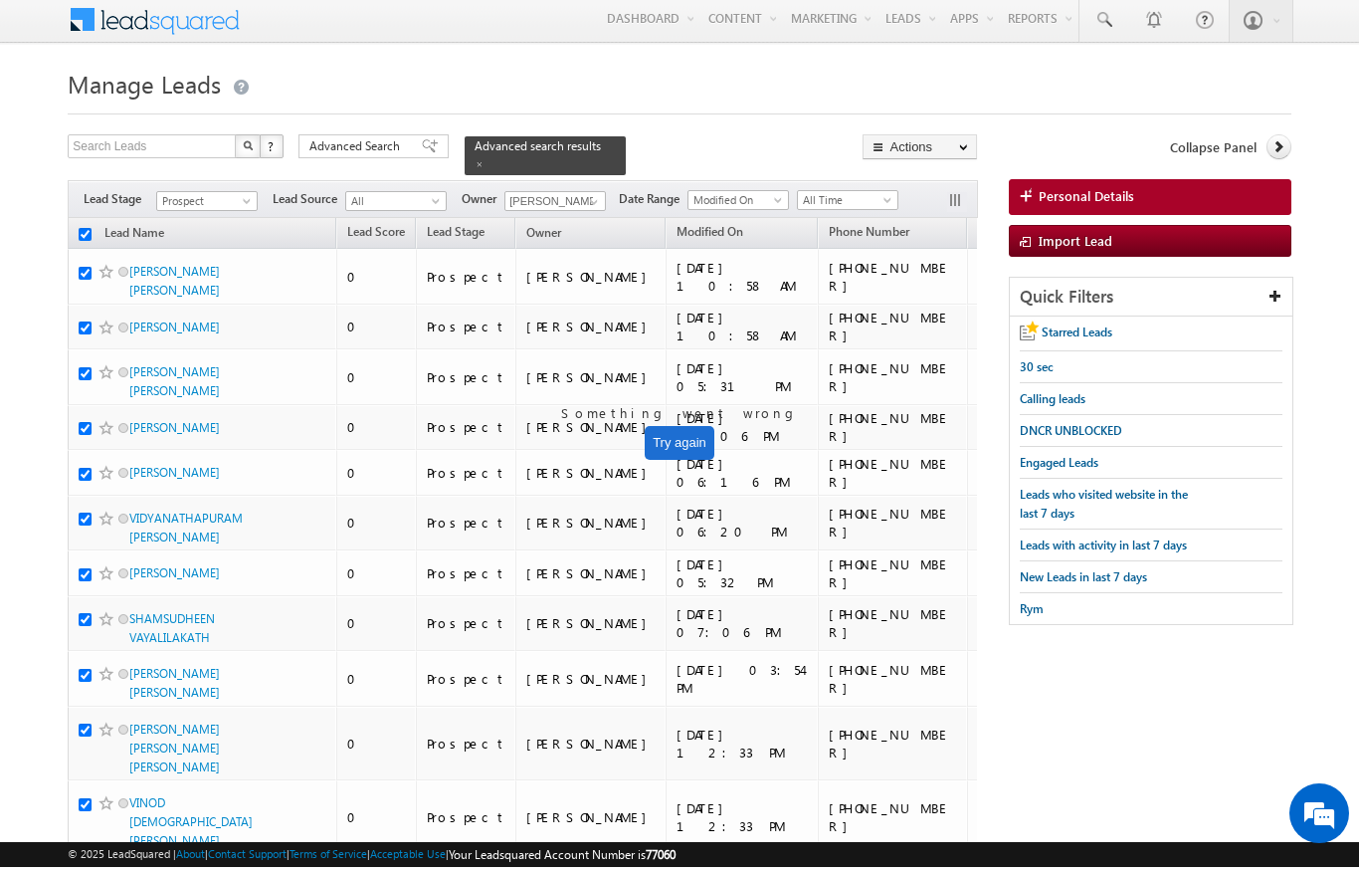
checkbox input "true"
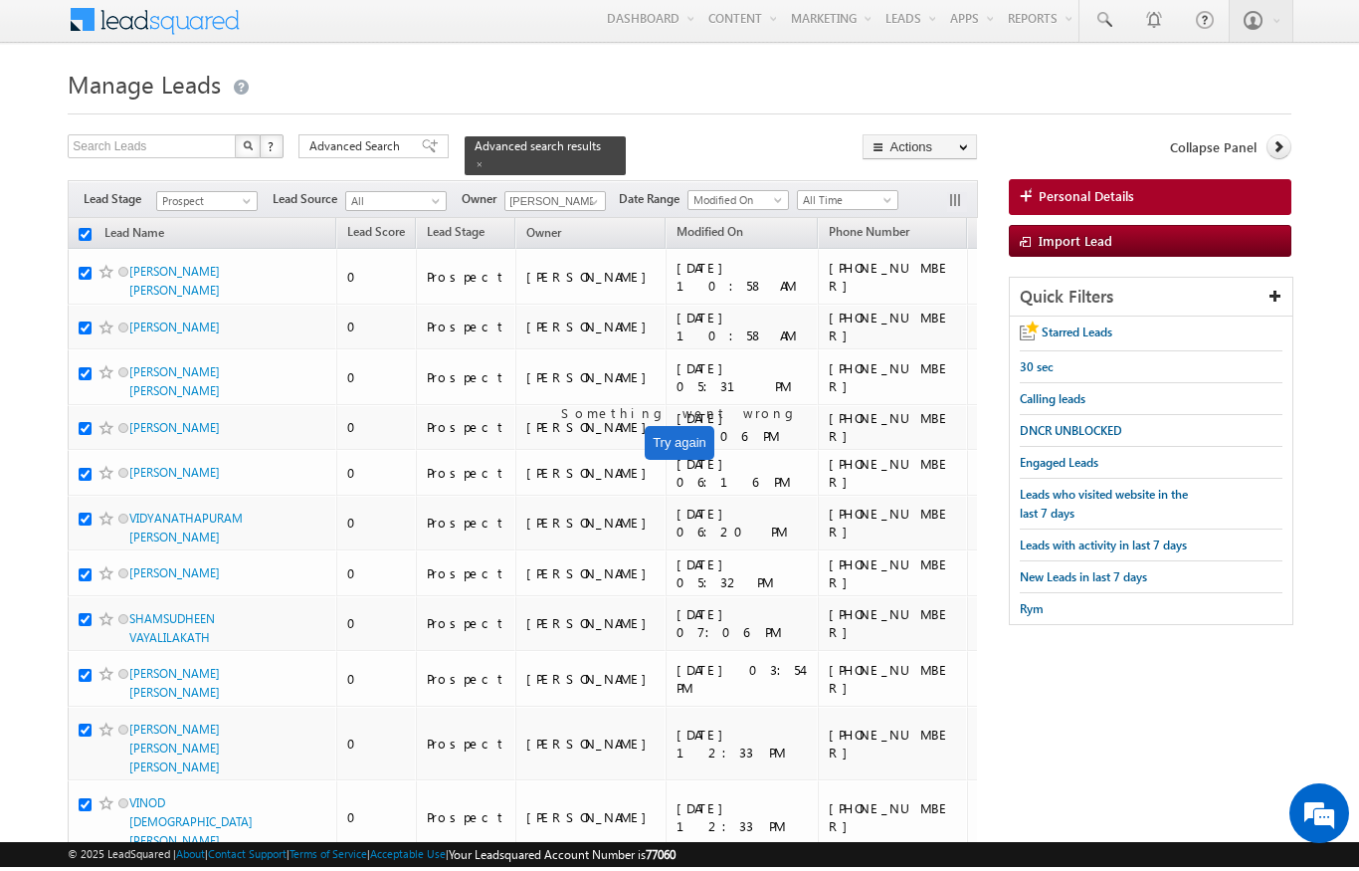
checkbox input "true"
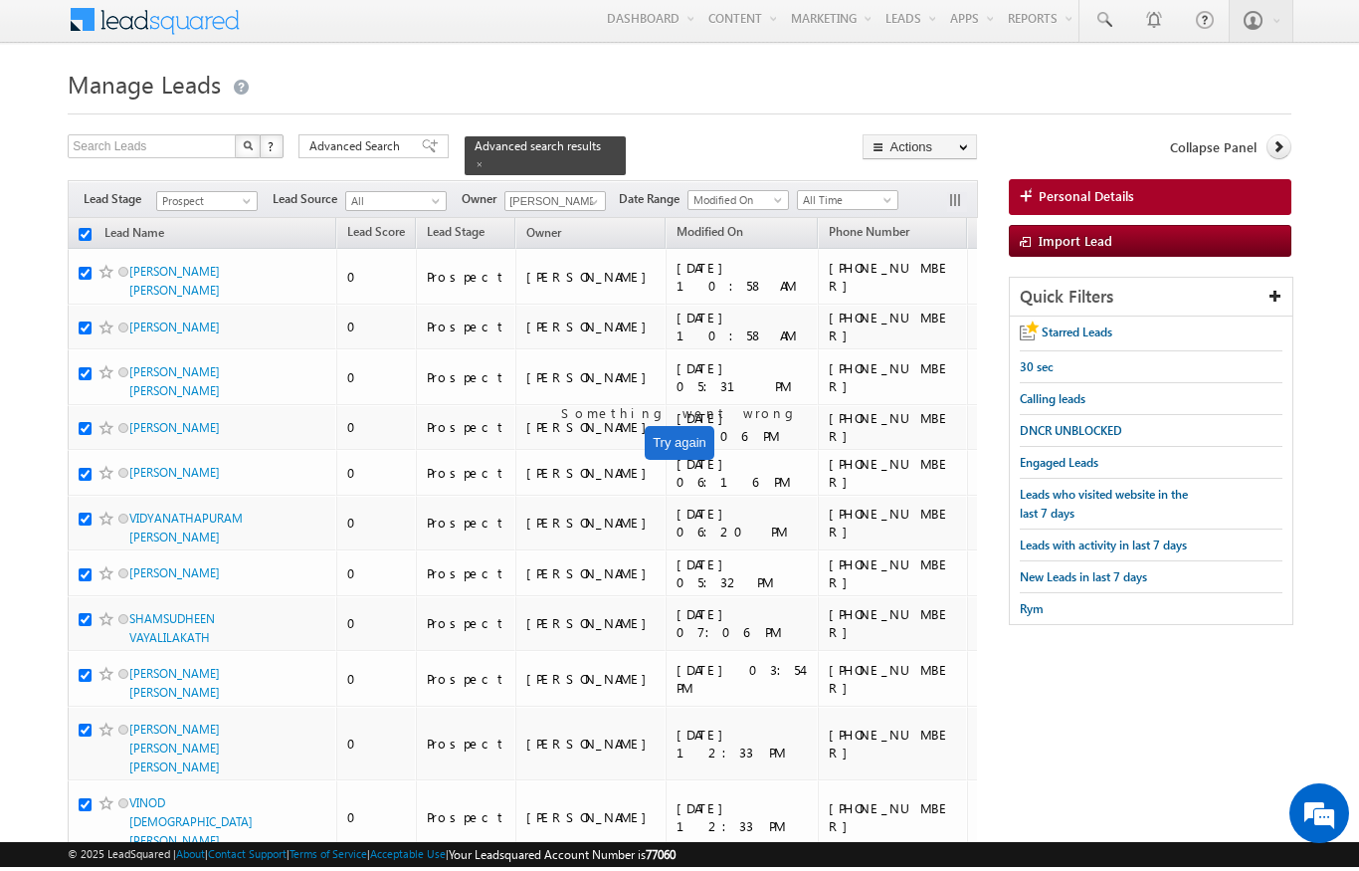
checkbox input "true"
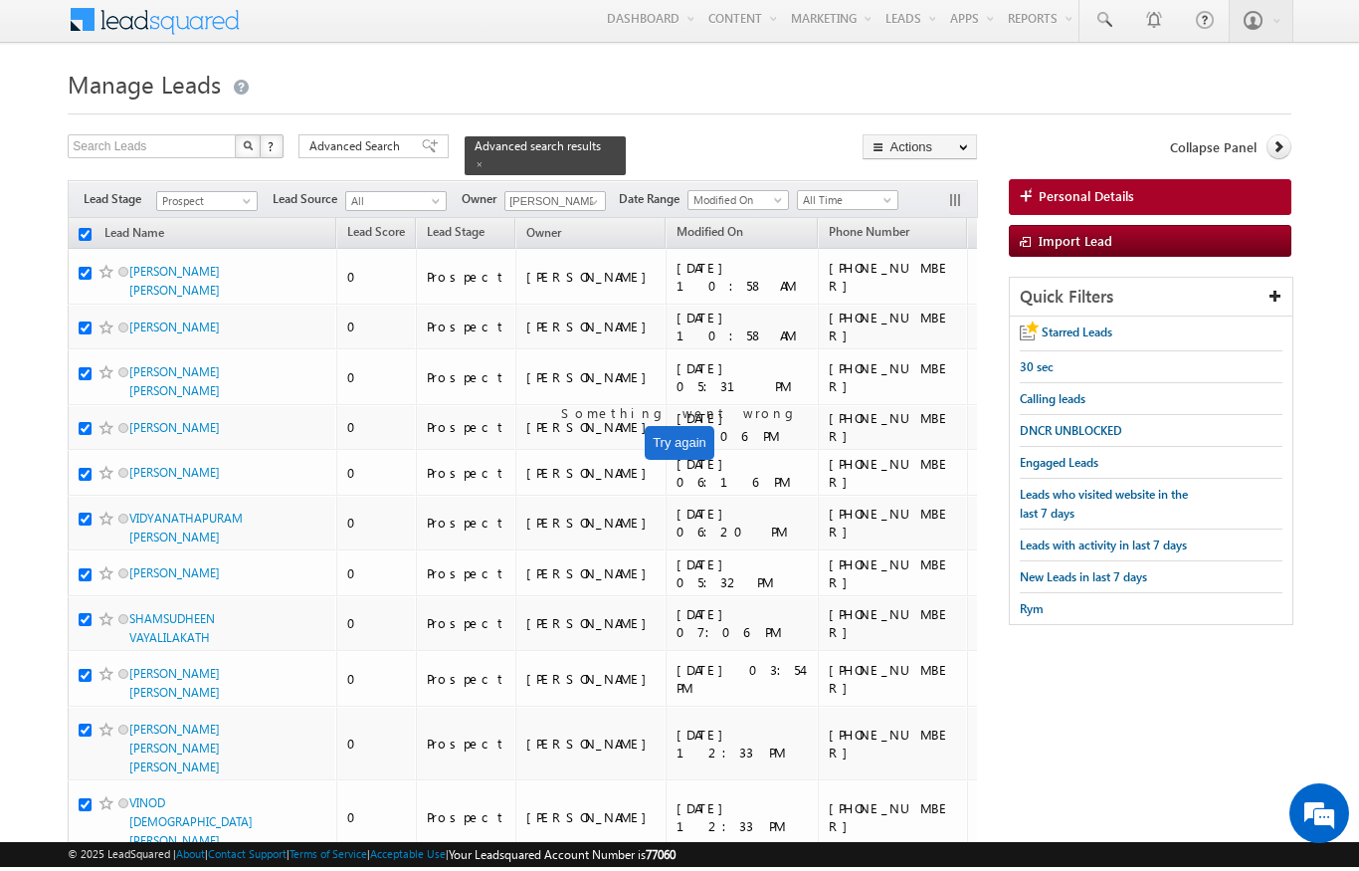
checkbox input "true"
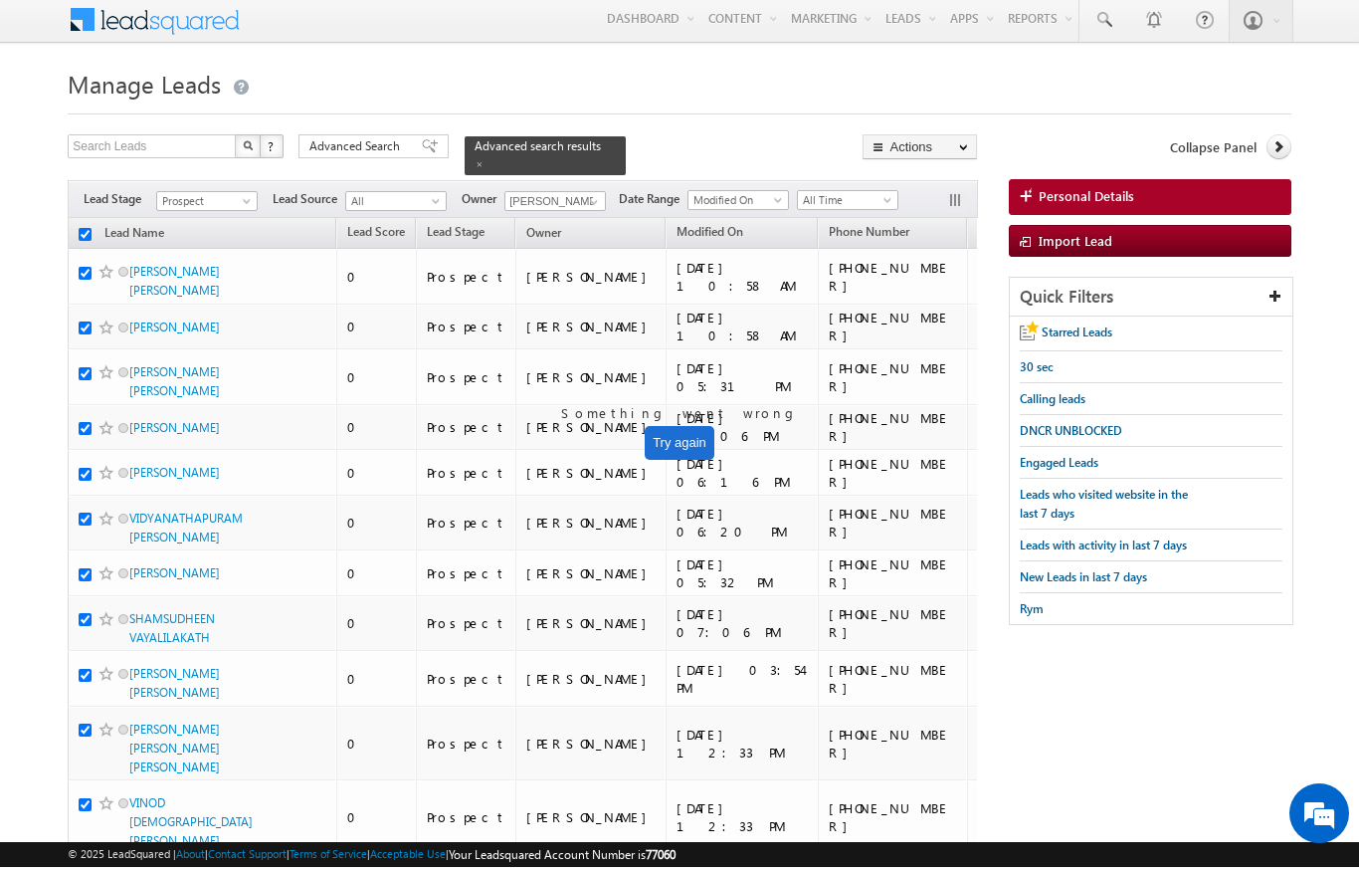
checkbox input "true"
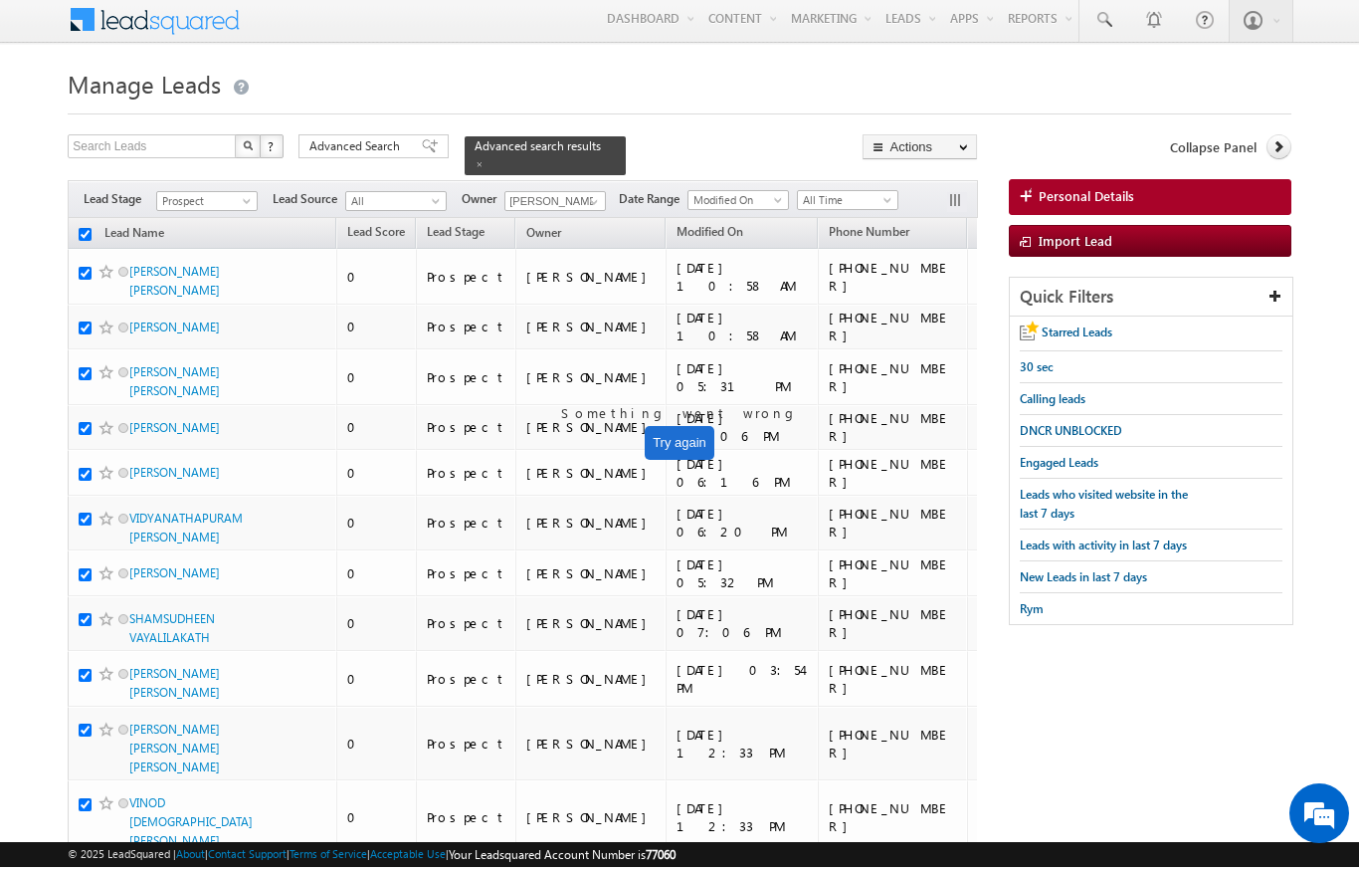
checkbox input "true"
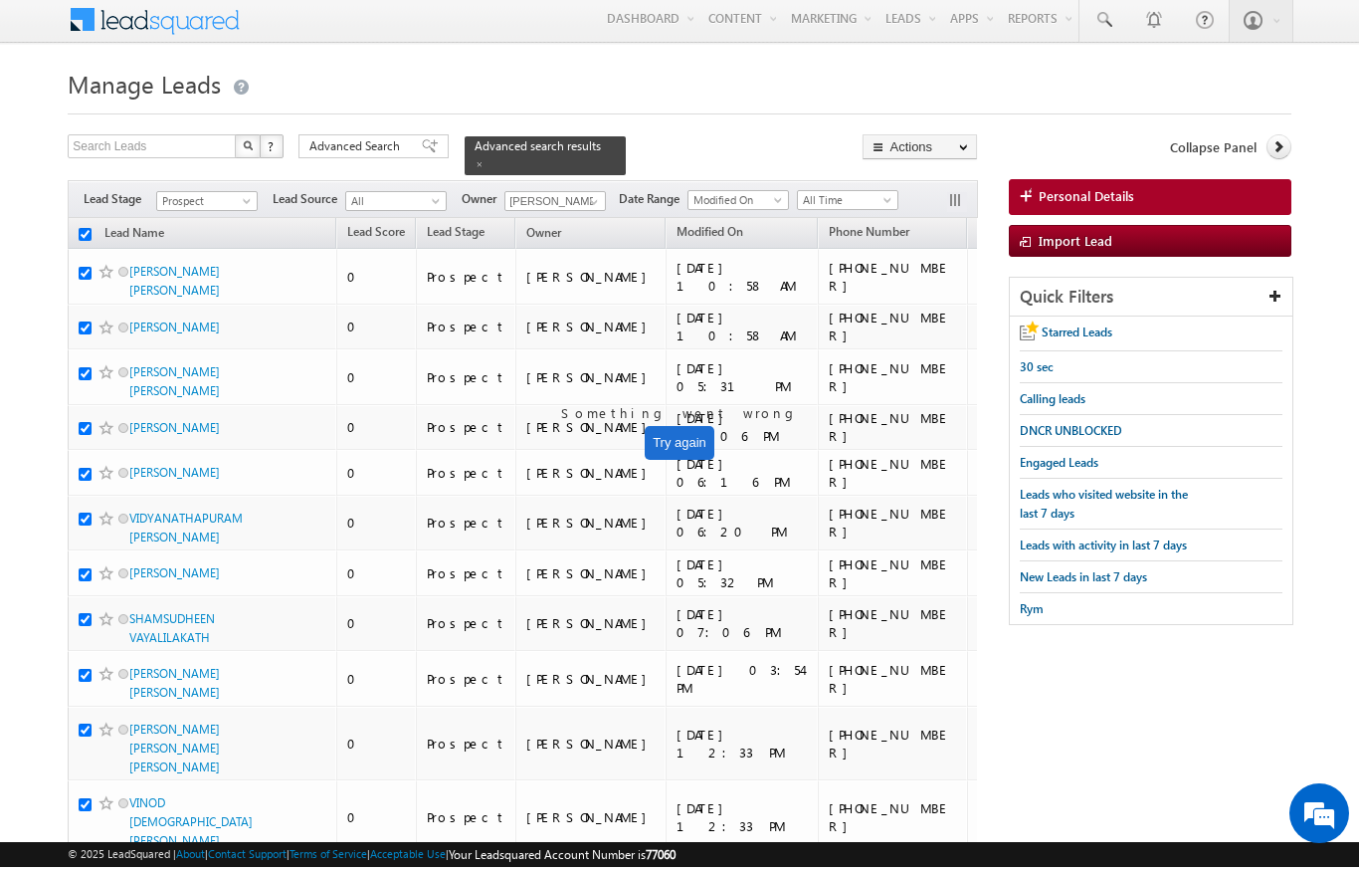
checkbox input "true"
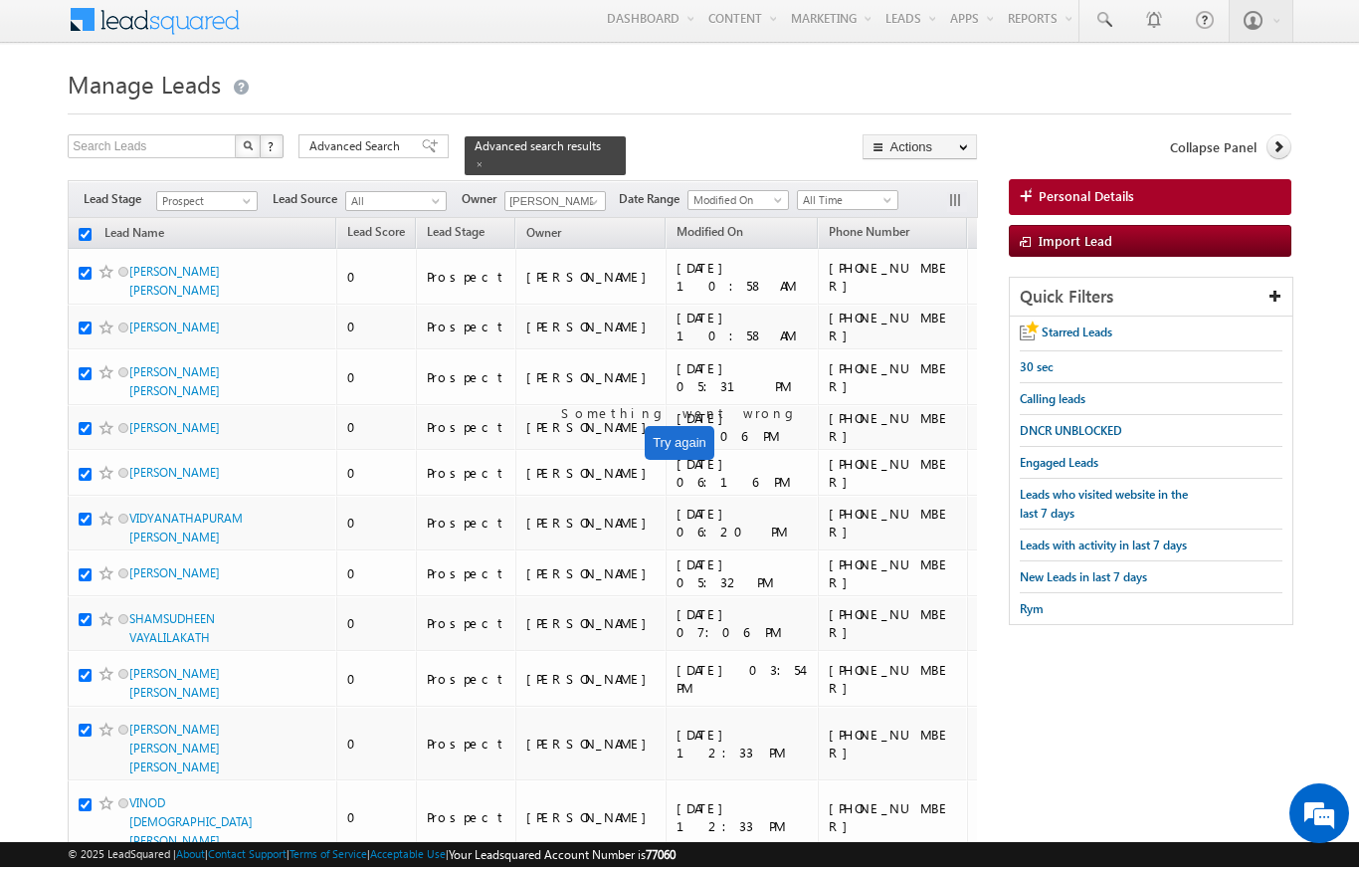
checkbox input "true"
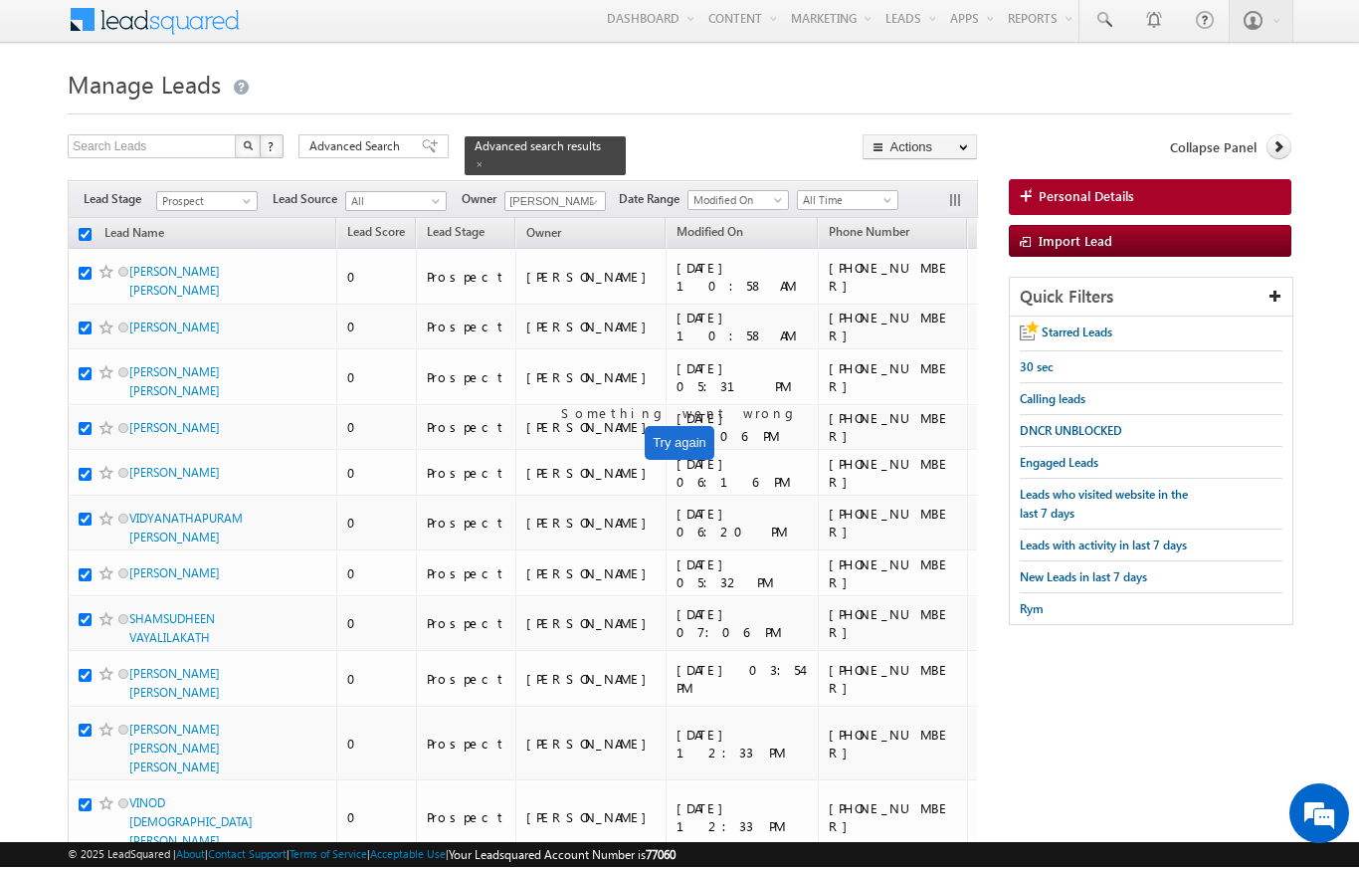
checkbox input "true"
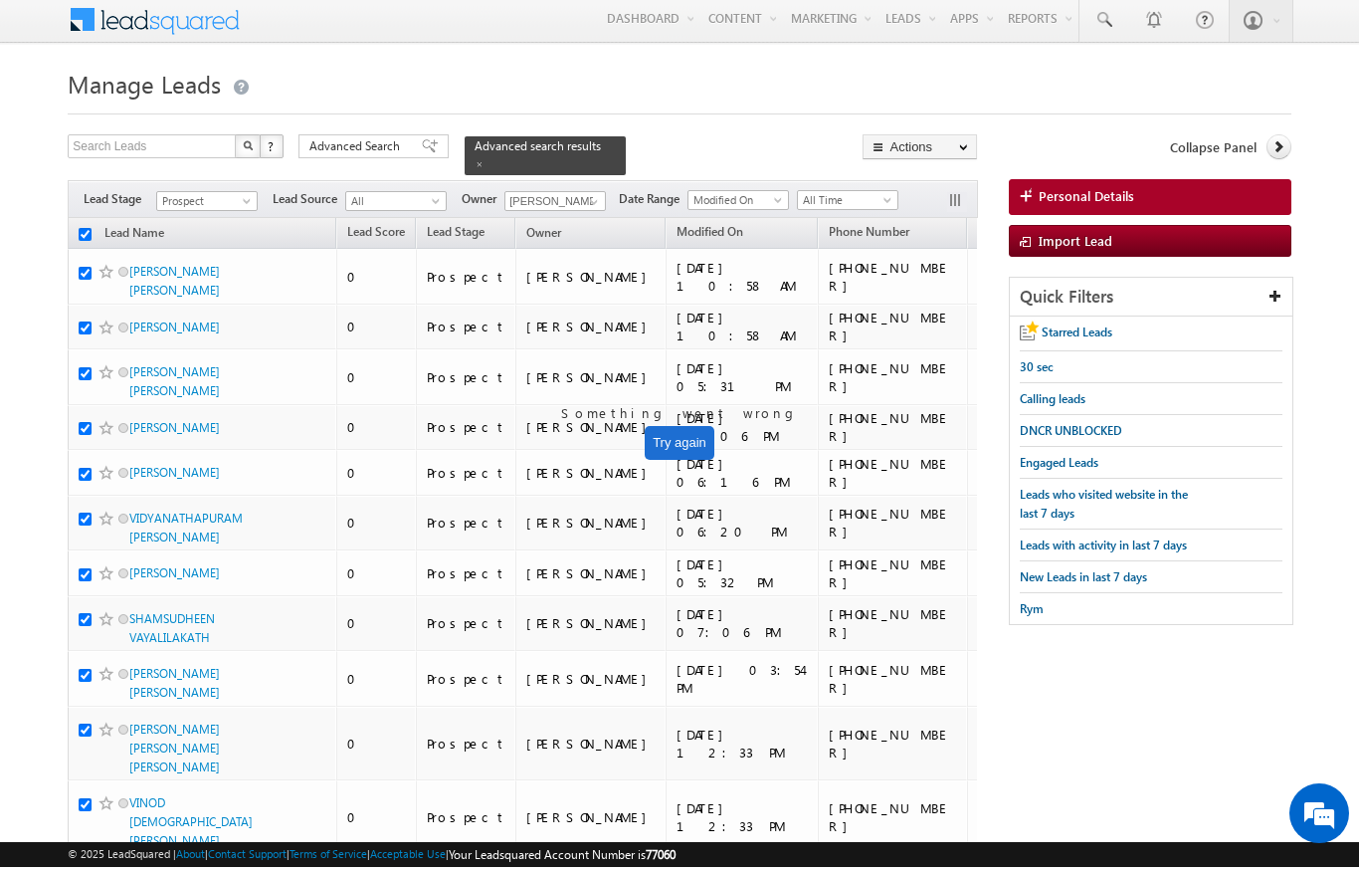
checkbox input "true"
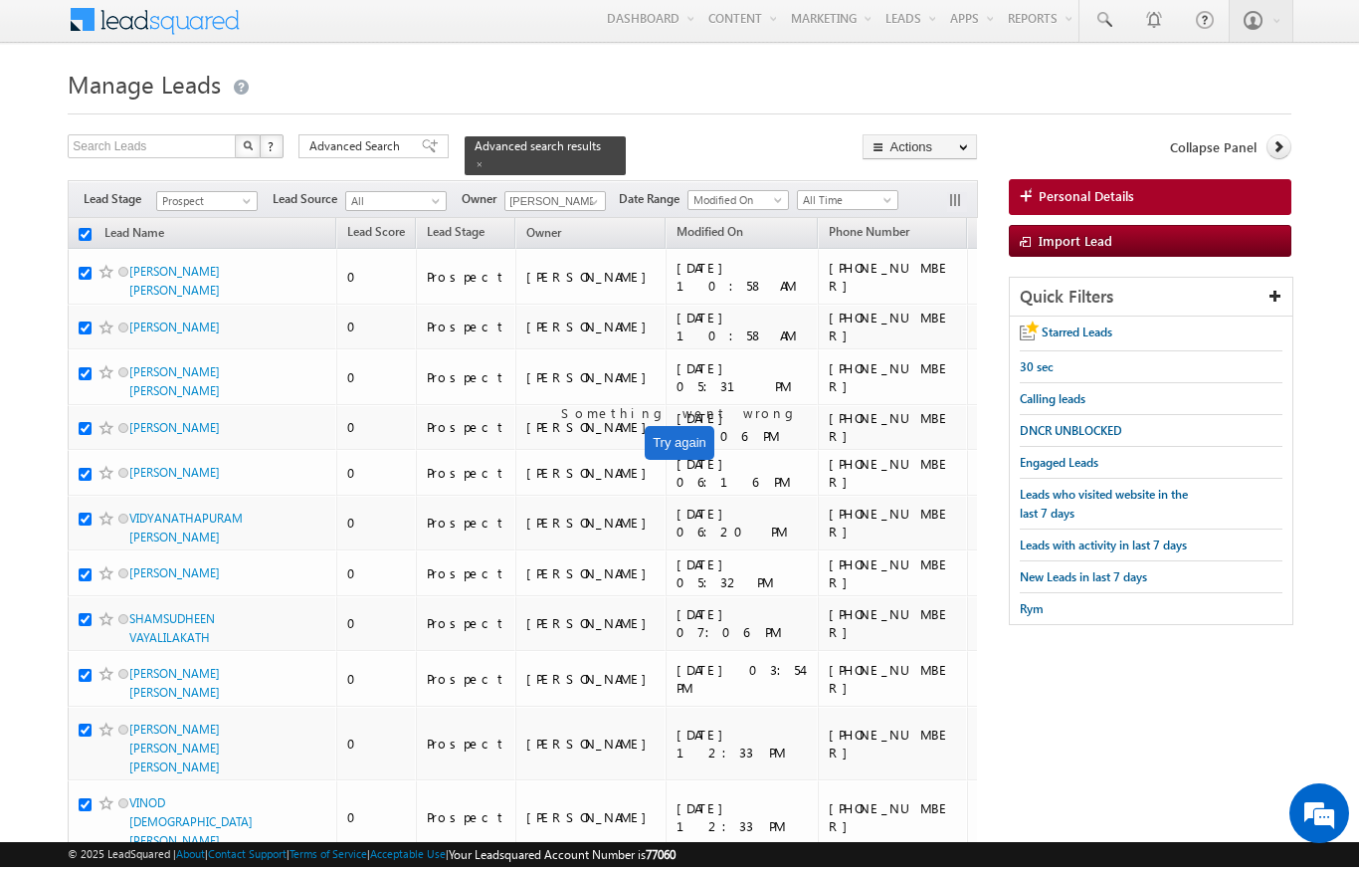
checkbox input "true"
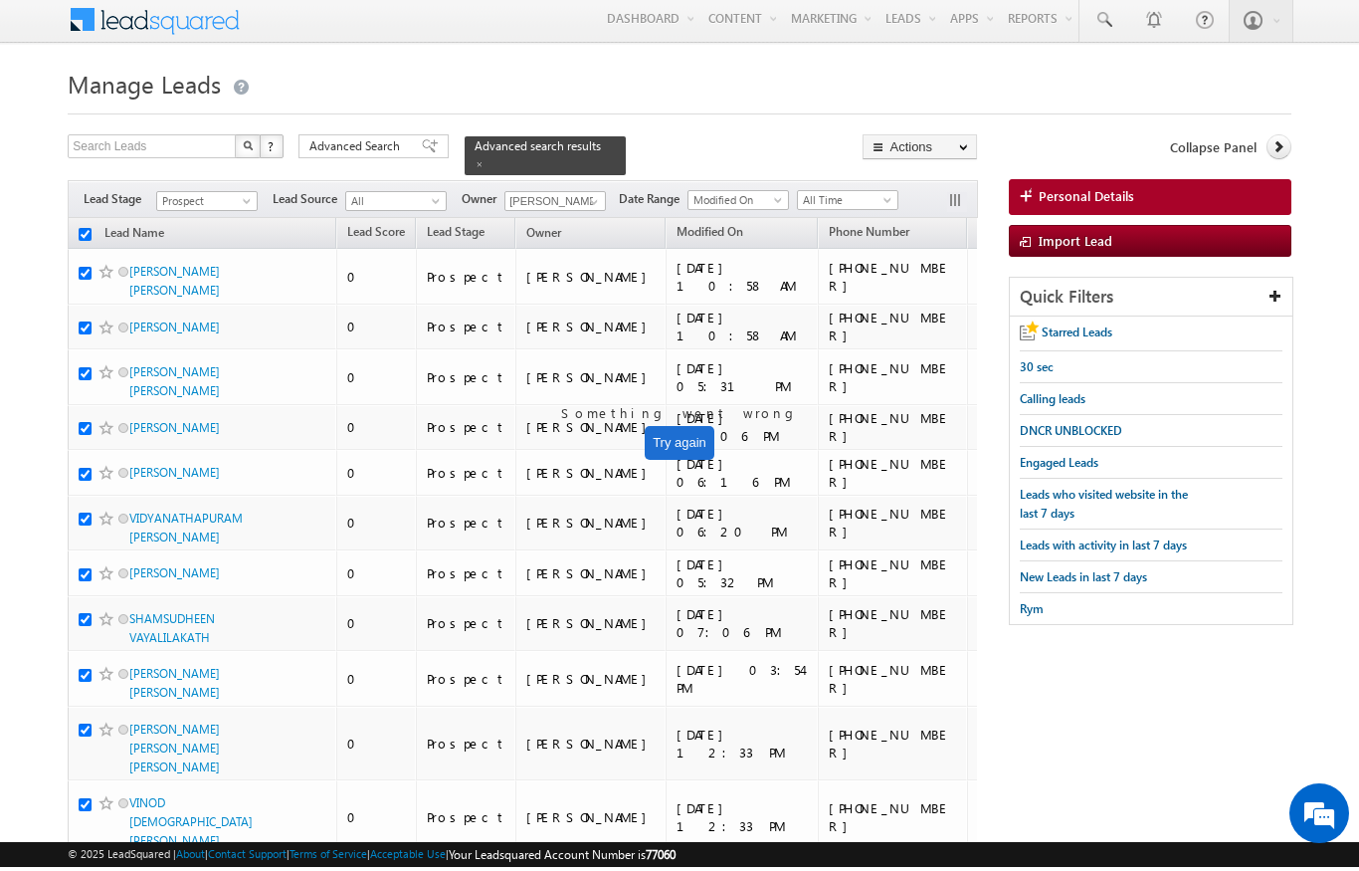
checkbox input "true"
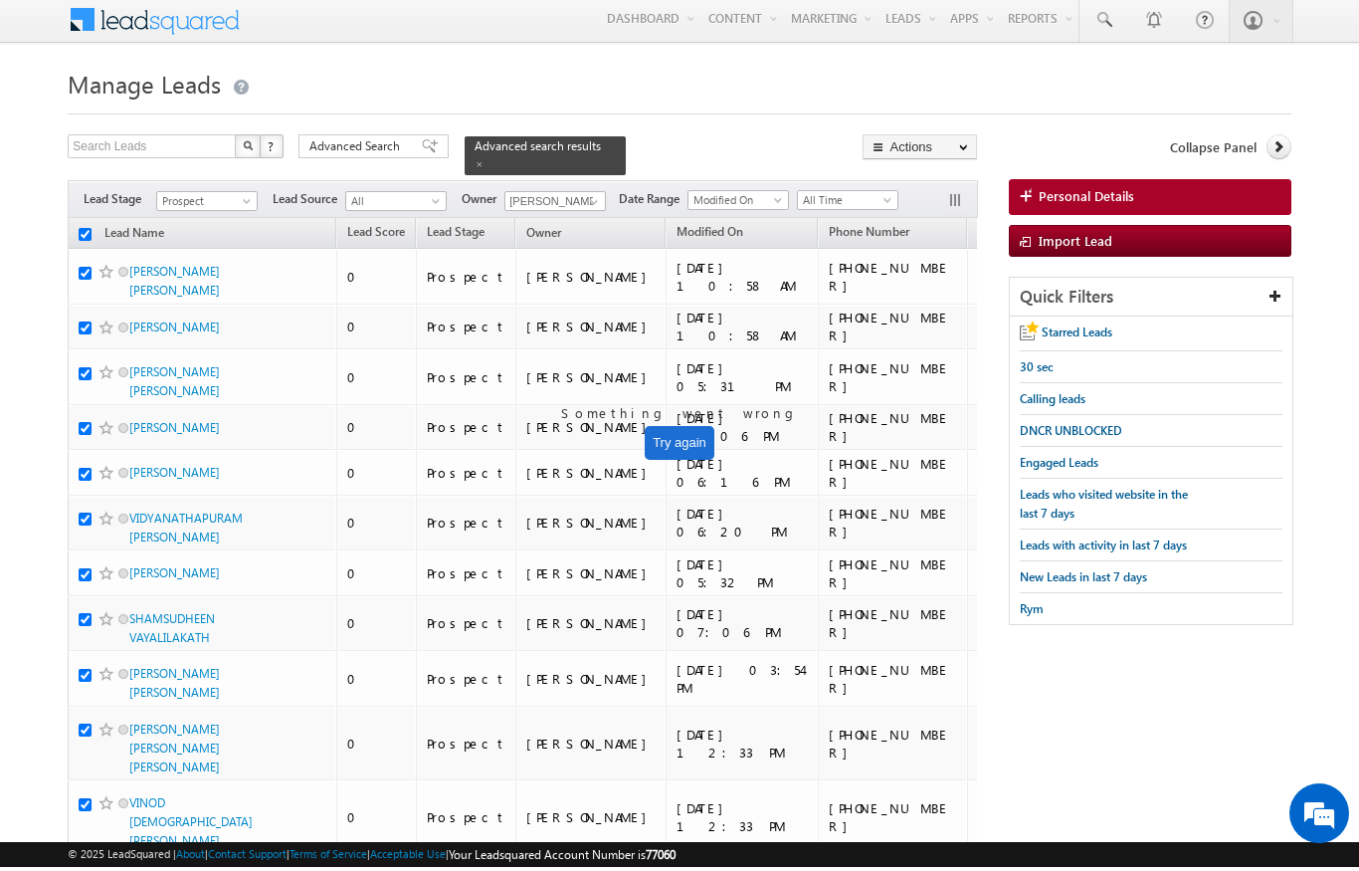
checkbox input "true"
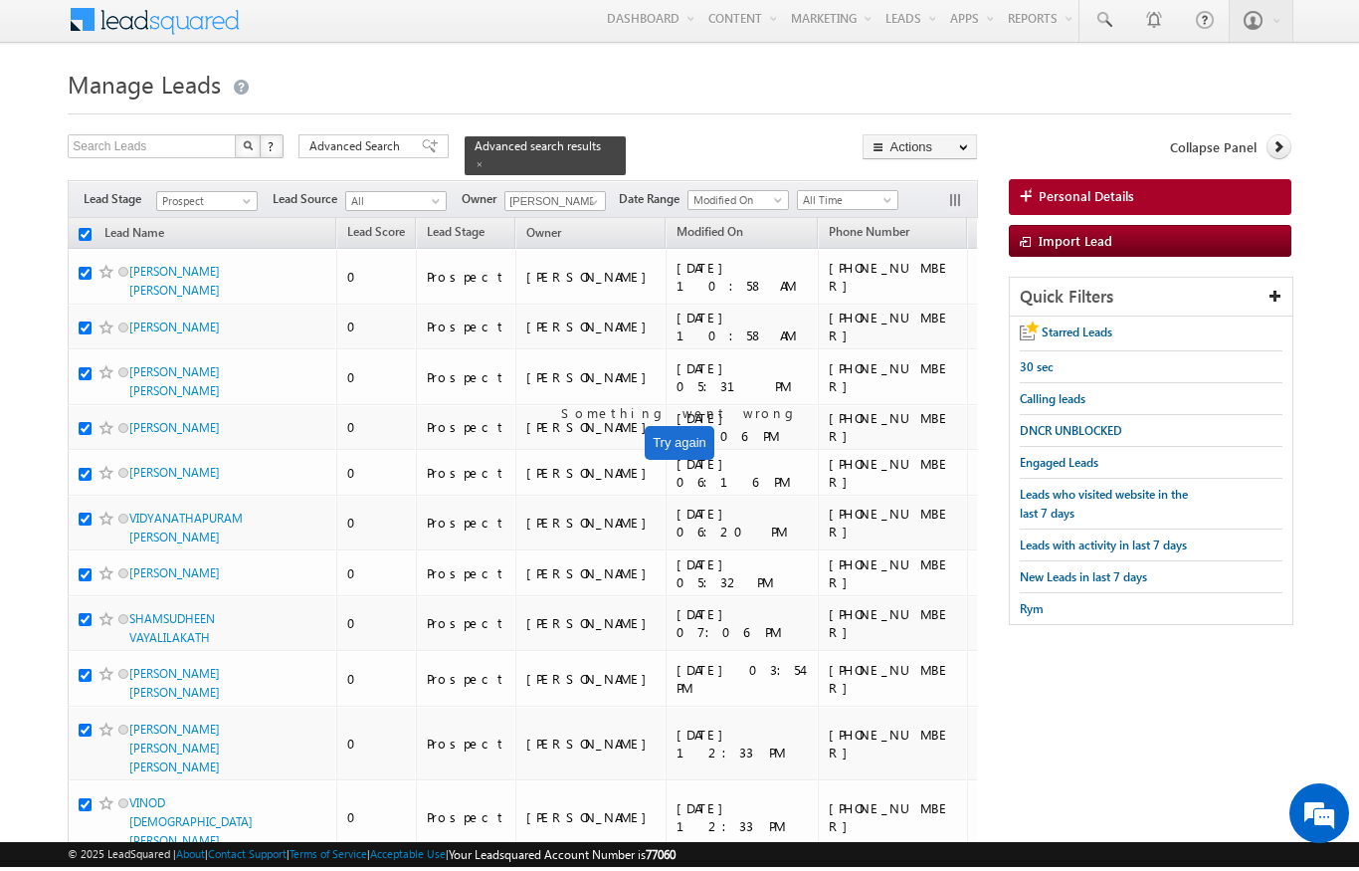
checkbox input "true"
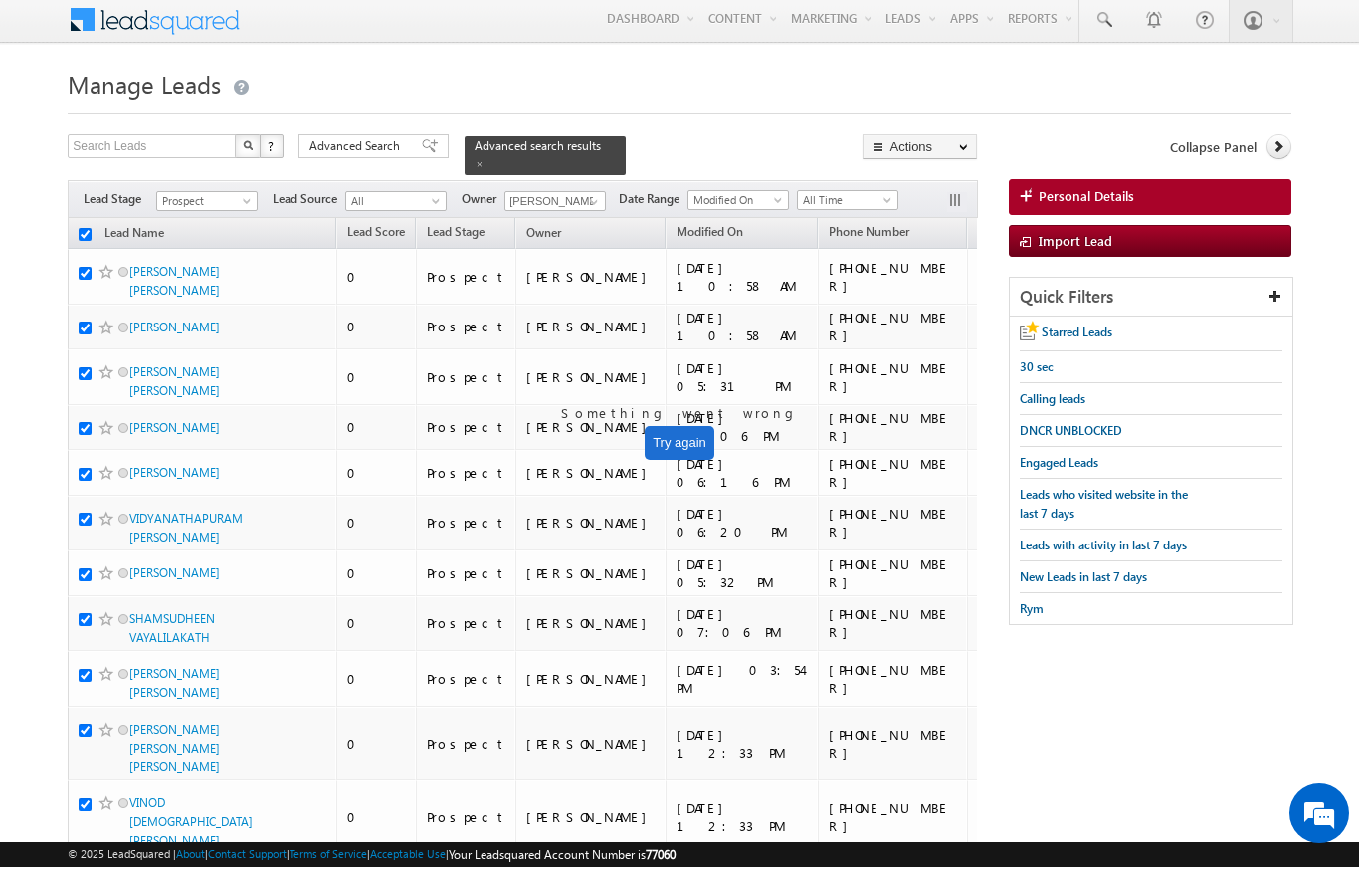
checkbox input "true"
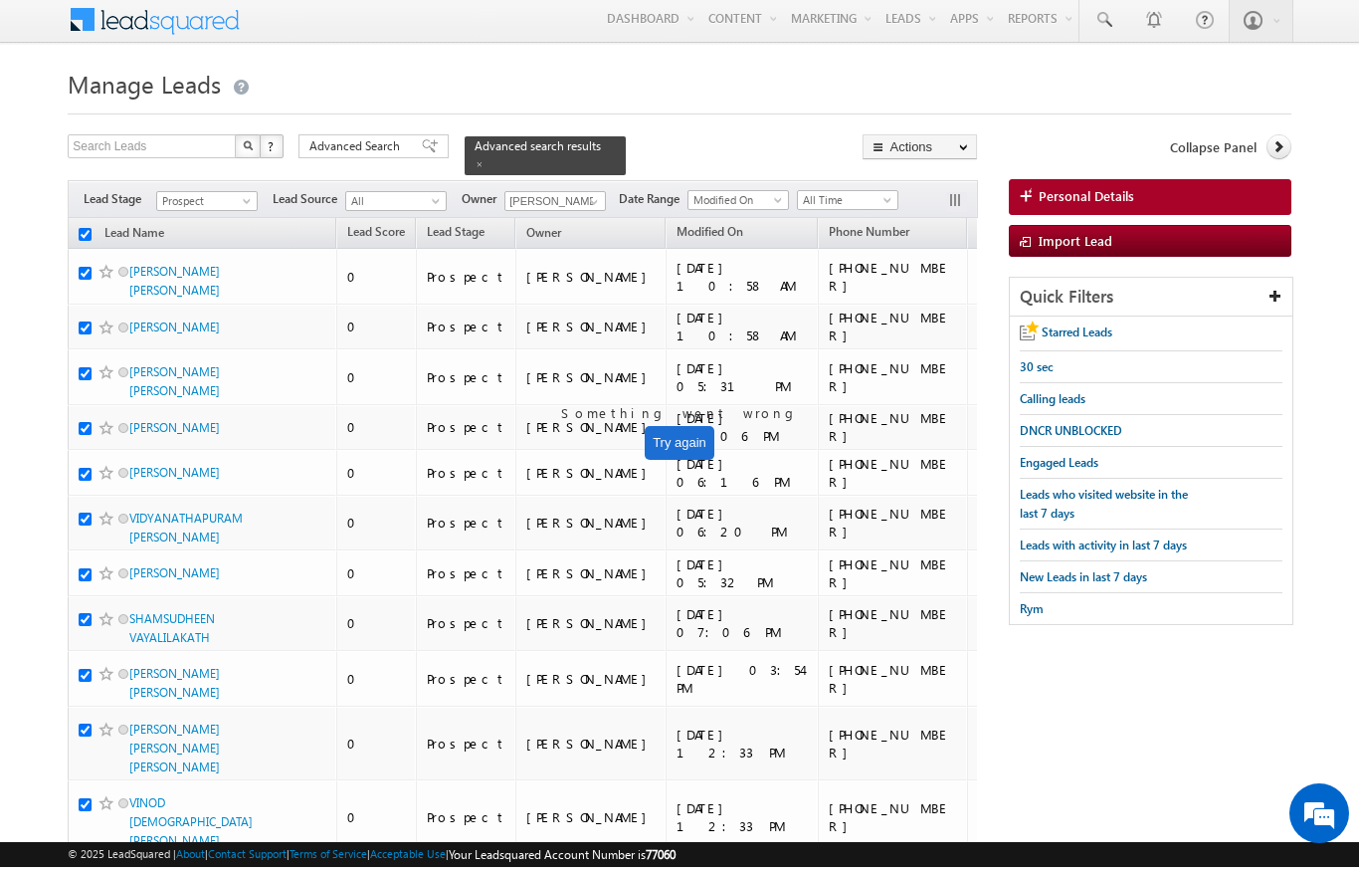
checkbox input "true"
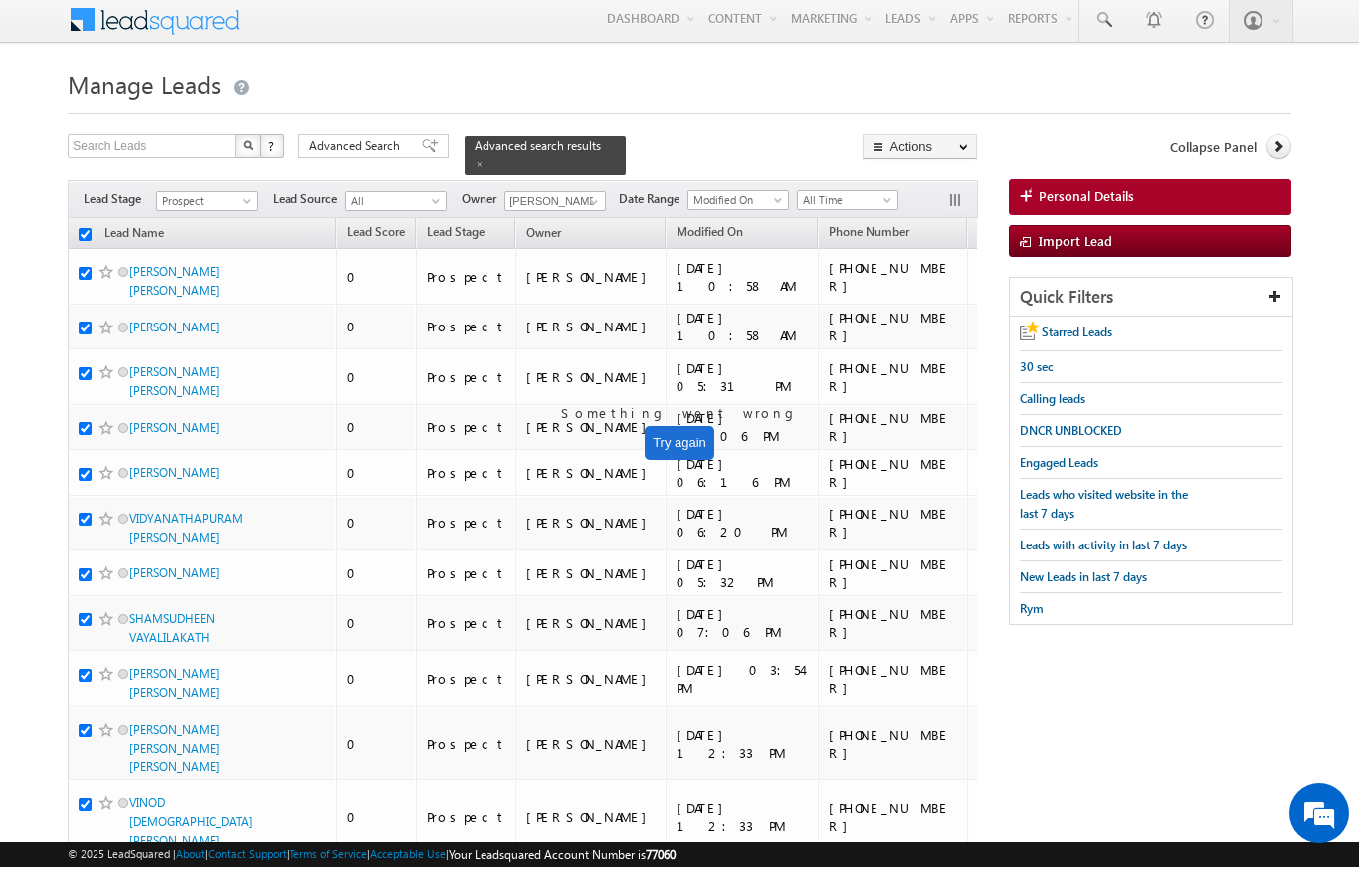
checkbox input "true"
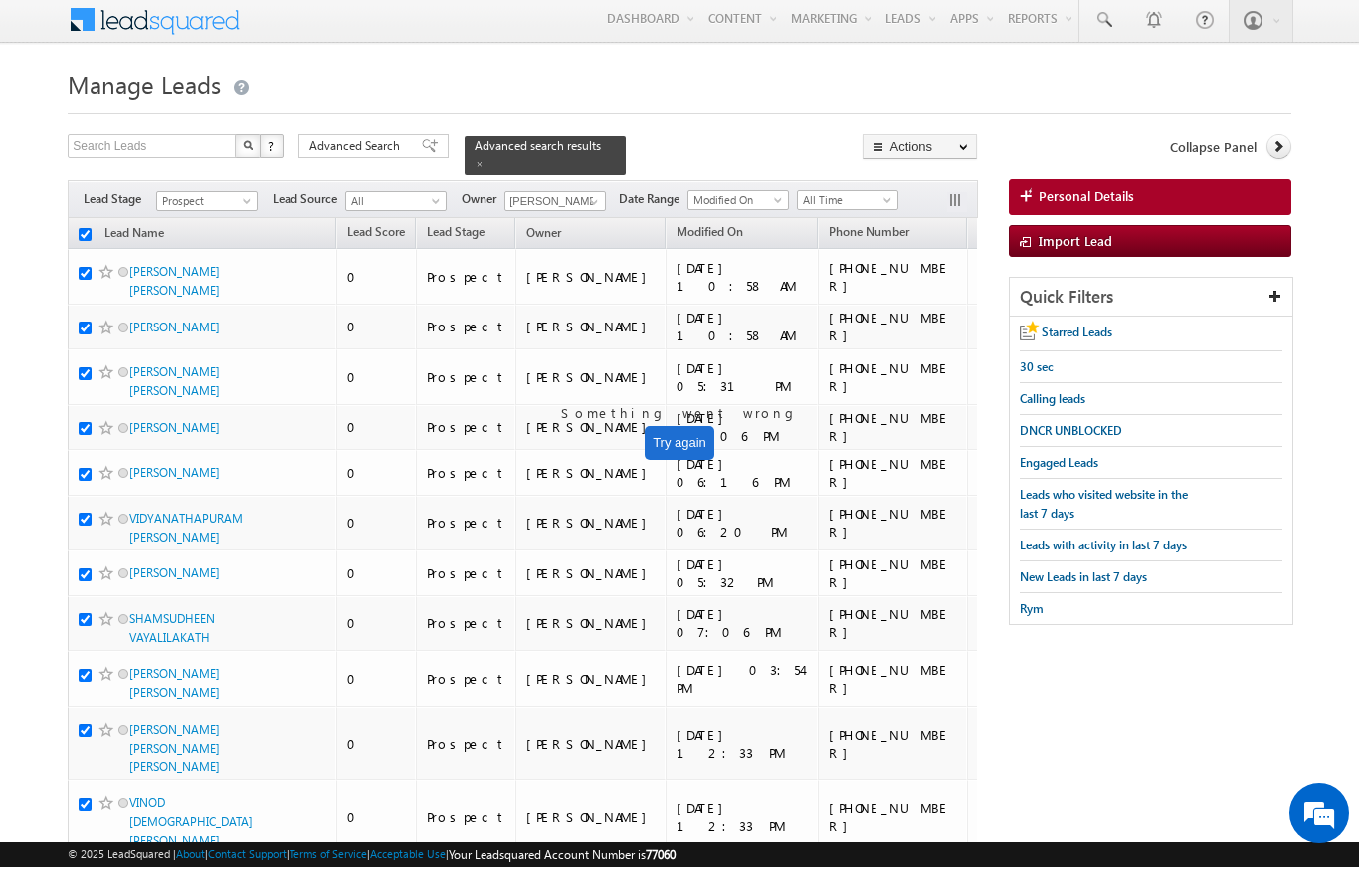
scroll to position [4, 0]
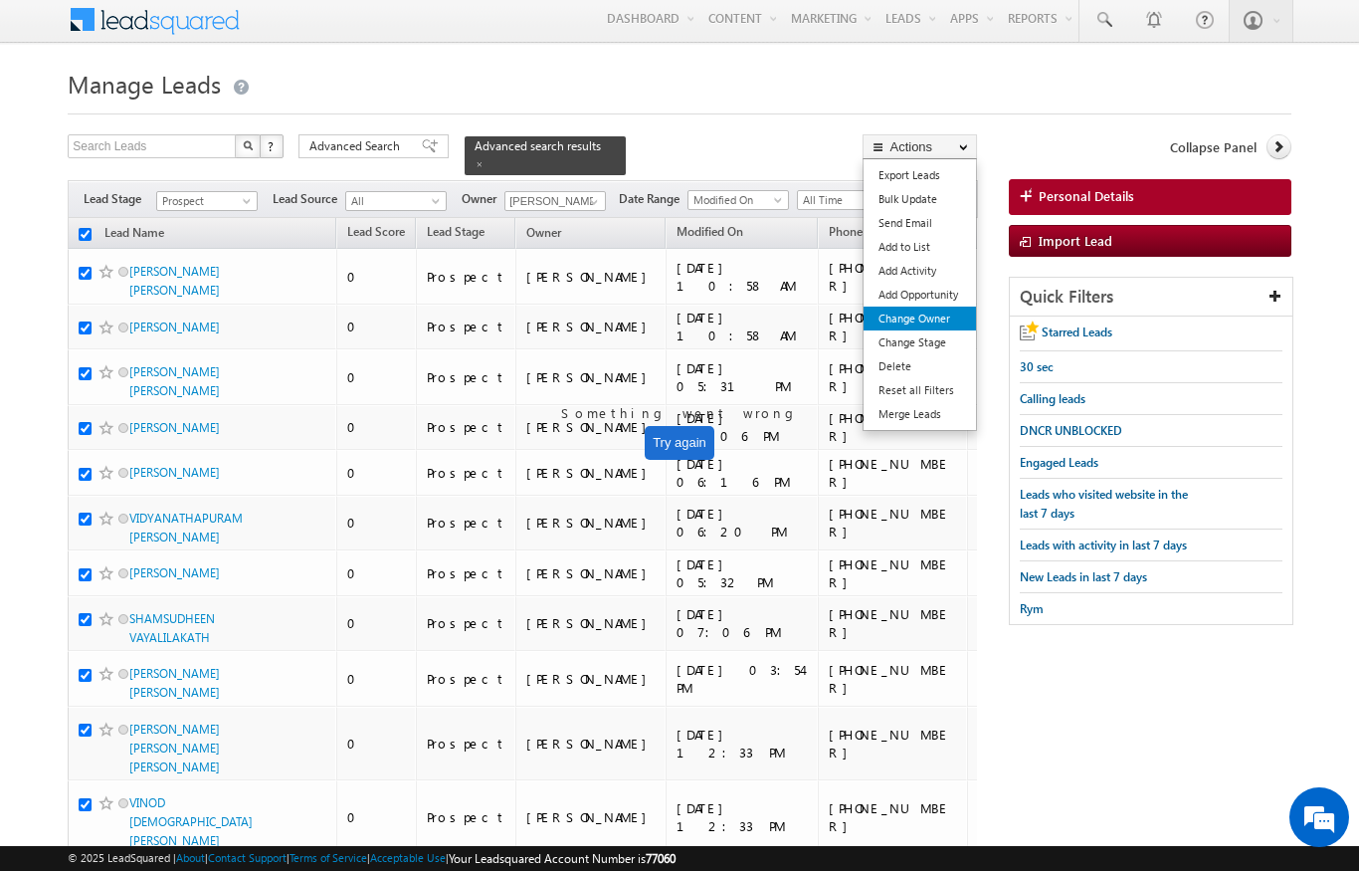
click at [944, 325] on link "Change Owner" at bounding box center [920, 318] width 112 height 24
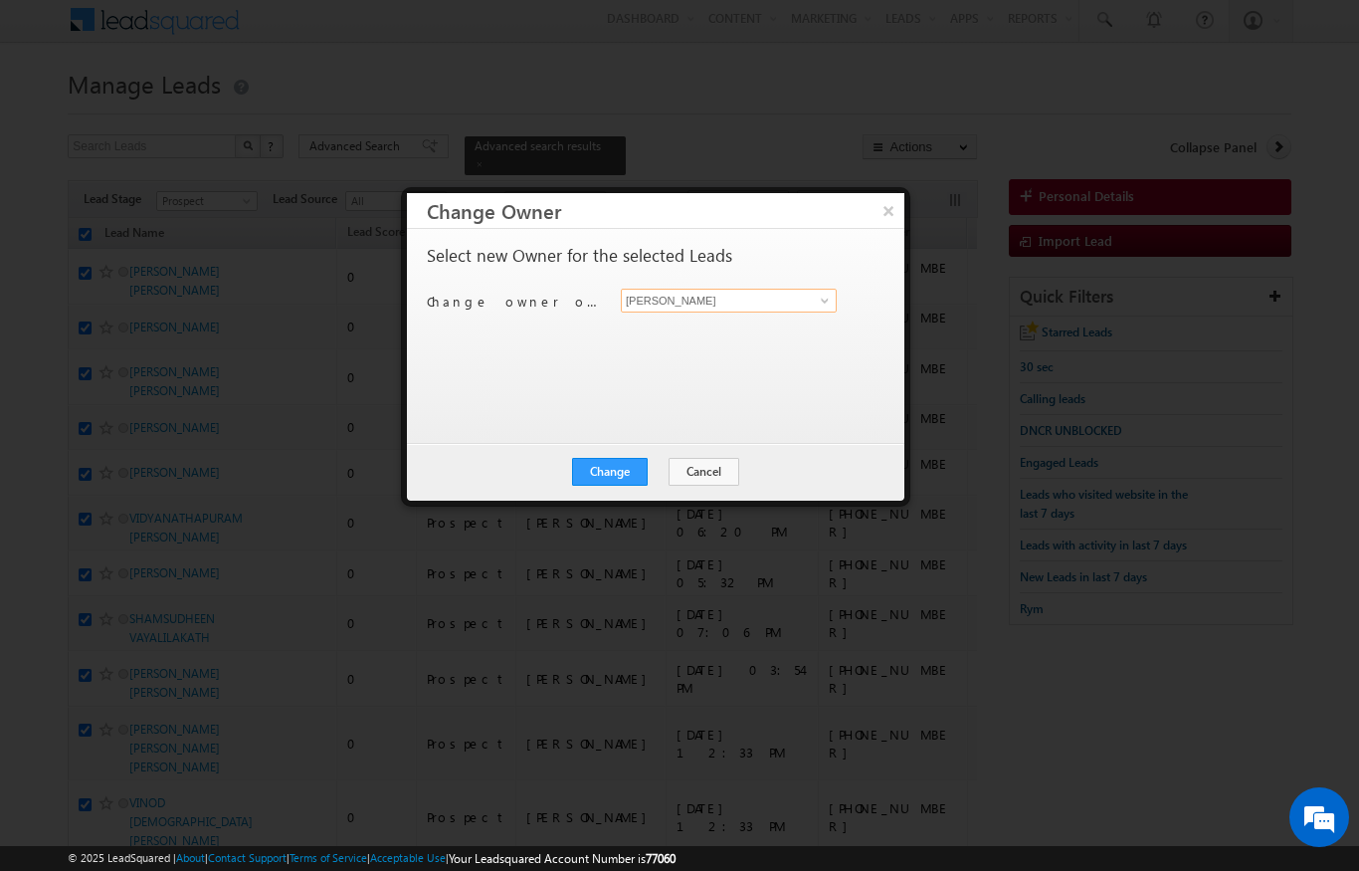
click at [801, 290] on input "[PERSON_NAME]" at bounding box center [729, 301] width 216 height 24
click at [766, 357] on link "Ankita Dumbre ankita.dumbre@indglobal.ae" at bounding box center [729, 366] width 216 height 38
type input "[PERSON_NAME]"
click at [624, 484] on button "Change" at bounding box center [610, 472] width 76 height 28
click at [677, 466] on button "Close" at bounding box center [659, 472] width 64 height 28
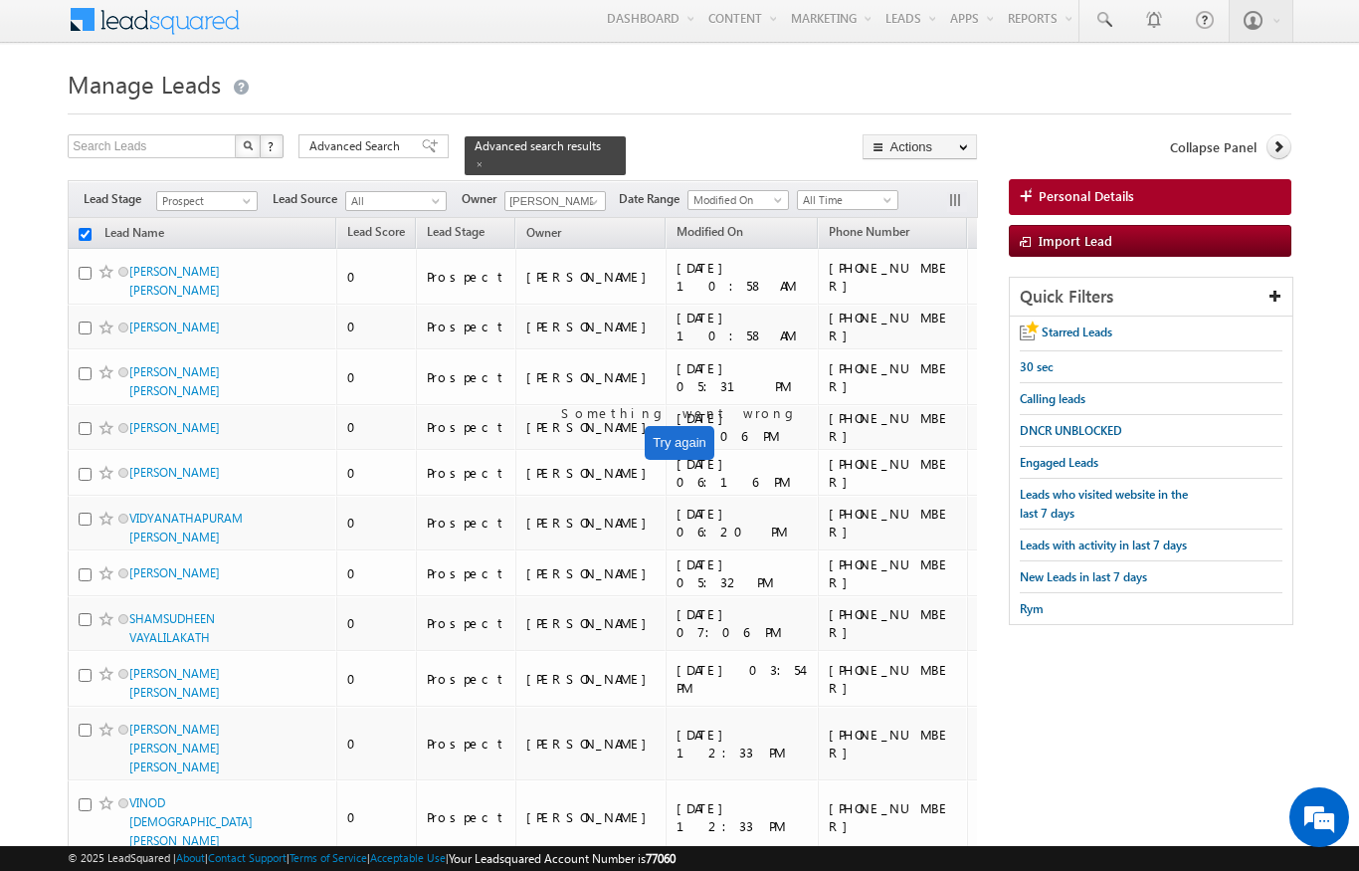
checkbox input "false"
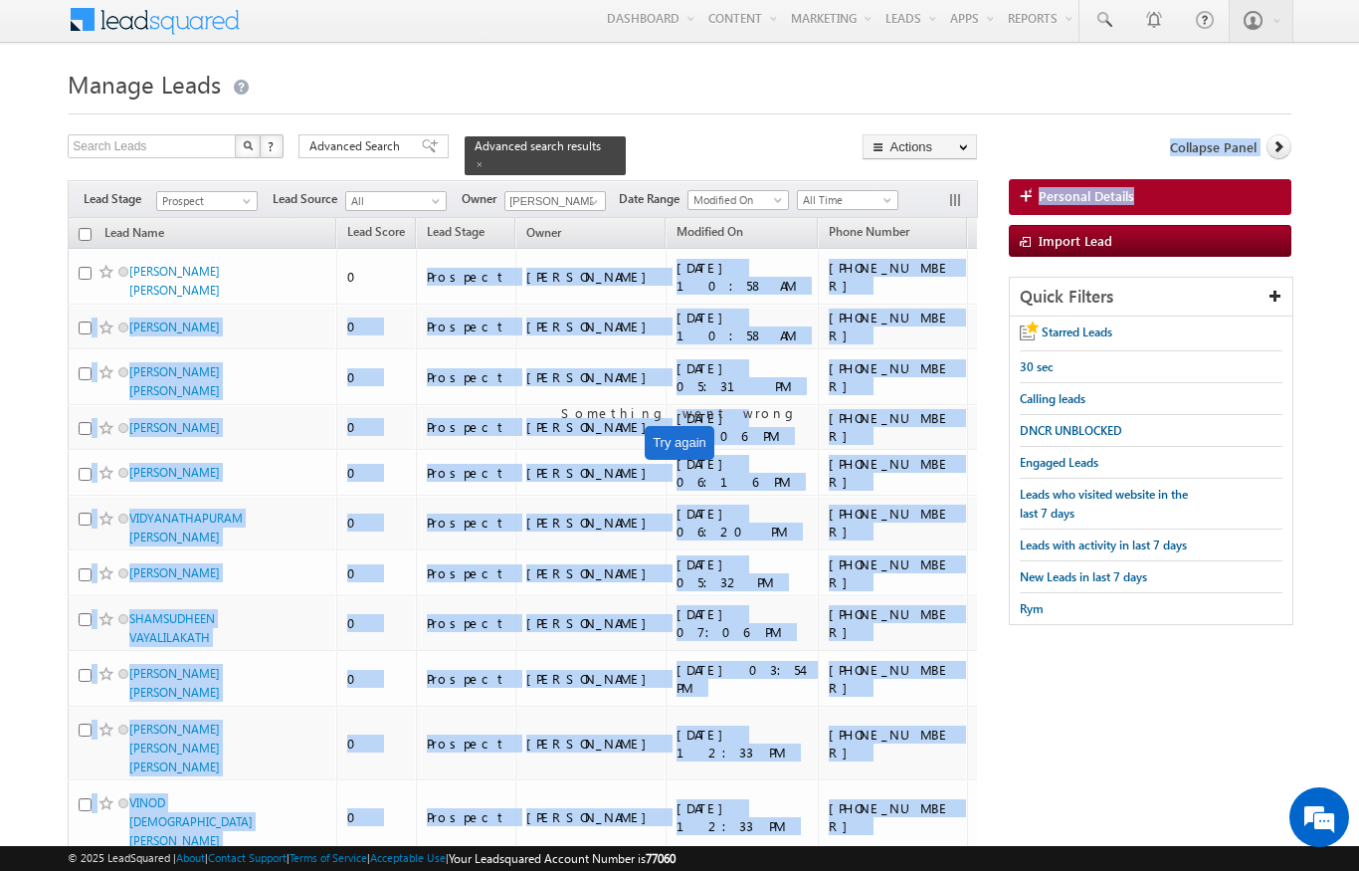
drag, startPoint x: 47, startPoint y: 233, endPoint x: 375, endPoint y: 261, distance: 329.5
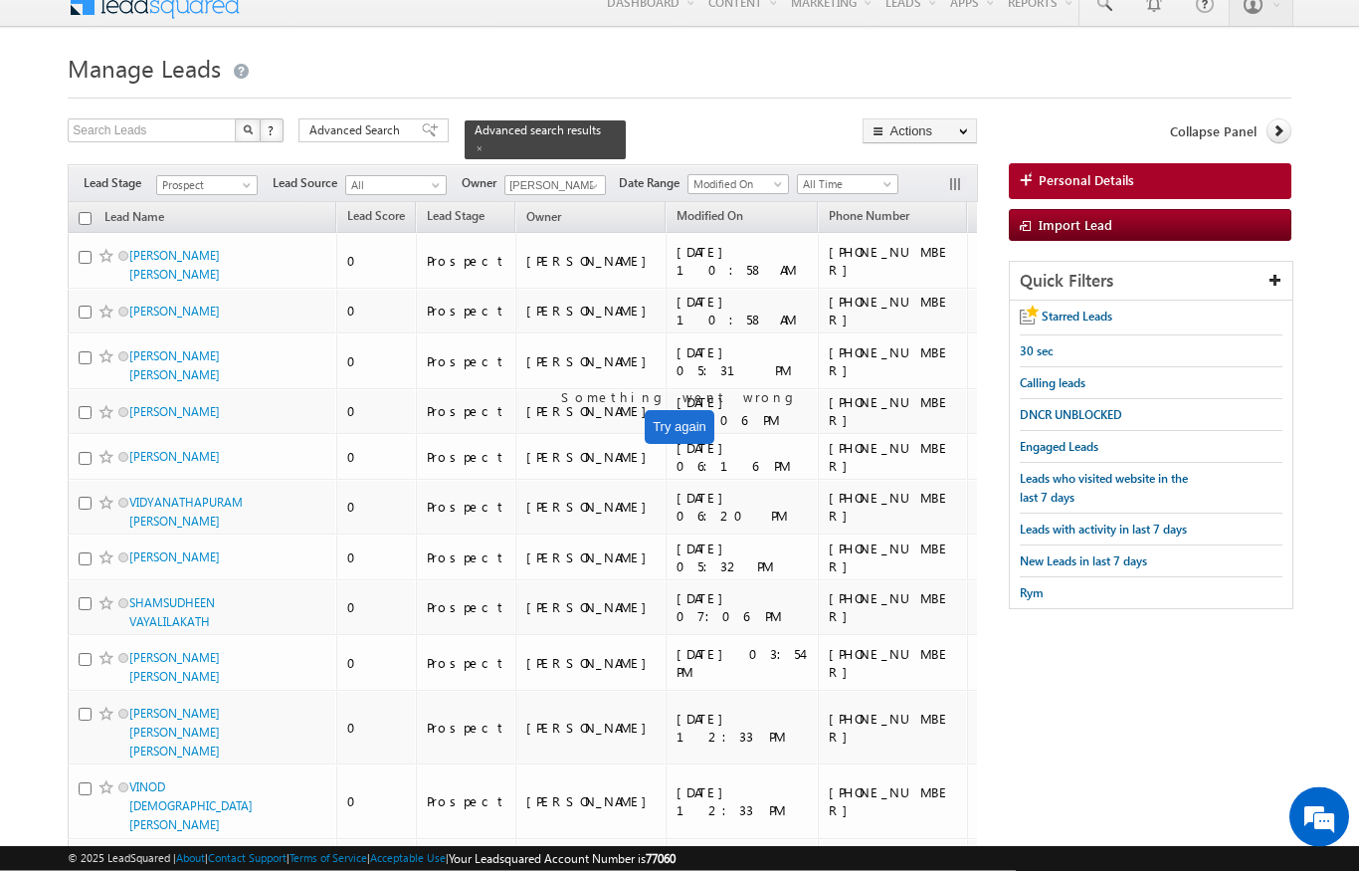
scroll to position [0, 0]
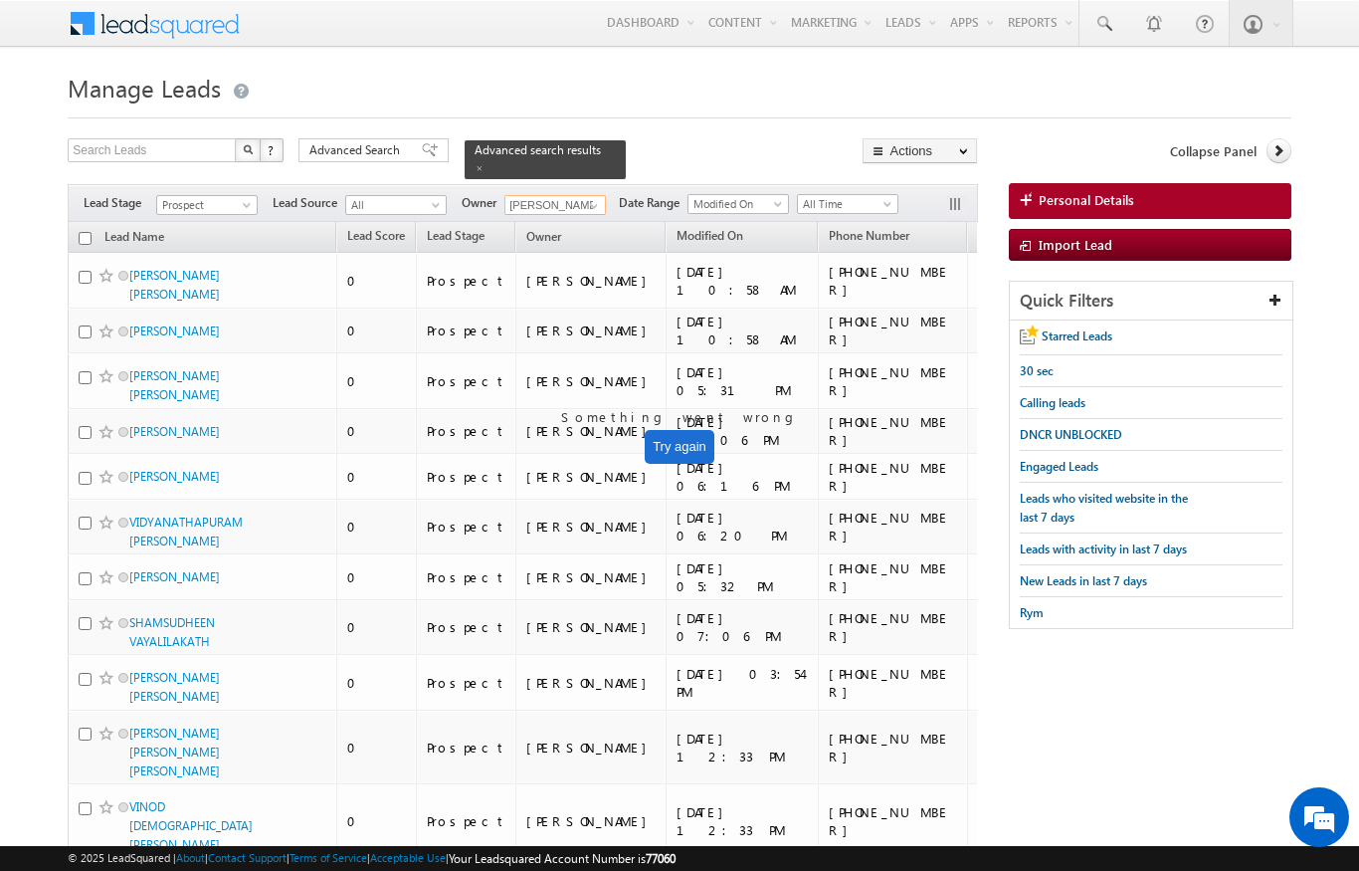
click at [596, 195] on input "[PERSON_NAME]" at bounding box center [554, 205] width 101 height 20
click at [604, 196] on link at bounding box center [591, 206] width 25 height 20
click at [623, 234] on span "[PERSON_NAME][EMAIL_ADDRESS][PERSON_NAME][DOMAIN_NAME]" at bounding box center [601, 241] width 179 height 15
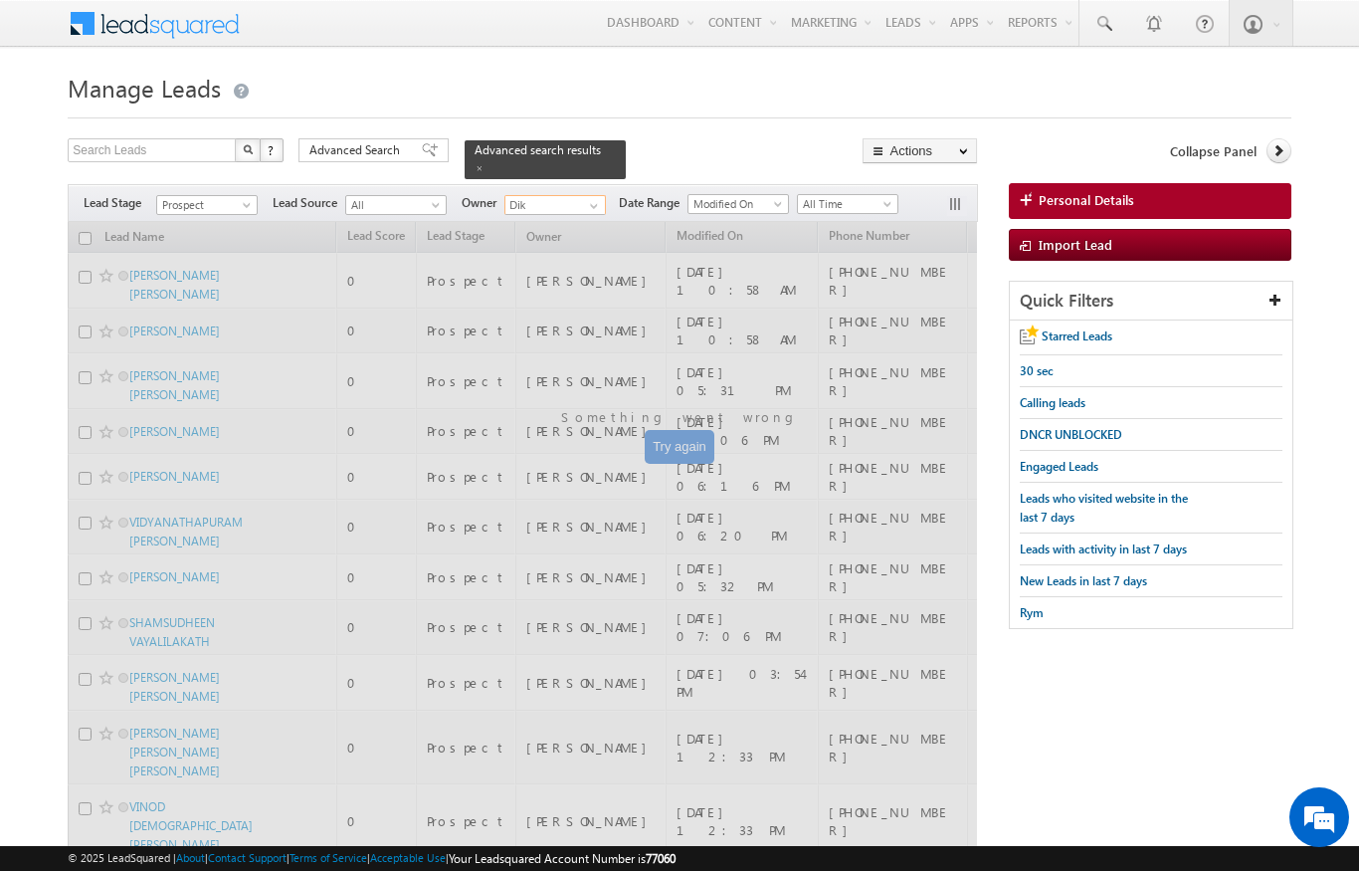
type input "[PERSON_NAME]"
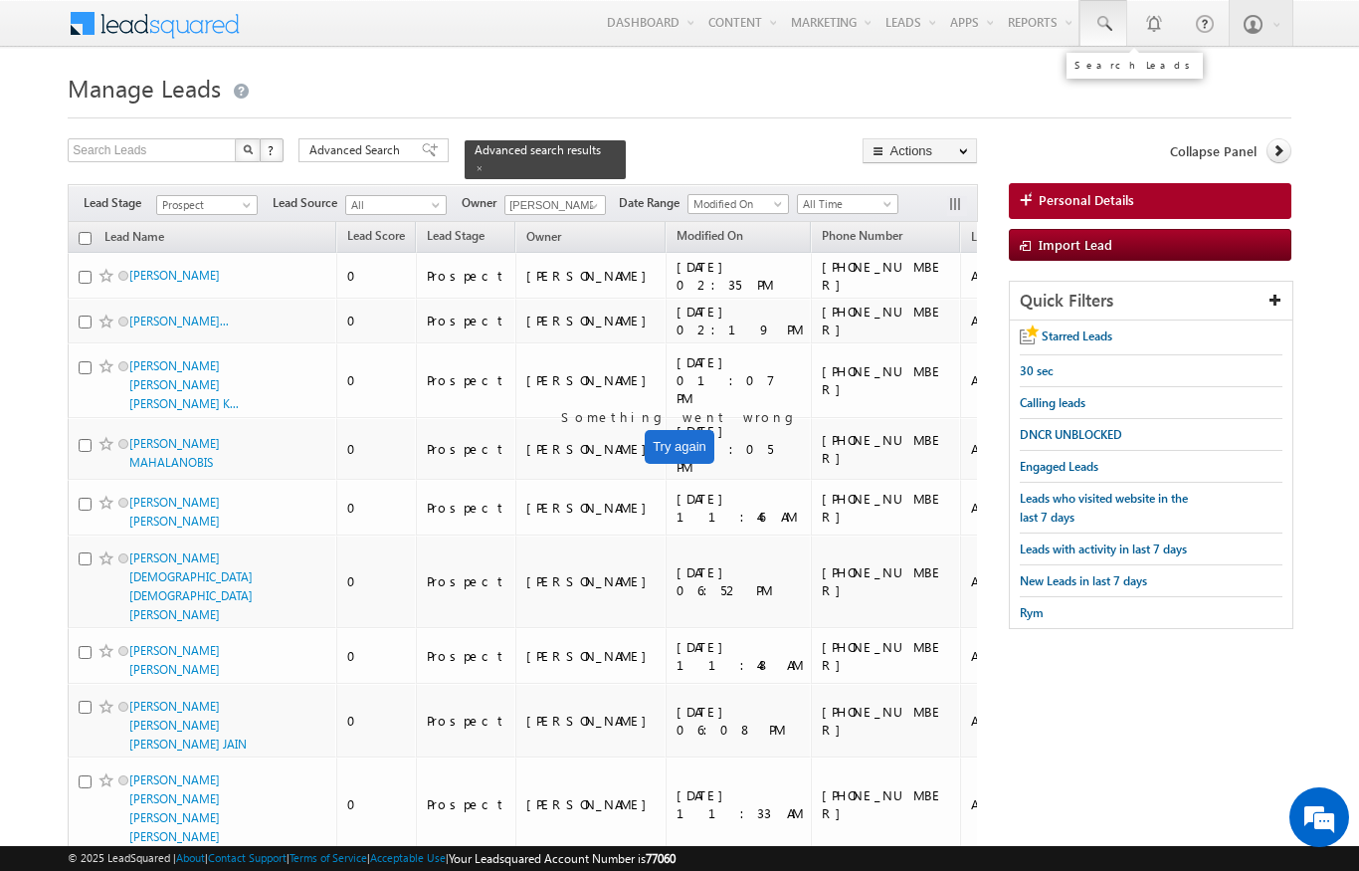
click at [1105, 21] on span at bounding box center [1103, 24] width 20 height 20
type input "5"
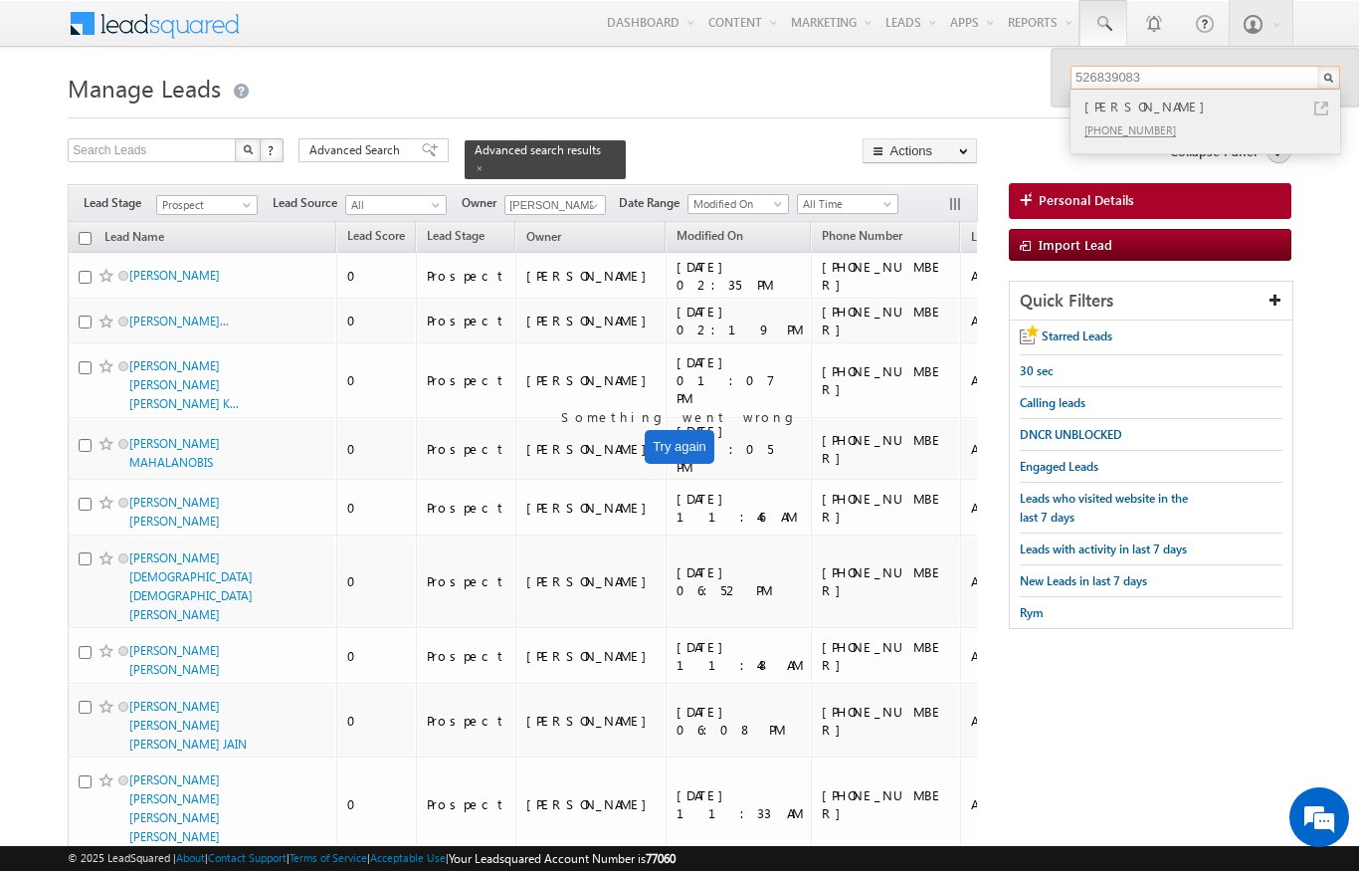
type input "526839083"
click at [1182, 117] on div "+971-526839083" at bounding box center [1214, 129] width 267 height 24
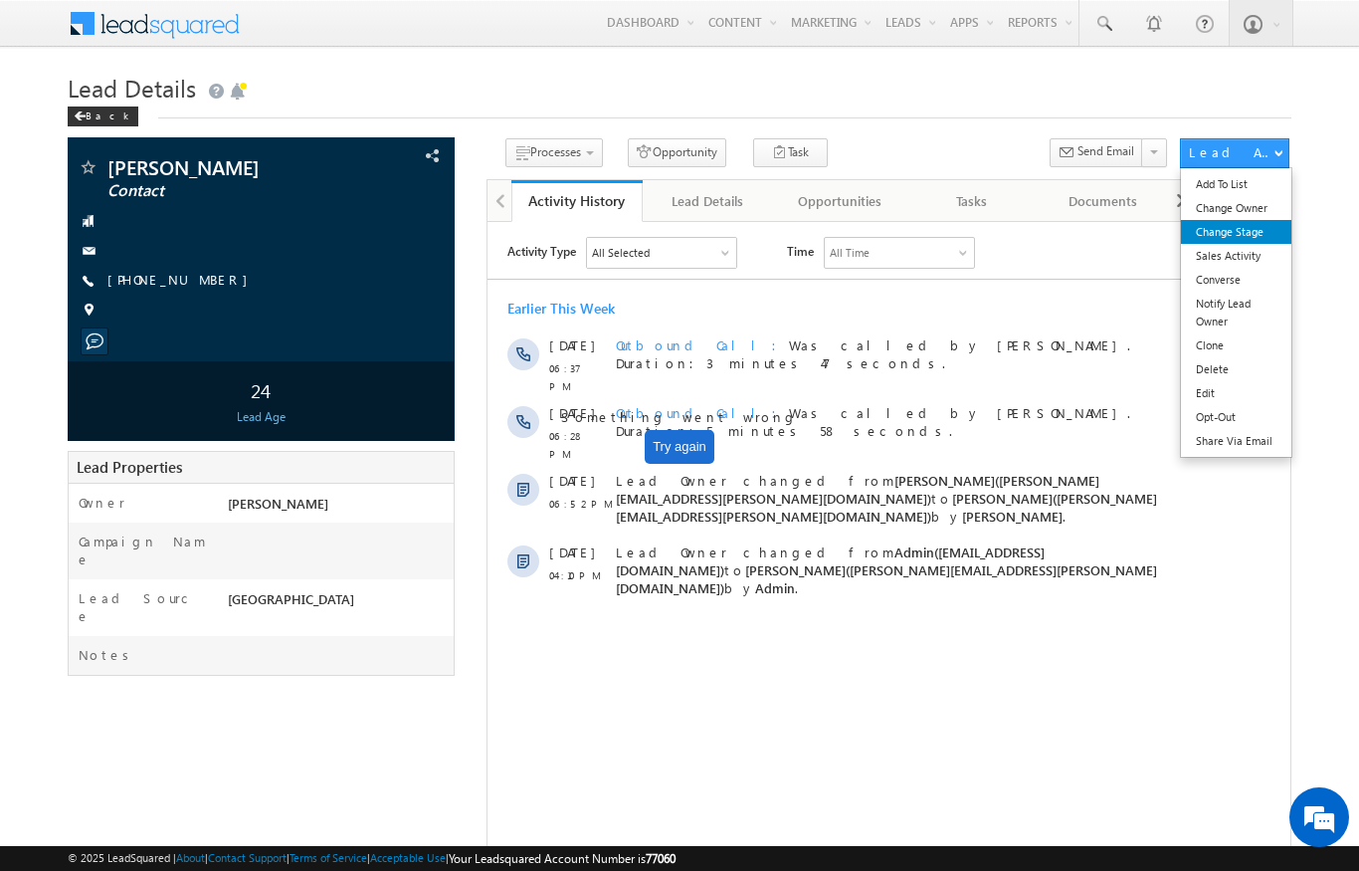
click at [1245, 235] on link "Change Stage" at bounding box center [1236, 232] width 110 height 24
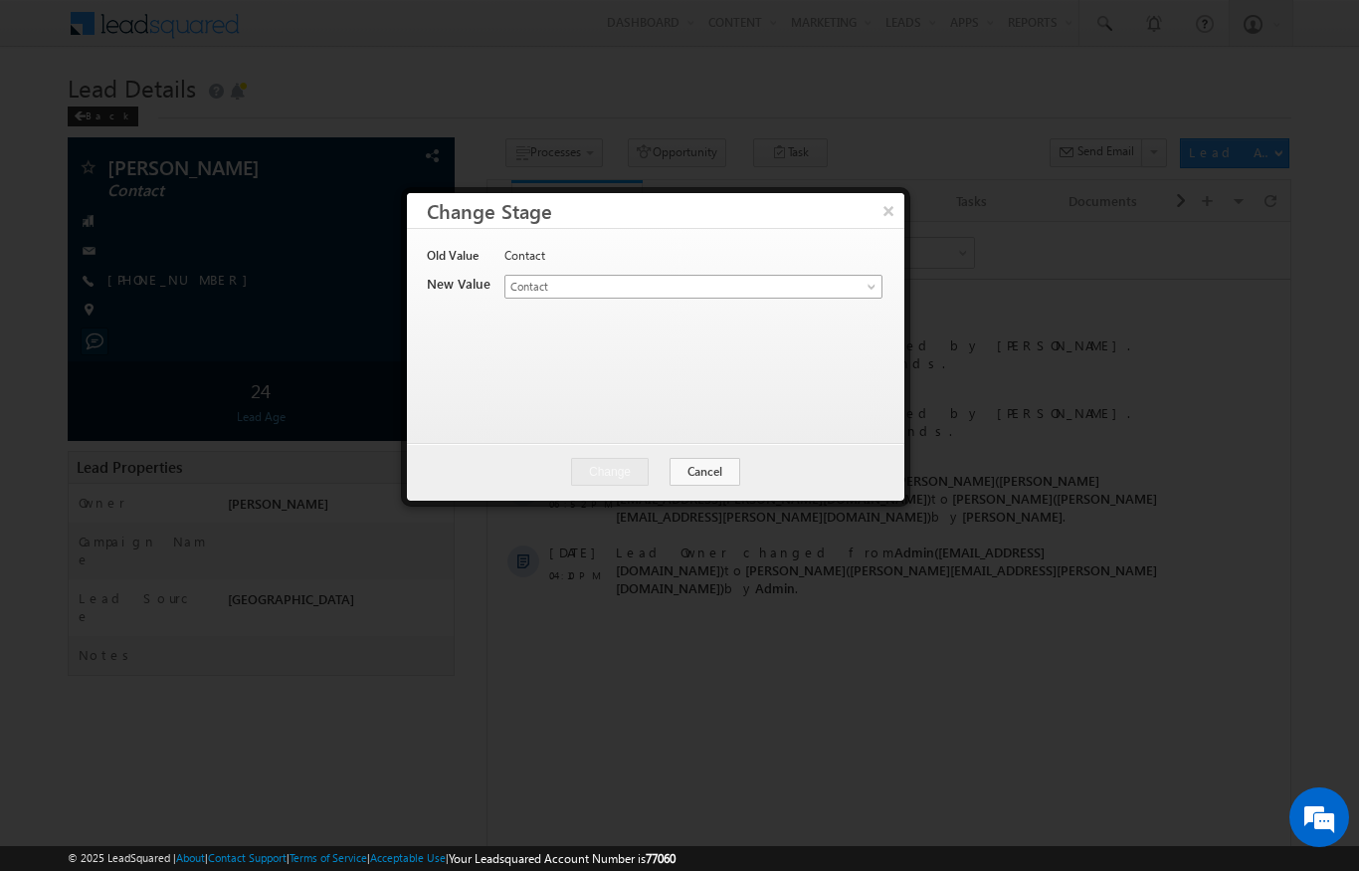
click at [881, 286] on span at bounding box center [874, 291] width 16 height 16
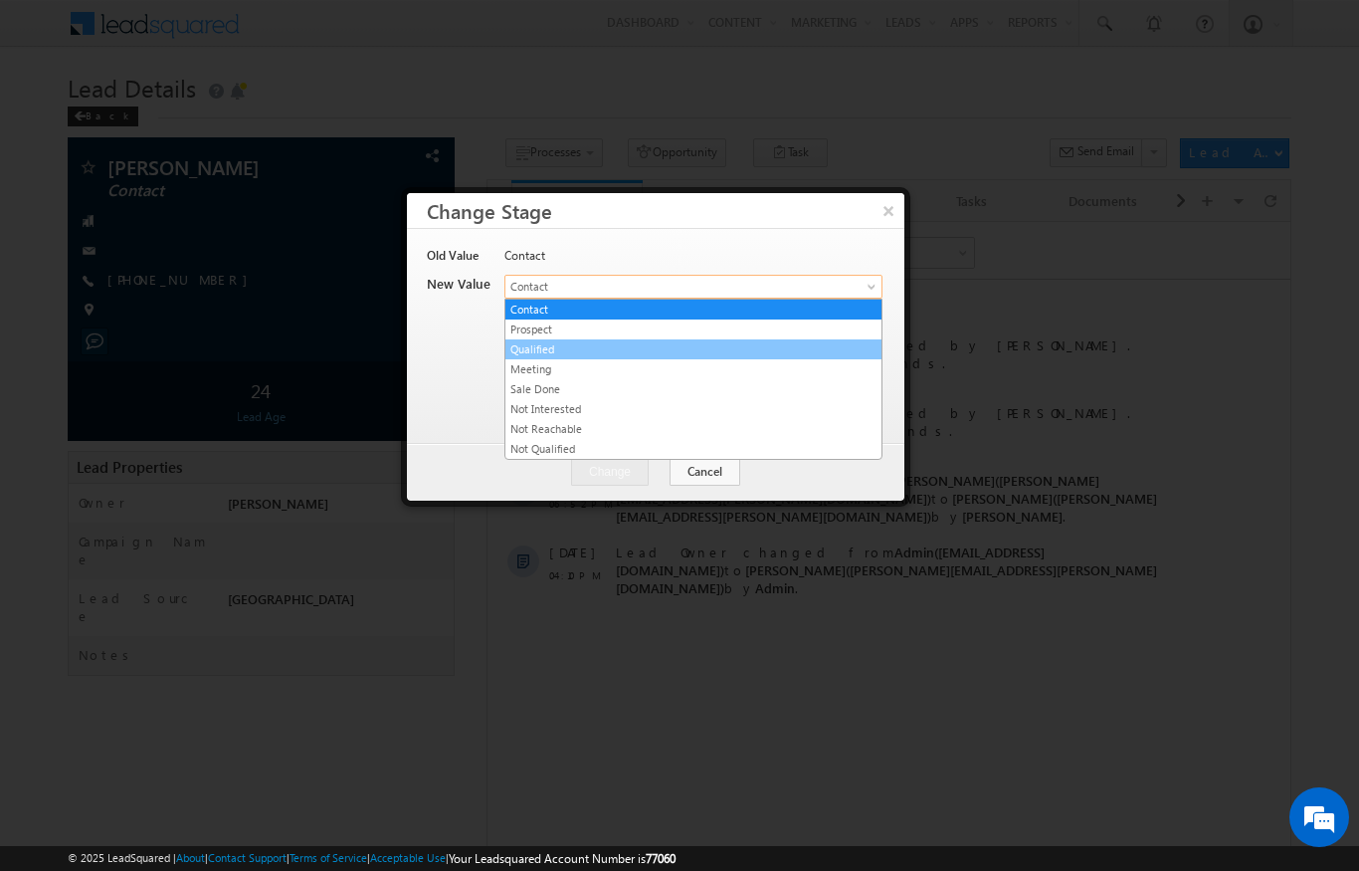
click at [575, 341] on link "Qualified" at bounding box center [693, 349] width 376 height 18
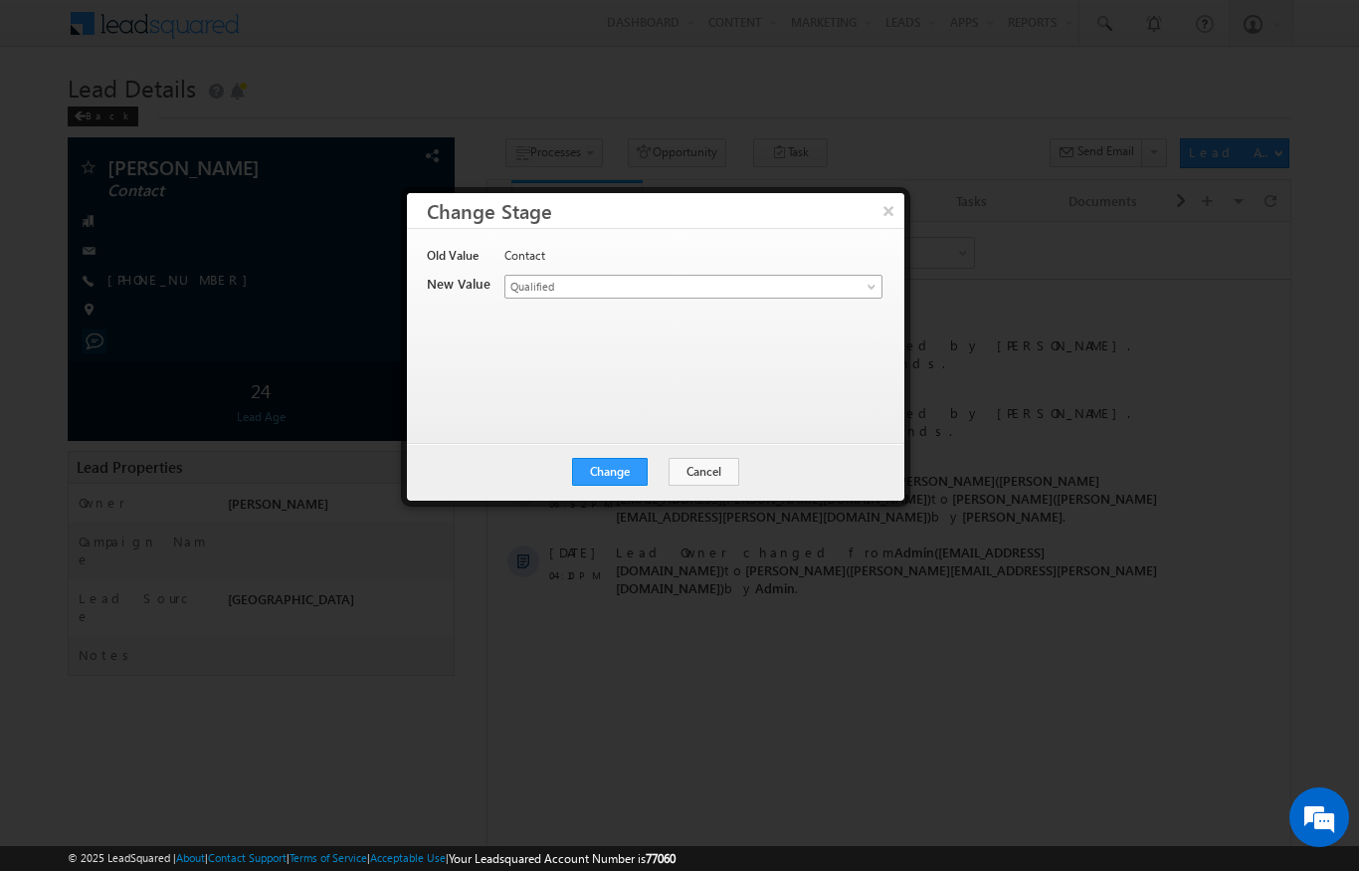
click at [646, 294] on span "Qualified" at bounding box center [660, 287] width 310 height 18
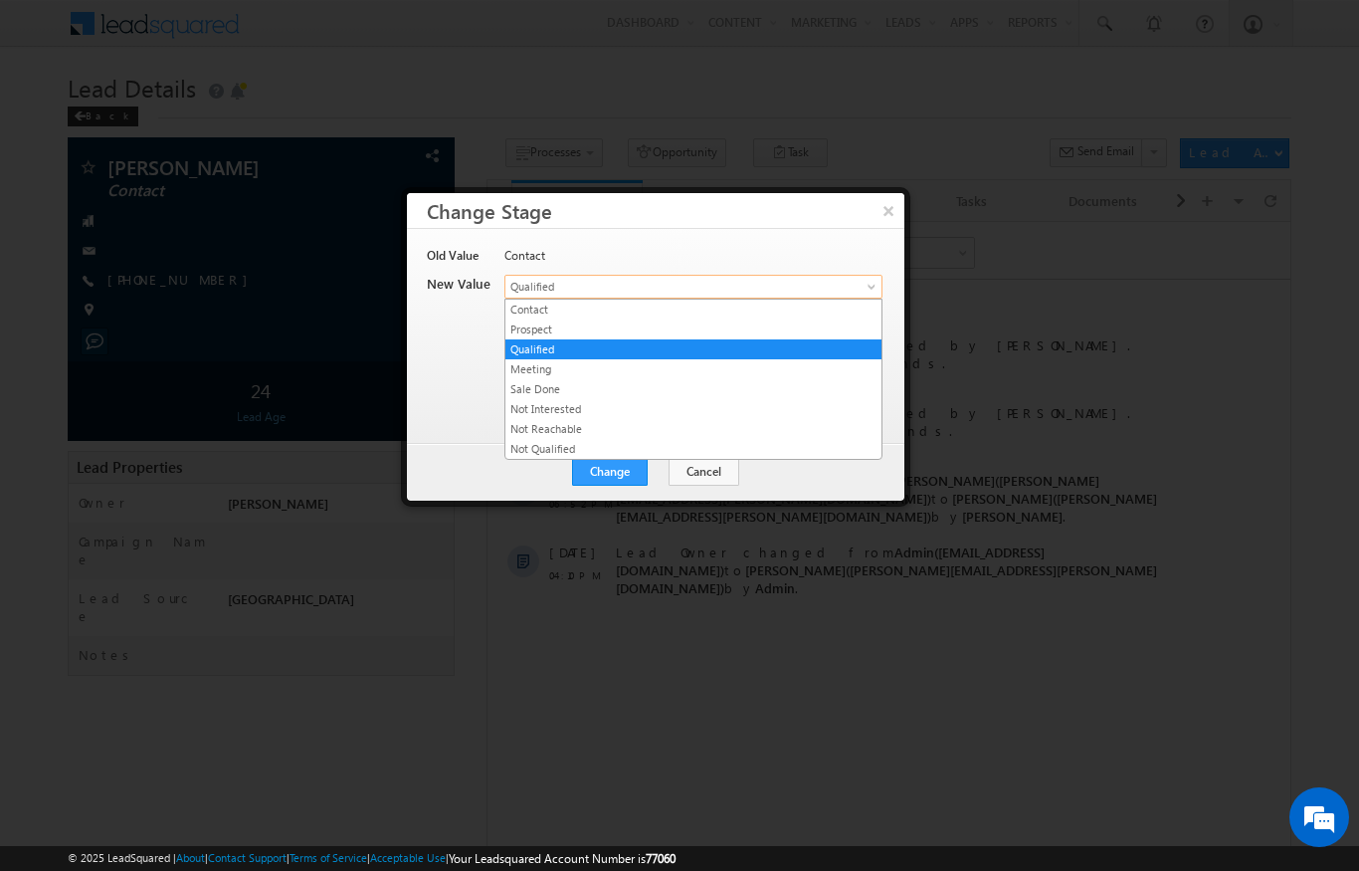
click at [565, 340] on link "Qualified" at bounding box center [693, 349] width 376 height 18
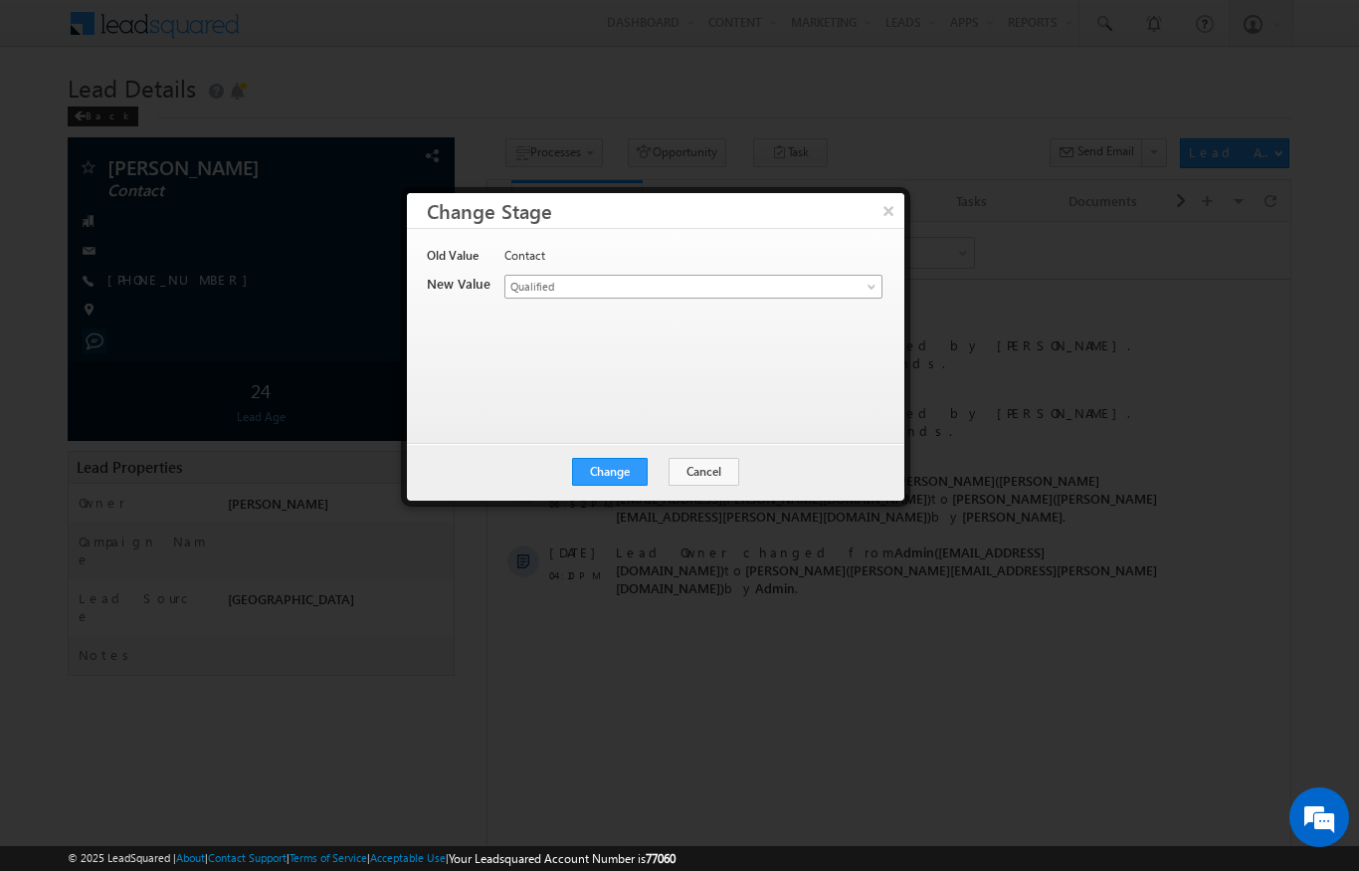
click at [630, 275] on link "Qualified" at bounding box center [693, 287] width 378 height 24
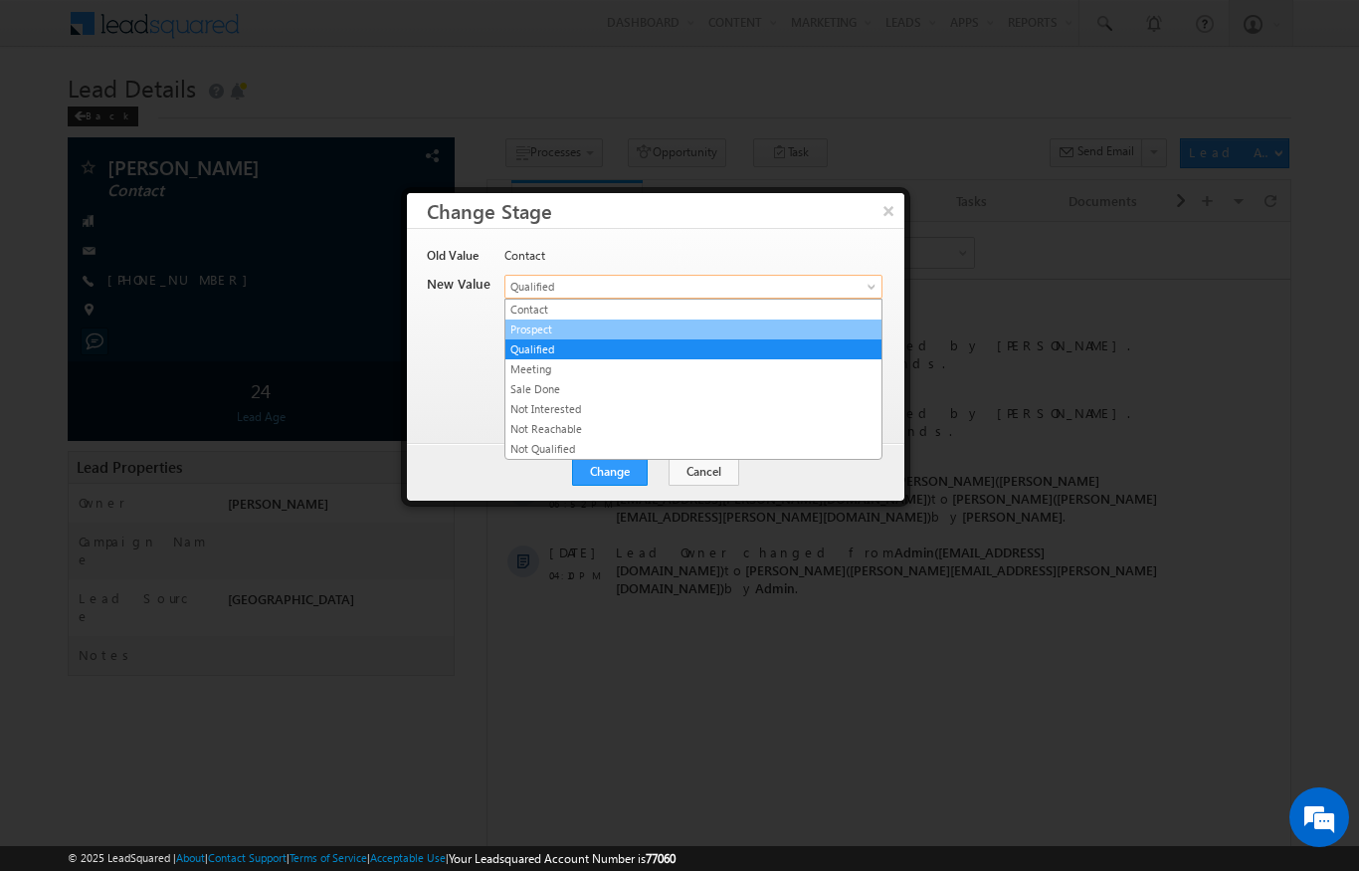
click at [564, 332] on link "Prospect" at bounding box center [693, 329] width 376 height 18
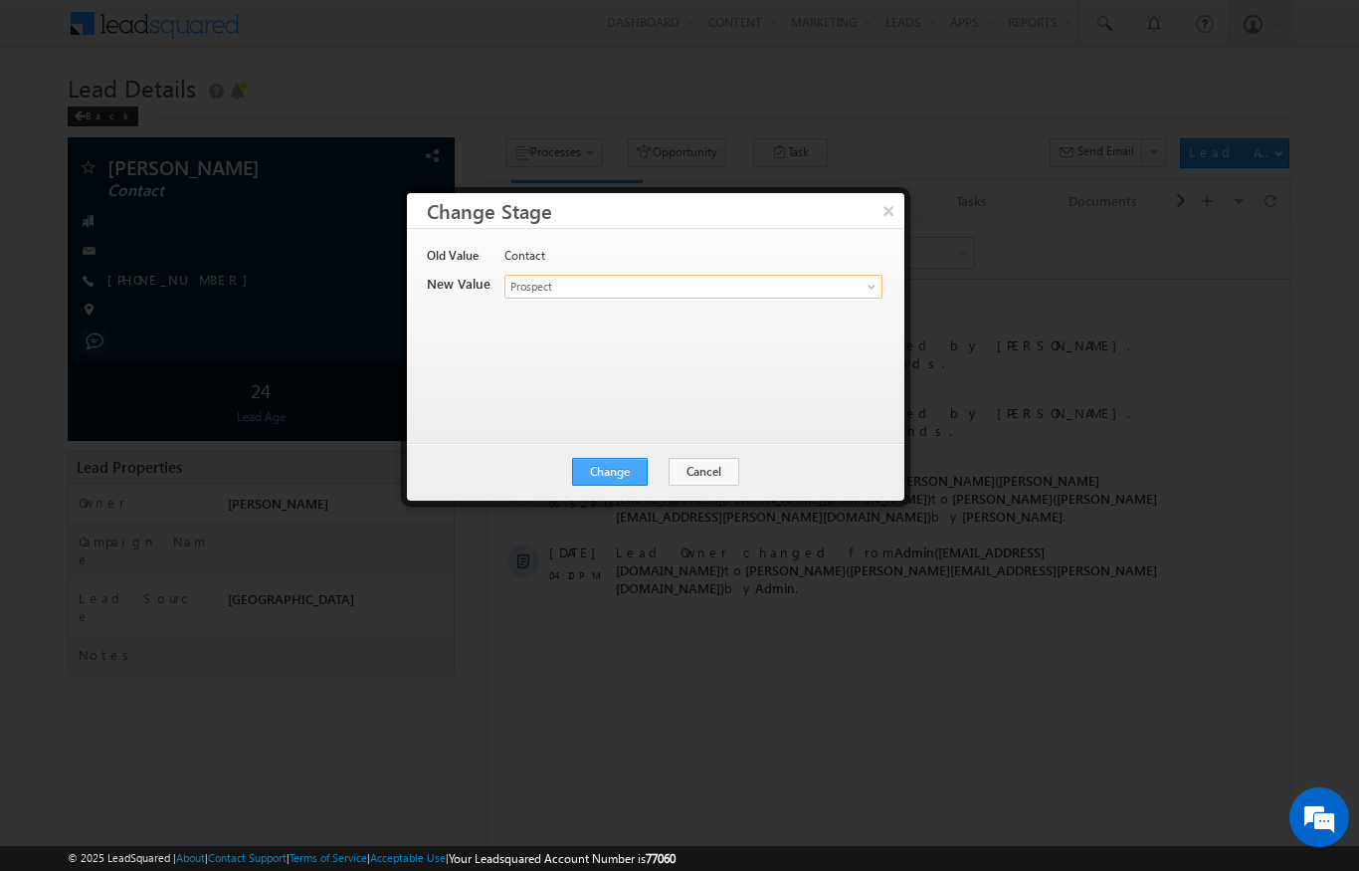
click at [630, 463] on button "Change" at bounding box center [610, 472] width 76 height 28
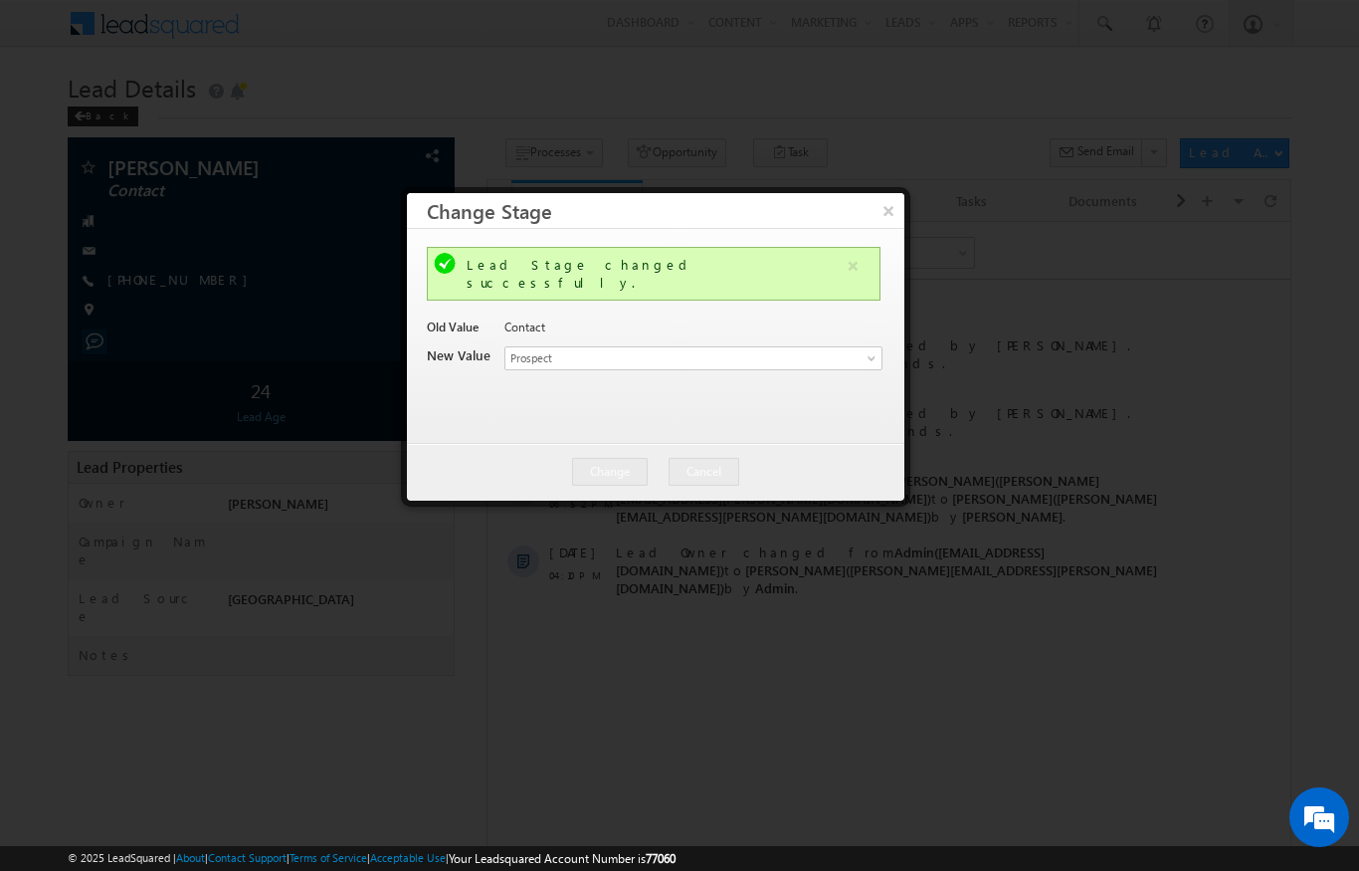
click at [776, 405] on div "Lead Stage changed successfully. Old Value Contact New Value Lead Stage * Conta…" at bounding box center [654, 326] width 454 height 159
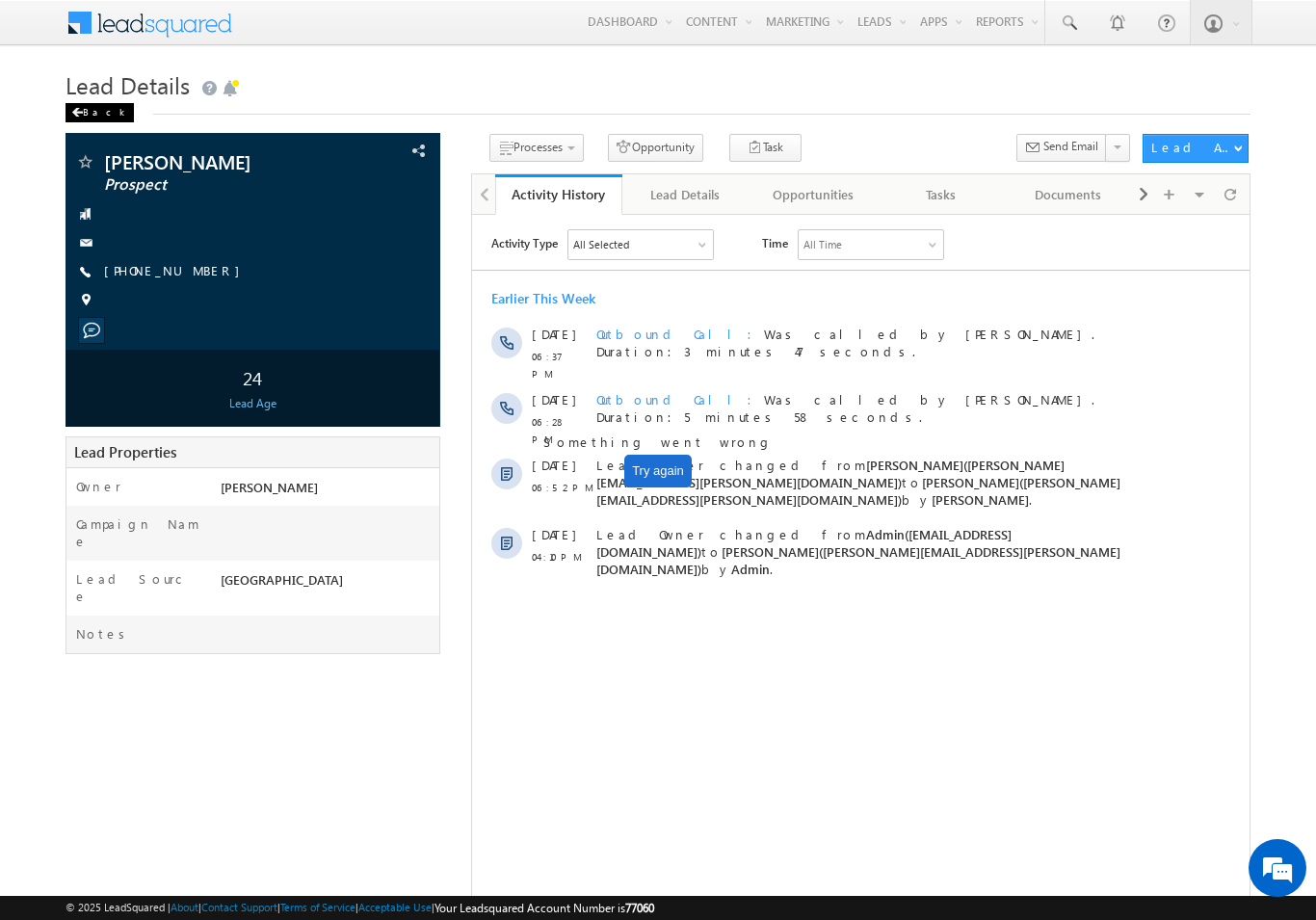
click at [110, 118] on div "Back" at bounding box center [100, 112] width 69 height 19
click at [95, 103] on div "Back" at bounding box center [100, 112] width 69 height 19
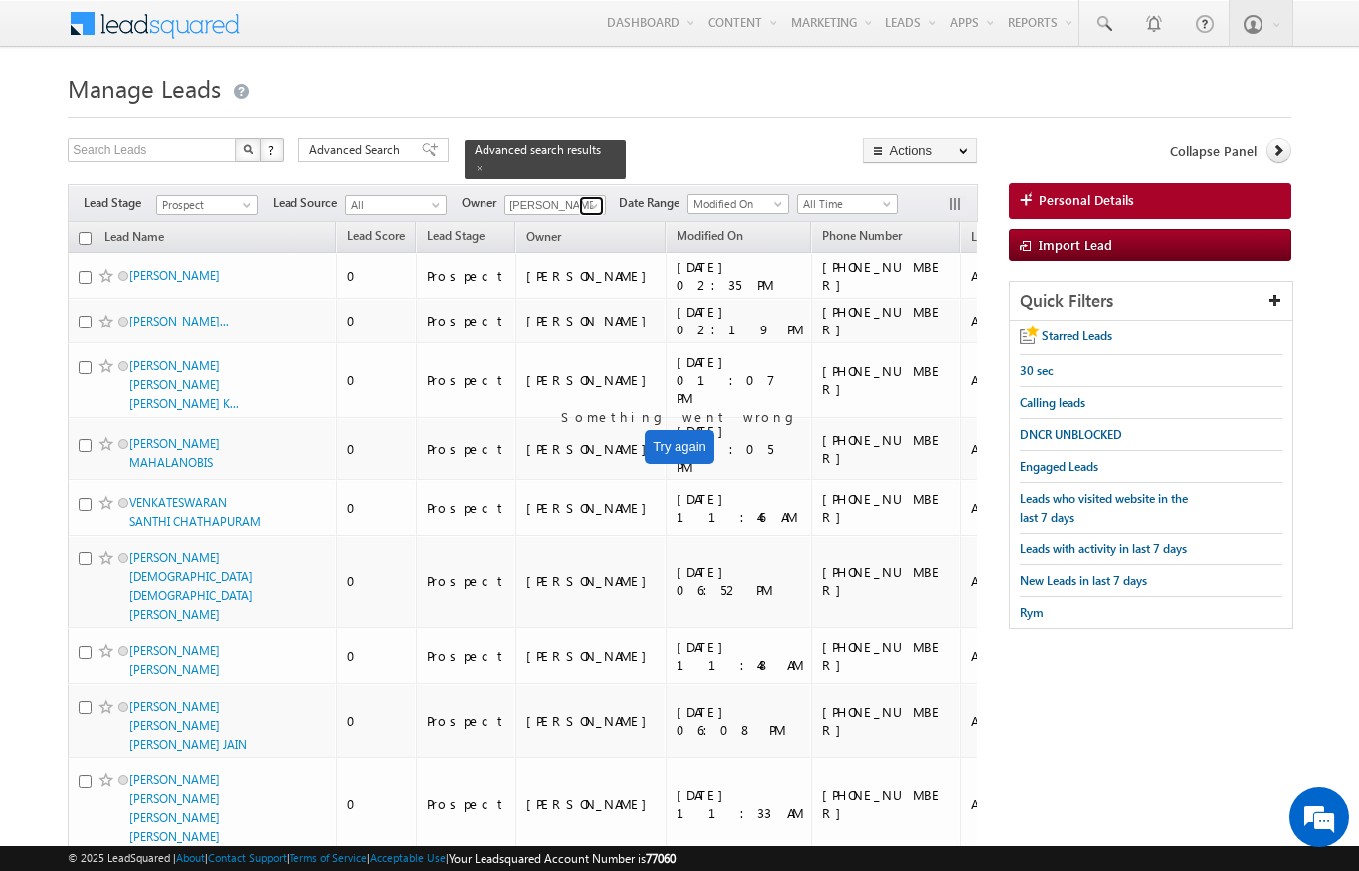
click at [581, 199] on link at bounding box center [591, 206] width 25 height 20
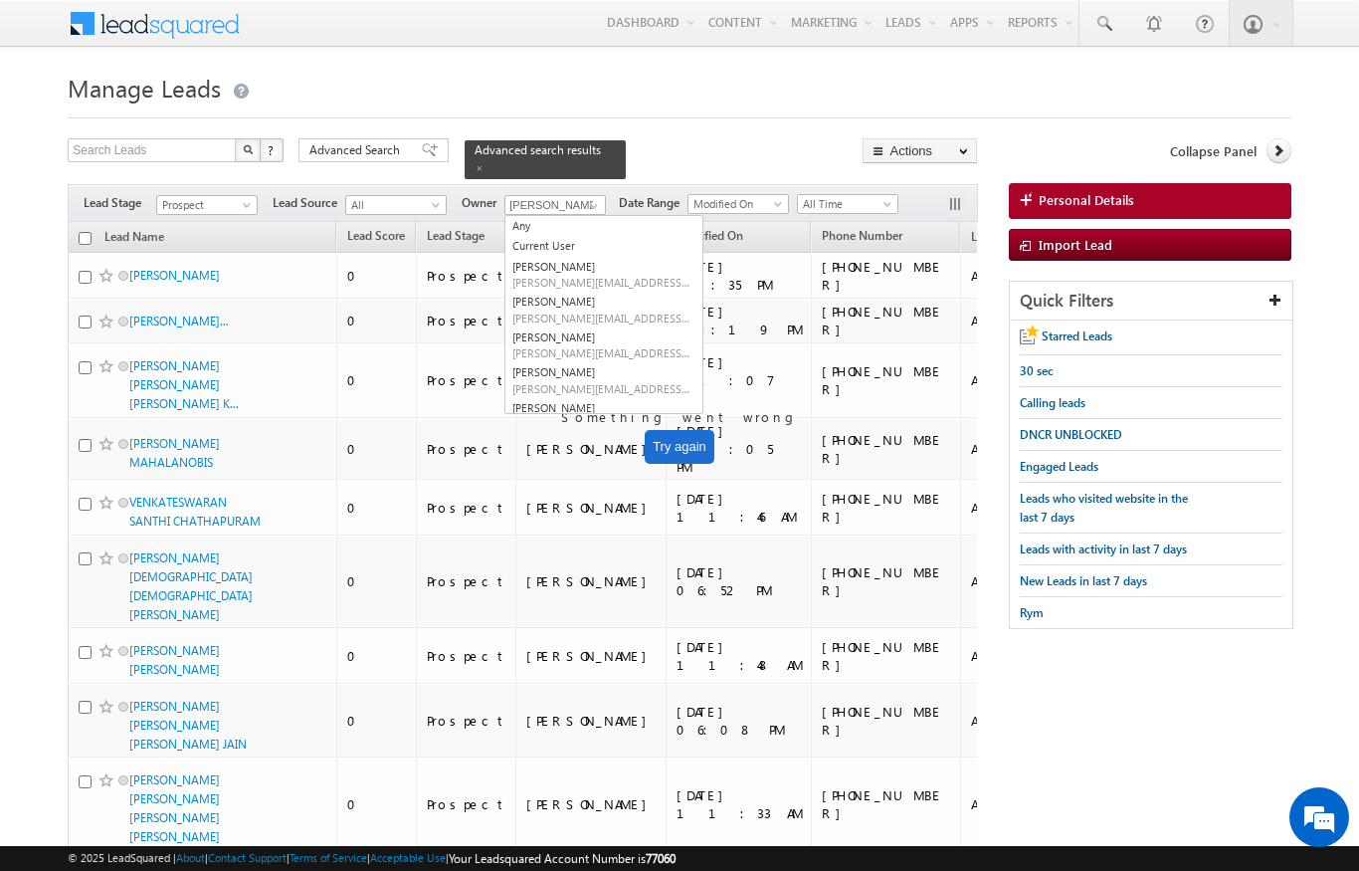
click at [684, 93] on h1 "Manage Leads" at bounding box center [679, 86] width 1223 height 39
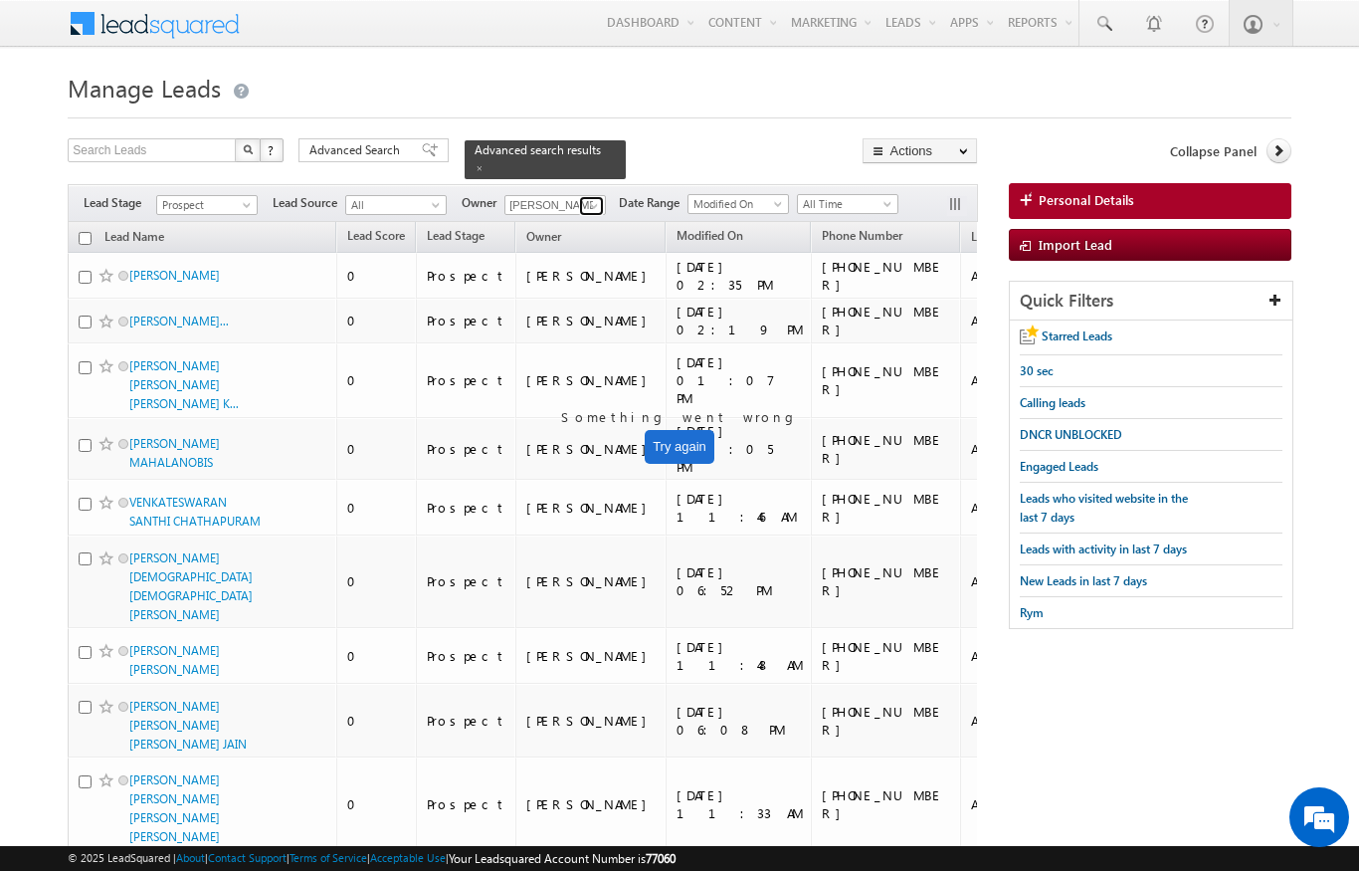
click at [583, 196] on link at bounding box center [591, 206] width 25 height 20
click at [662, 234] on span "[PERSON_NAME][EMAIL_ADDRESS][DOMAIN_NAME]" at bounding box center [601, 241] width 179 height 15
type input "[PERSON_NAME]"
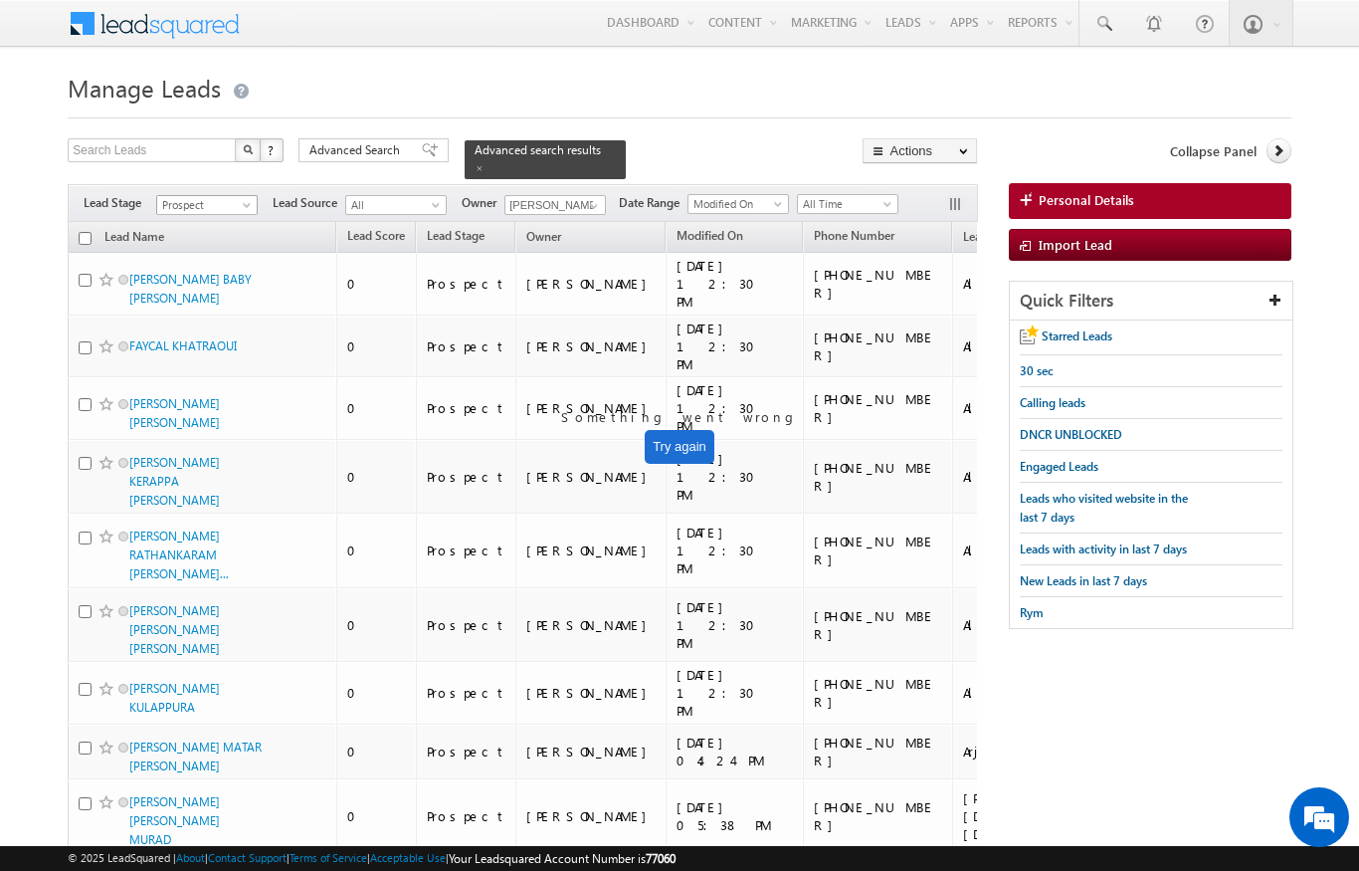
click at [249, 196] on span "Prospect" at bounding box center [204, 205] width 95 height 18
click at [178, 231] on link "Contact" at bounding box center [207, 235] width 100 height 18
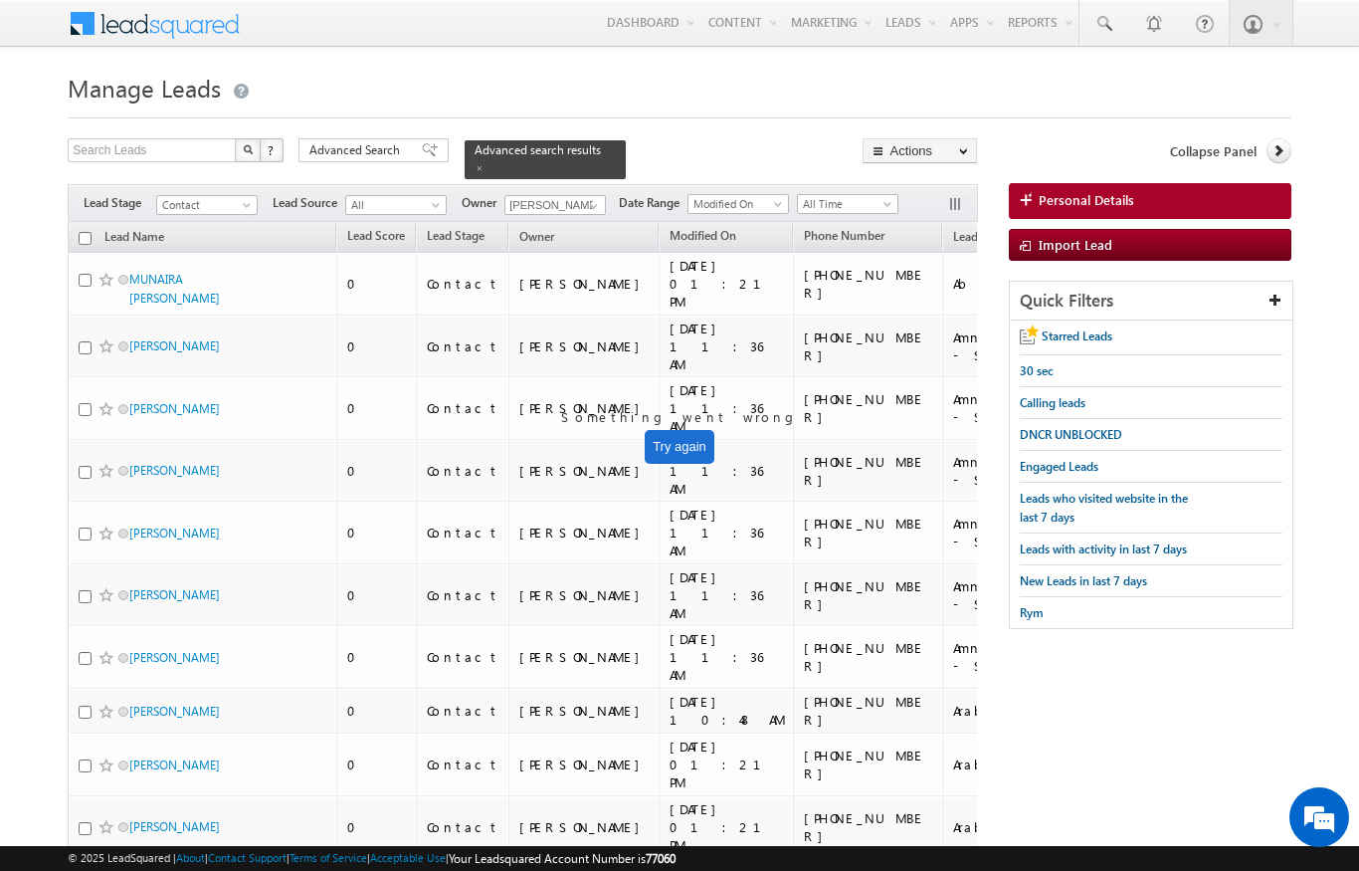
click at [893, 200] on span at bounding box center [890, 208] width 16 height 16
click at [831, 272] on link "[DATE]" at bounding box center [851, 278] width 100 height 18
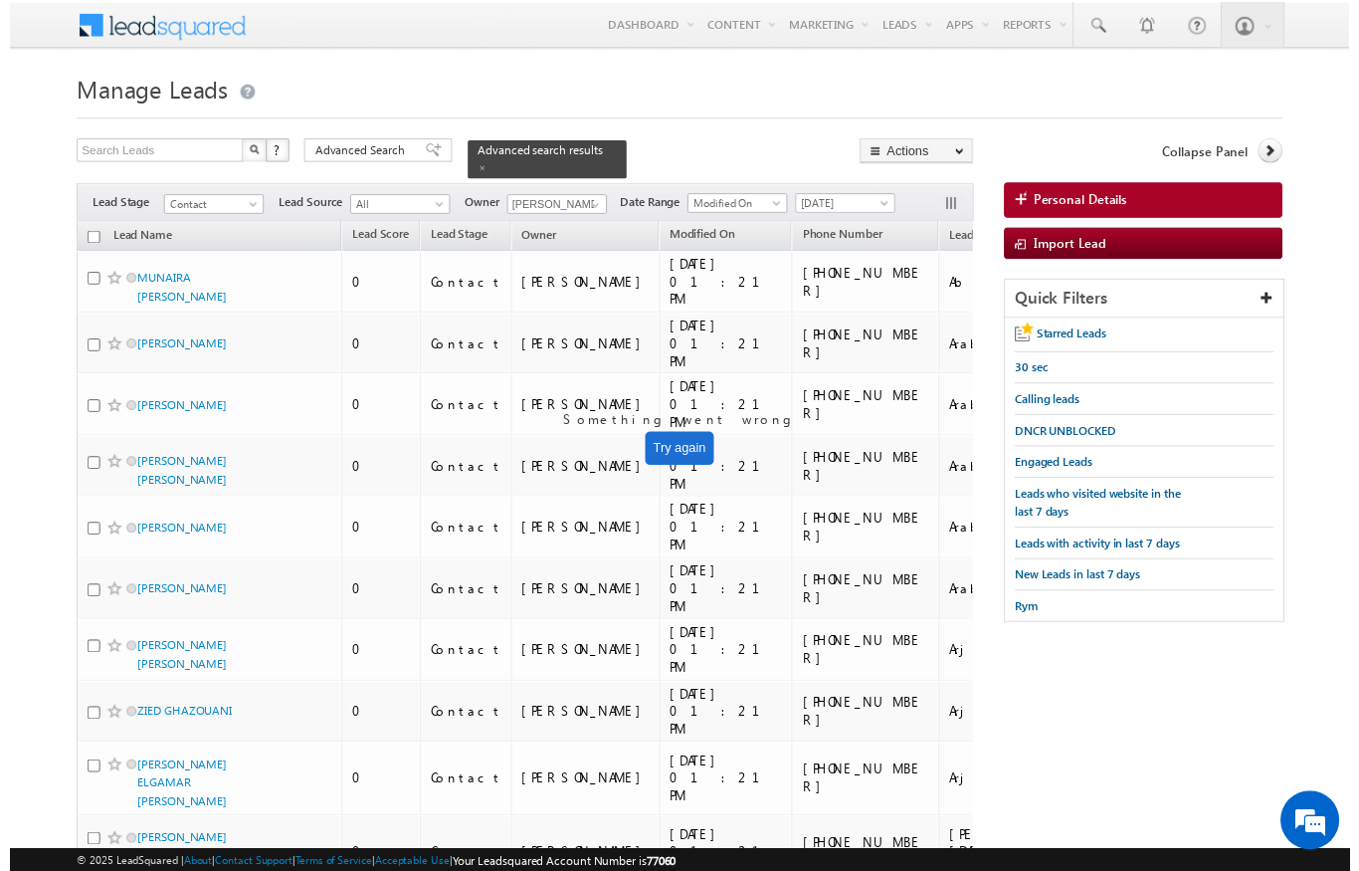
scroll to position [14, 0]
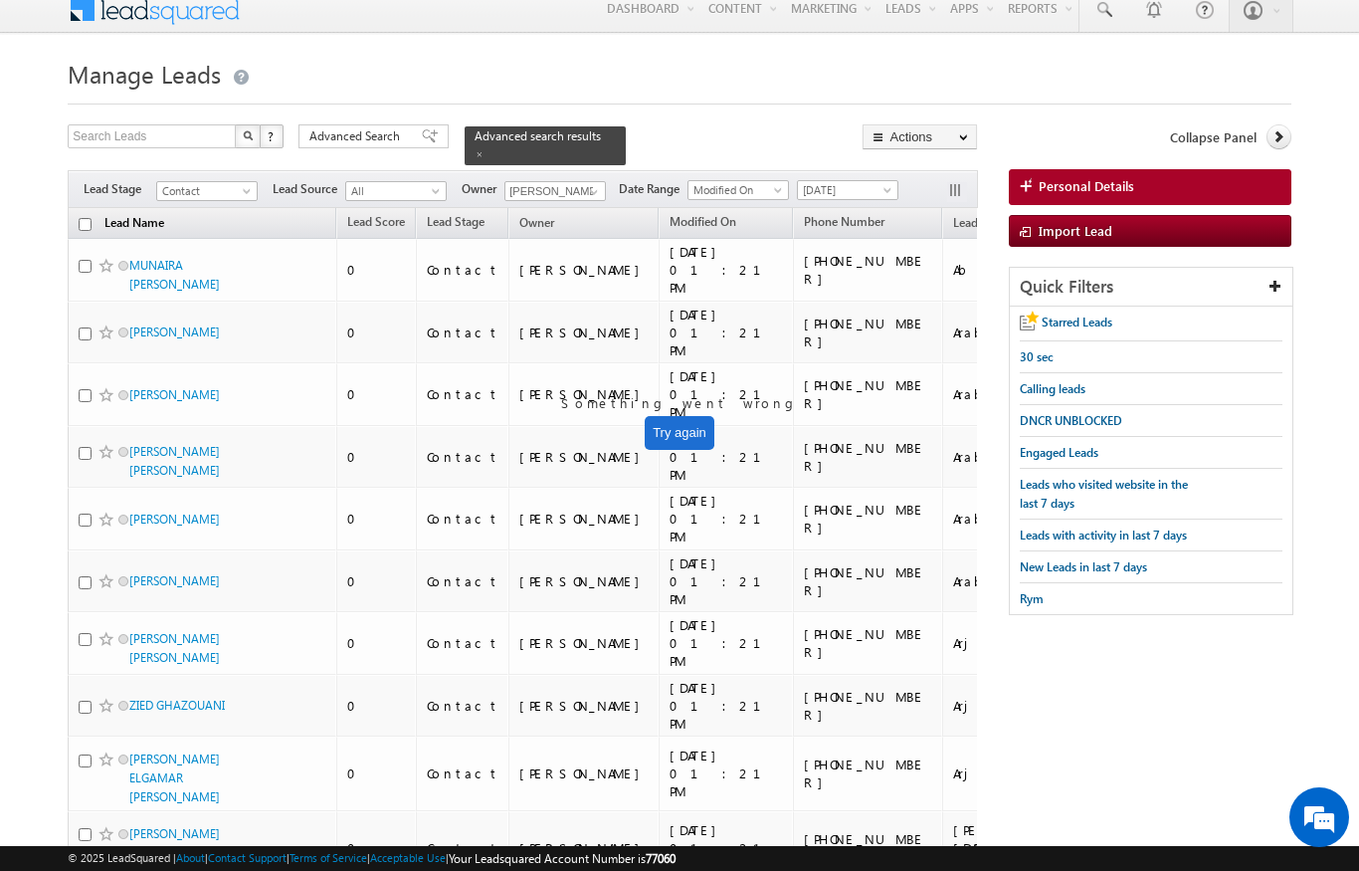
click at [97, 212] on link "Lead Name" at bounding box center [135, 225] width 80 height 26
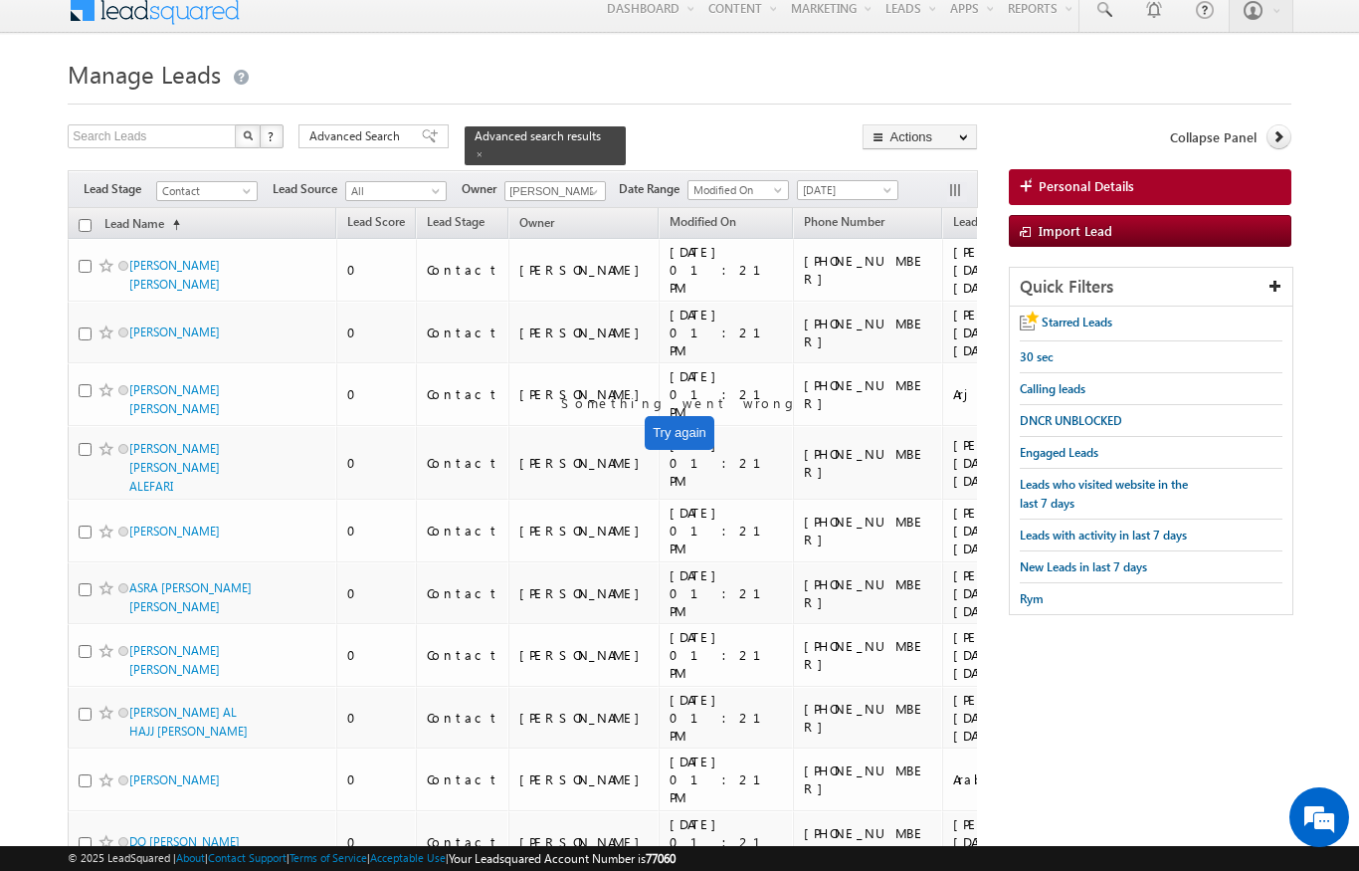
click at [83, 219] on input "checkbox" at bounding box center [85, 225] width 13 height 13
checkbox input "true"
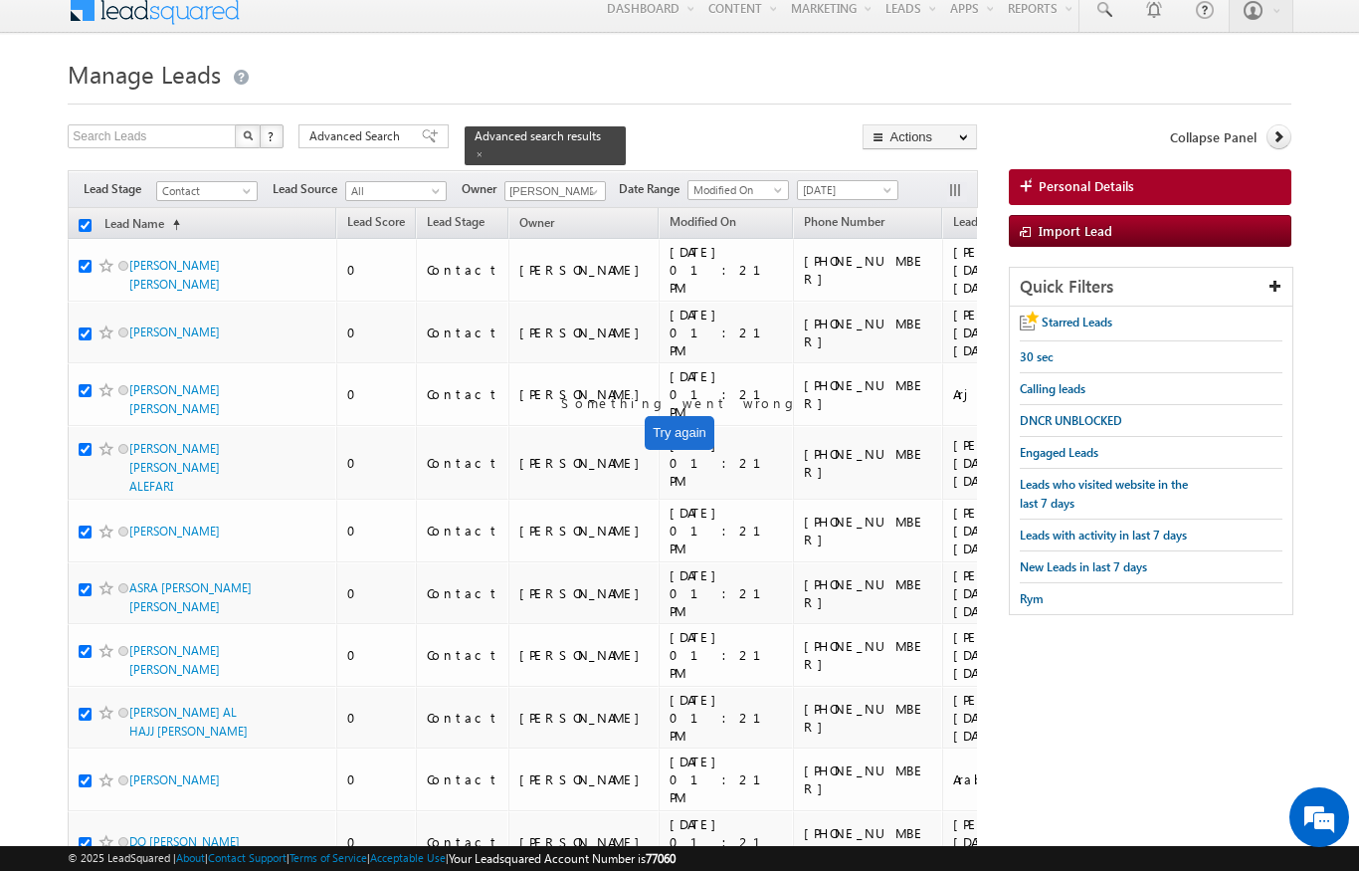
checkbox input "true"
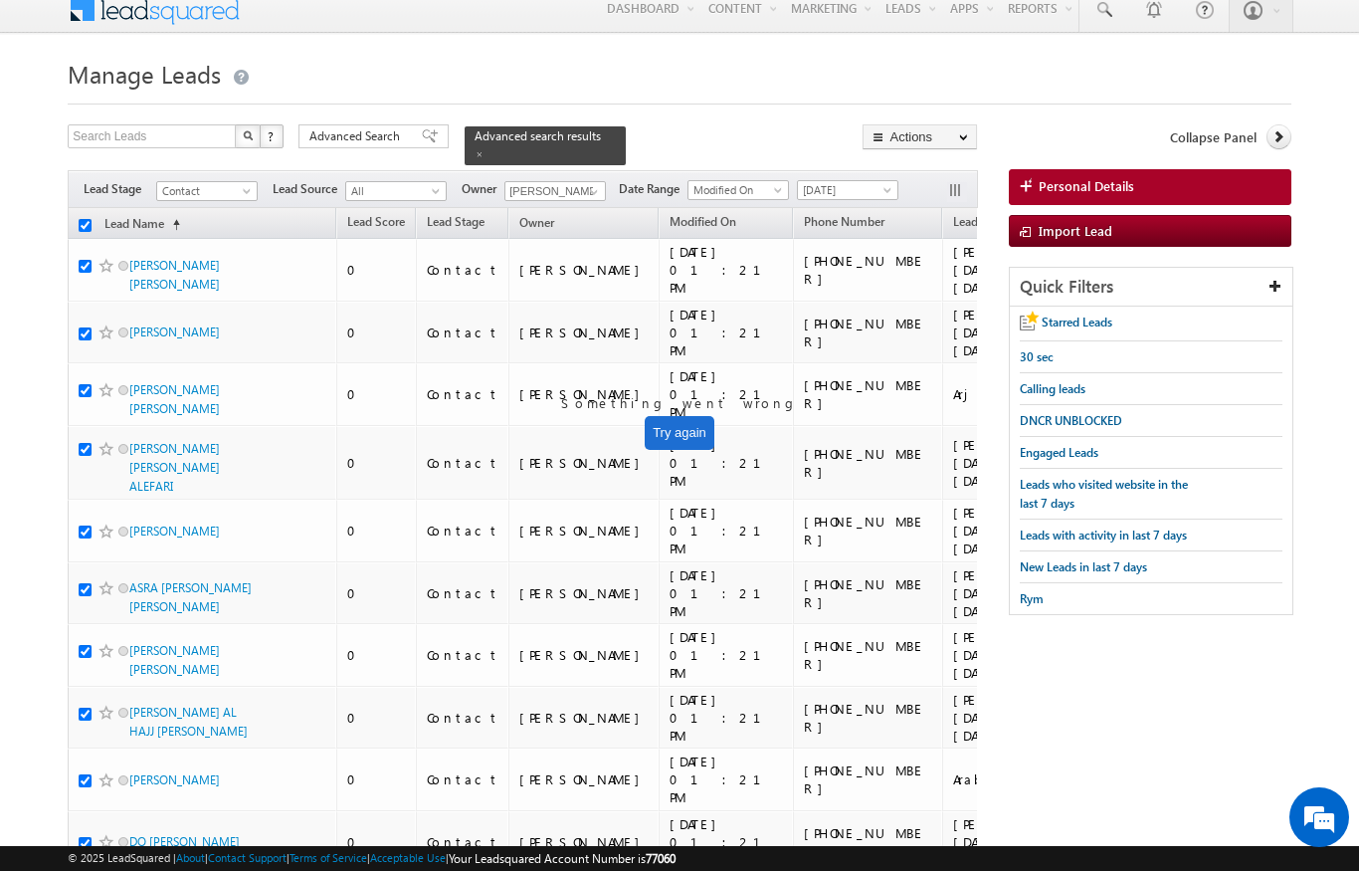
checkbox input "true"
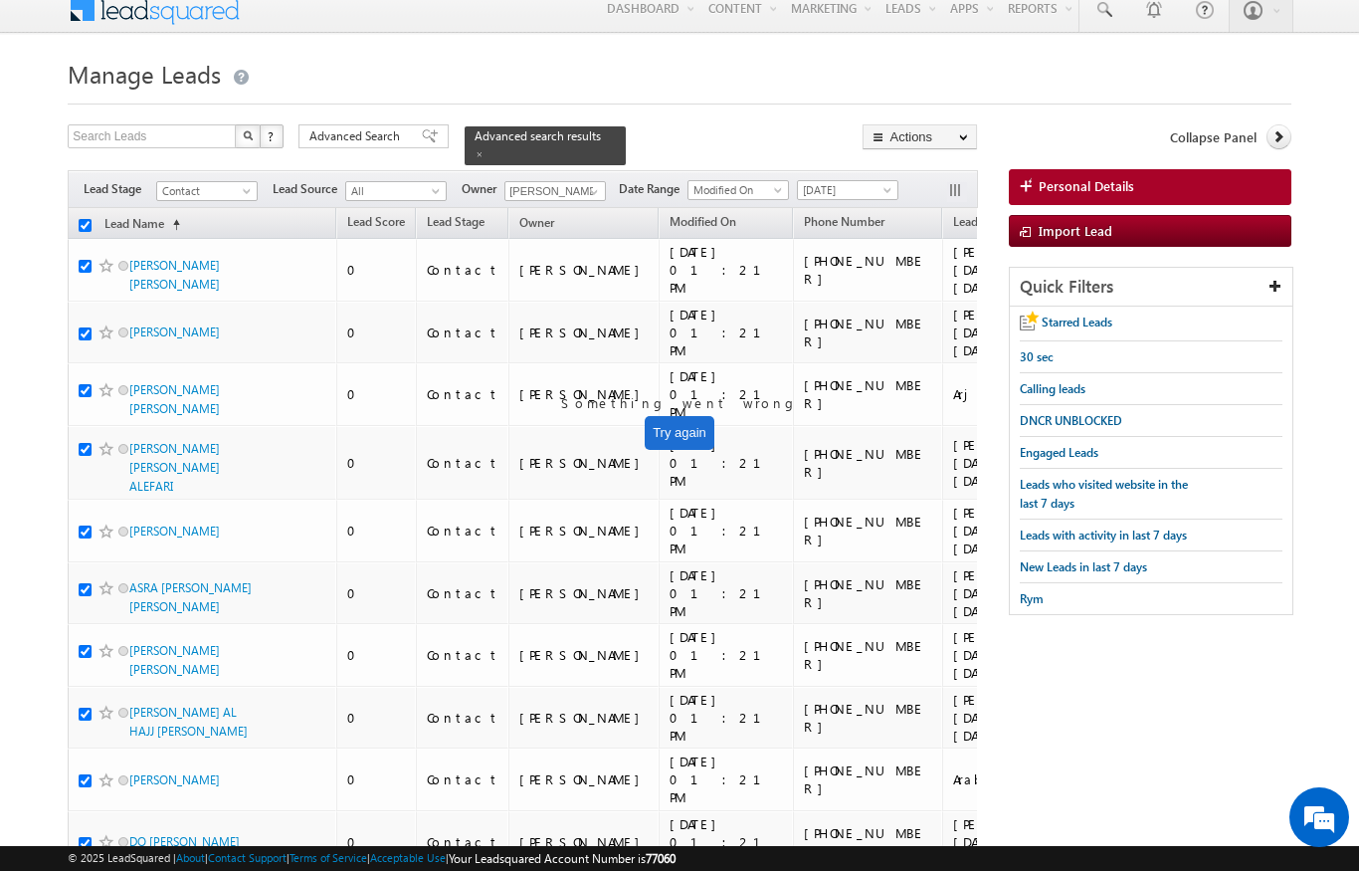
checkbox input "true"
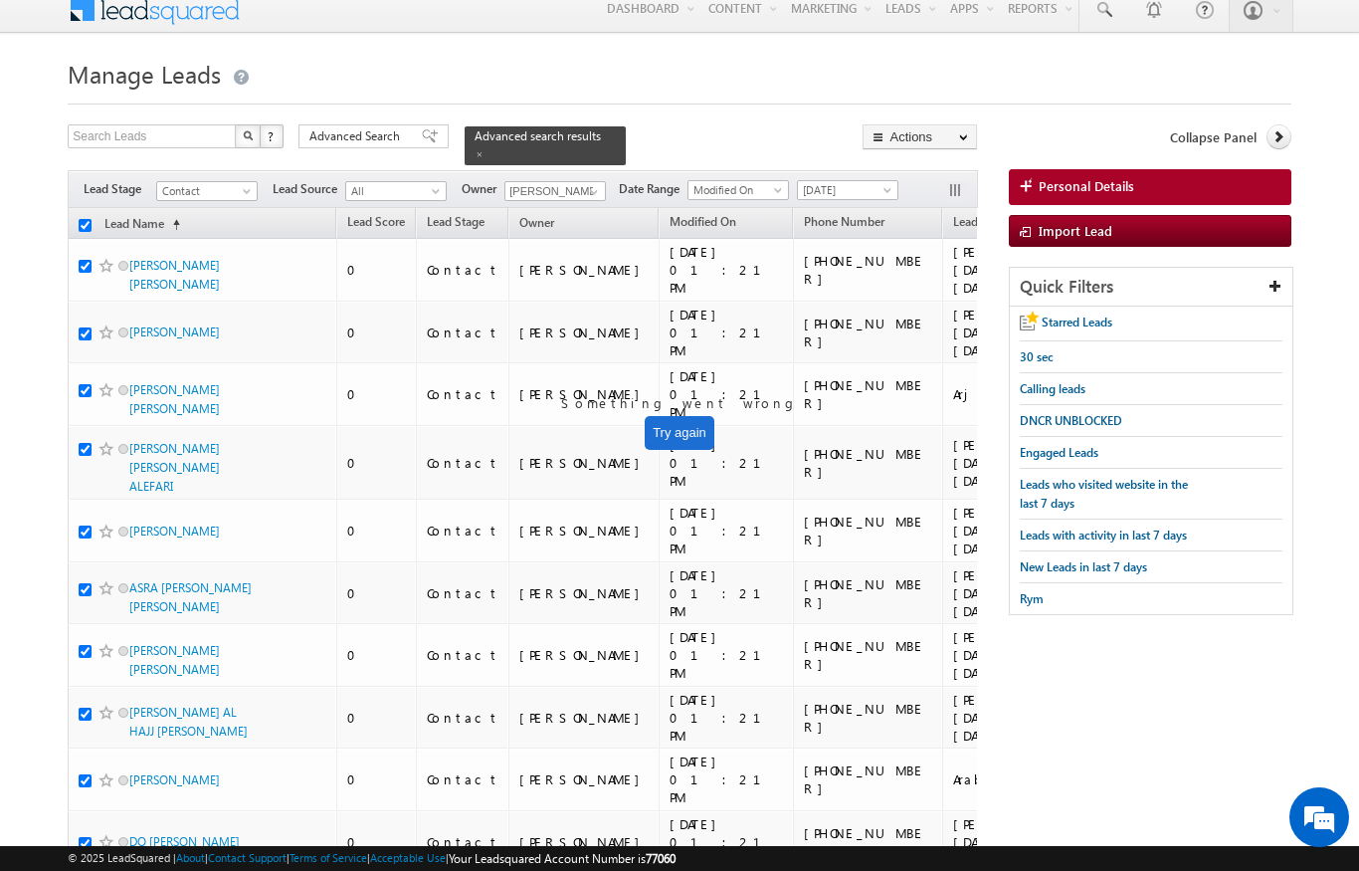
checkbox input "true"
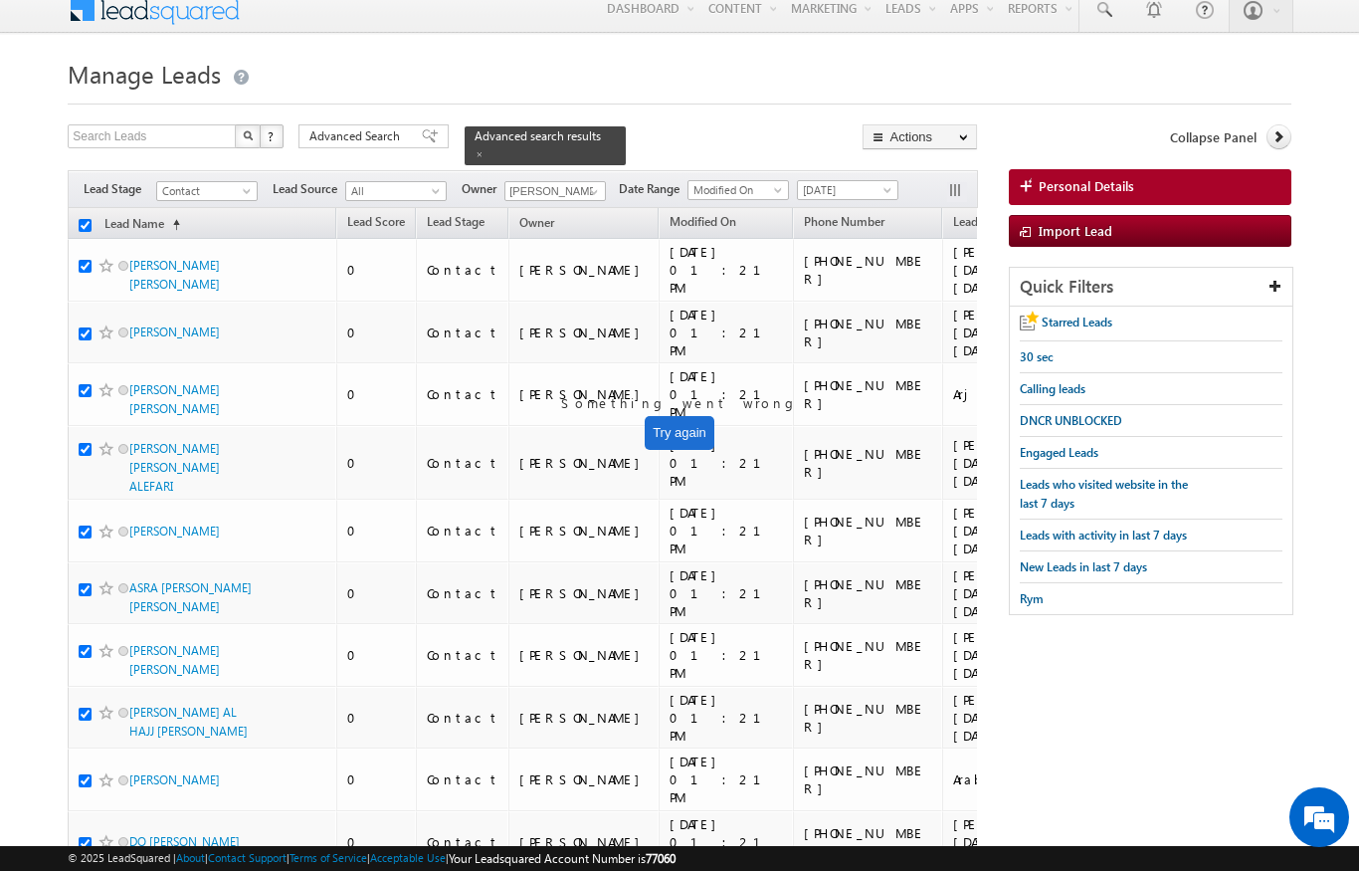
checkbox input "true"
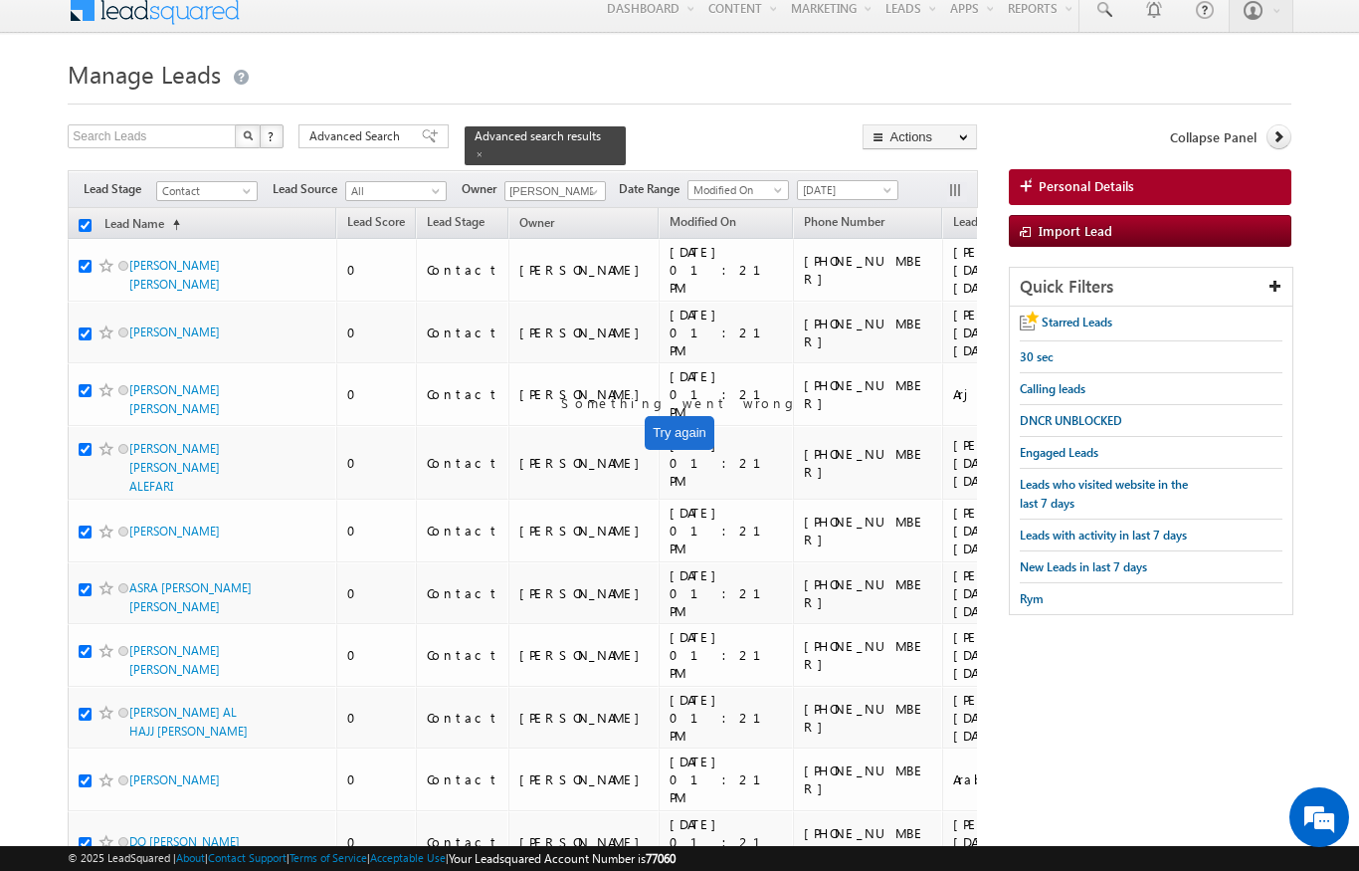
checkbox input "true"
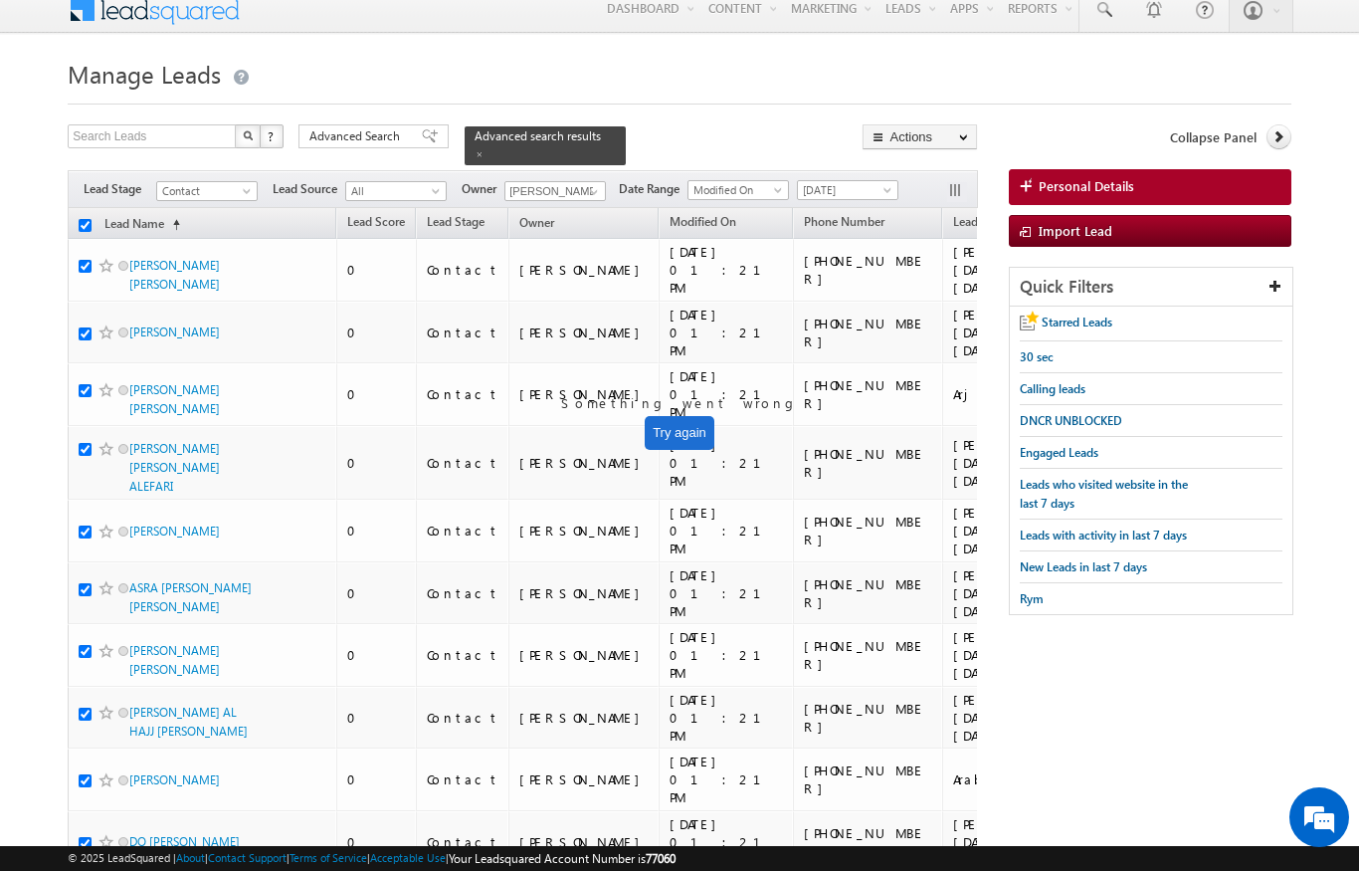
checkbox input "true"
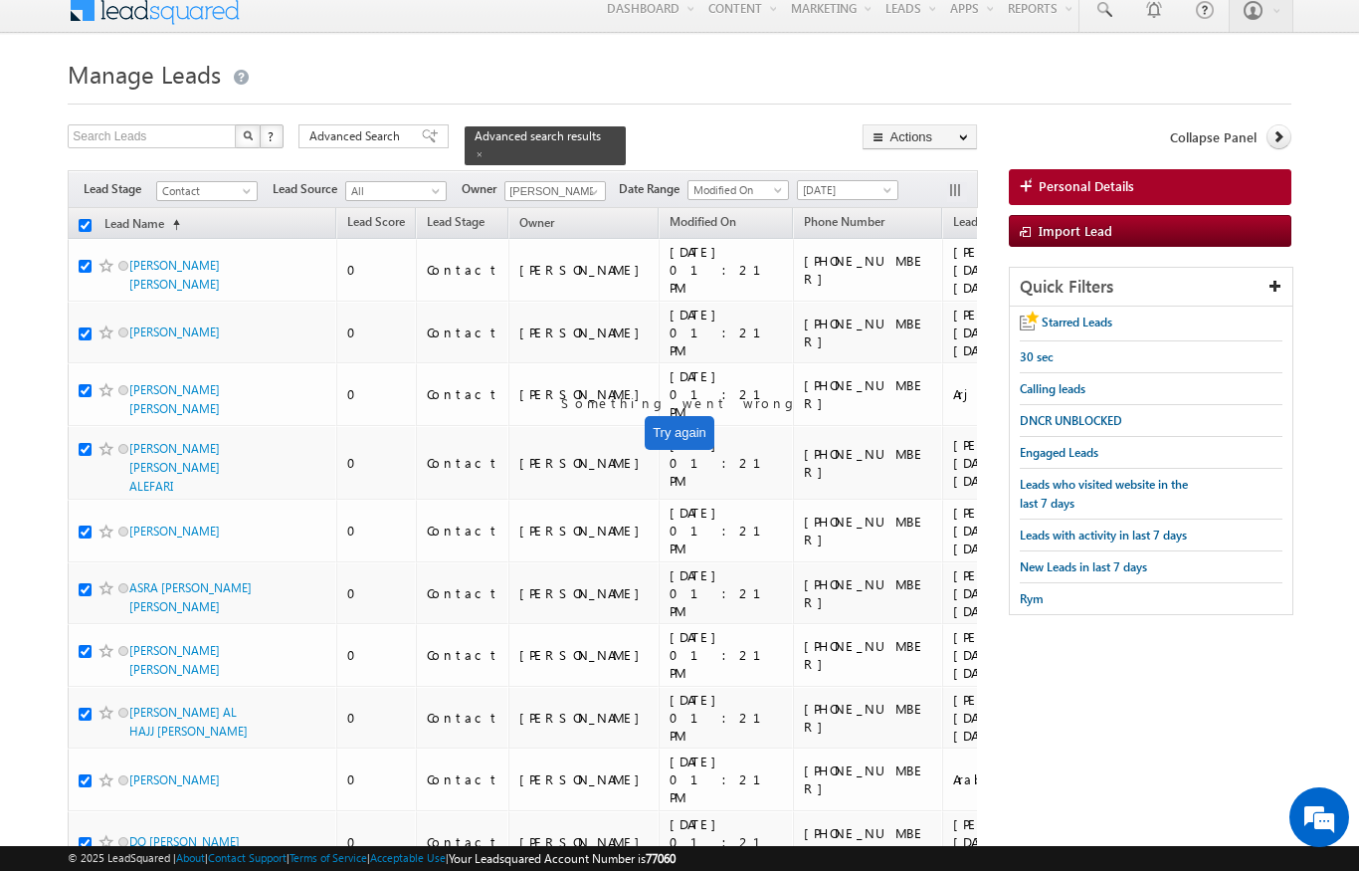
checkbox input "true"
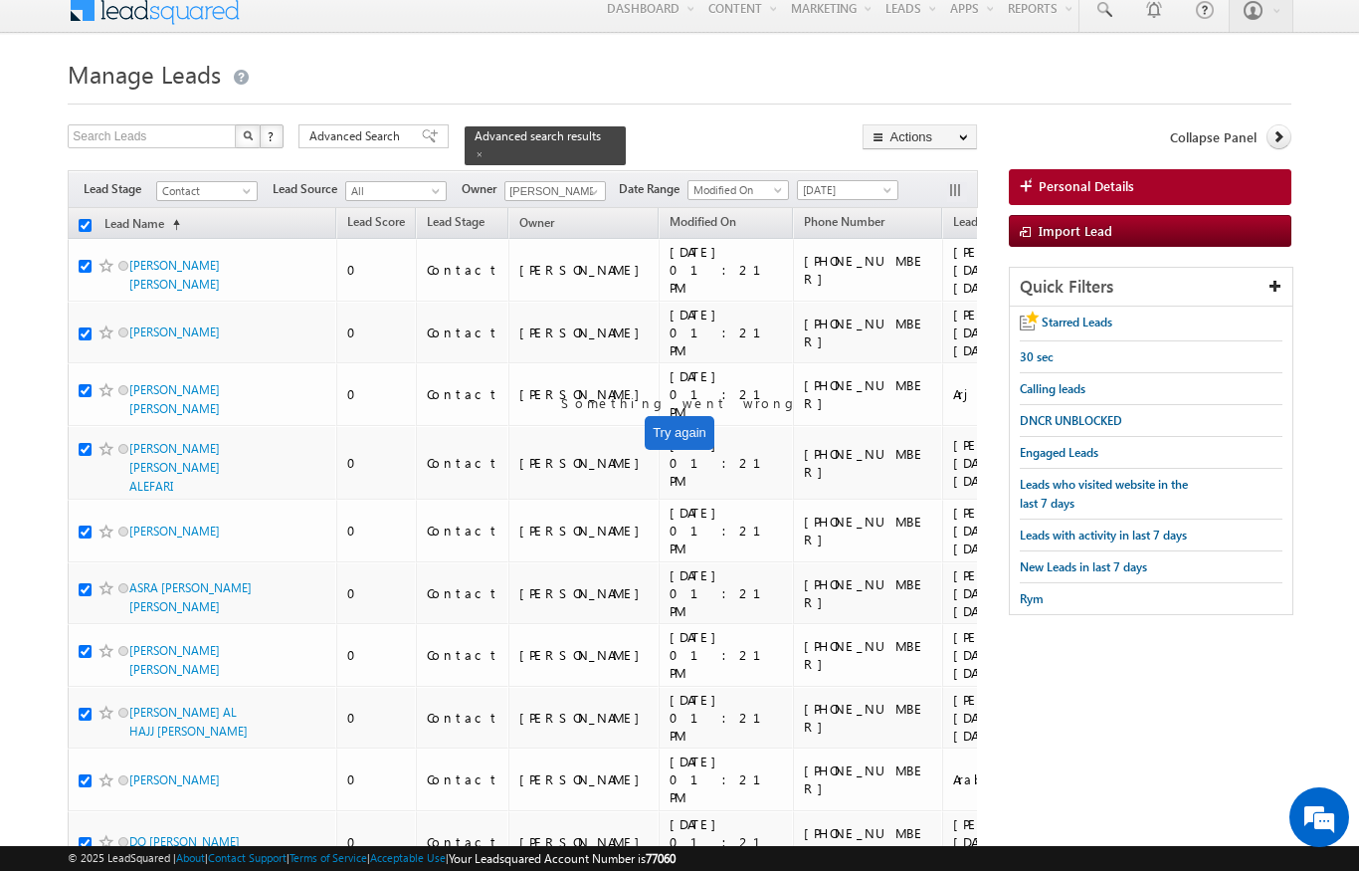
checkbox input "true"
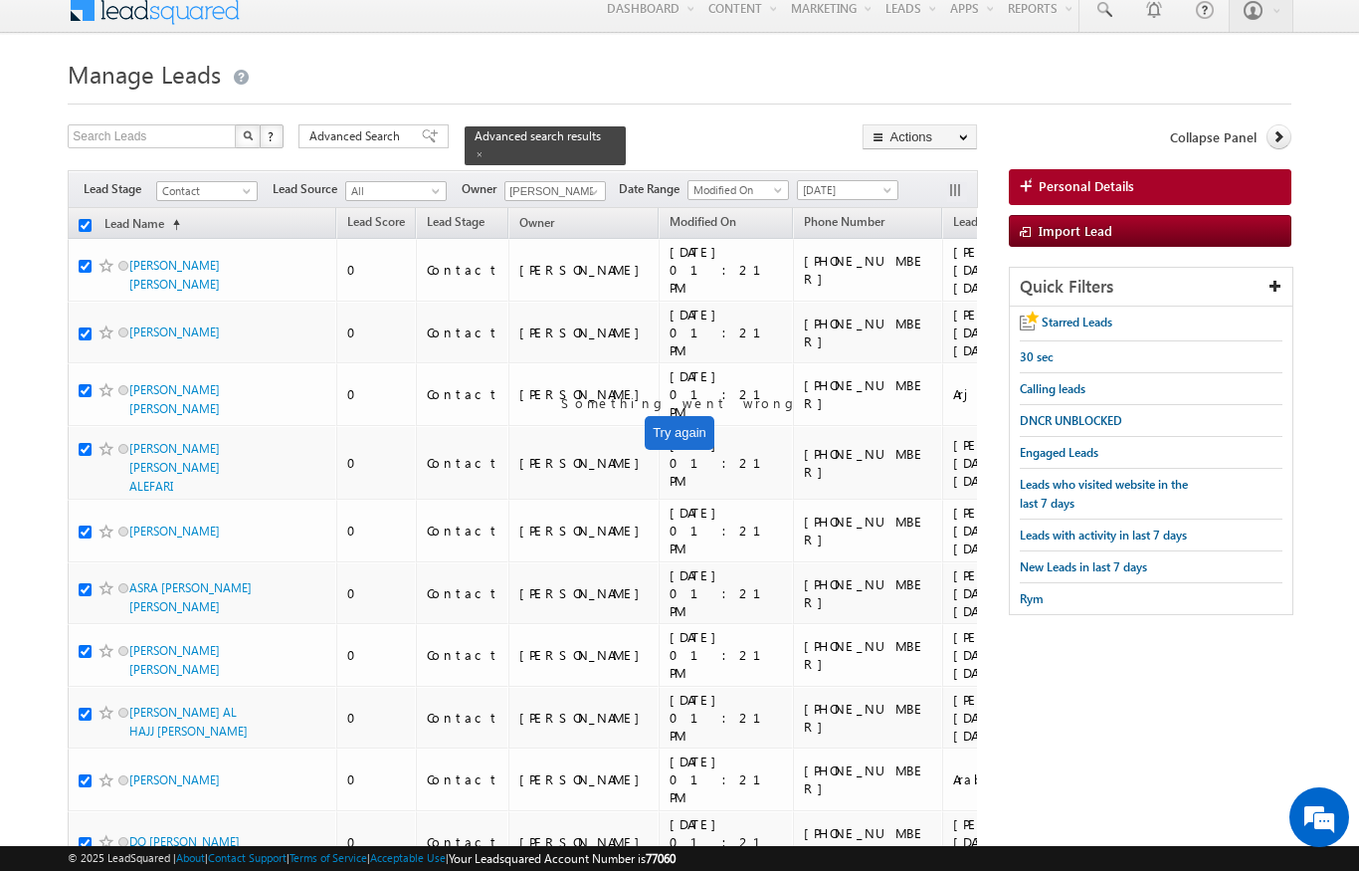
checkbox input "true"
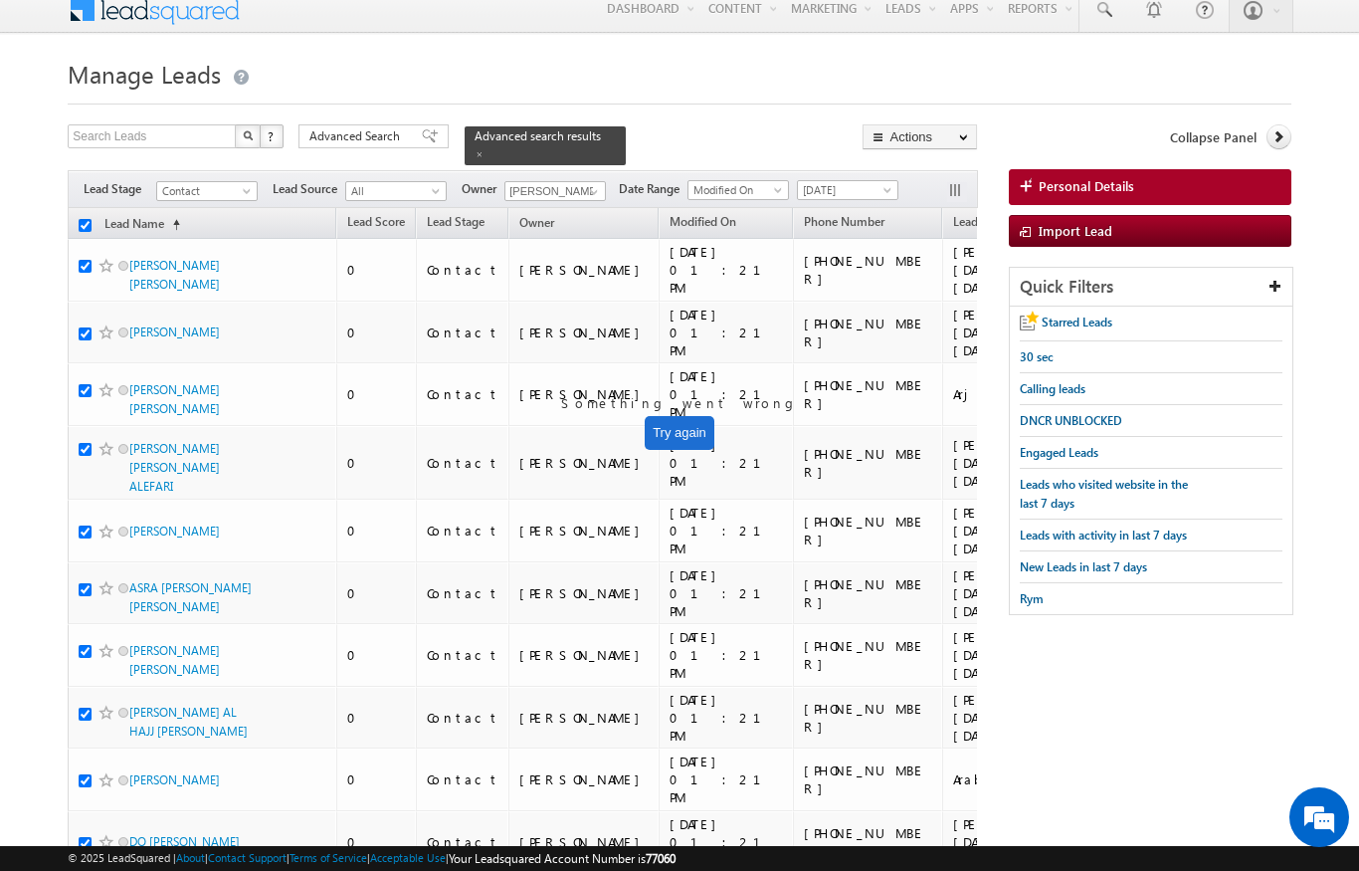
checkbox input "true"
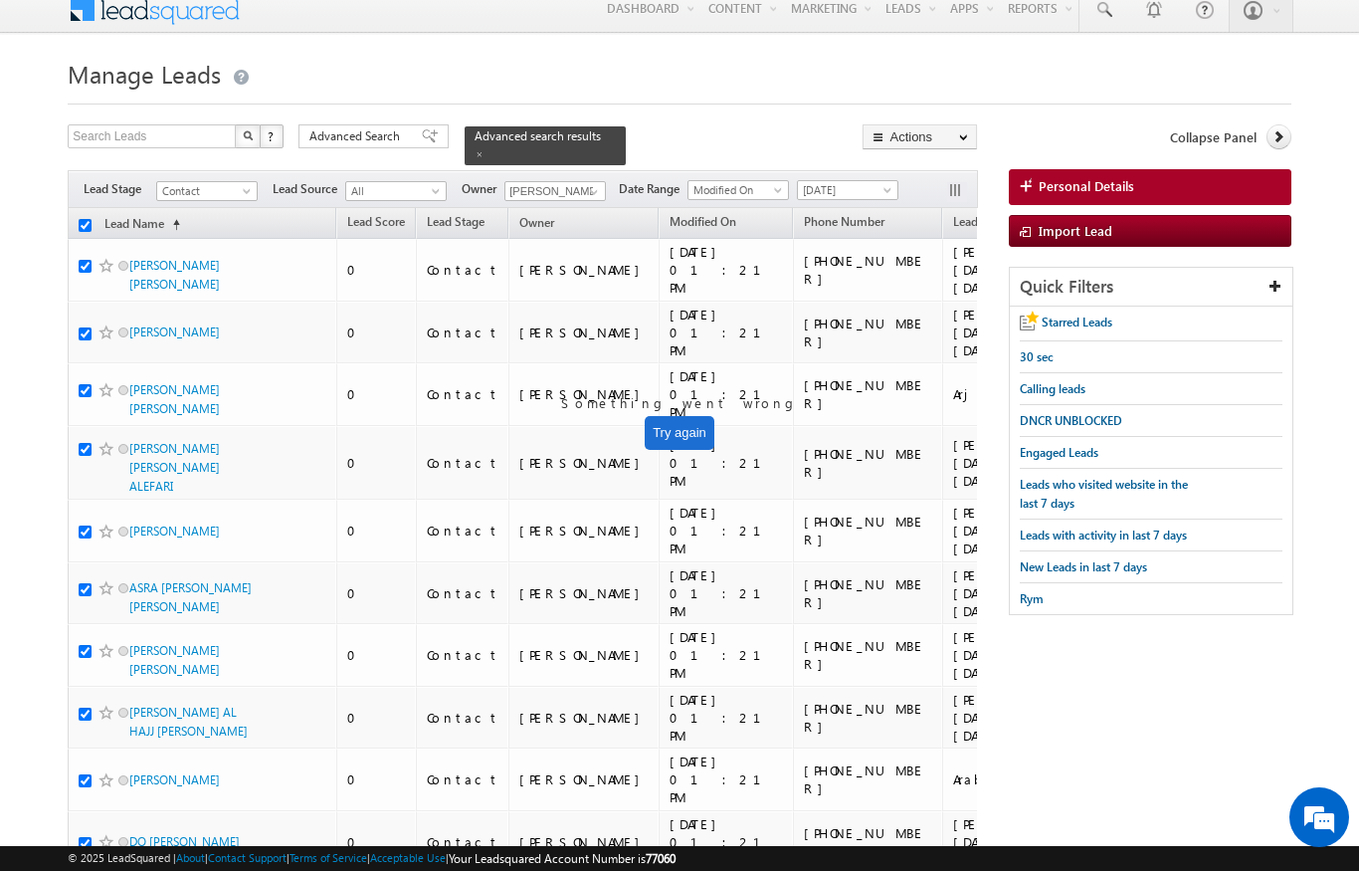
checkbox input "true"
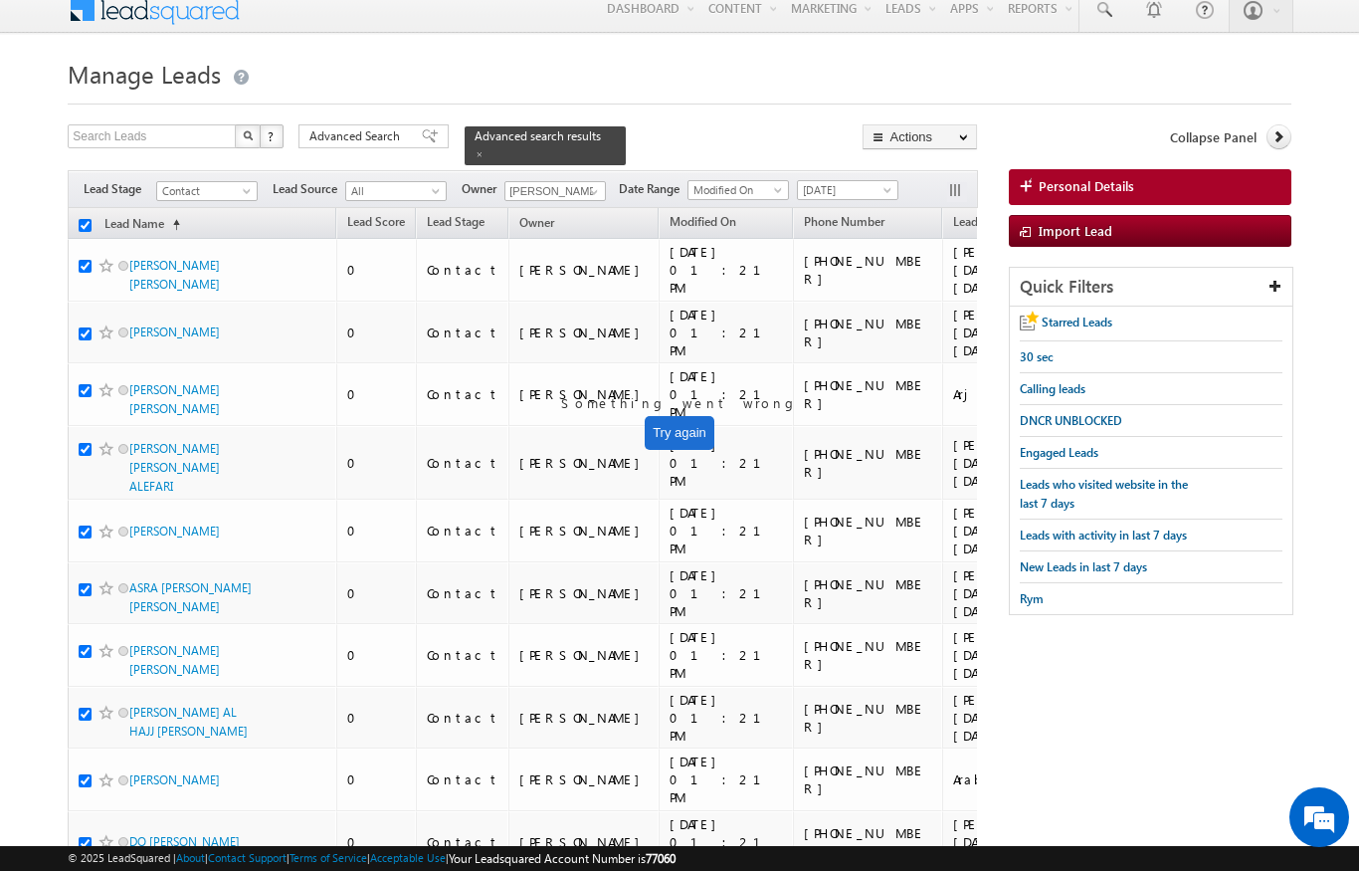
checkbox input "true"
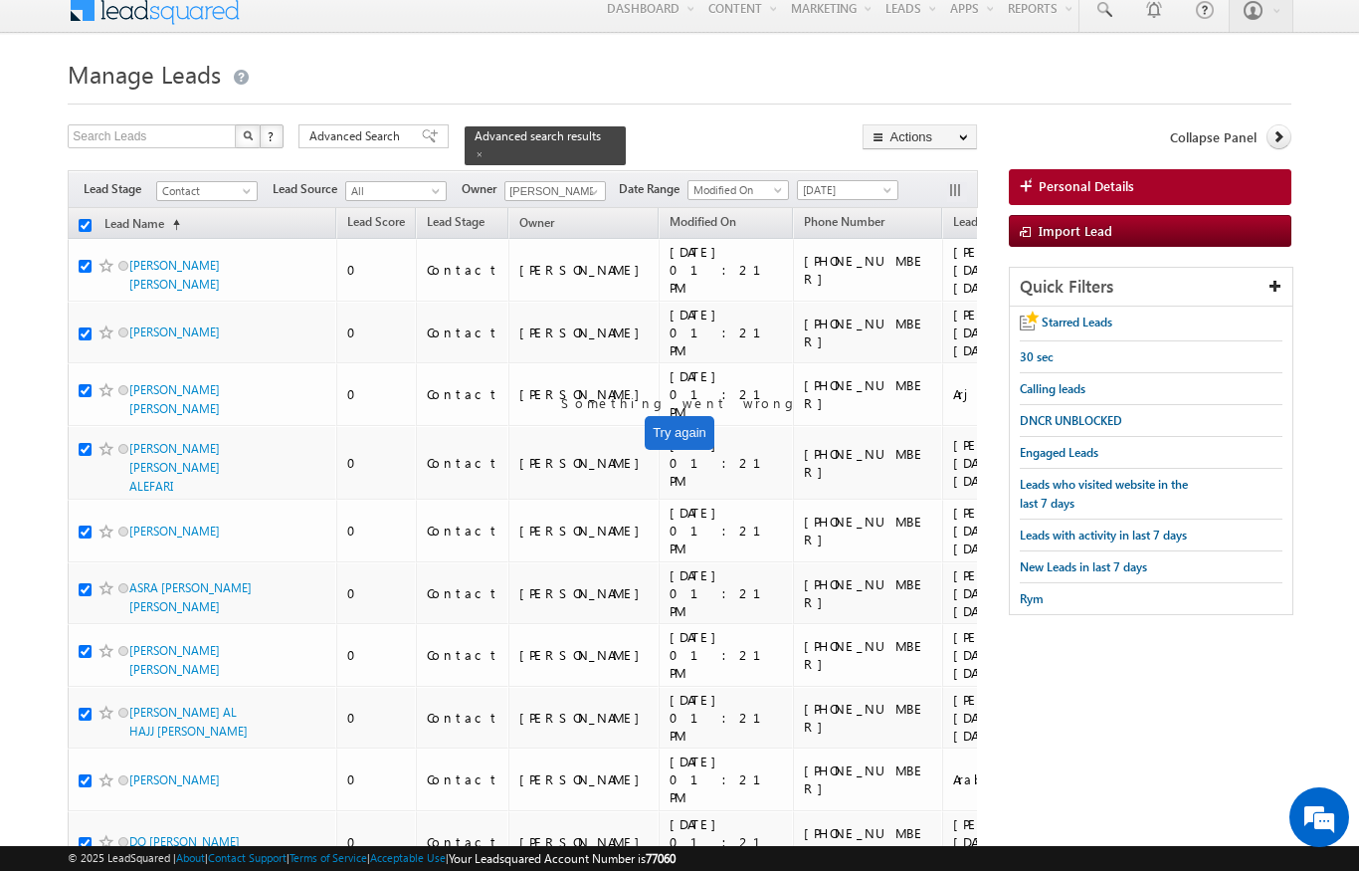
checkbox input "true"
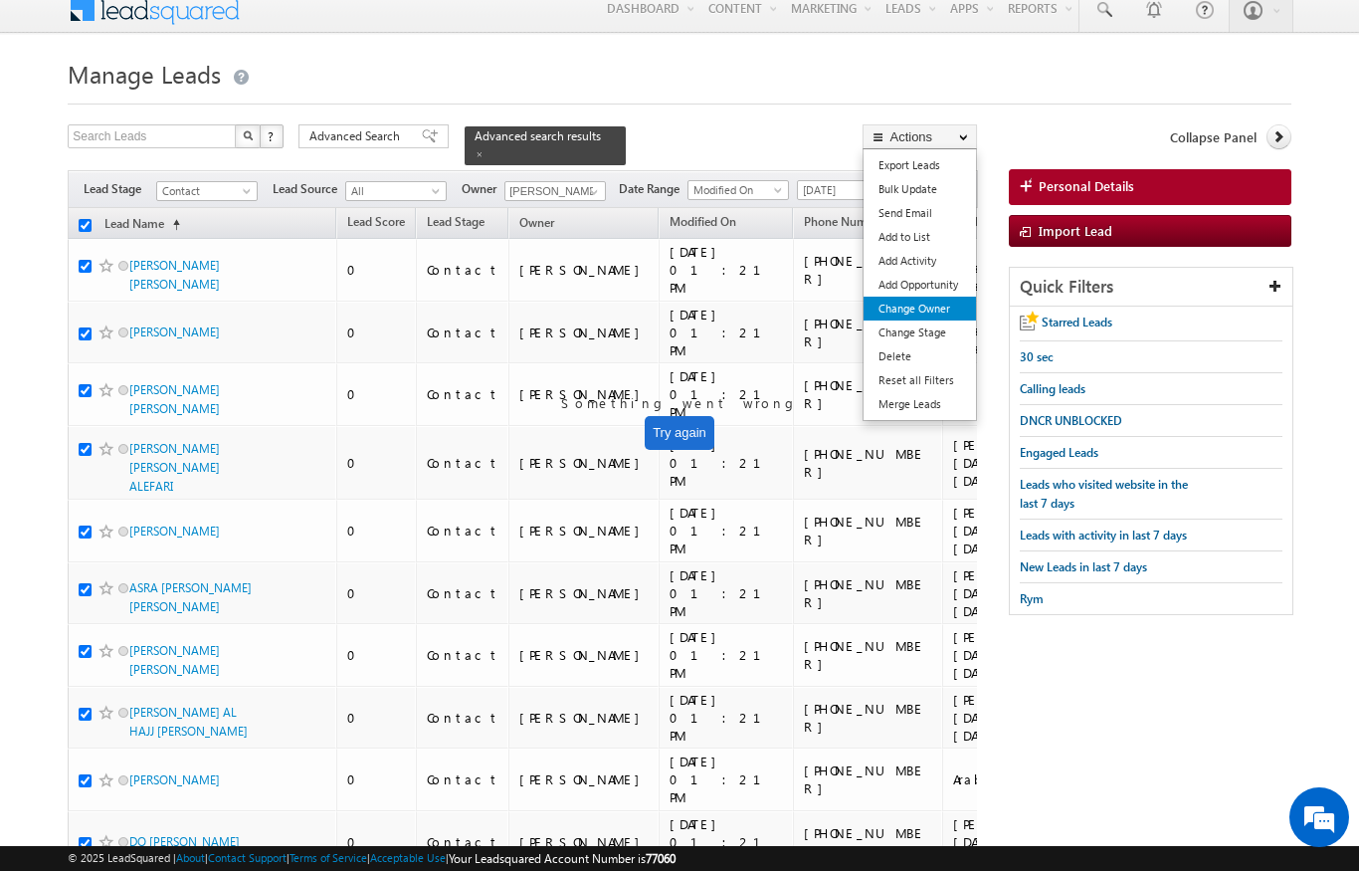
click at [941, 316] on link "Change Owner" at bounding box center [920, 309] width 112 height 24
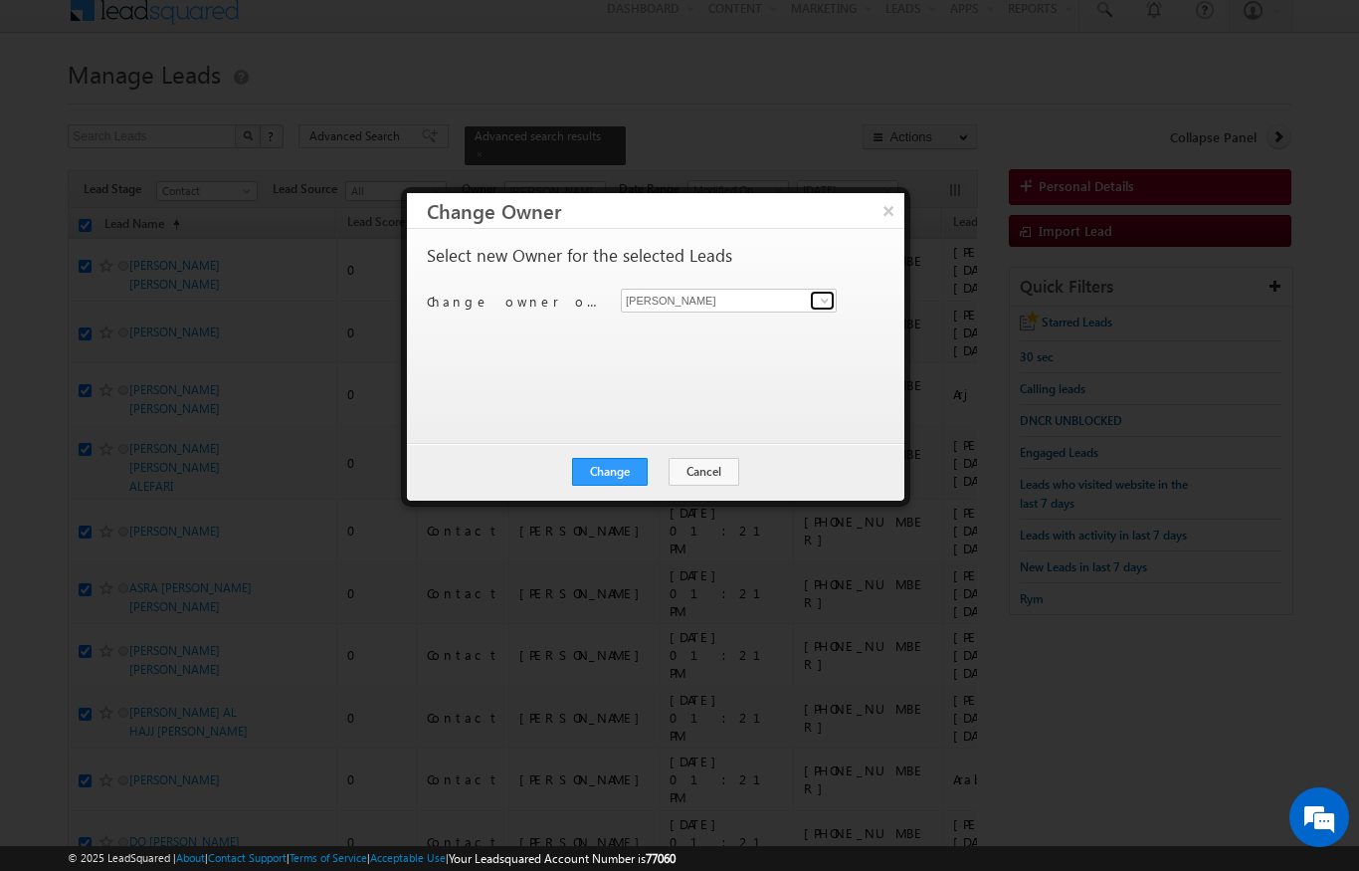
click at [814, 309] on link at bounding box center [822, 301] width 25 height 20
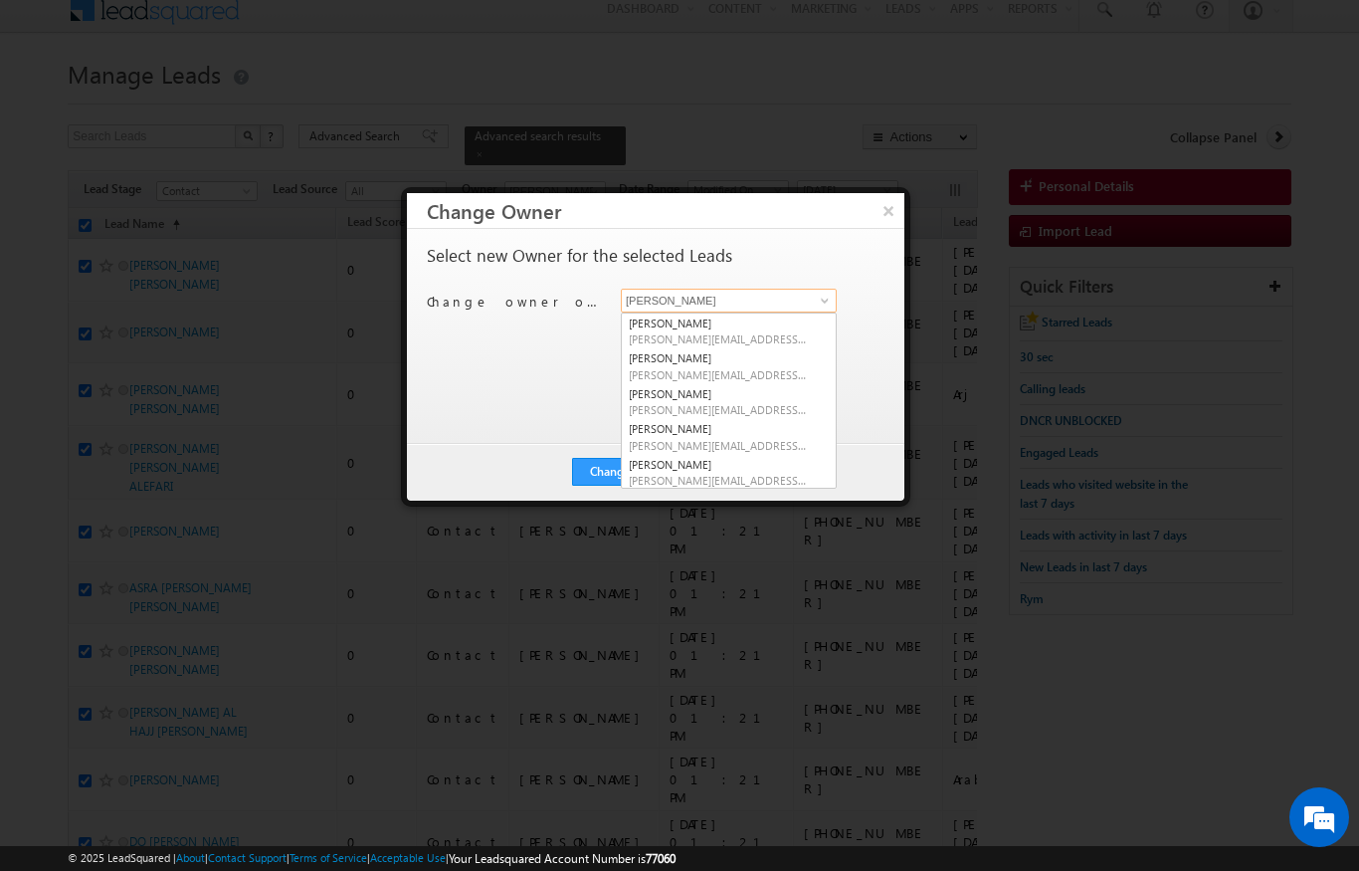
scroll to position [13, 0]
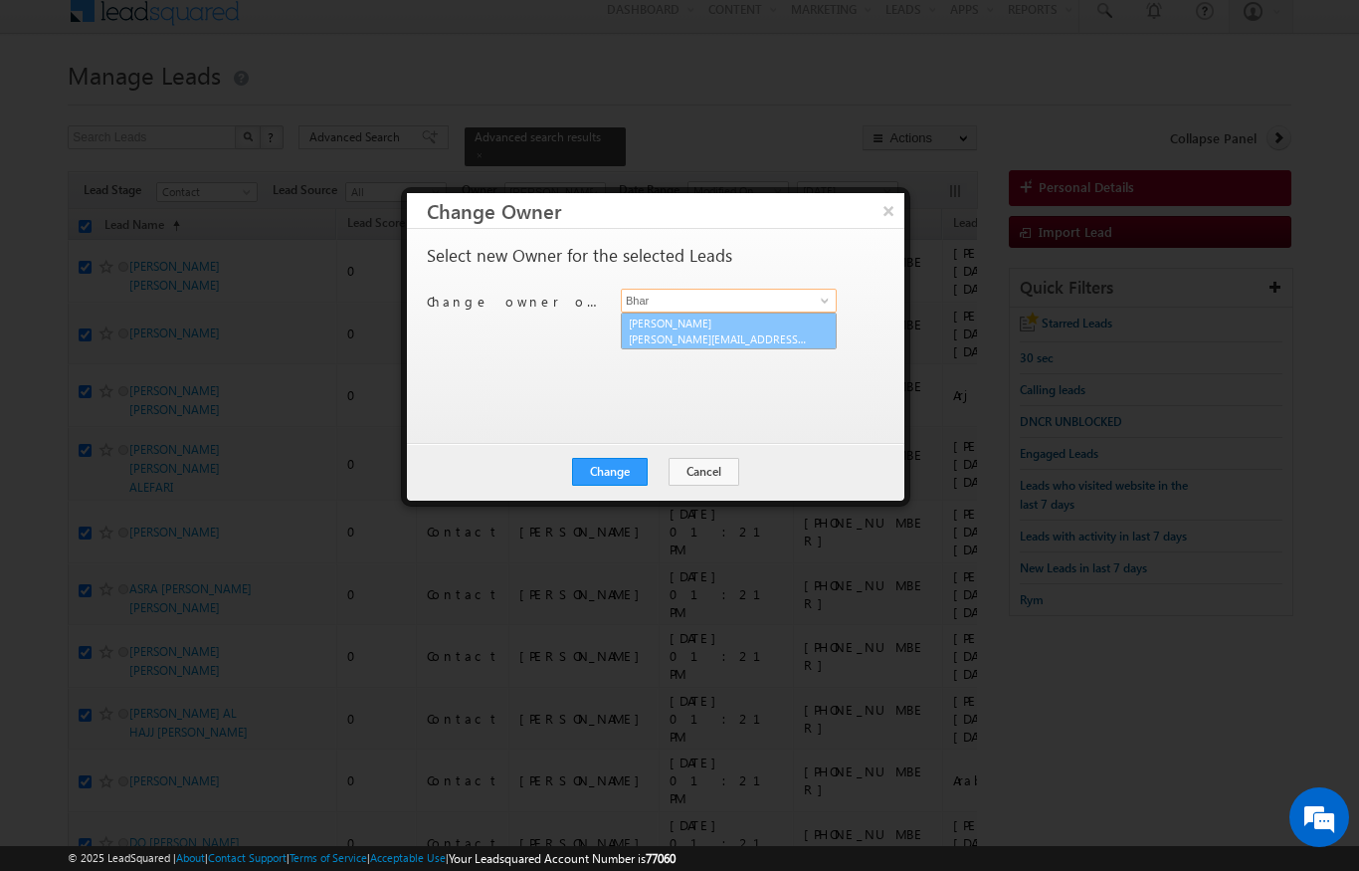
click at [725, 321] on link "[PERSON_NAME] [PERSON_NAME][EMAIL_ADDRESS][DOMAIN_NAME]" at bounding box center [729, 331] width 216 height 38
type input "[PERSON_NAME]"
click at [613, 467] on button "Change" at bounding box center [610, 472] width 76 height 28
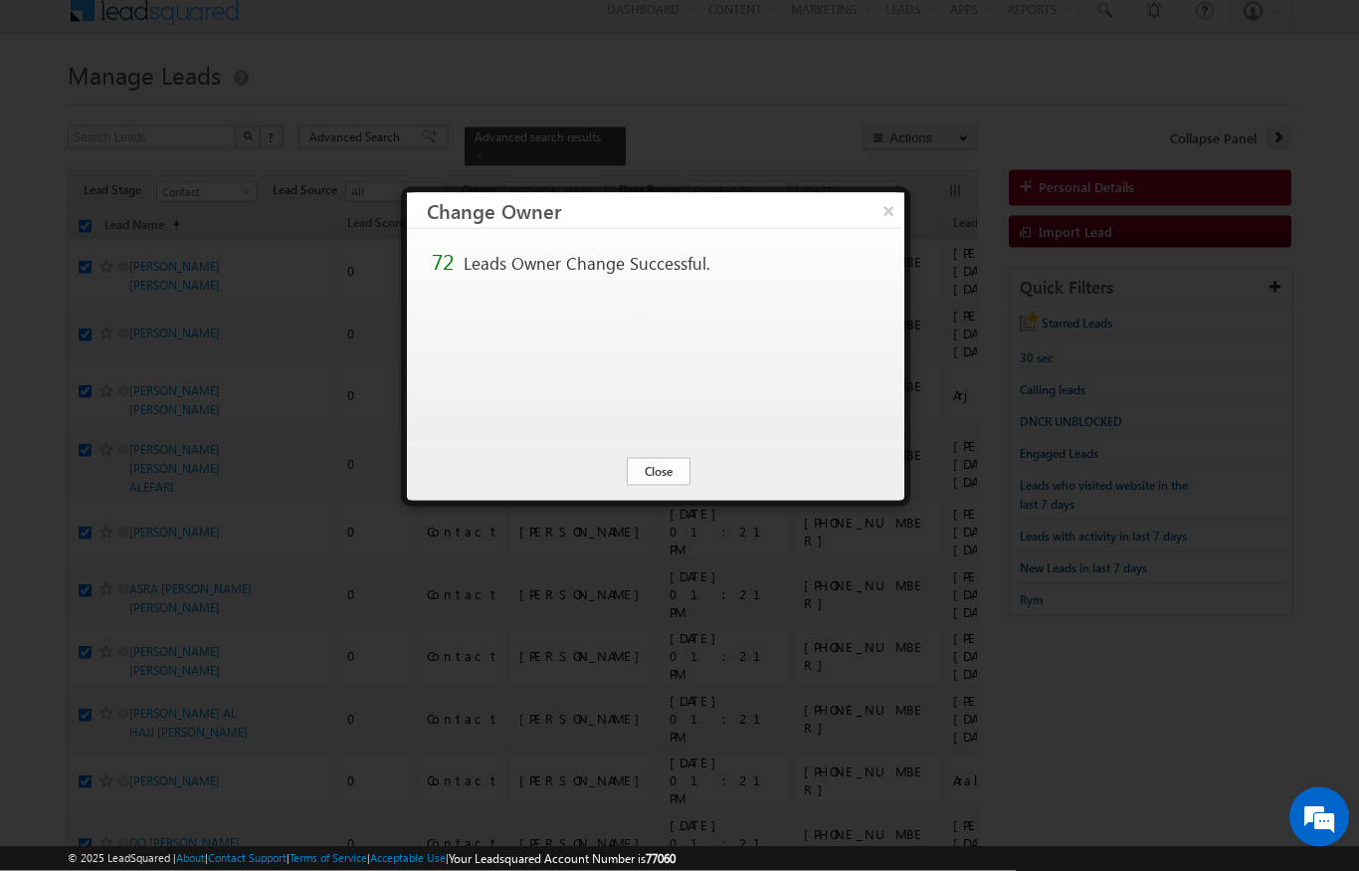
click at [666, 467] on button "Close" at bounding box center [659, 472] width 64 height 28
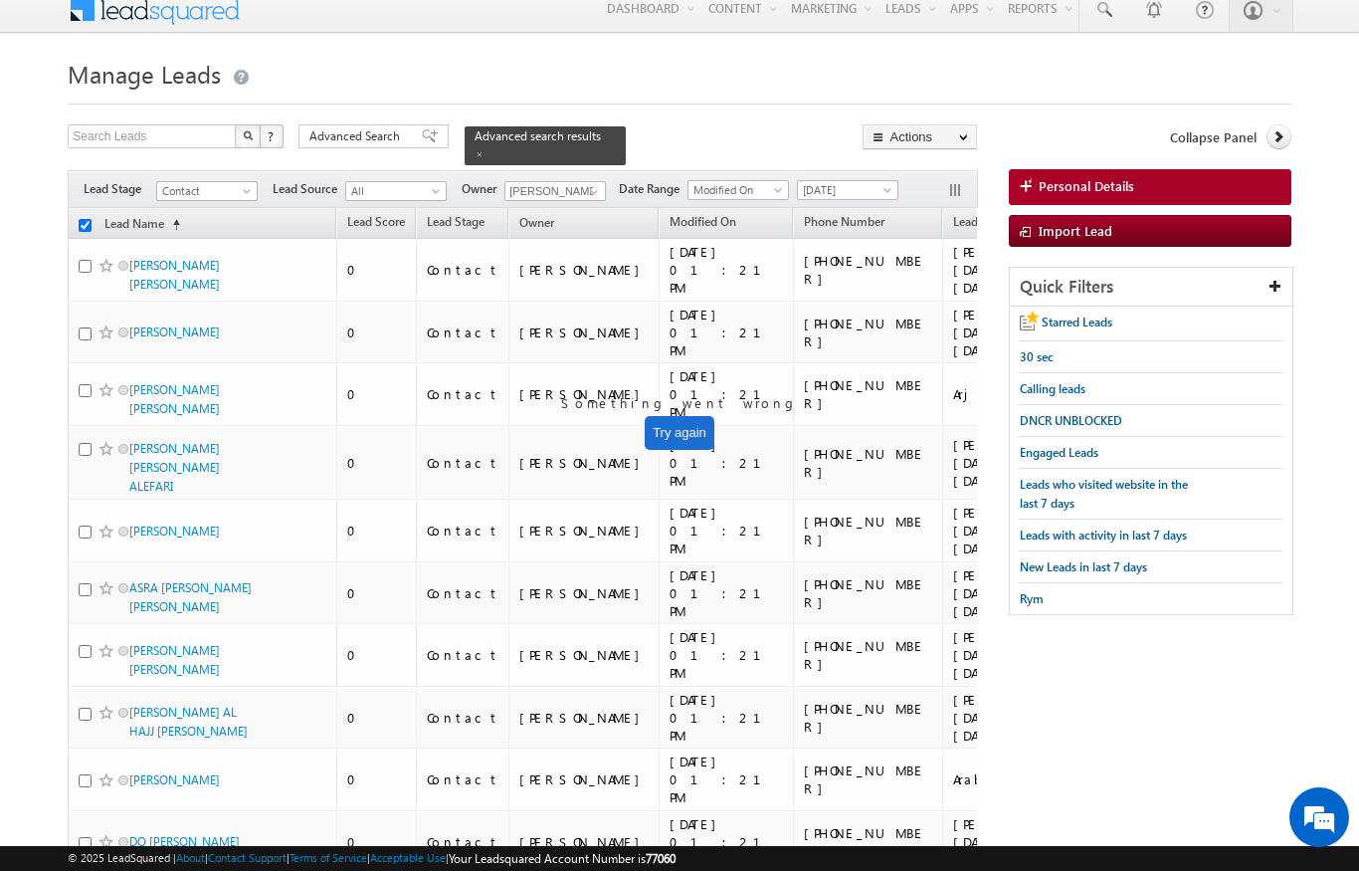
checkbox input "false"
click at [247, 187] on span at bounding box center [249, 195] width 16 height 16
click at [183, 243] on link "Prospect" at bounding box center [207, 241] width 100 height 18
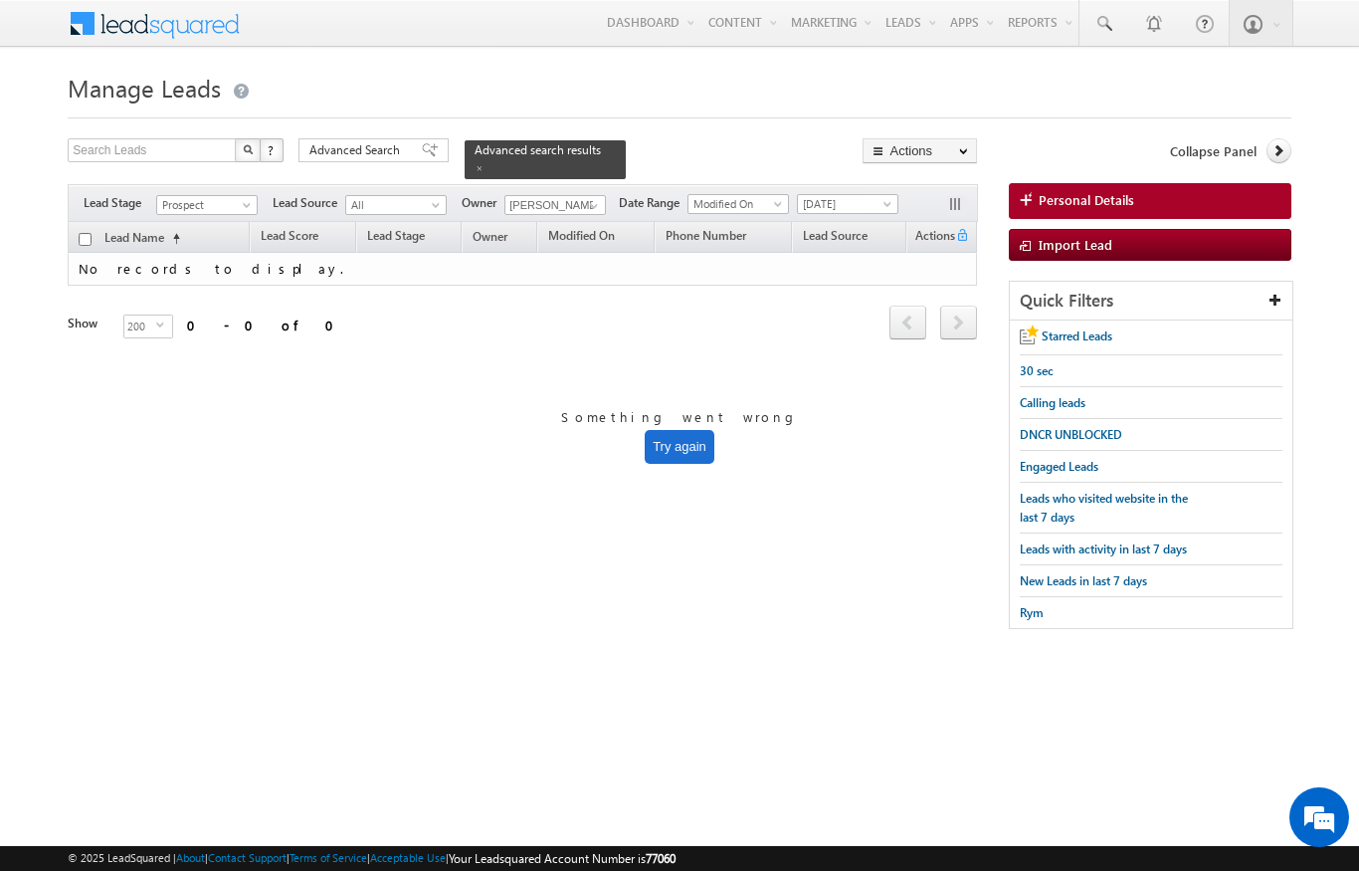
scroll to position [0, 0]
click at [602, 198] on span at bounding box center [594, 206] width 16 height 16
click at [649, 215] on link "[PERSON_NAME] [PERSON_NAME][EMAIL_ADDRESS][DOMAIN_NAME]" at bounding box center [603, 234] width 199 height 38
click at [602, 140] on div "Search Leads X ? 0 results found Advanced Search Advanced Search Advanced searc…" at bounding box center [522, 158] width 909 height 41
click at [592, 198] on span at bounding box center [594, 206] width 16 height 16
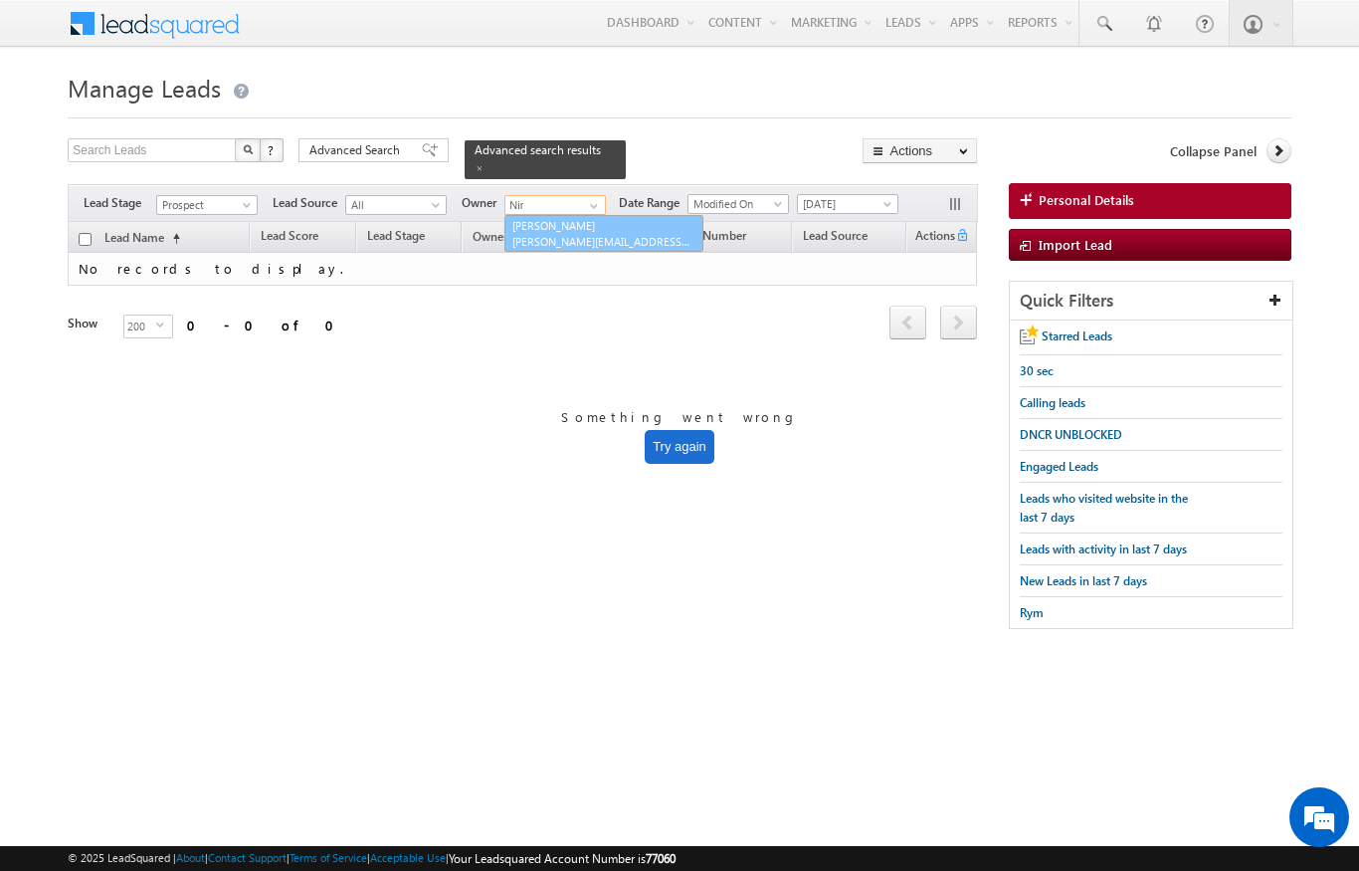
click at [609, 234] on span "[PERSON_NAME][EMAIL_ADDRESS][PERSON_NAME][DOMAIN_NAME]" at bounding box center [601, 241] width 179 height 15
type input "[PERSON_NAME]"
click at [485, 163] on span at bounding box center [480, 168] width 10 height 10
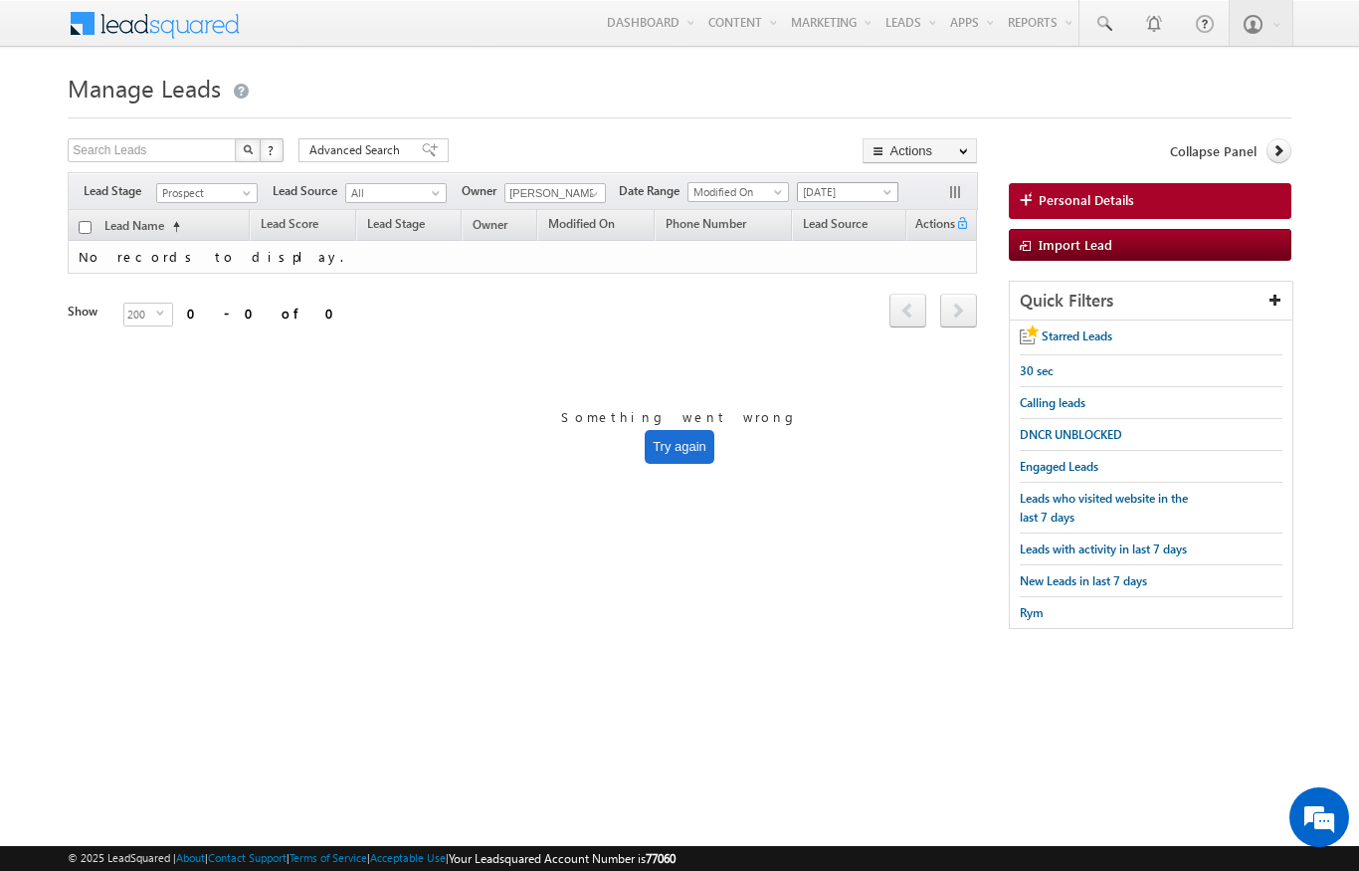
click at [892, 187] on span "[DATE]" at bounding box center [845, 192] width 95 height 18
click at [839, 211] on link "All Time" at bounding box center [851, 214] width 100 height 18
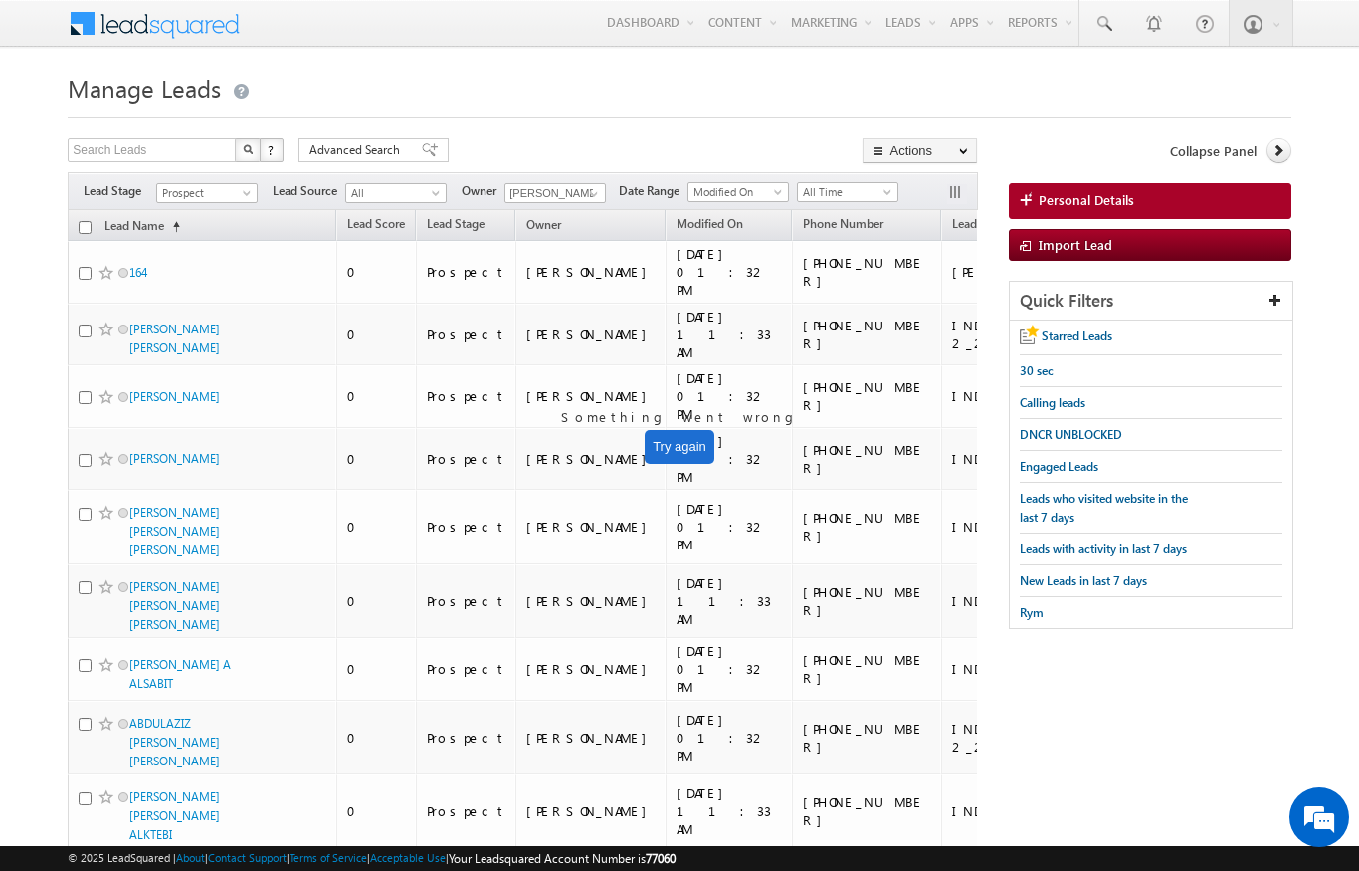
click at [238, 177] on div "Filters Lead Stage All Contact Prospect Qualified Meeting Sale Done Not Interes…" at bounding box center [522, 191] width 909 height 38
click at [234, 201] on span "Prospect" at bounding box center [204, 193] width 95 height 18
click at [225, 236] on link "Contact" at bounding box center [207, 235] width 100 height 18
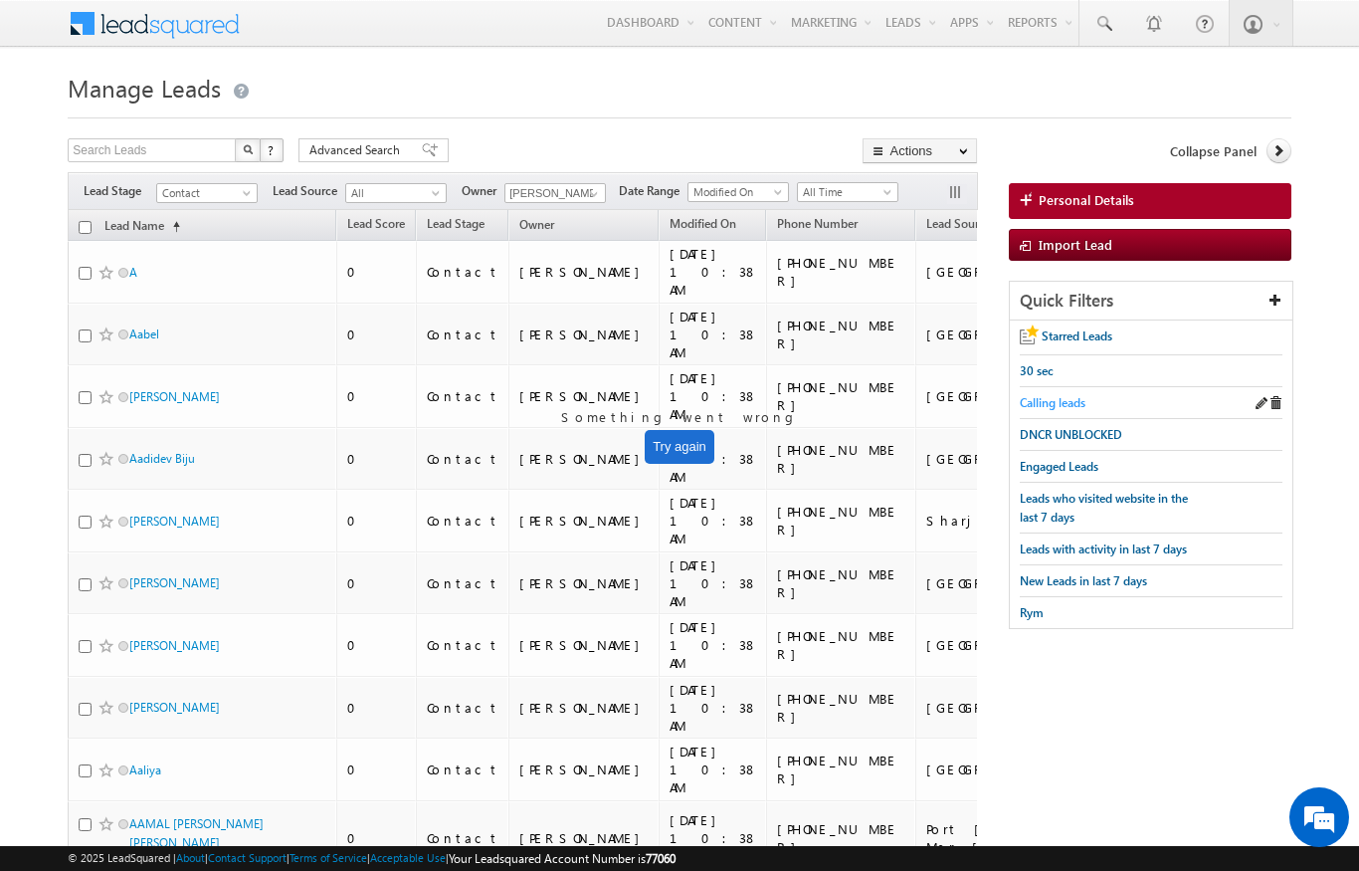
click at [1075, 405] on span "Calling leads" at bounding box center [1053, 402] width 66 height 15
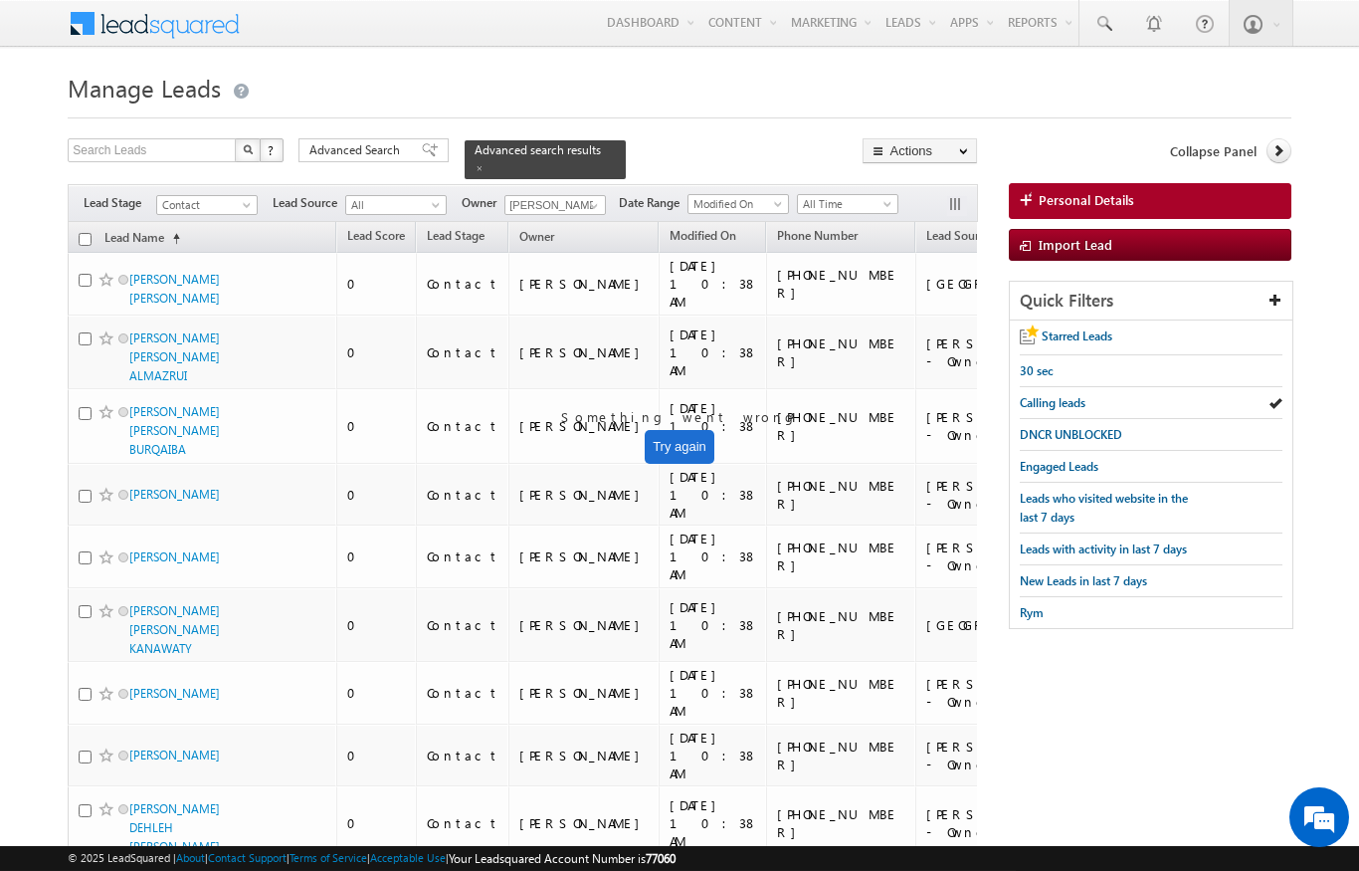
scroll to position [3, 0]
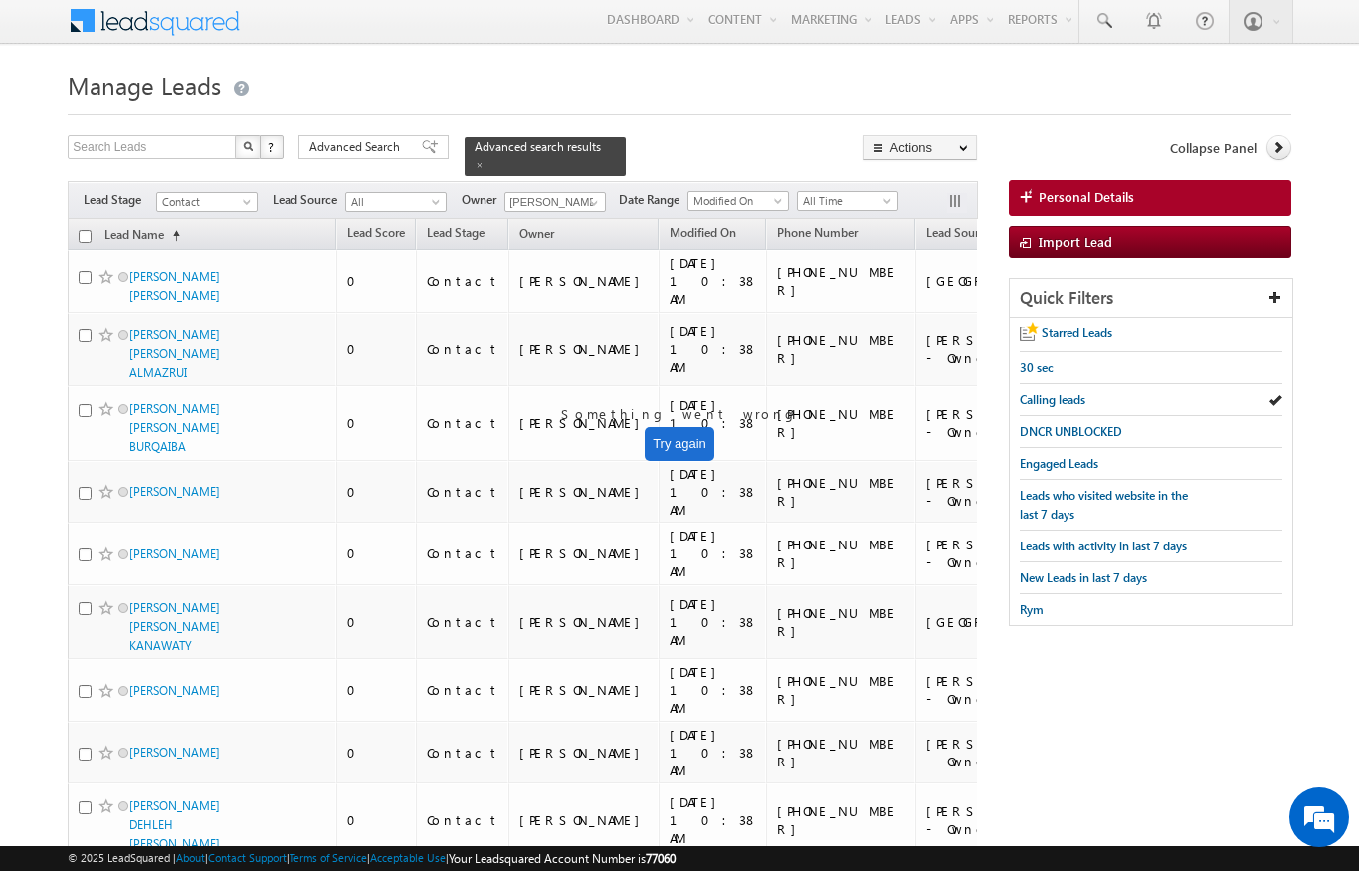
click at [85, 230] on input "checkbox" at bounding box center [85, 236] width 13 height 13
checkbox input "true"
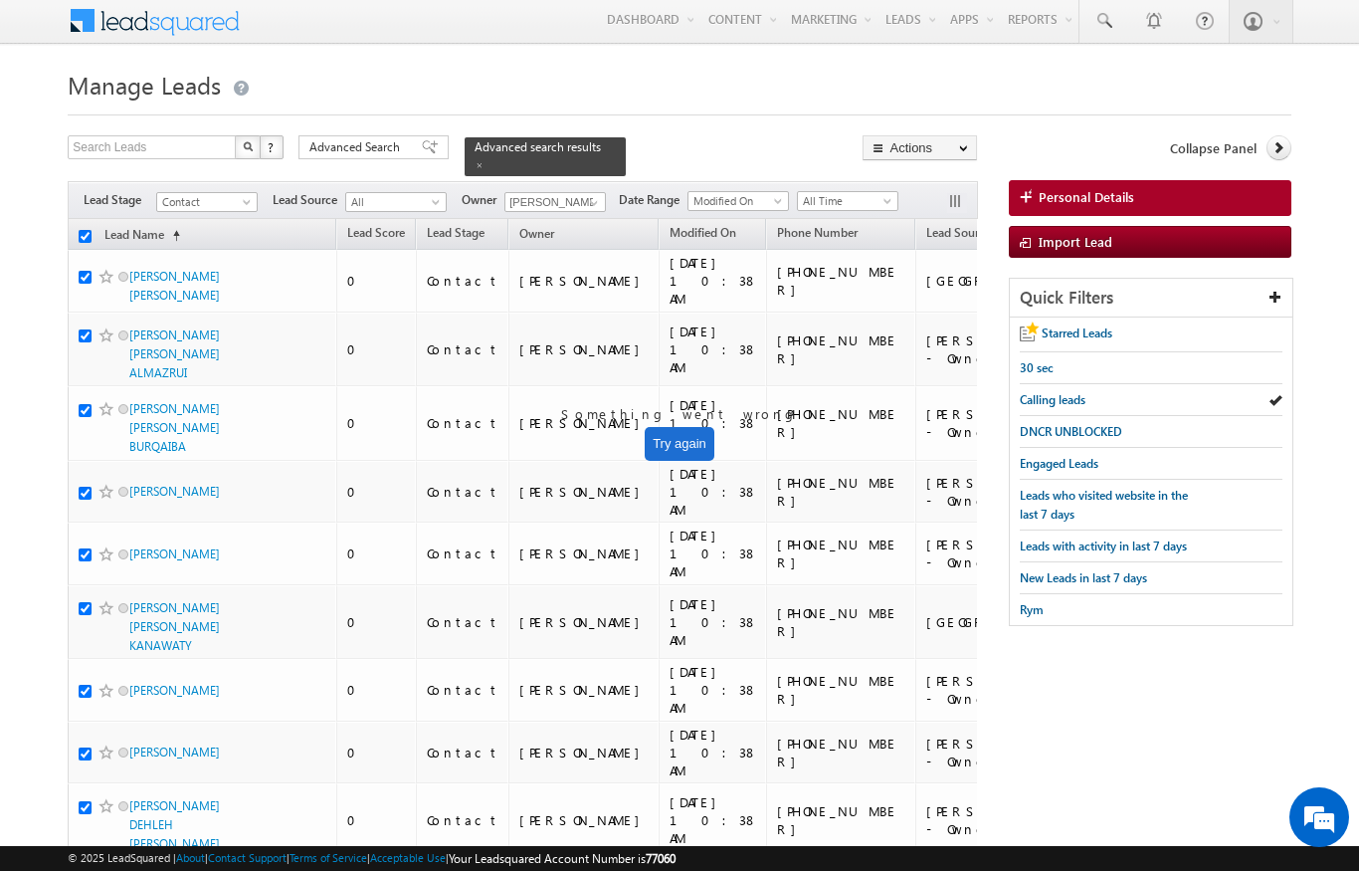
checkbox input "true"
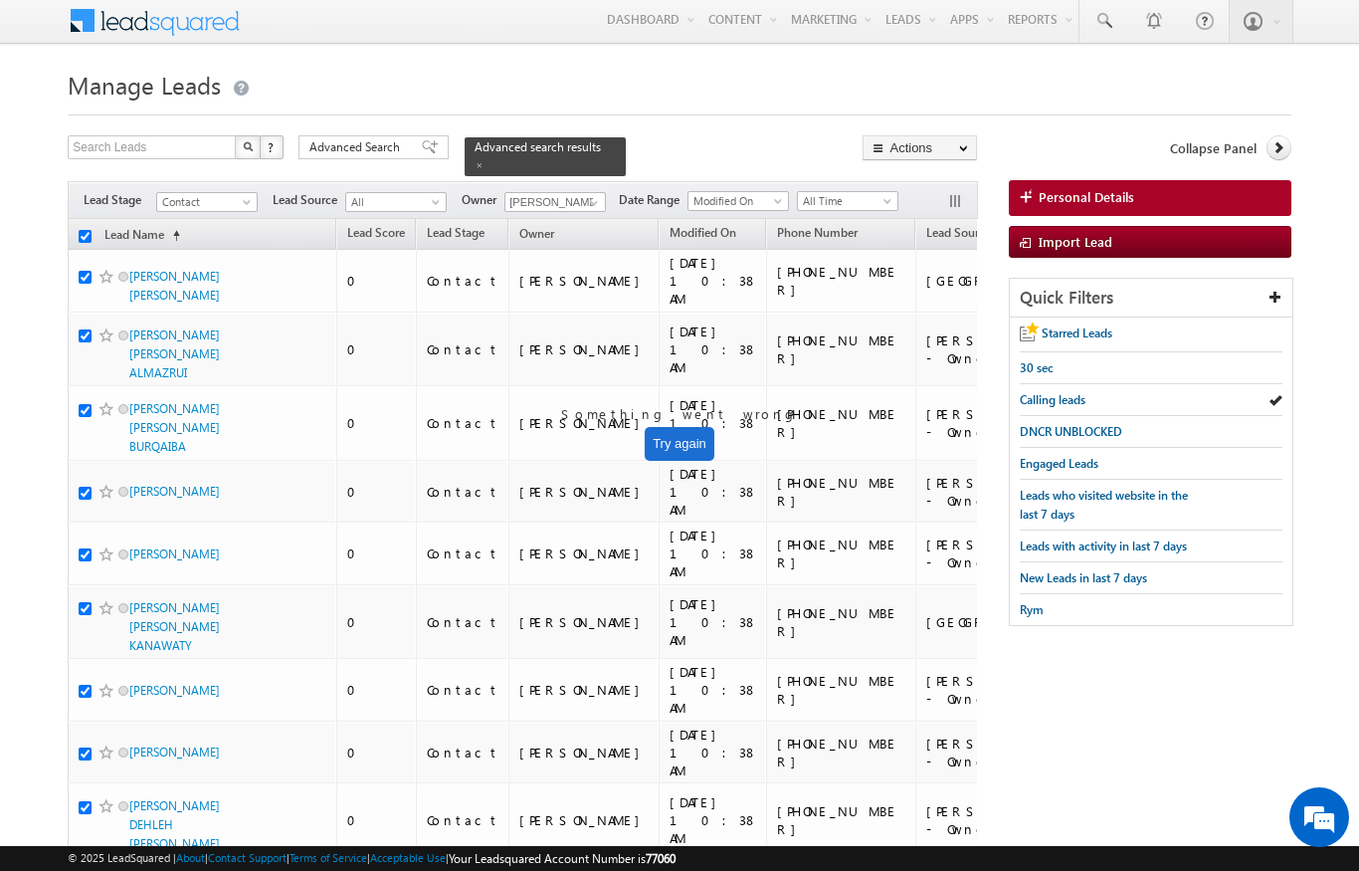
checkbox input "true"
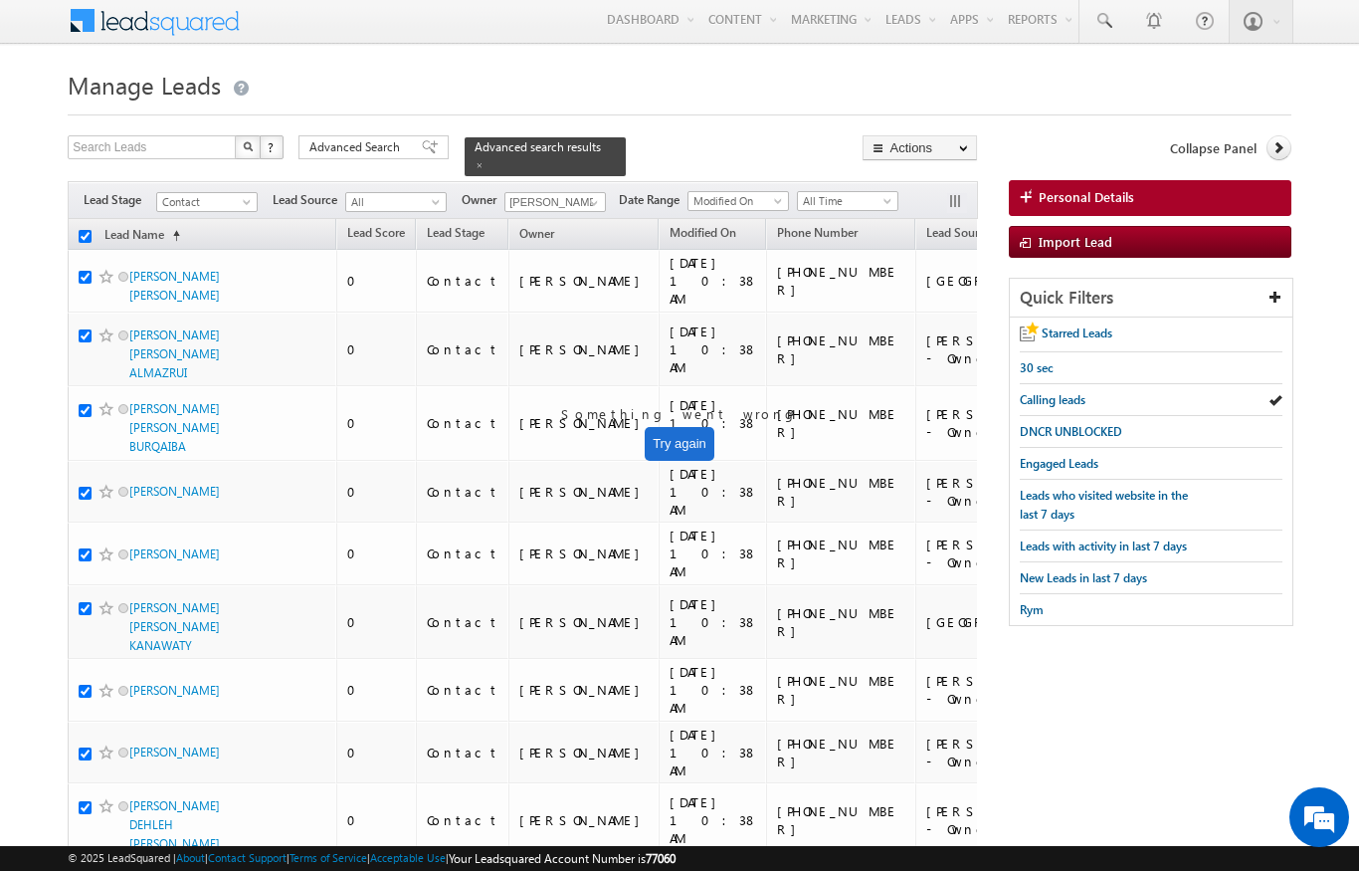
checkbox input "true"
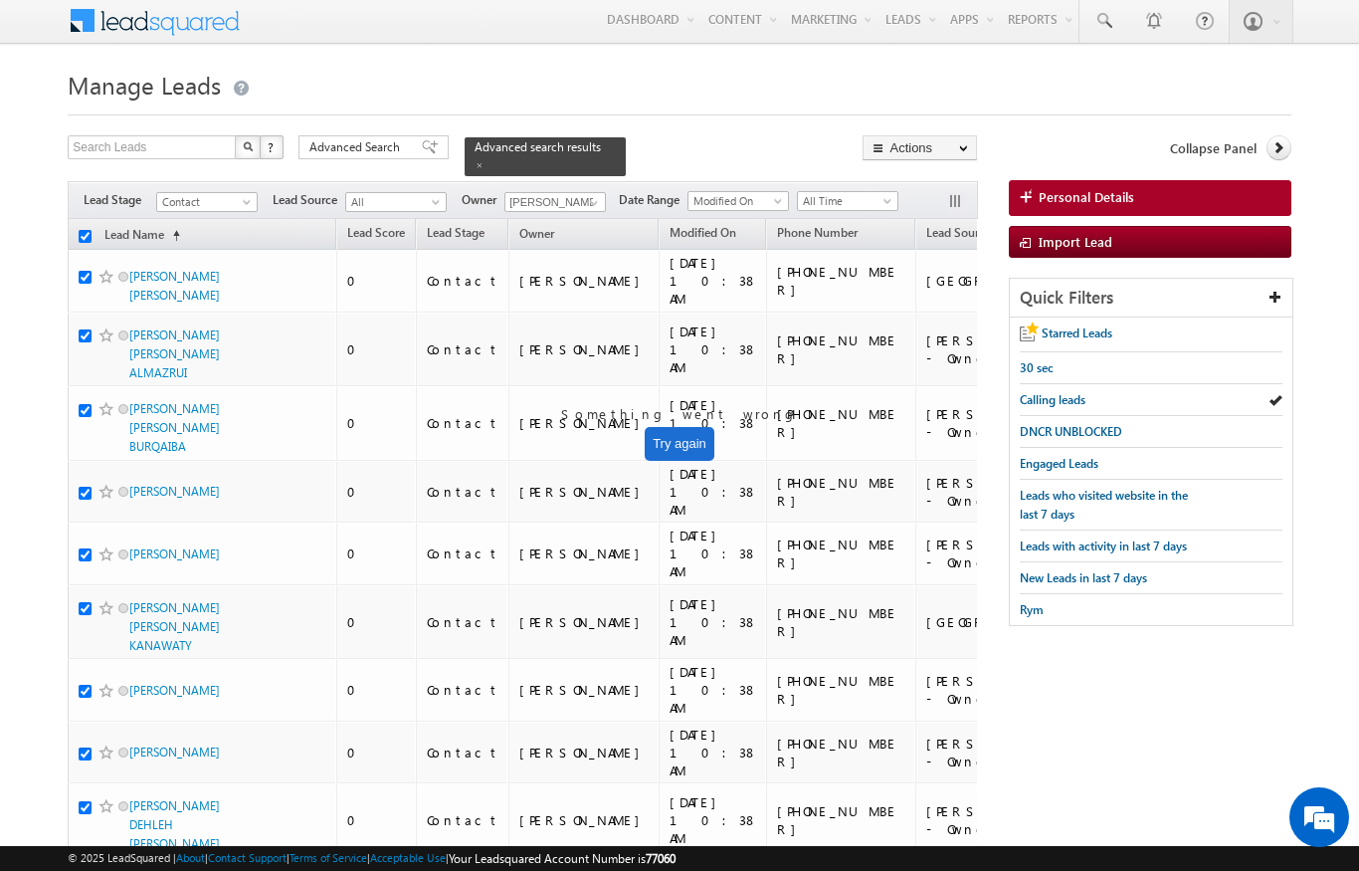
checkbox input "true"
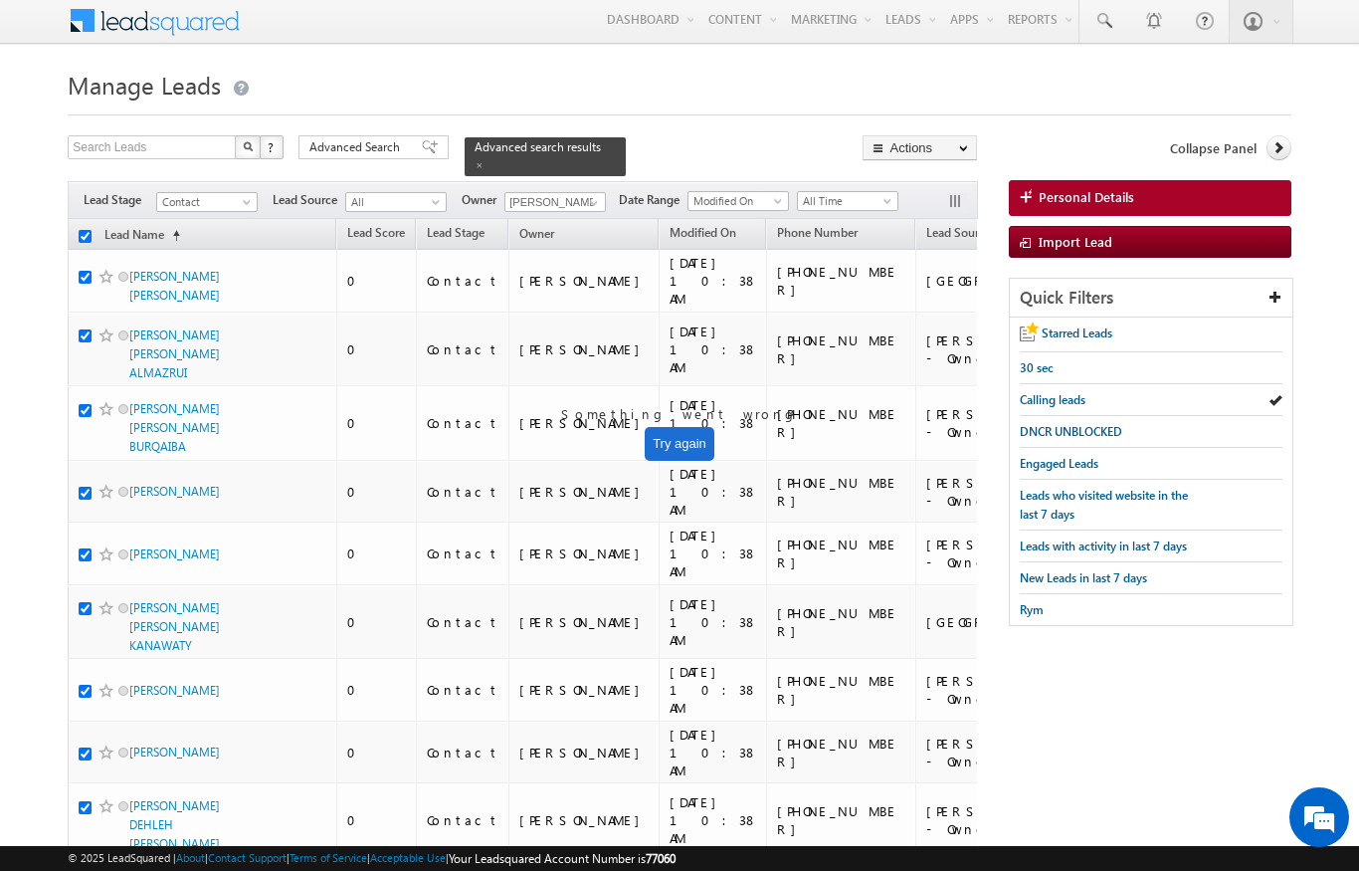
checkbox input "true"
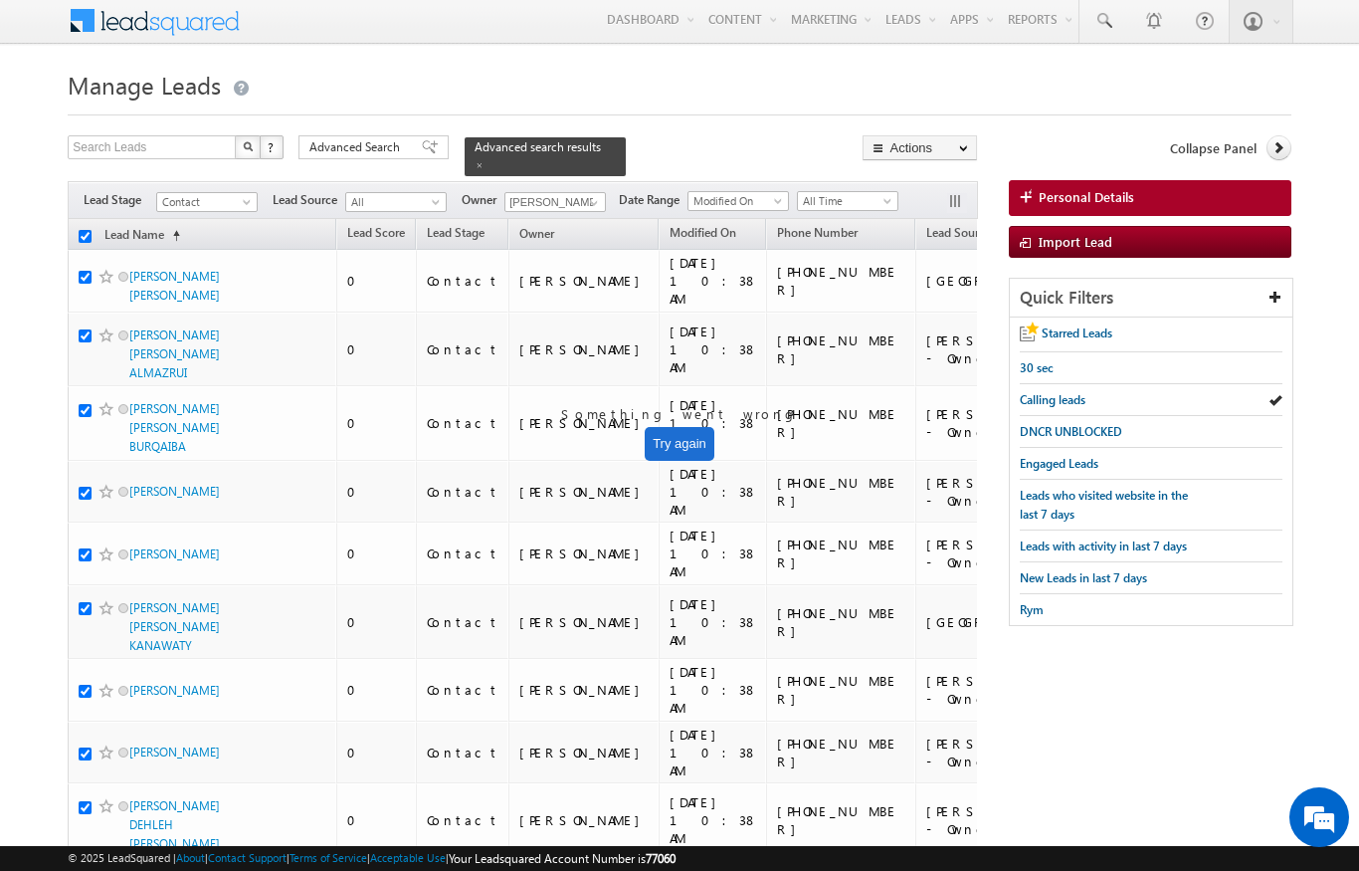
checkbox input "true"
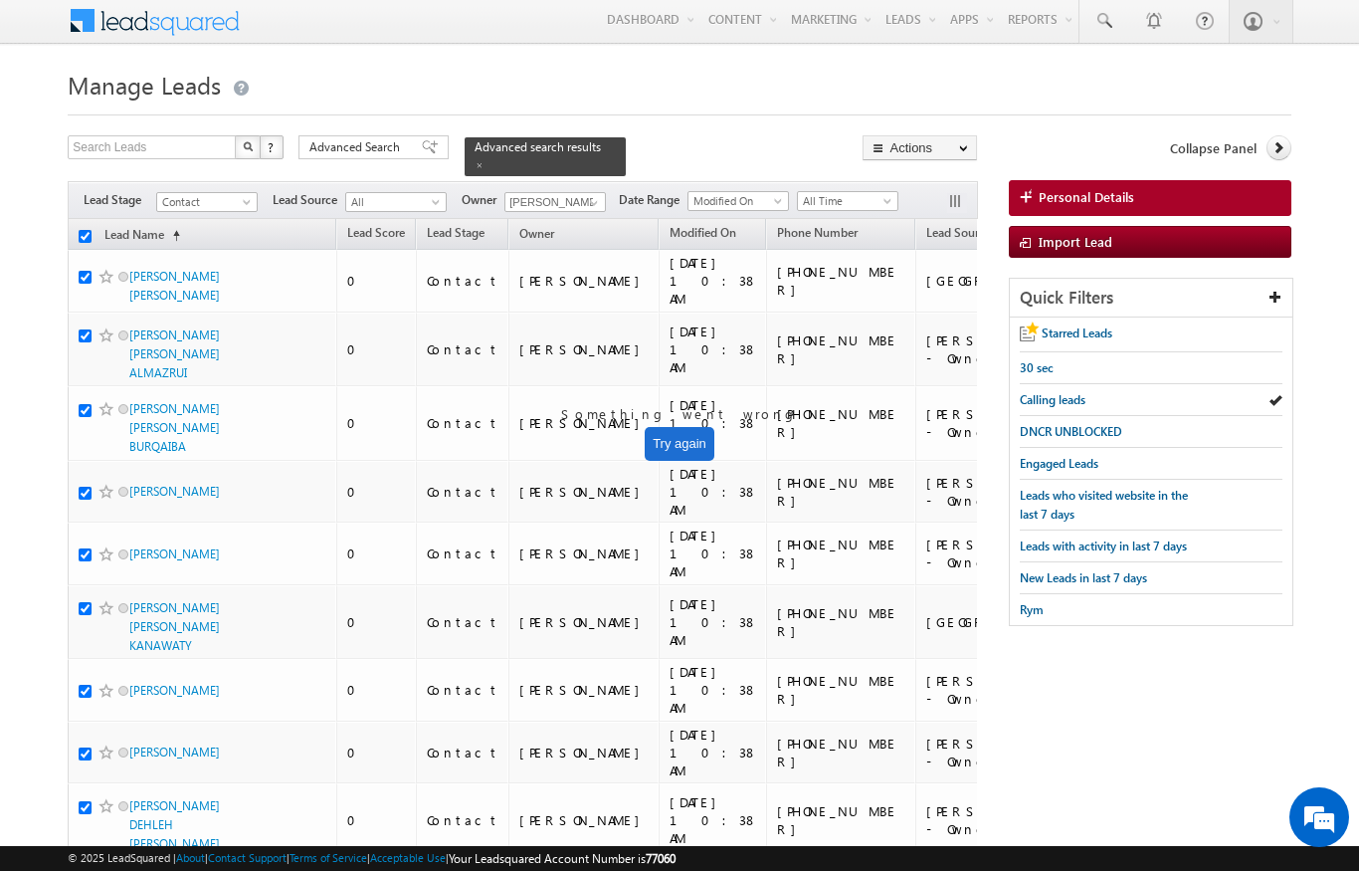
checkbox input "true"
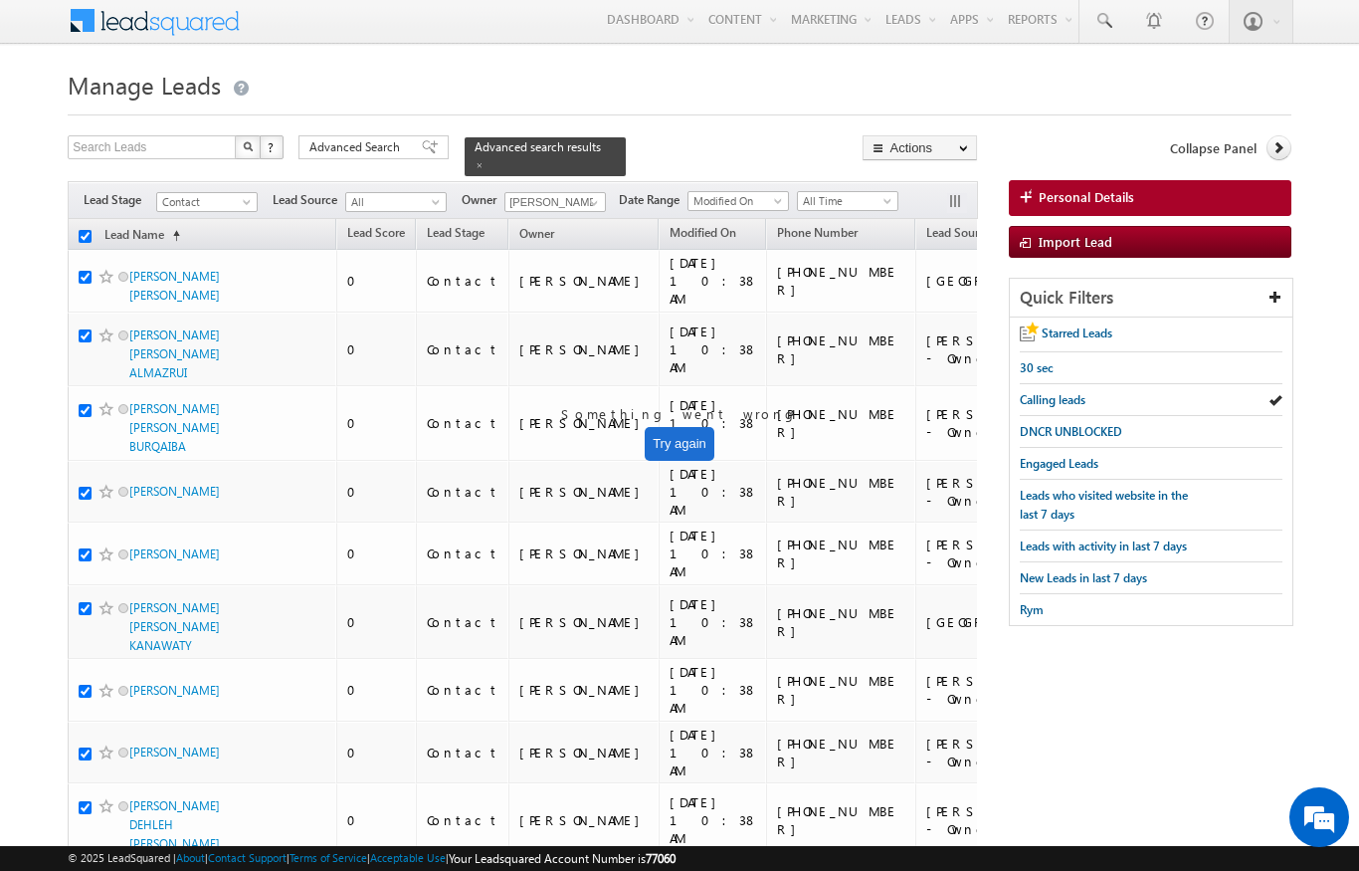
checkbox input "true"
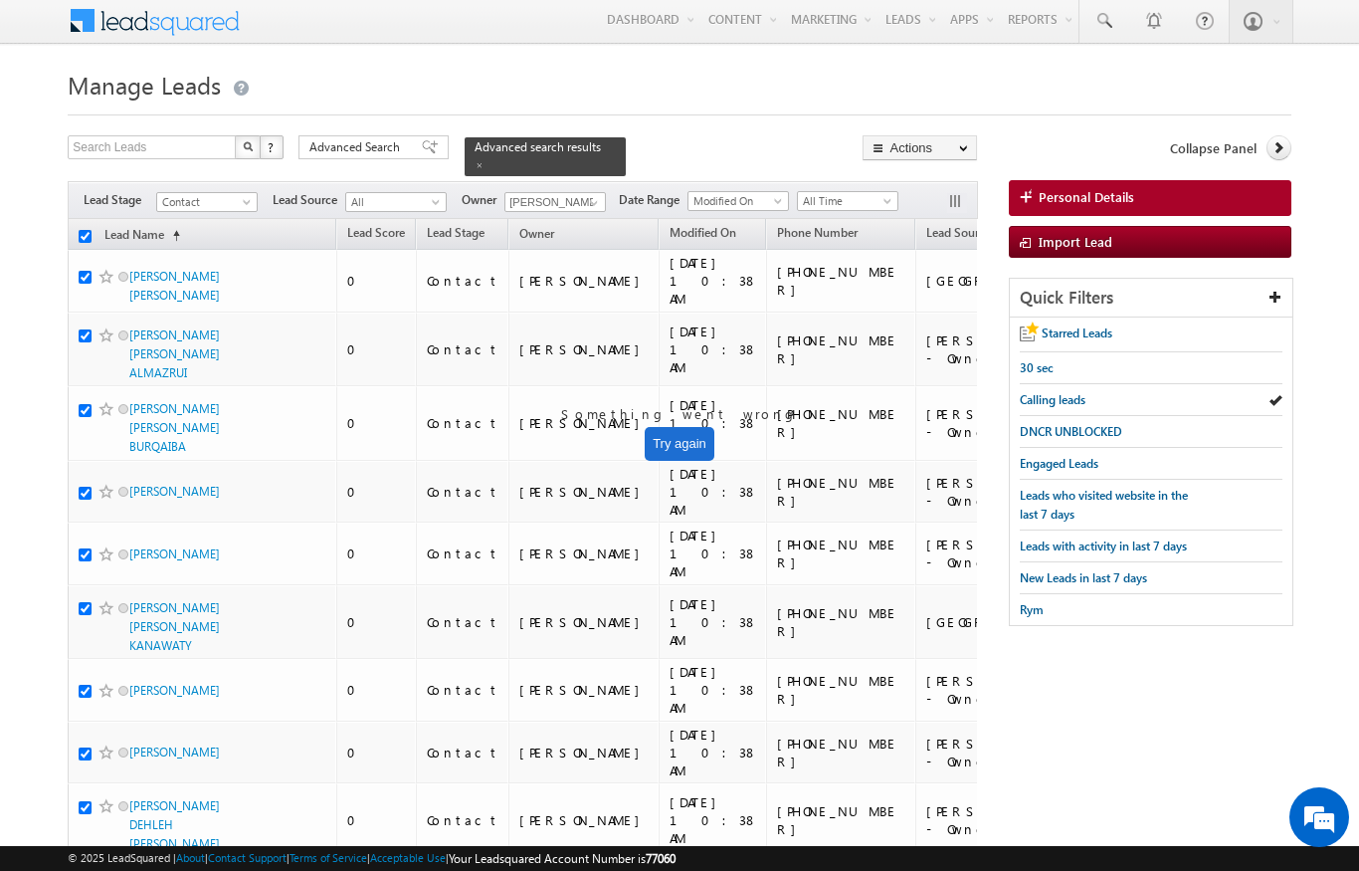
checkbox input "true"
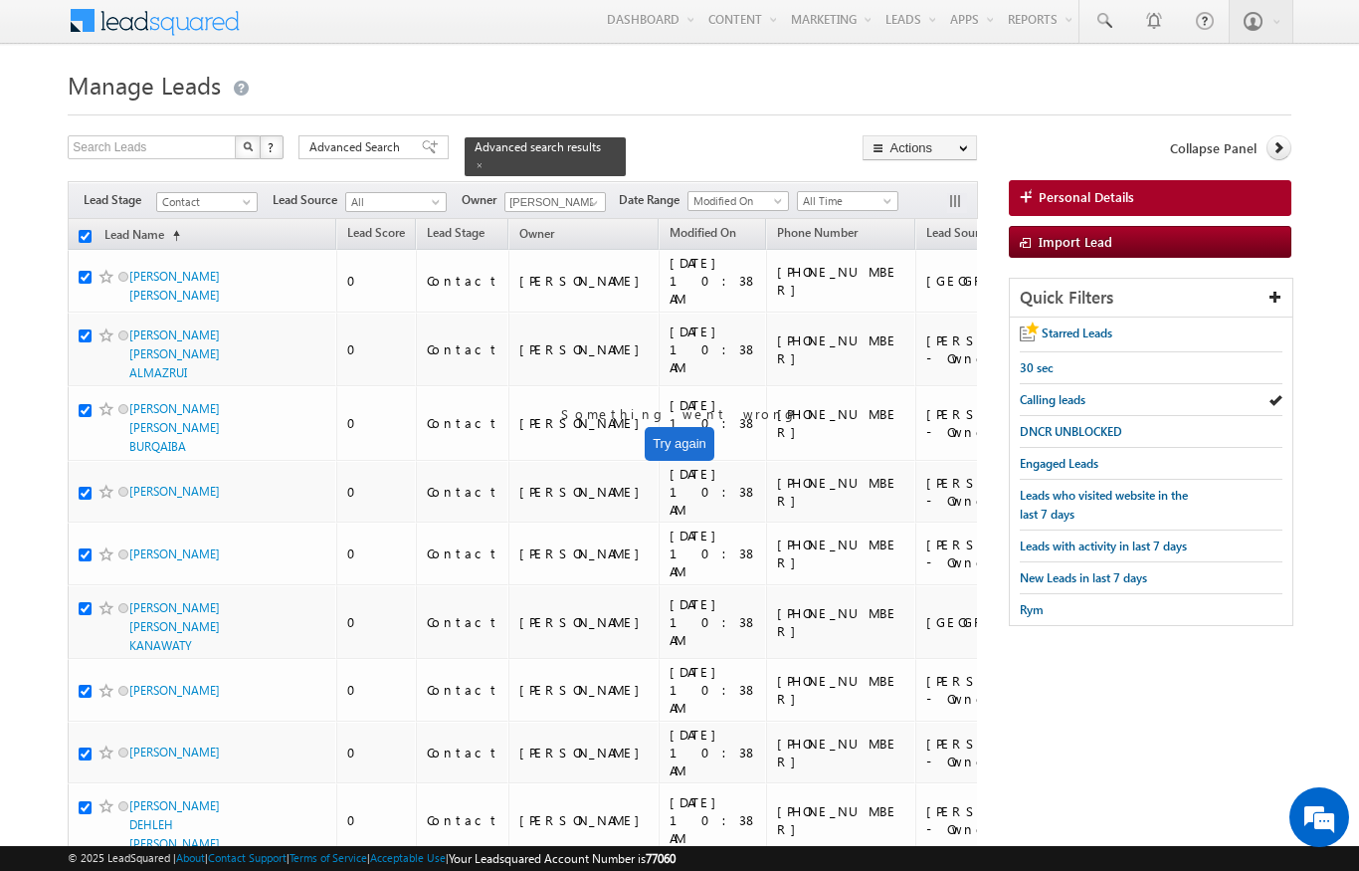
checkbox input "true"
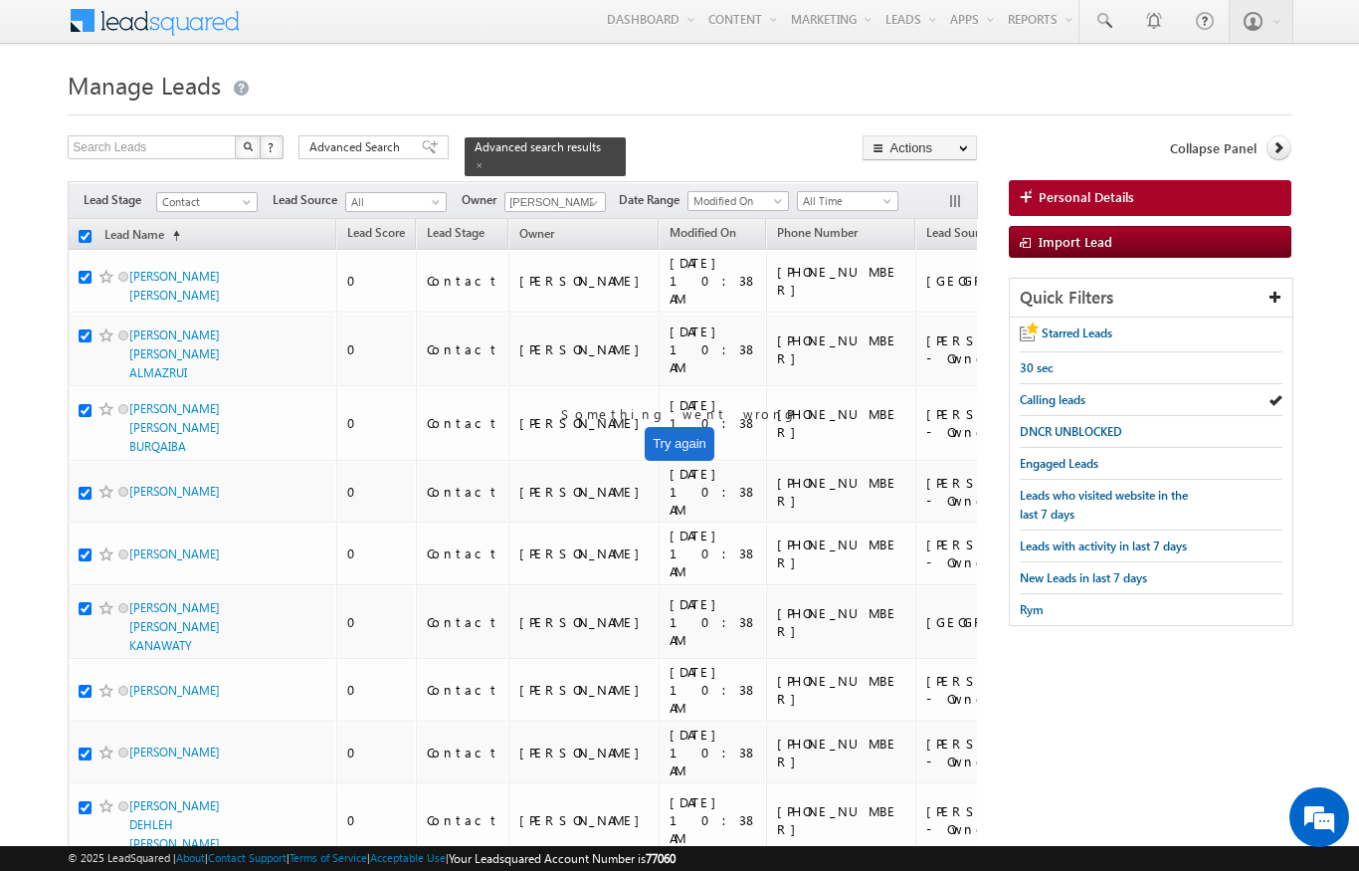
checkbox input "true"
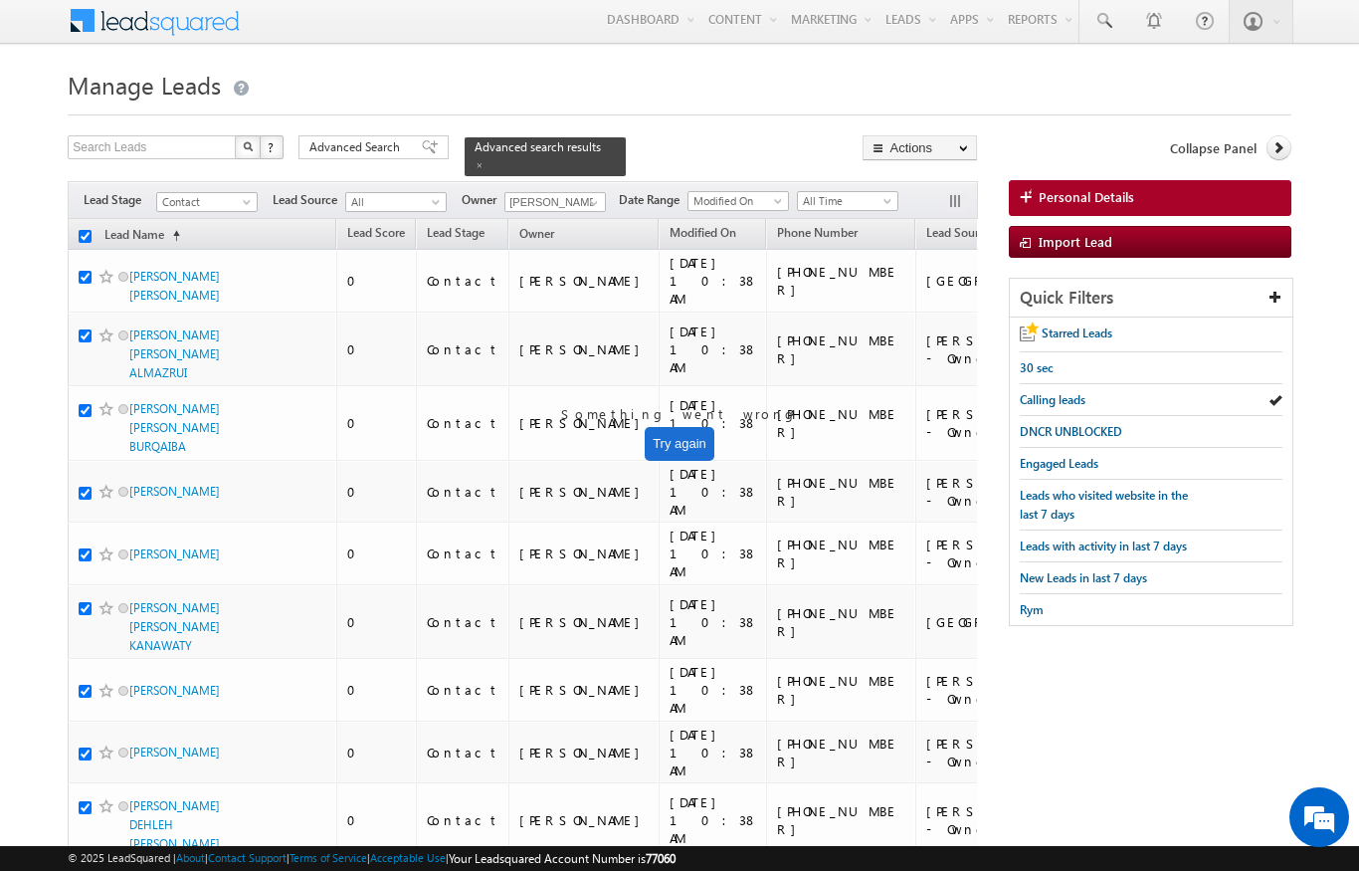
checkbox input "true"
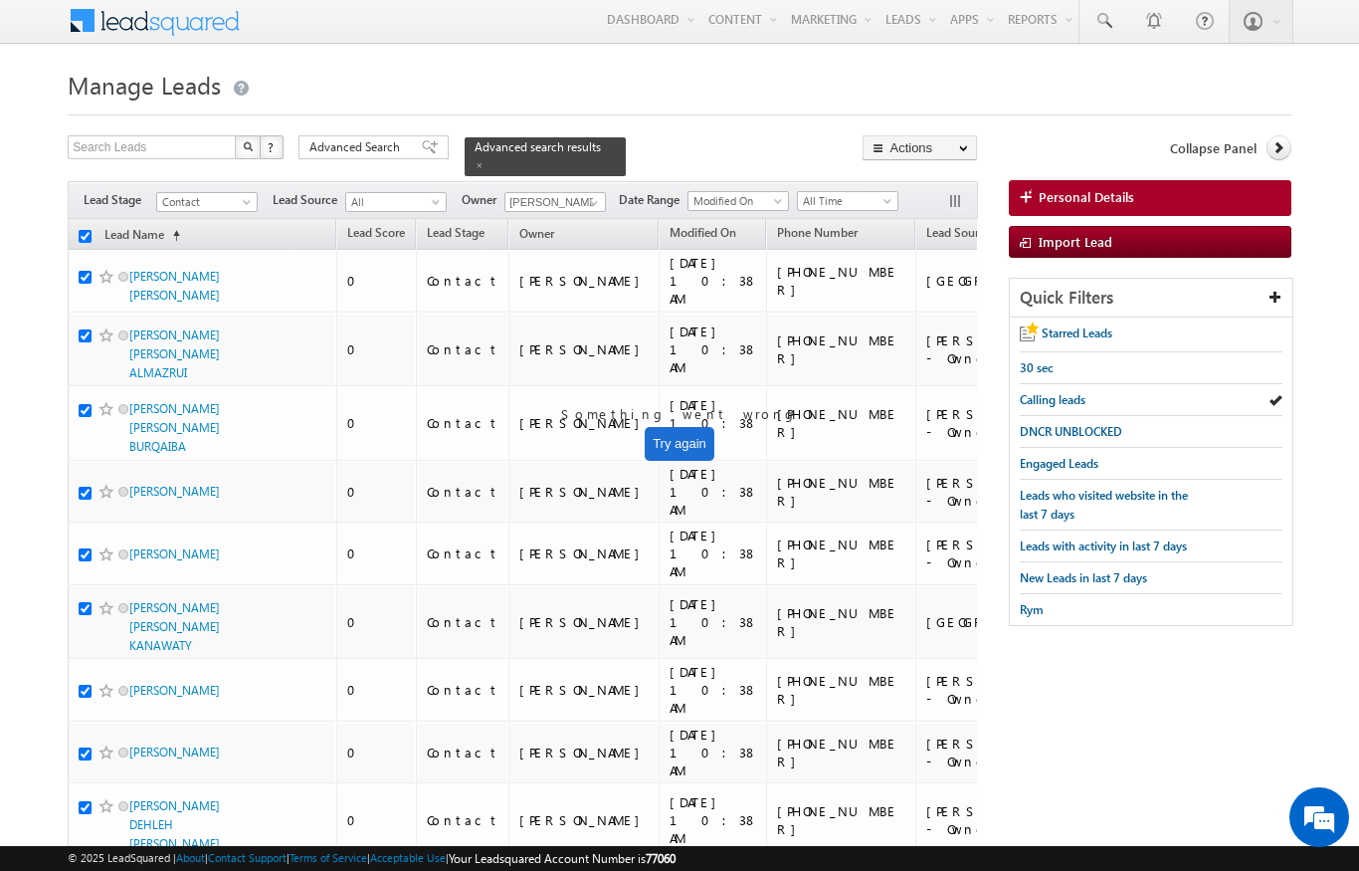
checkbox input "true"
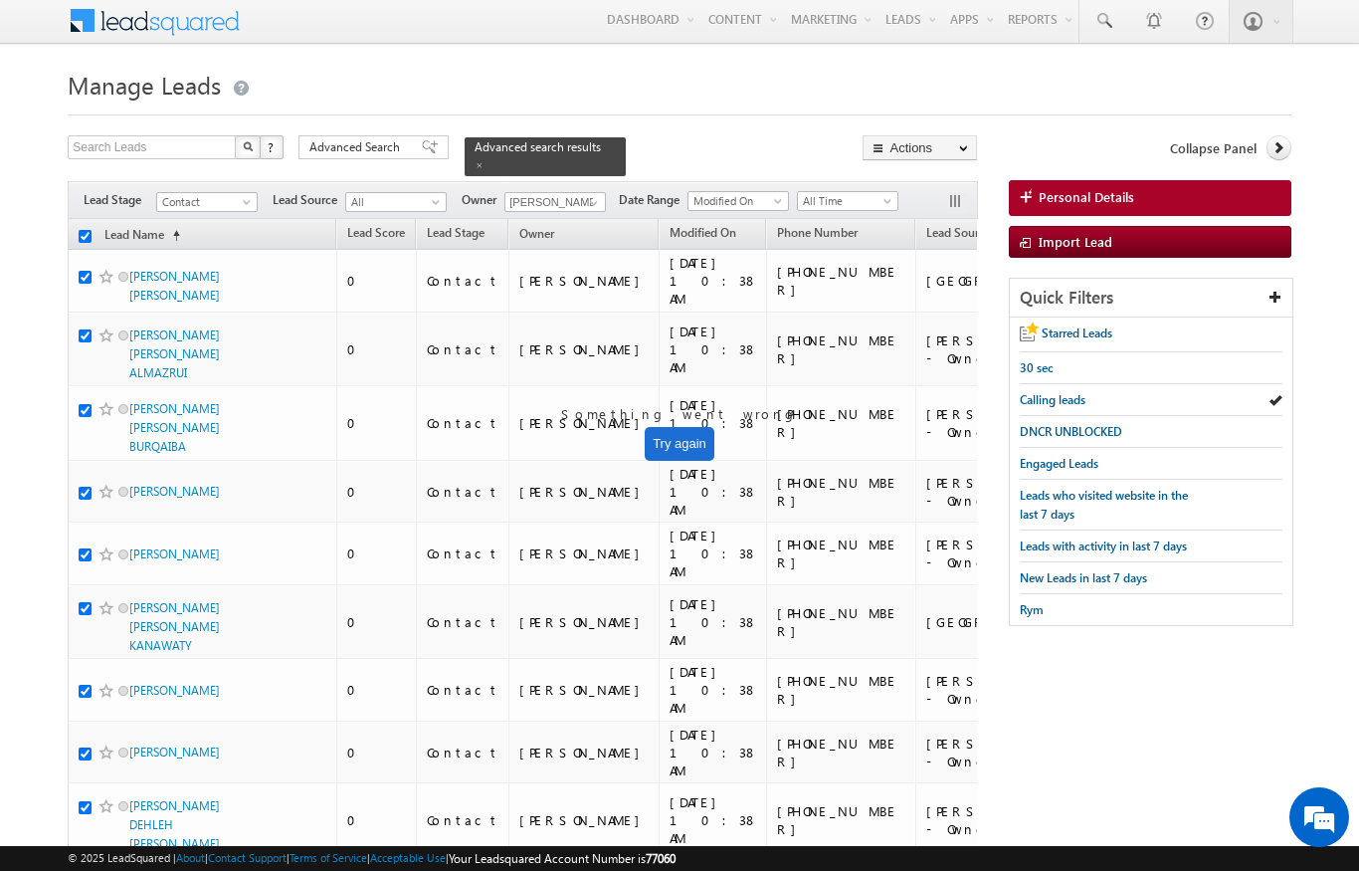
checkbox input "true"
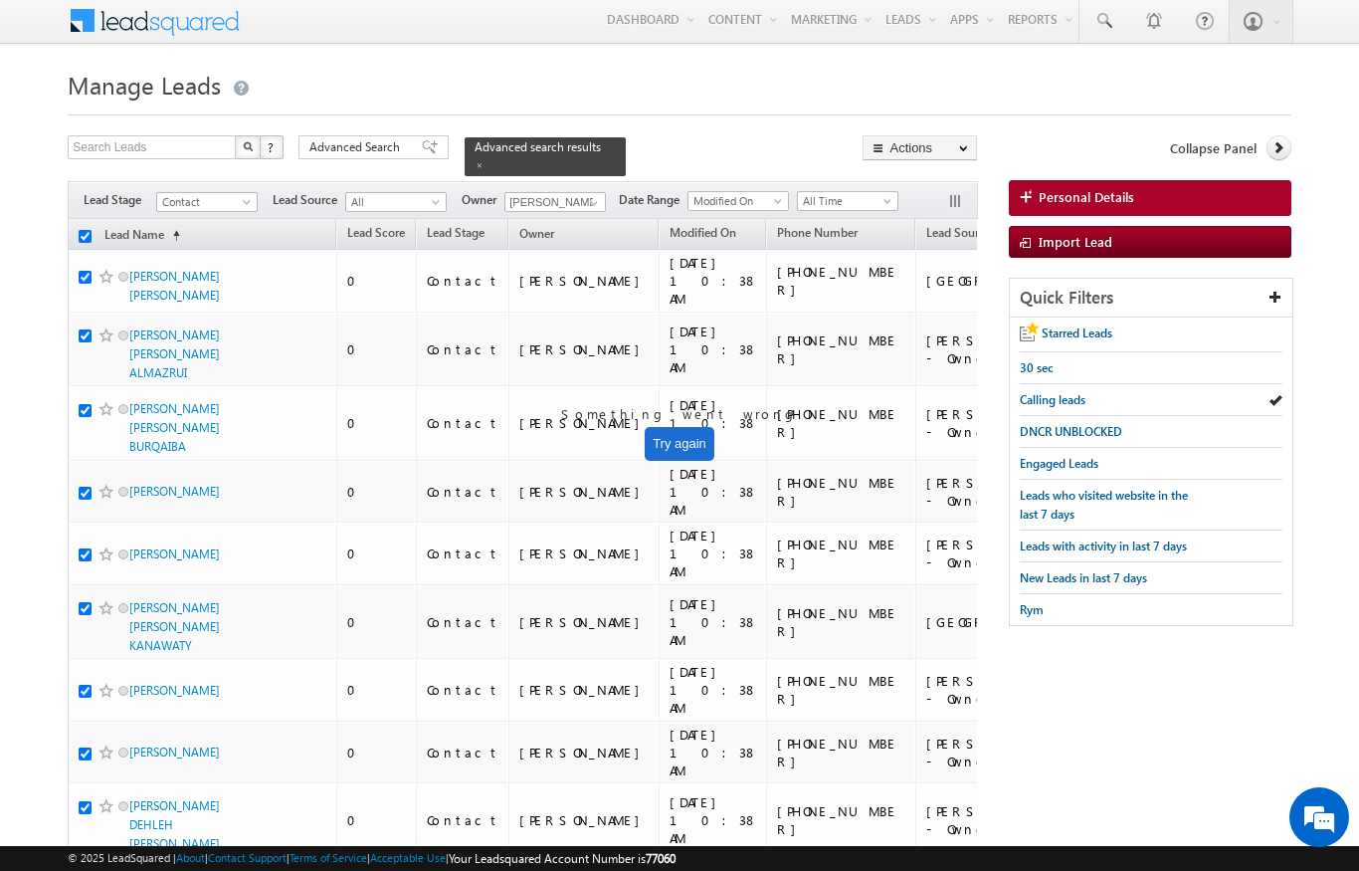
checkbox input "true"
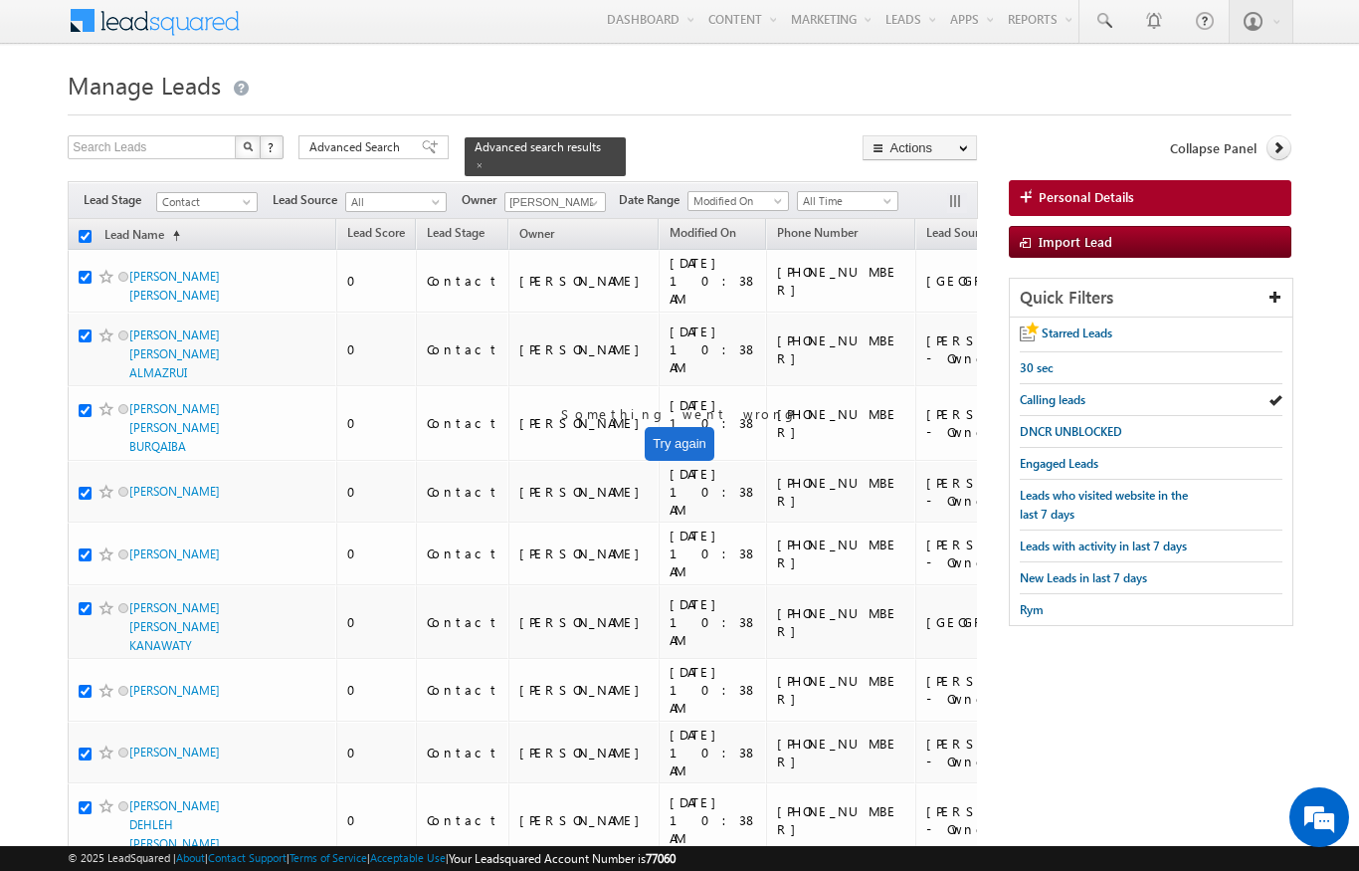
checkbox input "true"
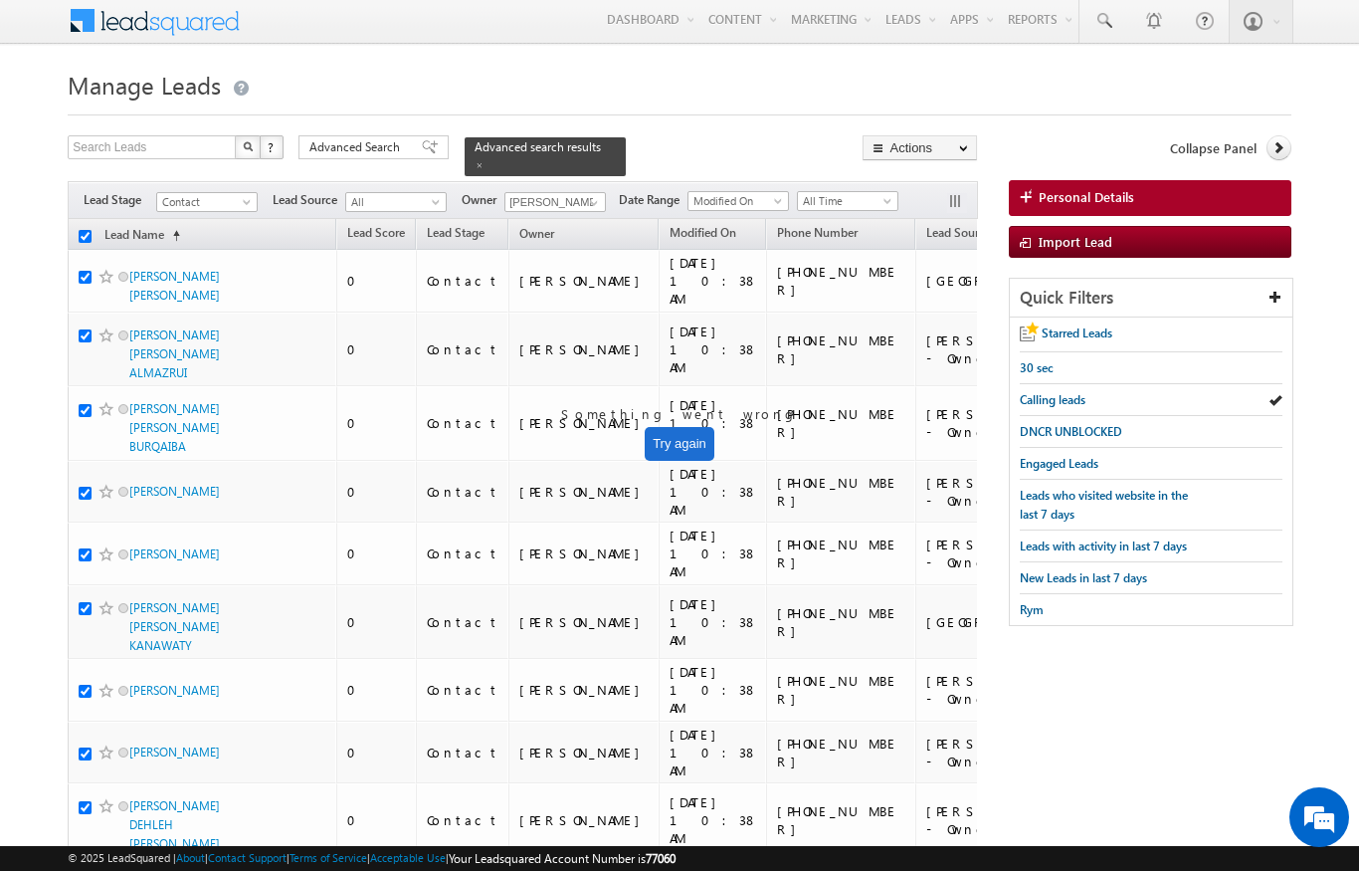
checkbox input "true"
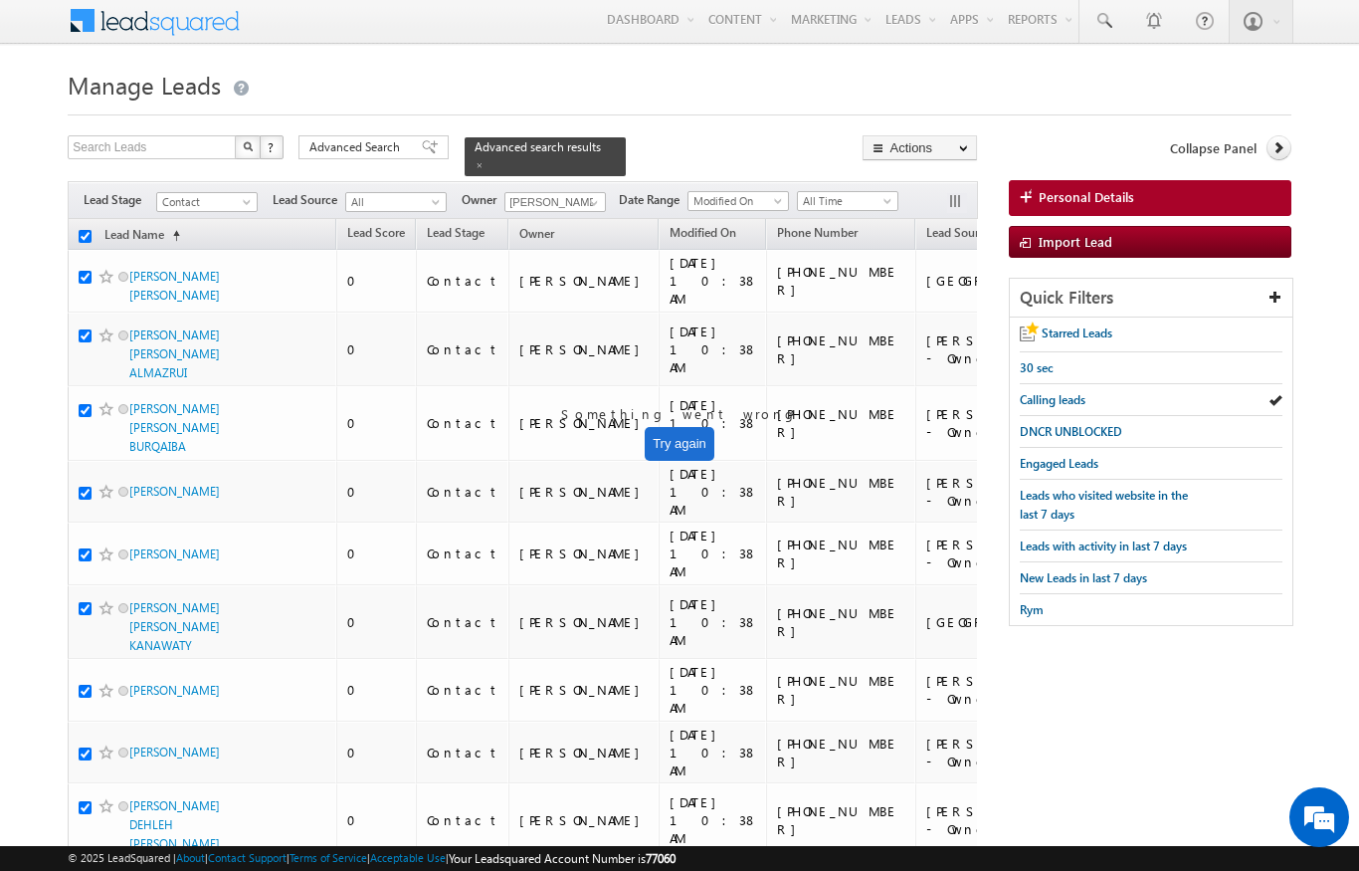
checkbox input "true"
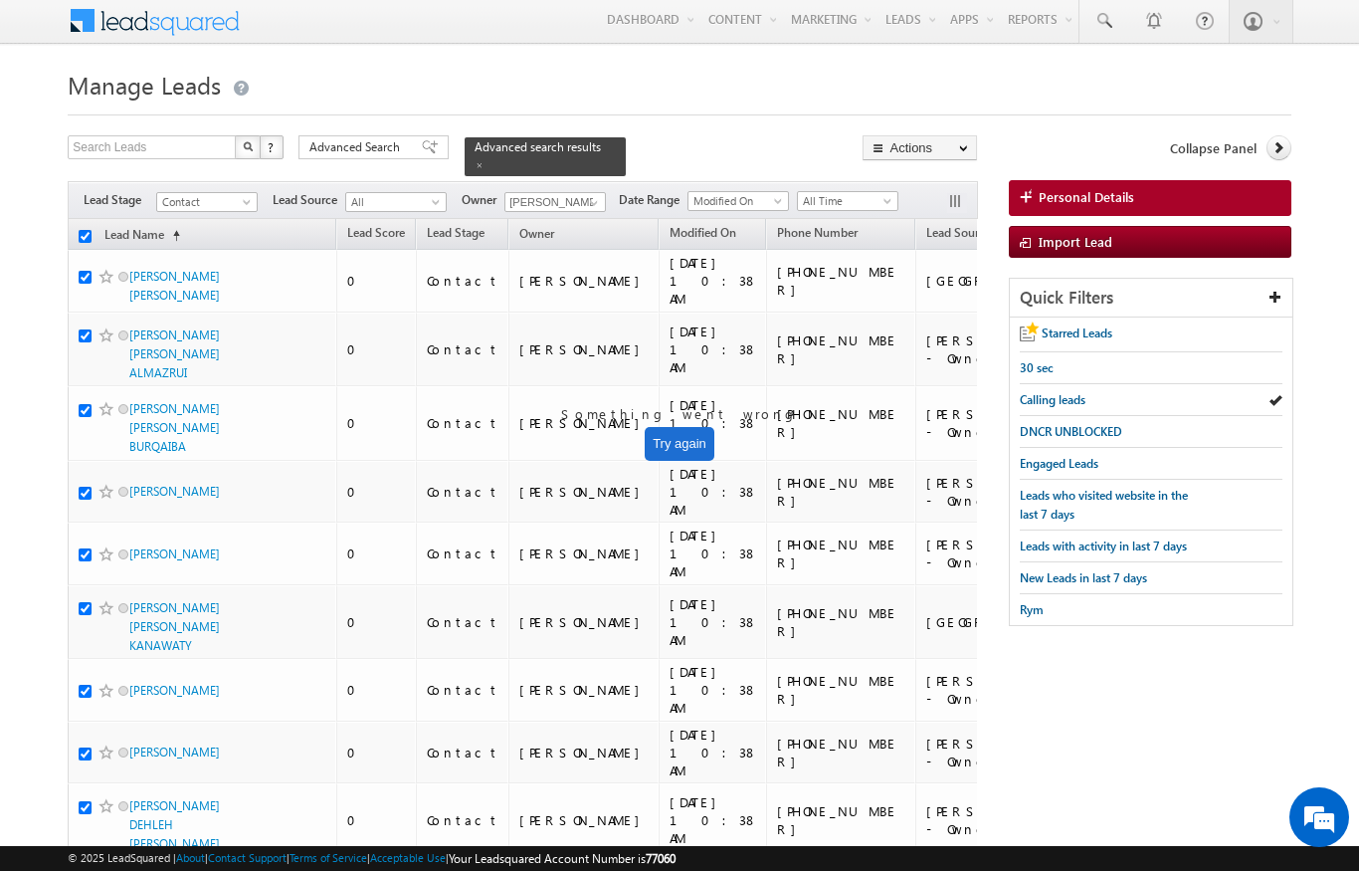
checkbox input "true"
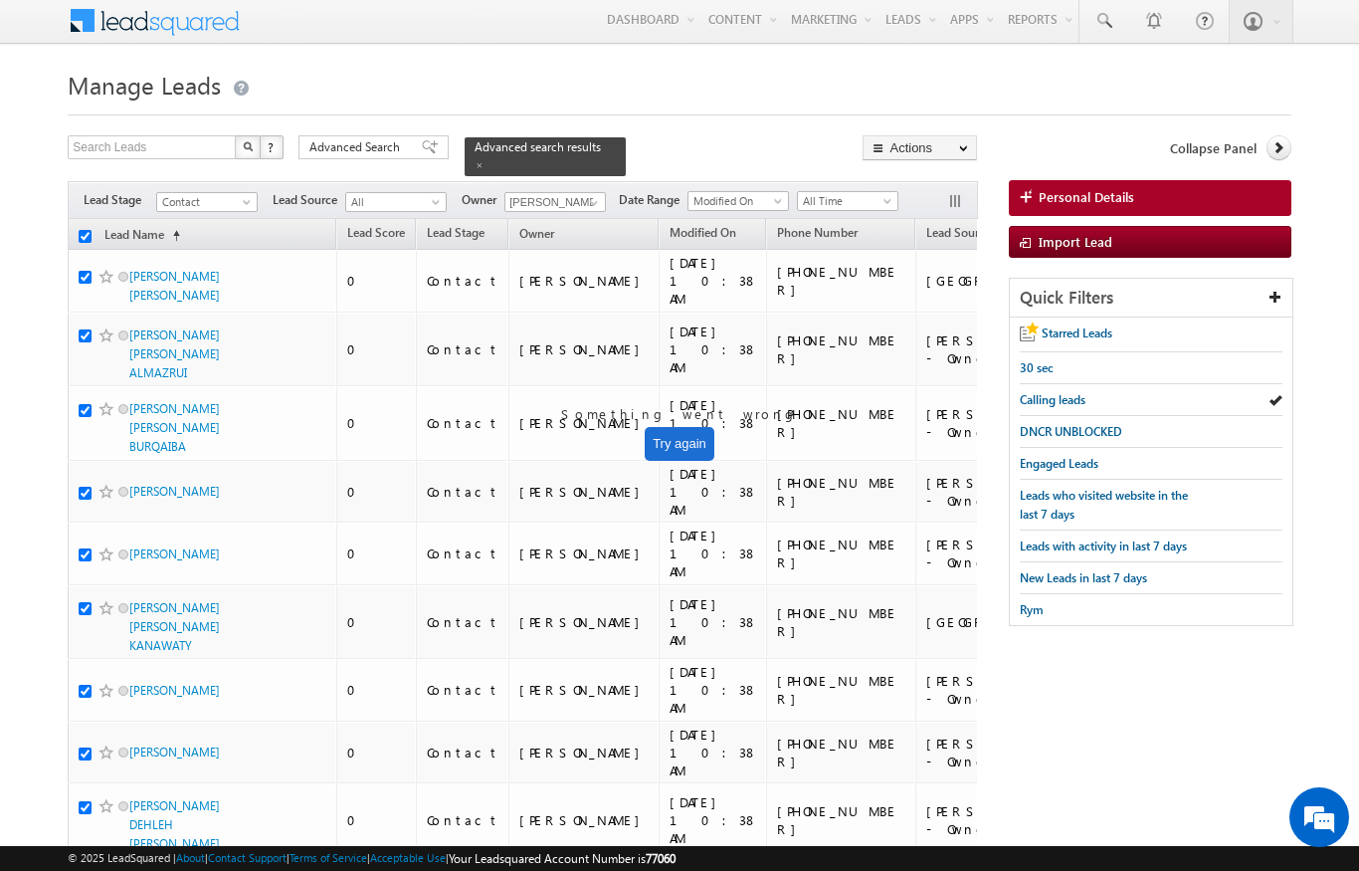
checkbox input "true"
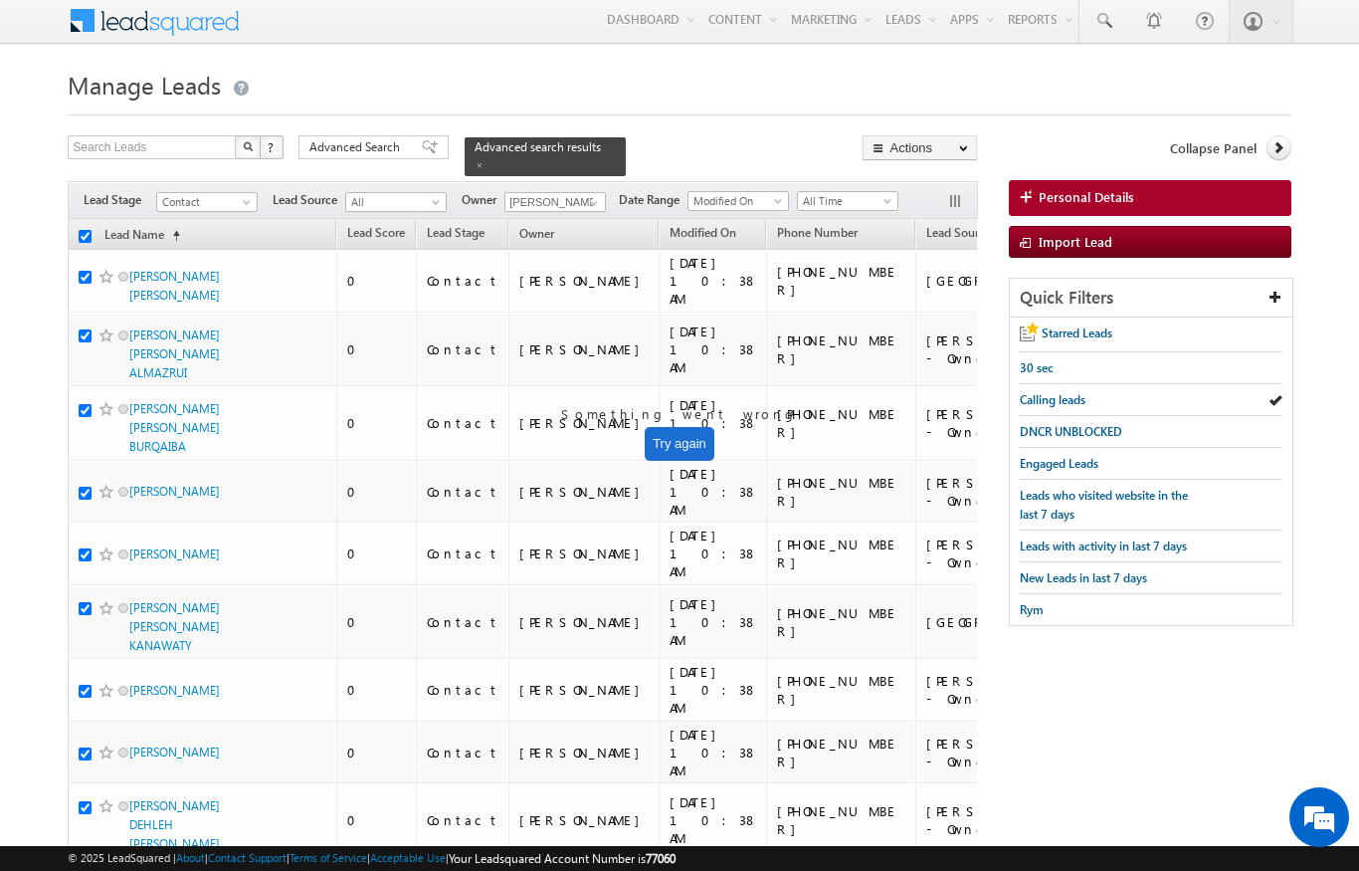
checkbox input "true"
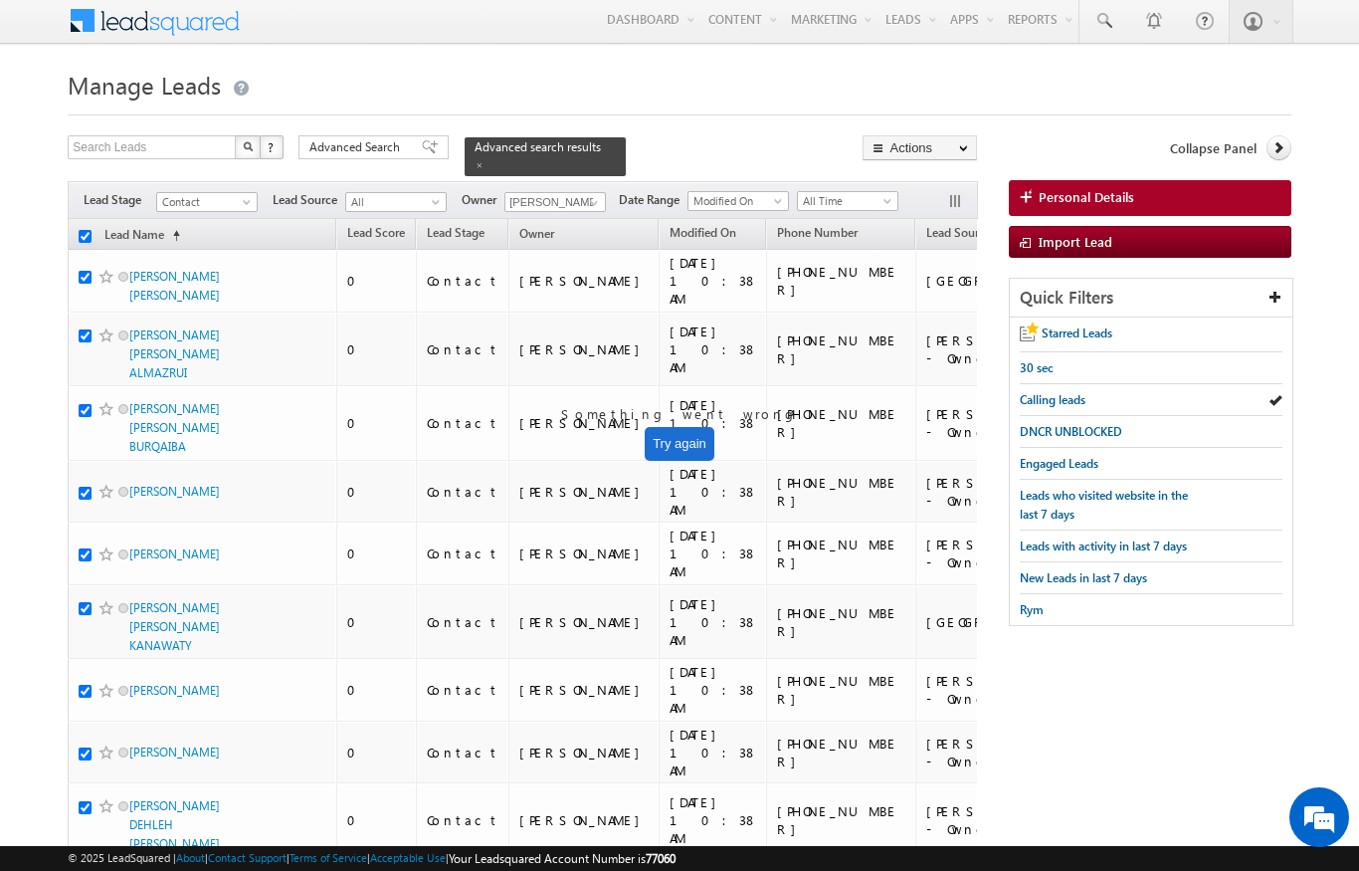
checkbox input "true"
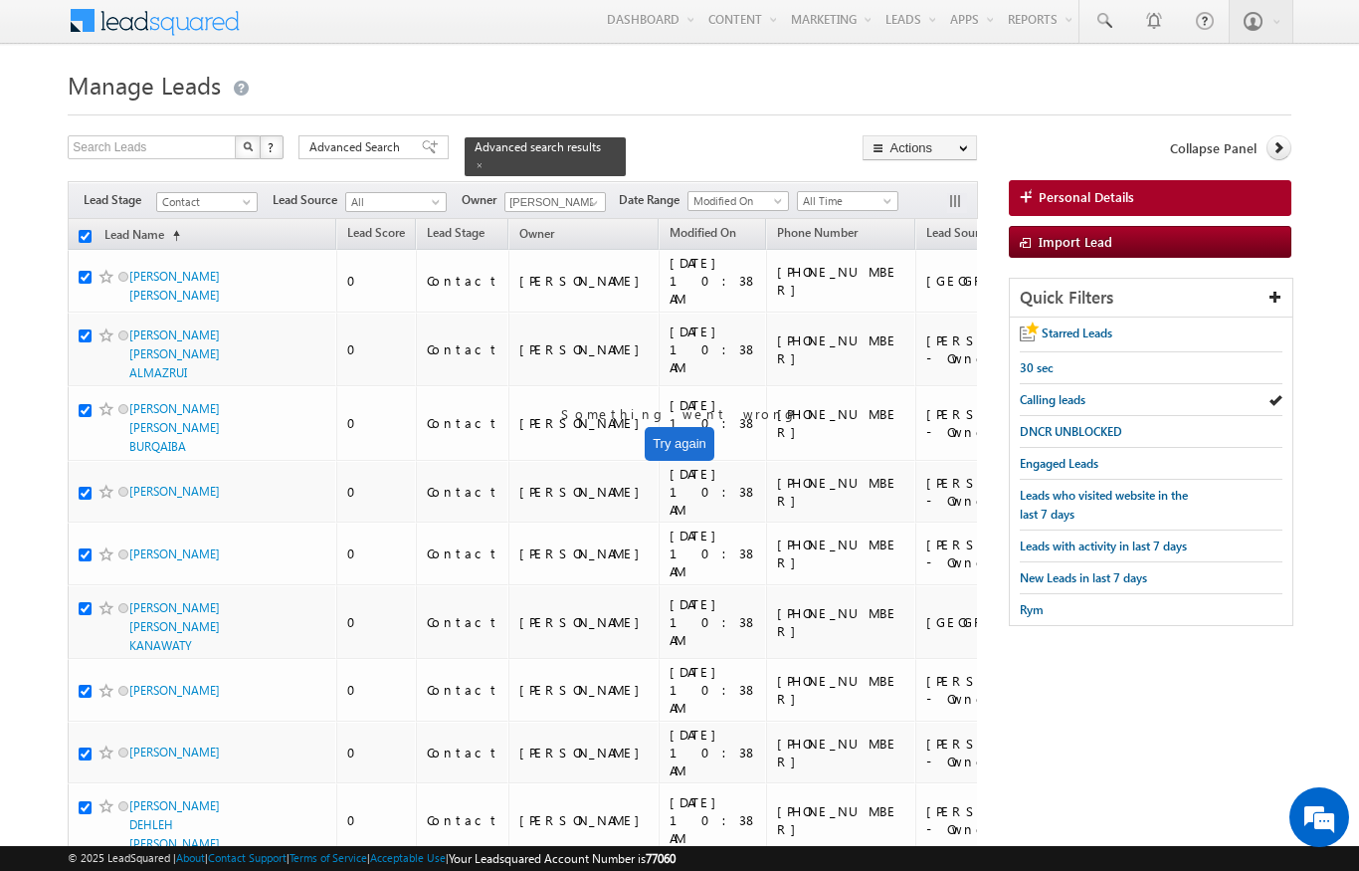
checkbox input "true"
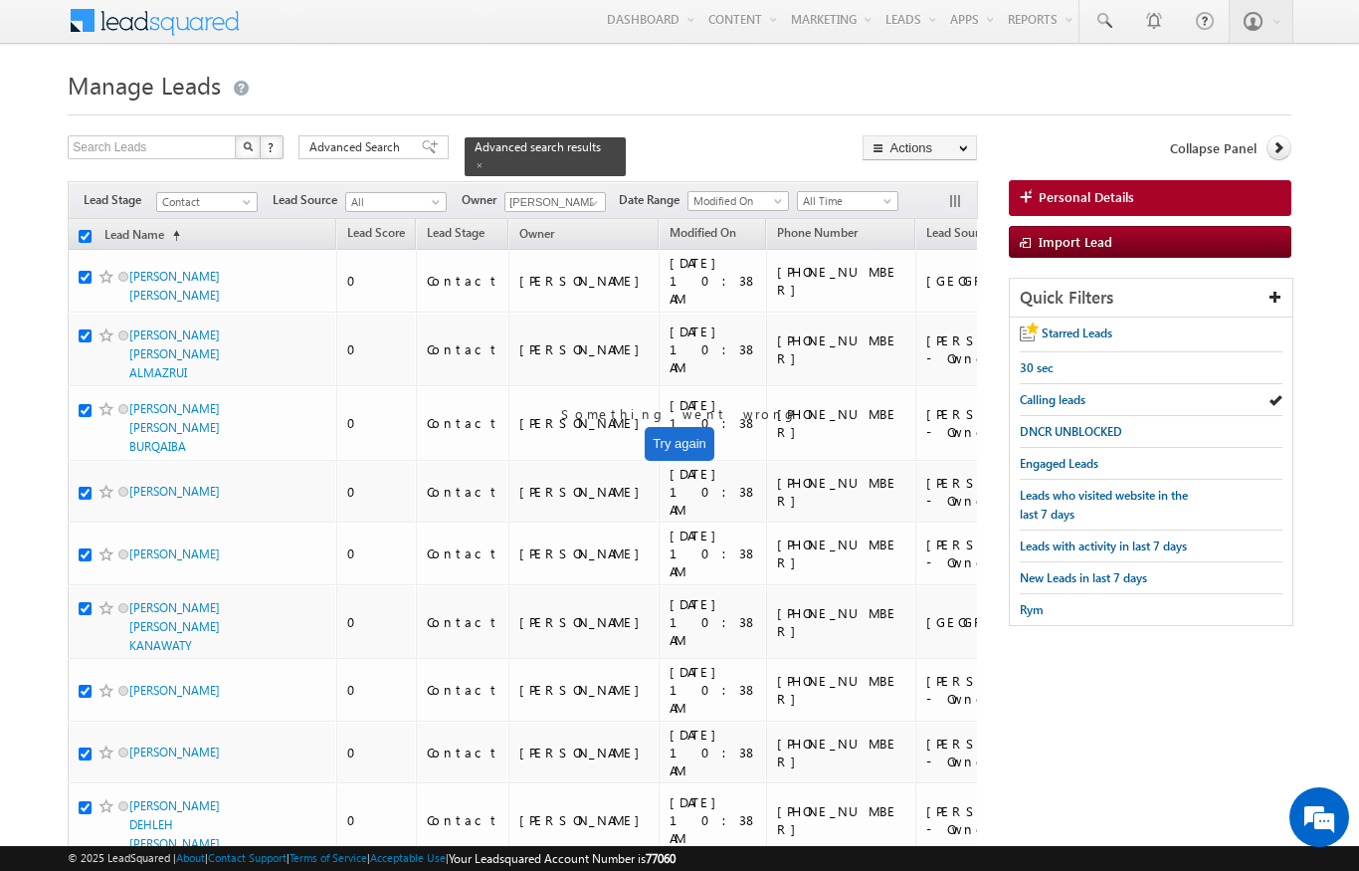
checkbox input "true"
click at [376, 146] on span "Advanced Search" at bounding box center [357, 147] width 97 height 18
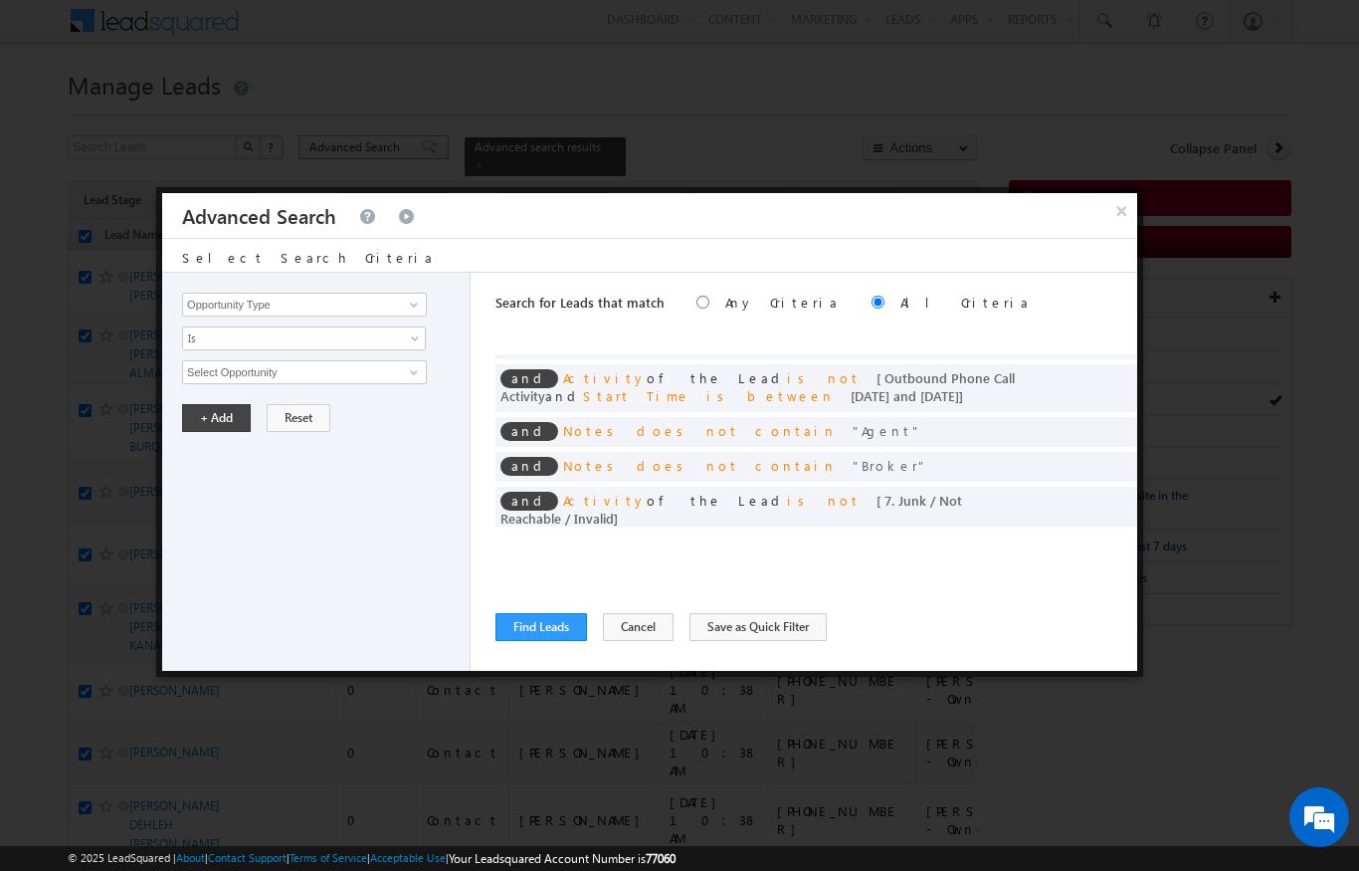
scroll to position [31, 0]
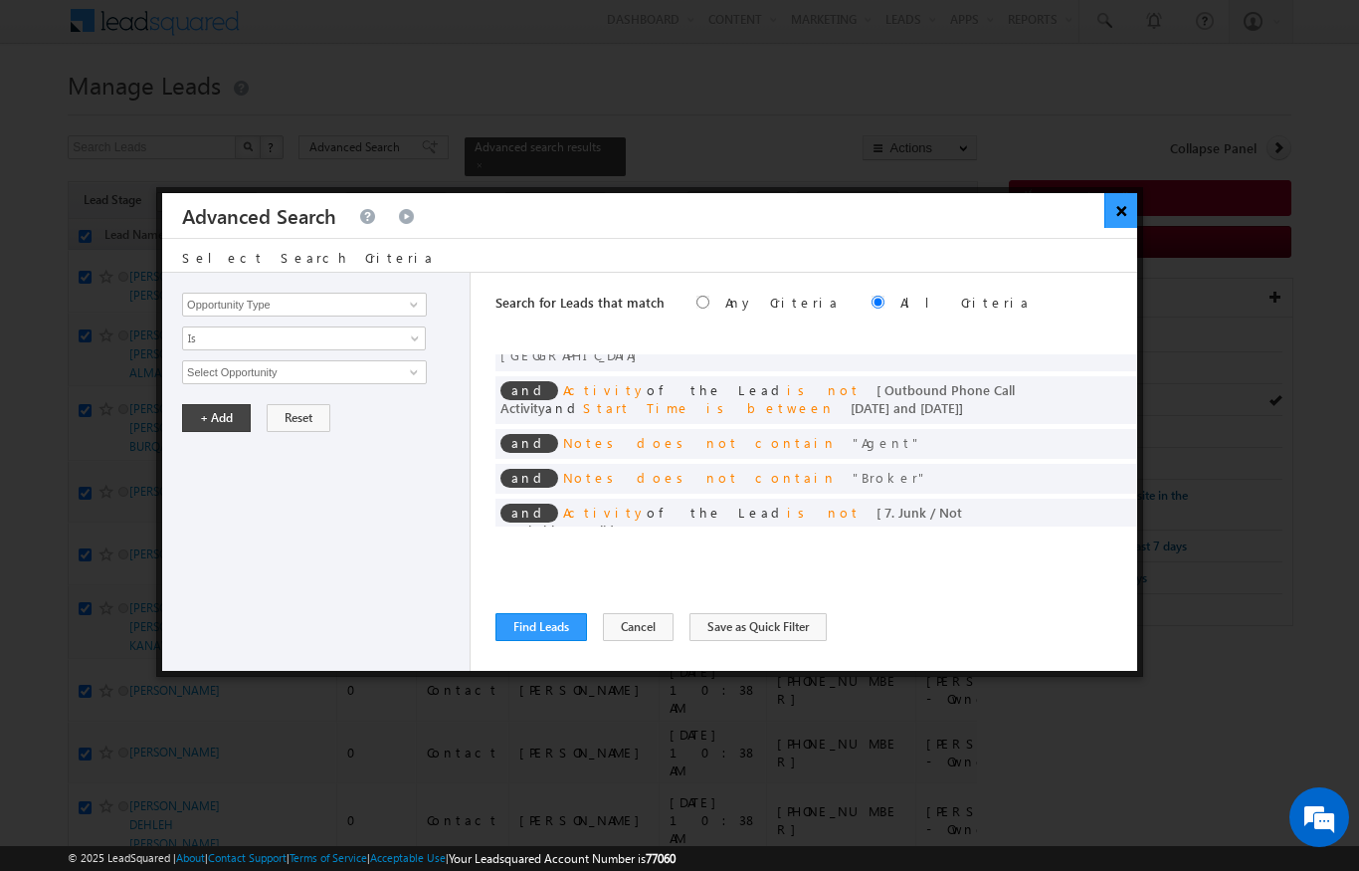
click at [1117, 205] on button "×" at bounding box center [1120, 210] width 33 height 35
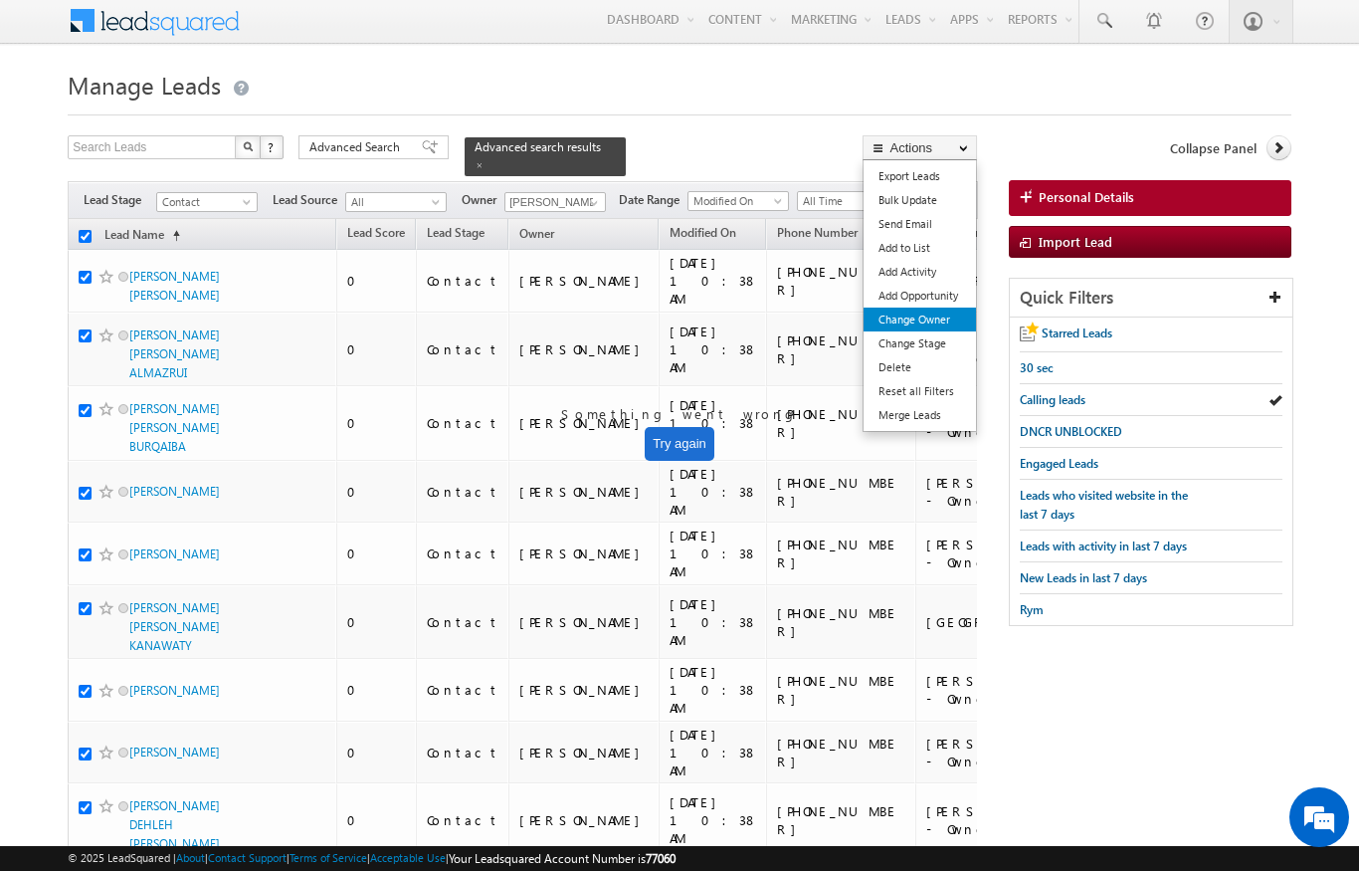
click at [946, 315] on link "Change Owner" at bounding box center [920, 319] width 112 height 24
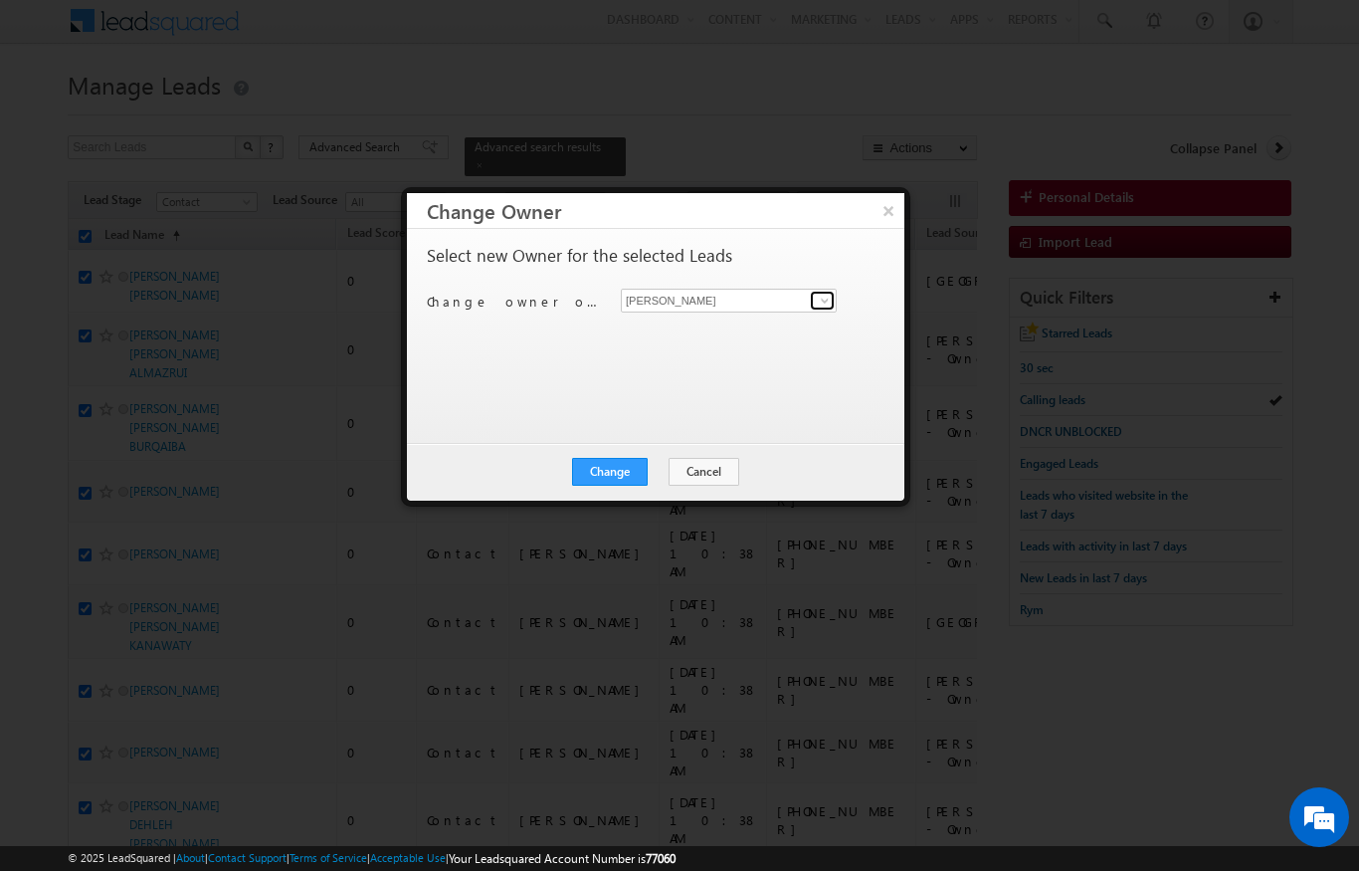
click at [816, 292] on link at bounding box center [822, 301] width 25 height 20
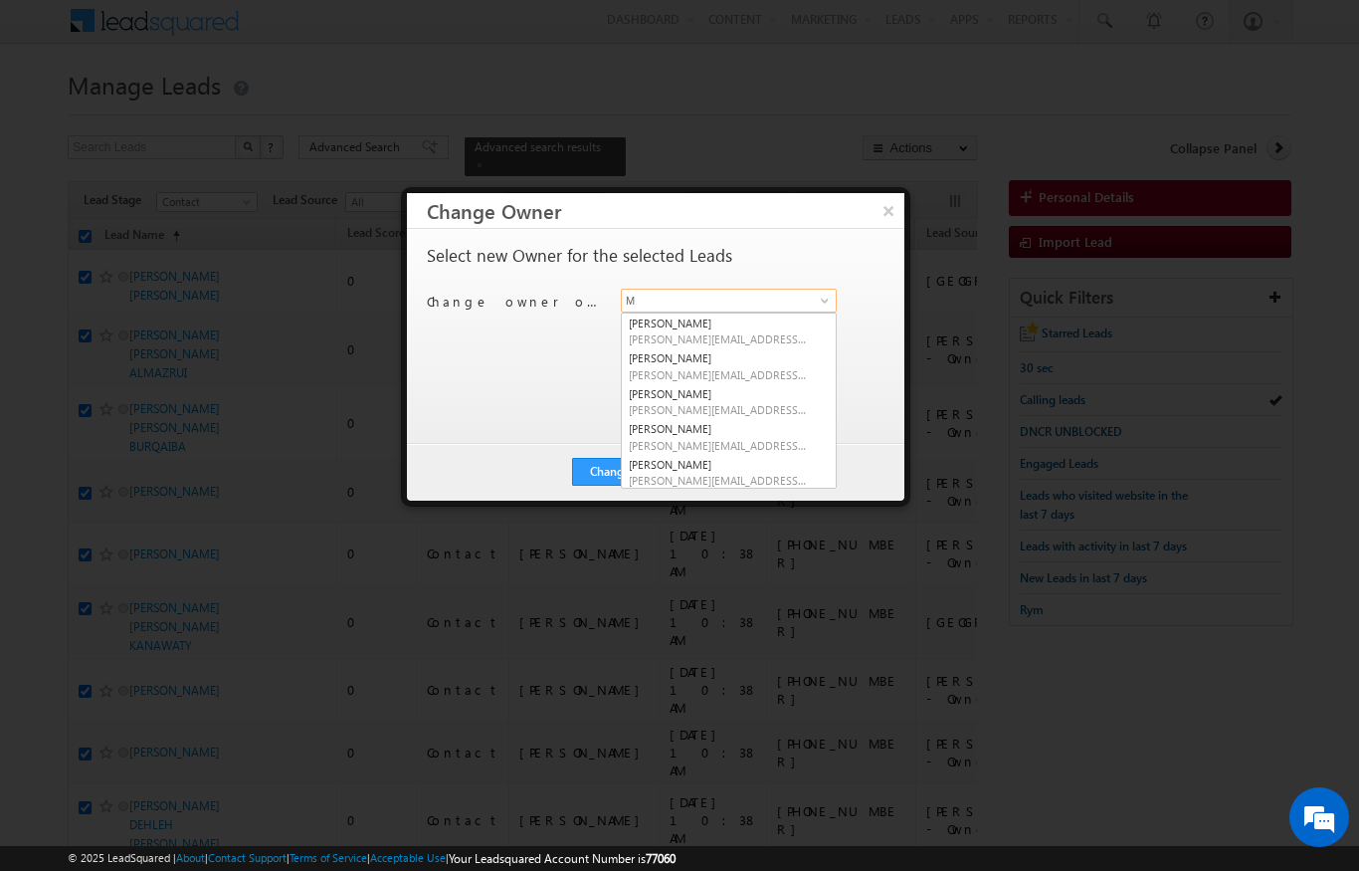
scroll to position [2, 0]
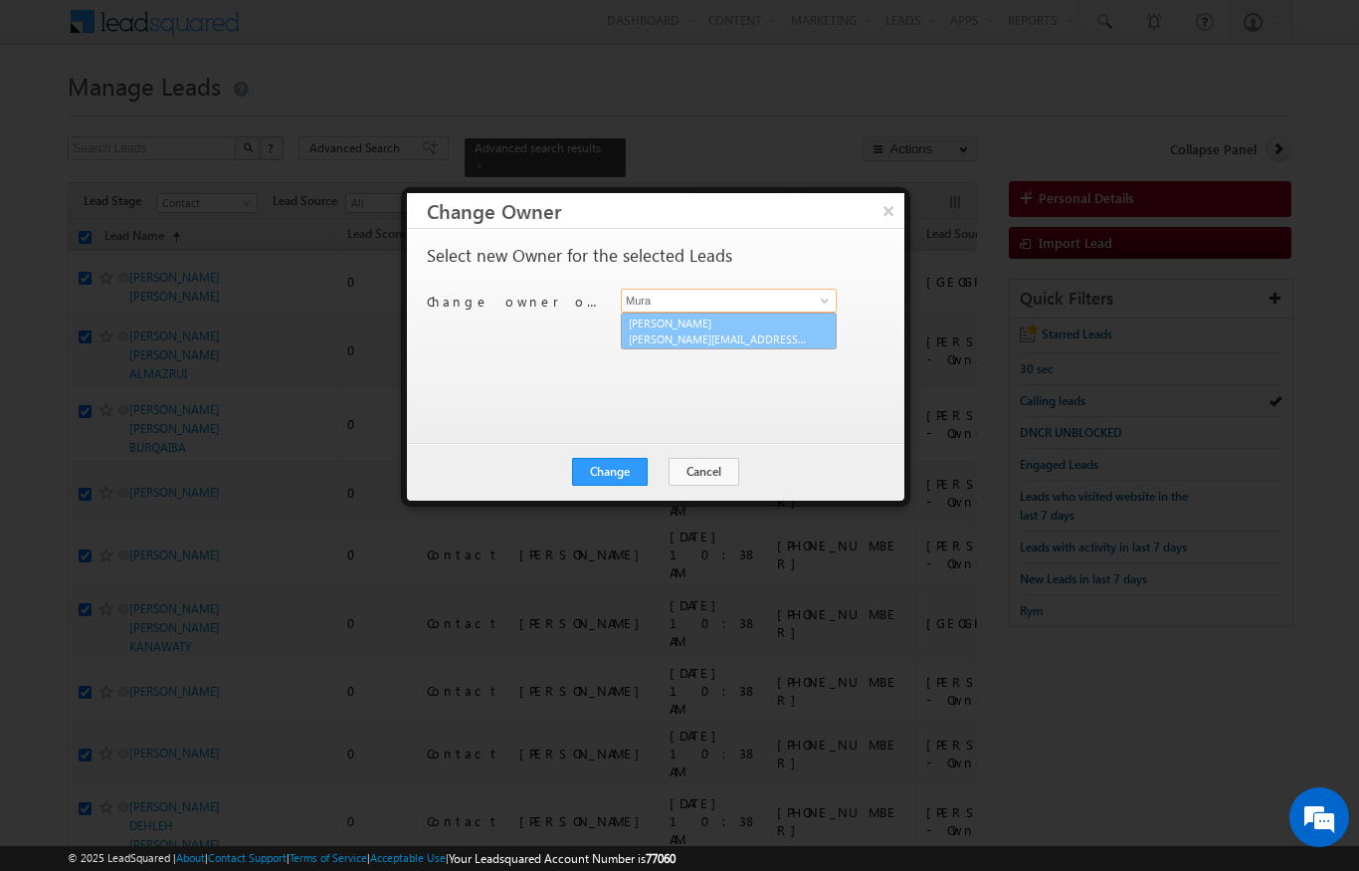
click at [758, 325] on link "[PERSON_NAME] [PERSON_NAME][EMAIL_ADDRESS][DOMAIN_NAME]" at bounding box center [729, 331] width 216 height 38
click at [630, 482] on button "Change" at bounding box center [610, 472] width 76 height 28
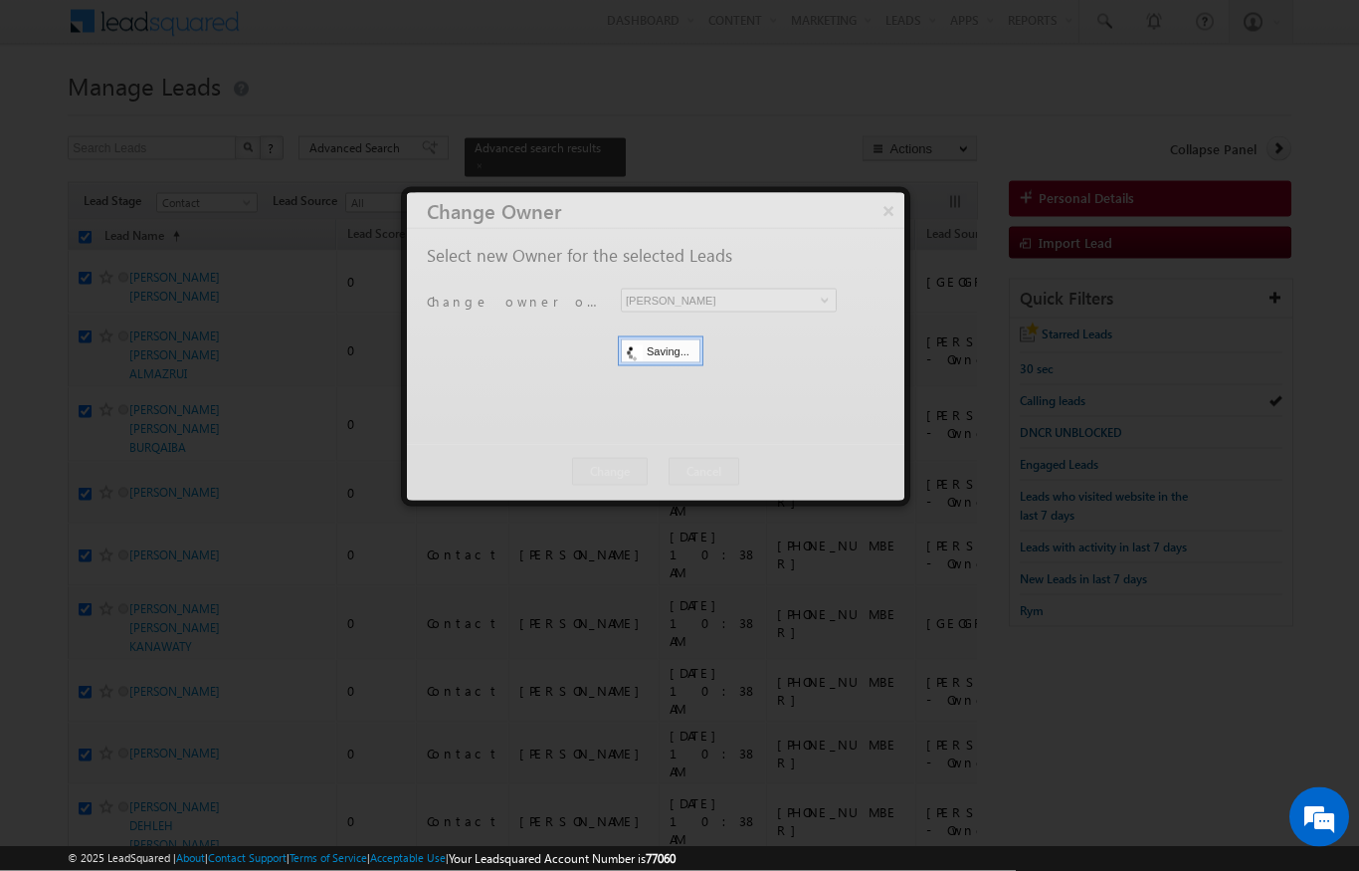
scroll to position [3, 0]
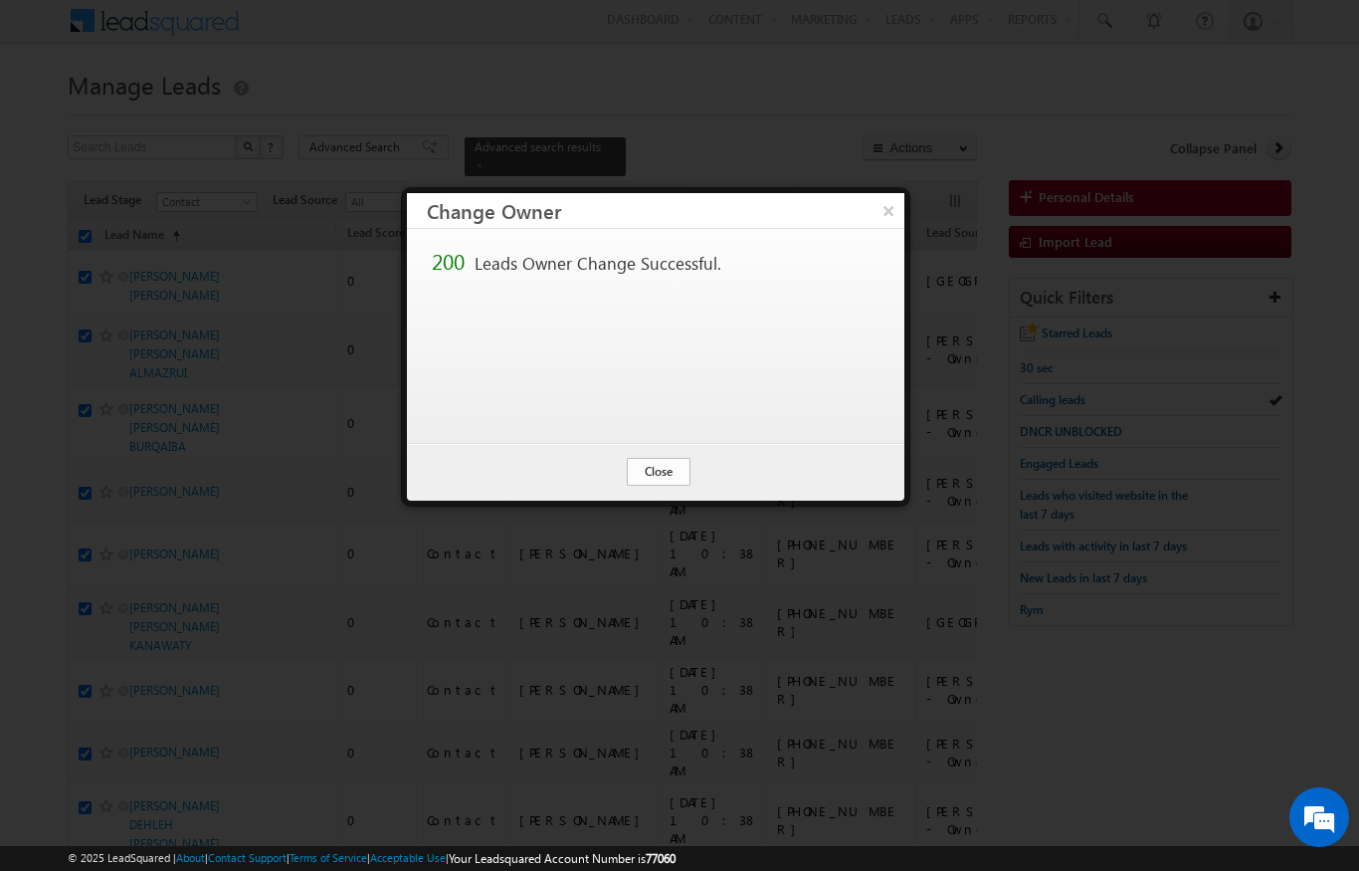
click at [654, 468] on button "Close" at bounding box center [659, 472] width 64 height 28
